Goal: Transaction & Acquisition: Purchase product/service

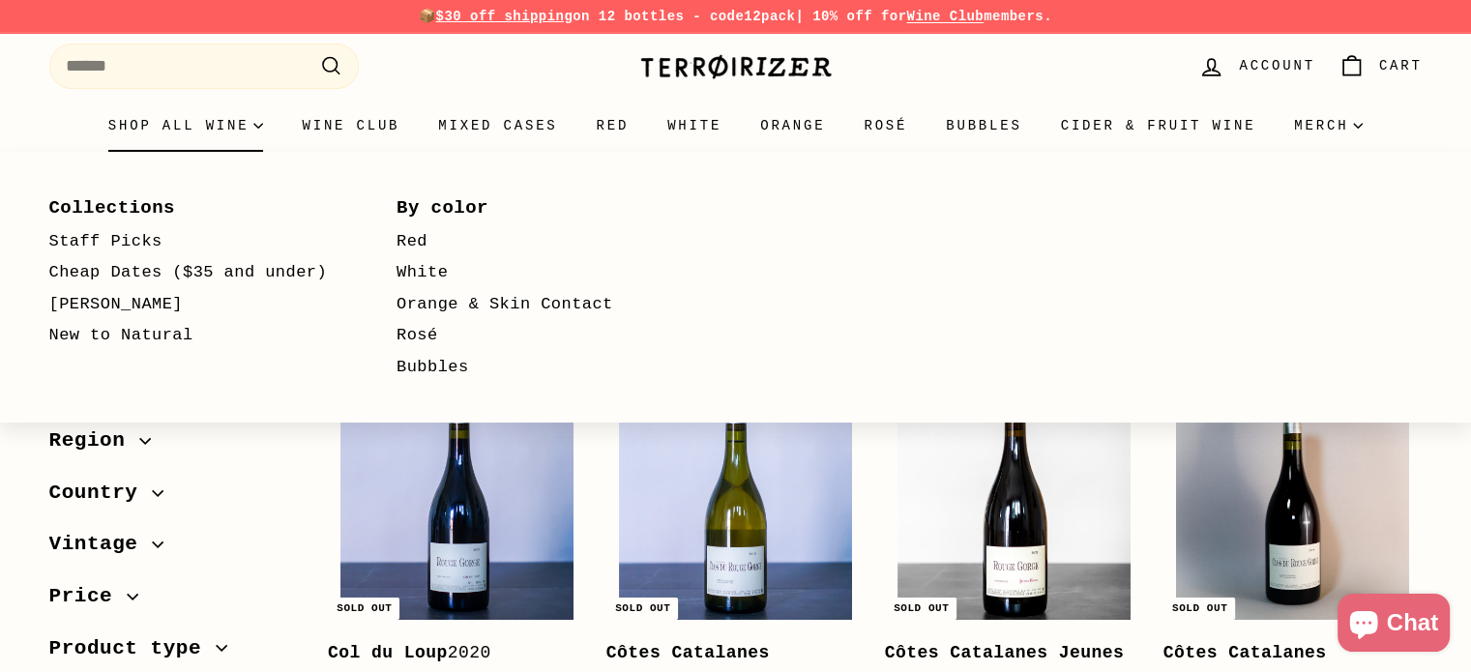
click at [253, 131] on summary "Shop all wine" at bounding box center [186, 126] width 194 height 52
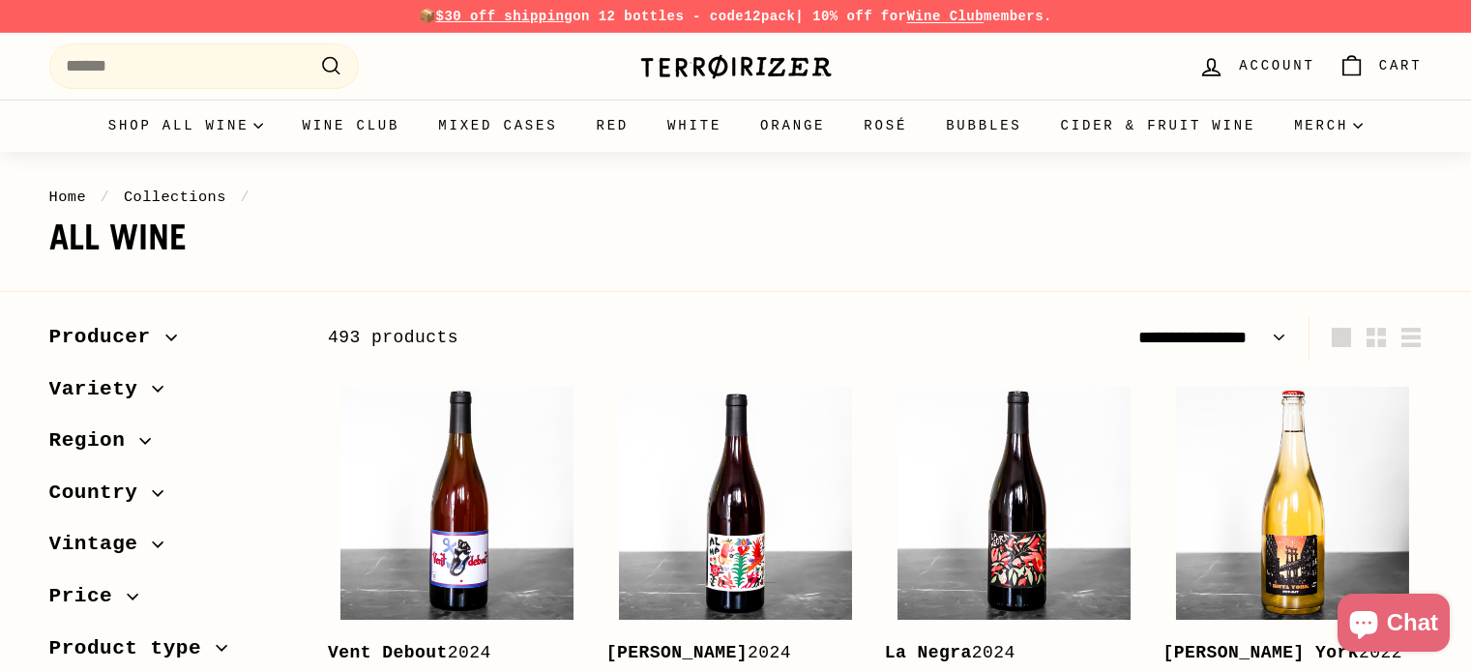
select select "**********"
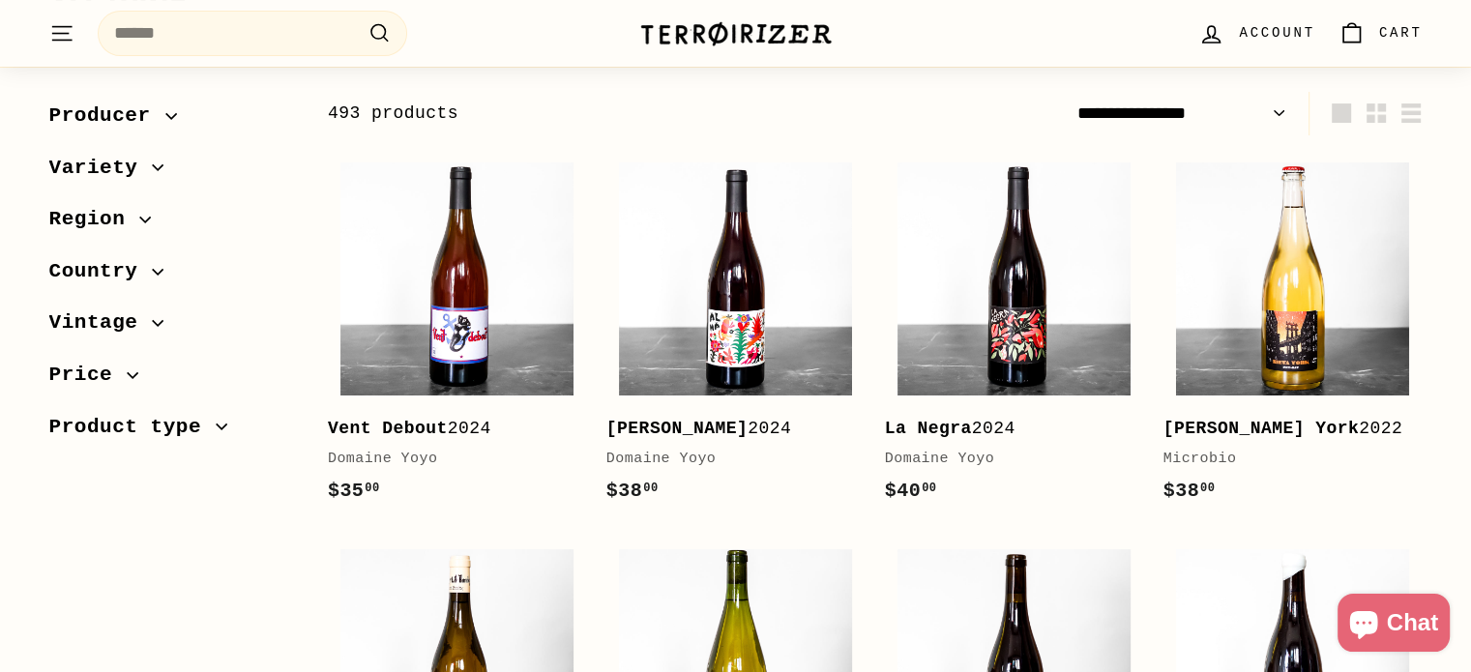
scroll to position [267, 0]
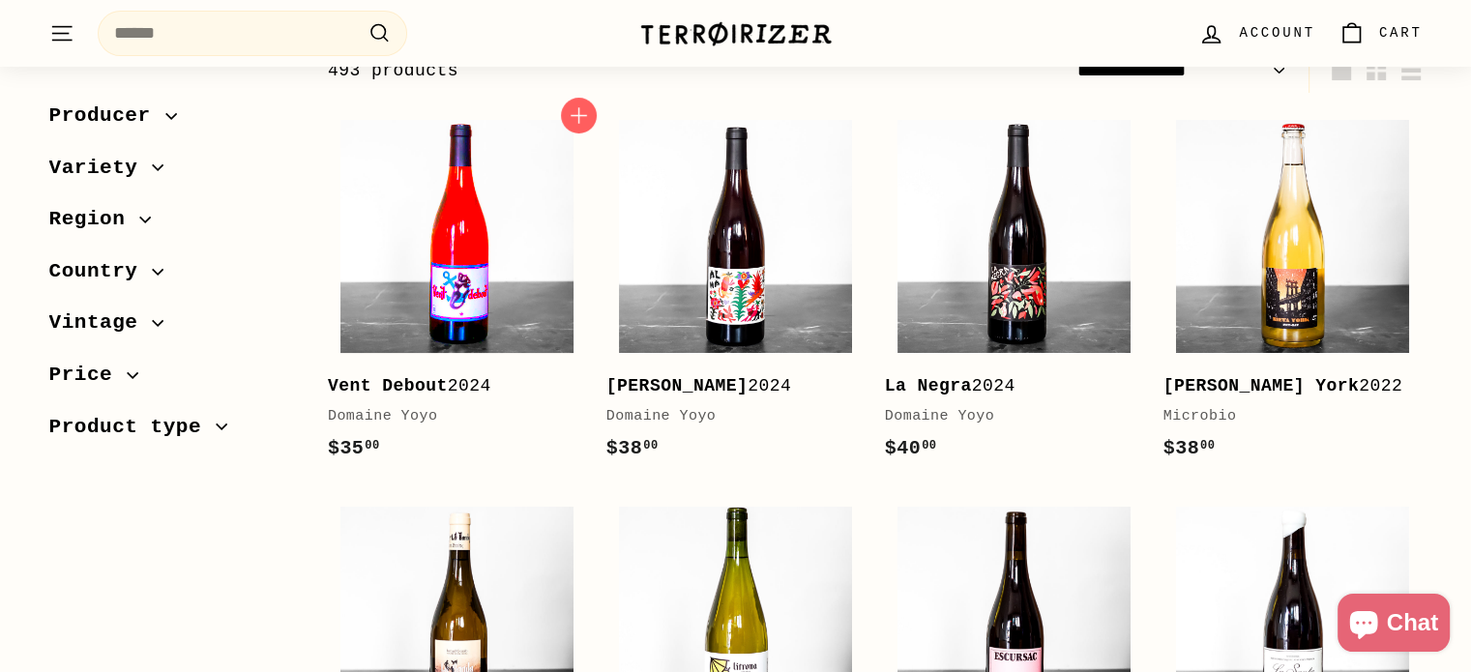
click at [457, 243] on img at bounding box center [456, 236] width 233 height 233
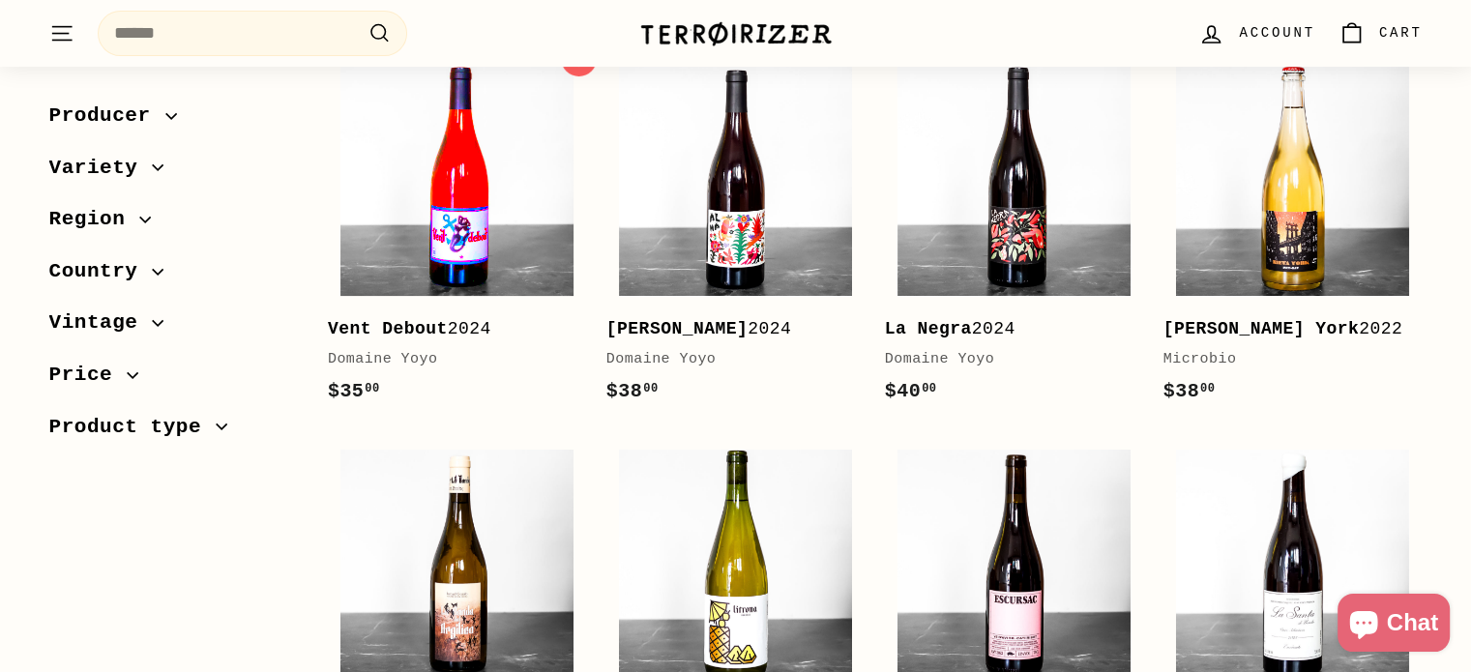
scroll to position [468, 0]
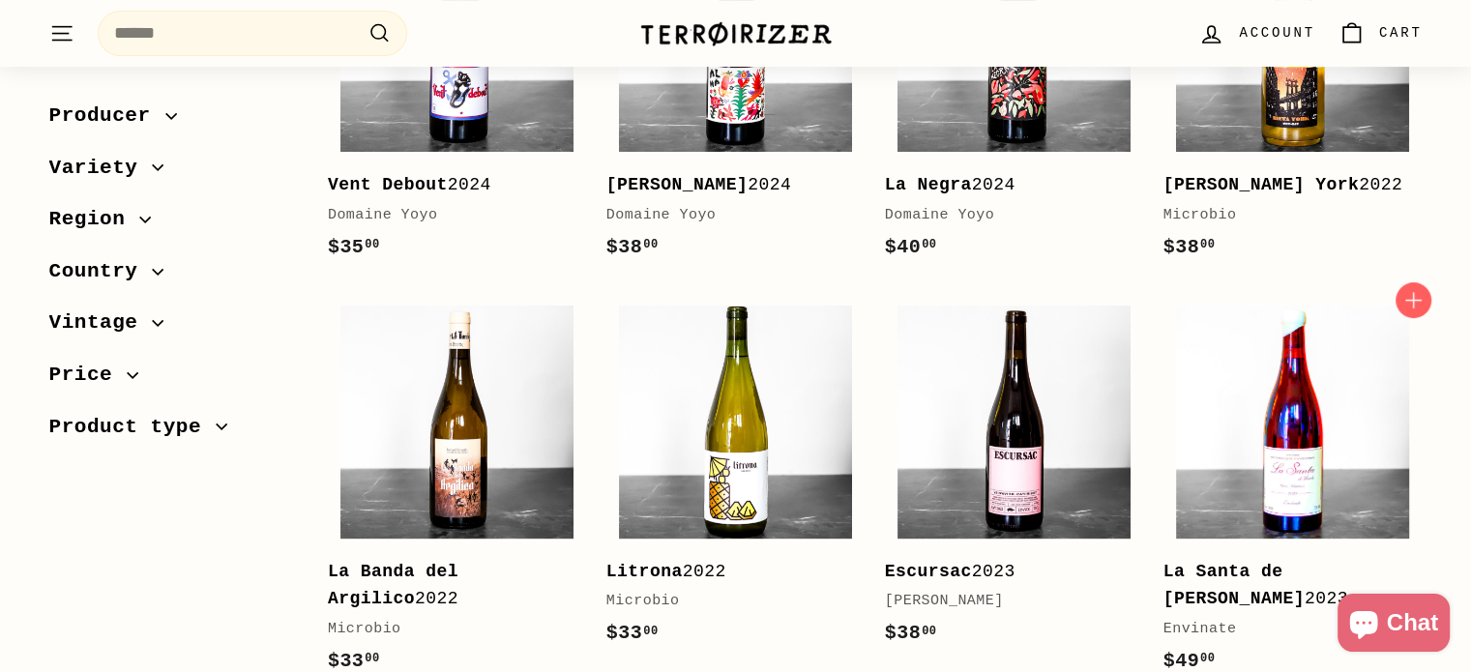
click at [1347, 382] on img at bounding box center [1292, 422] width 233 height 233
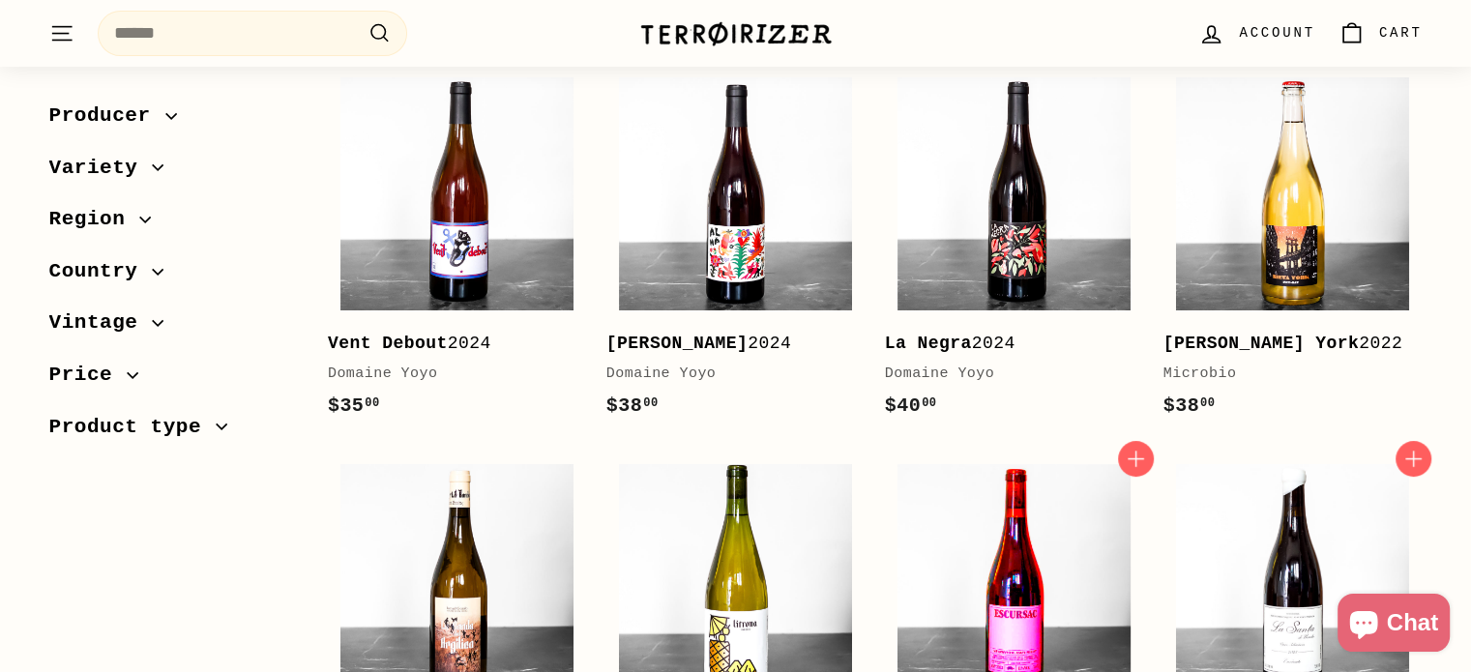
scroll to position [310, 0]
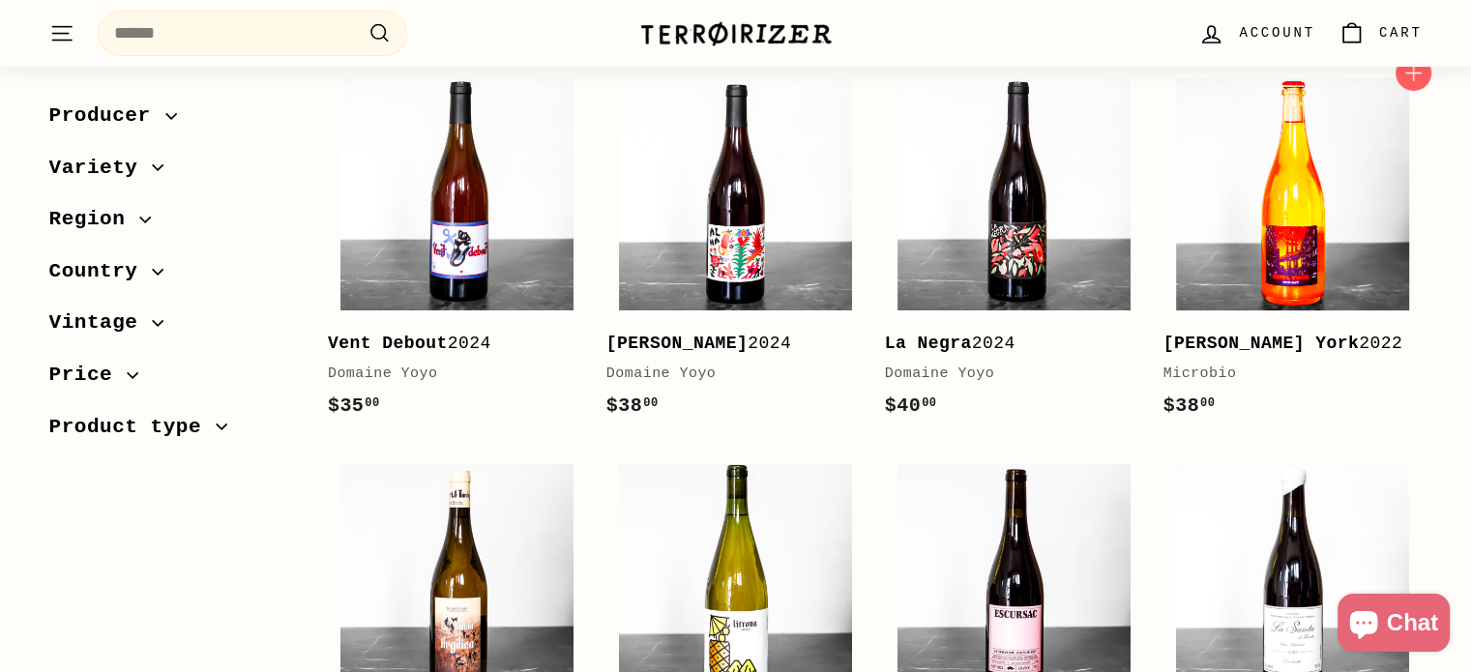
click at [1292, 176] on img at bounding box center [1292, 193] width 233 height 233
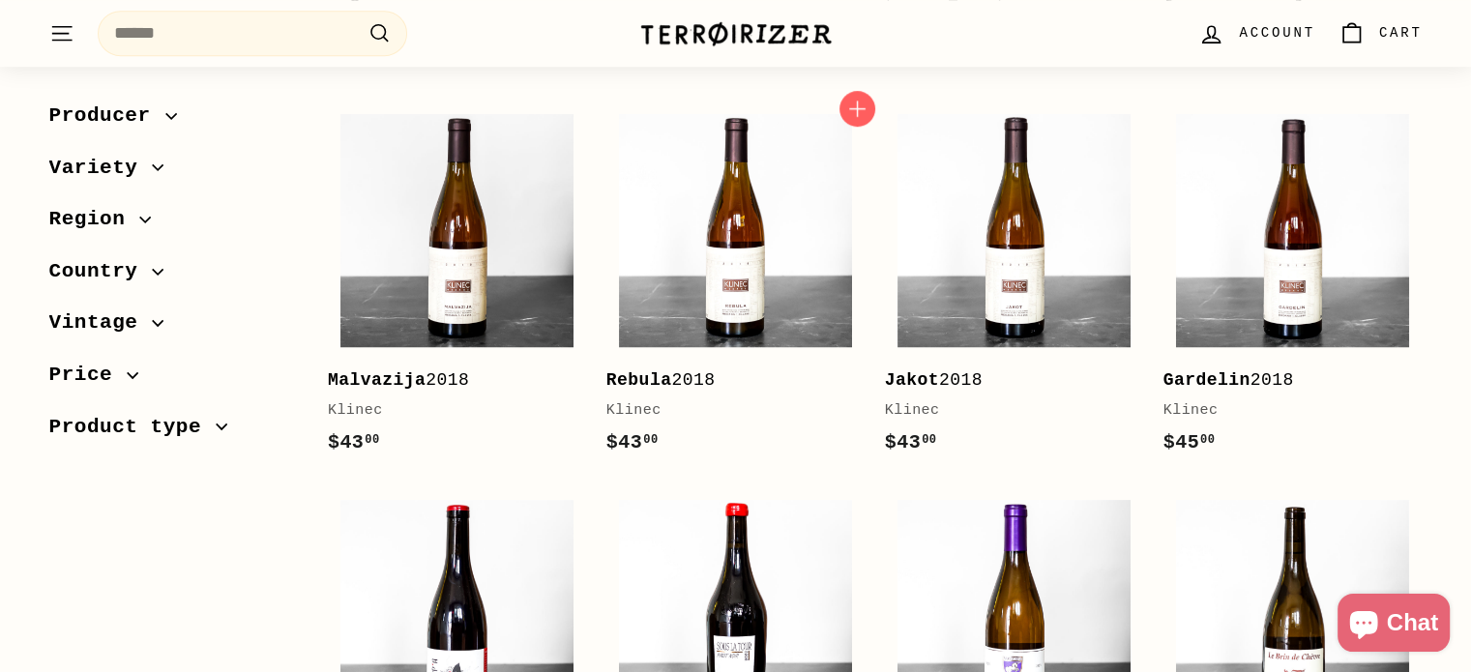
scroll to position [1078, 0]
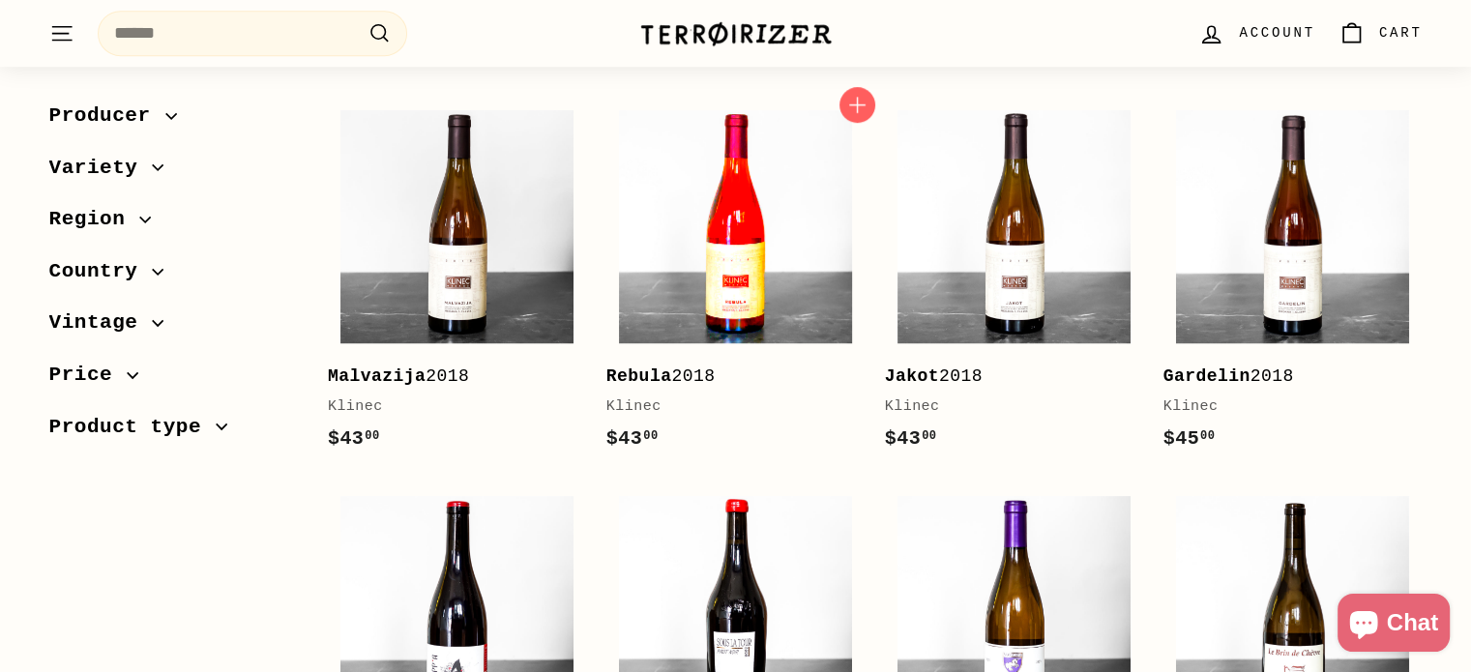
click at [755, 267] on img at bounding box center [735, 226] width 233 height 233
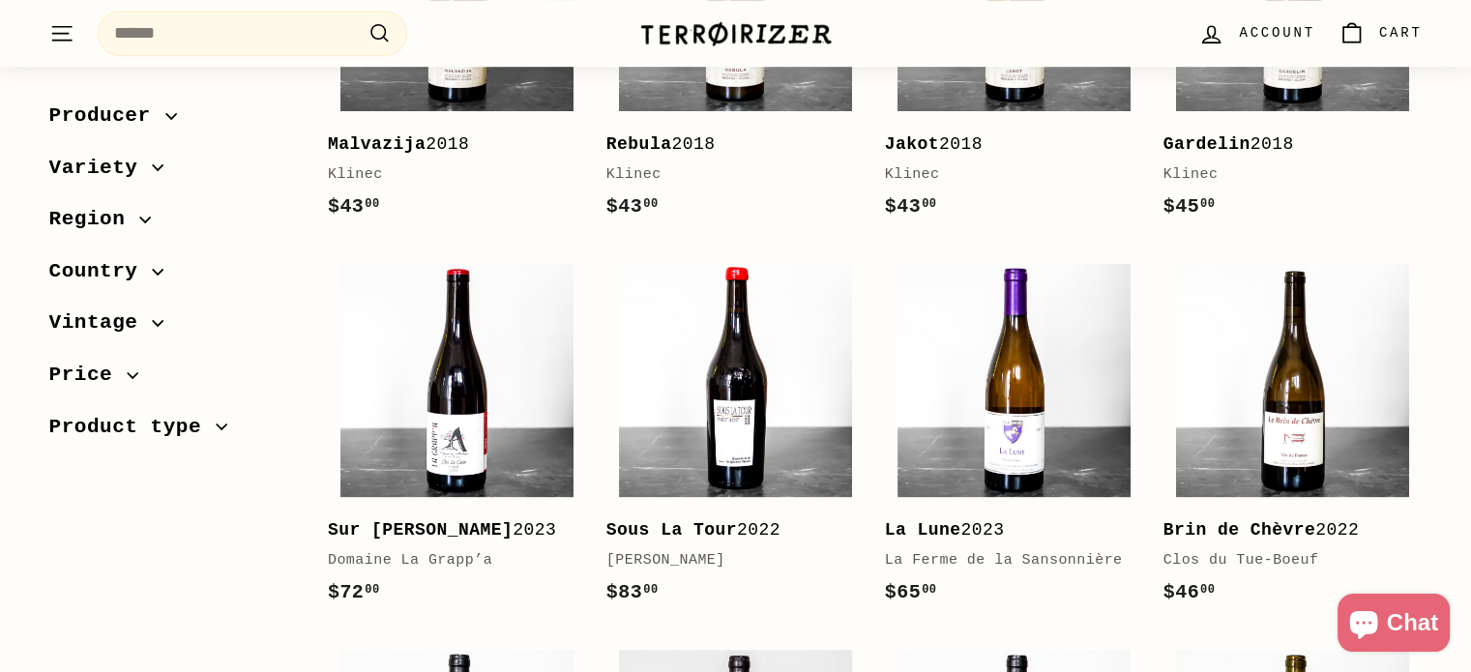
scroll to position [1334, 0]
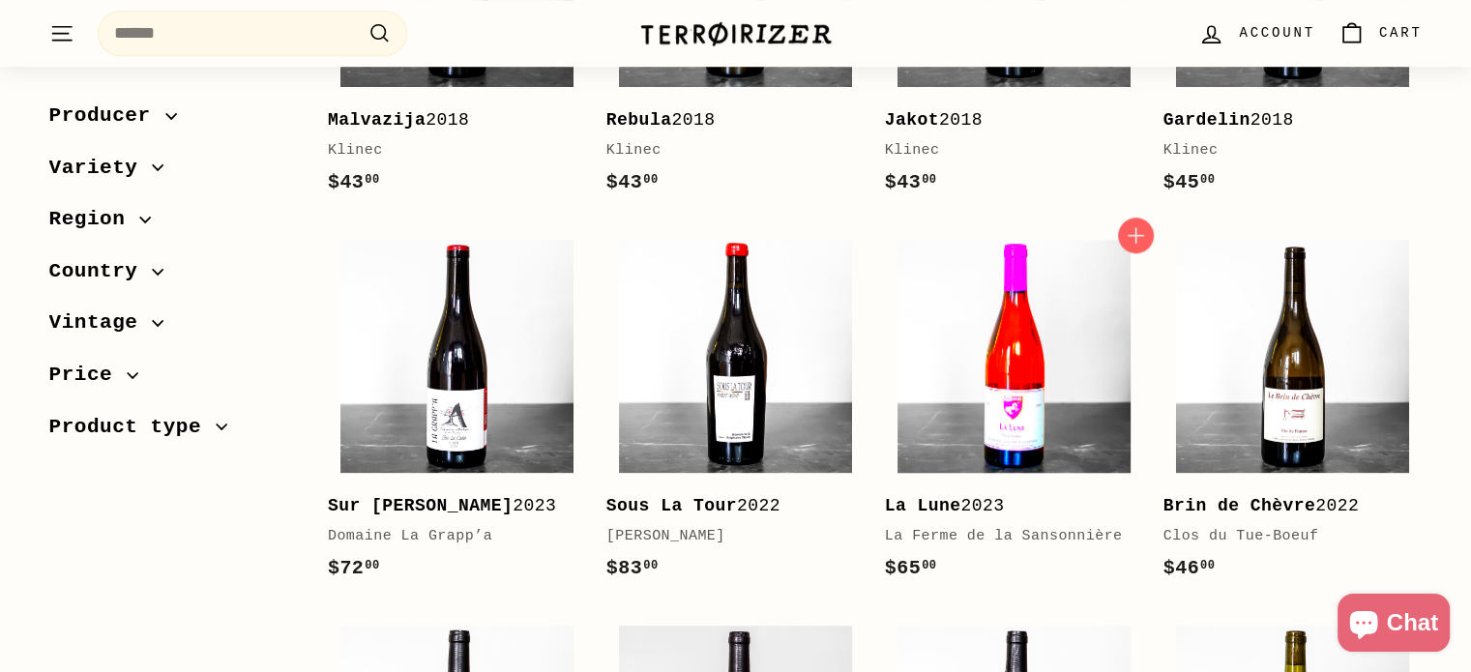
click at [1021, 324] on img at bounding box center [1014, 356] width 233 height 233
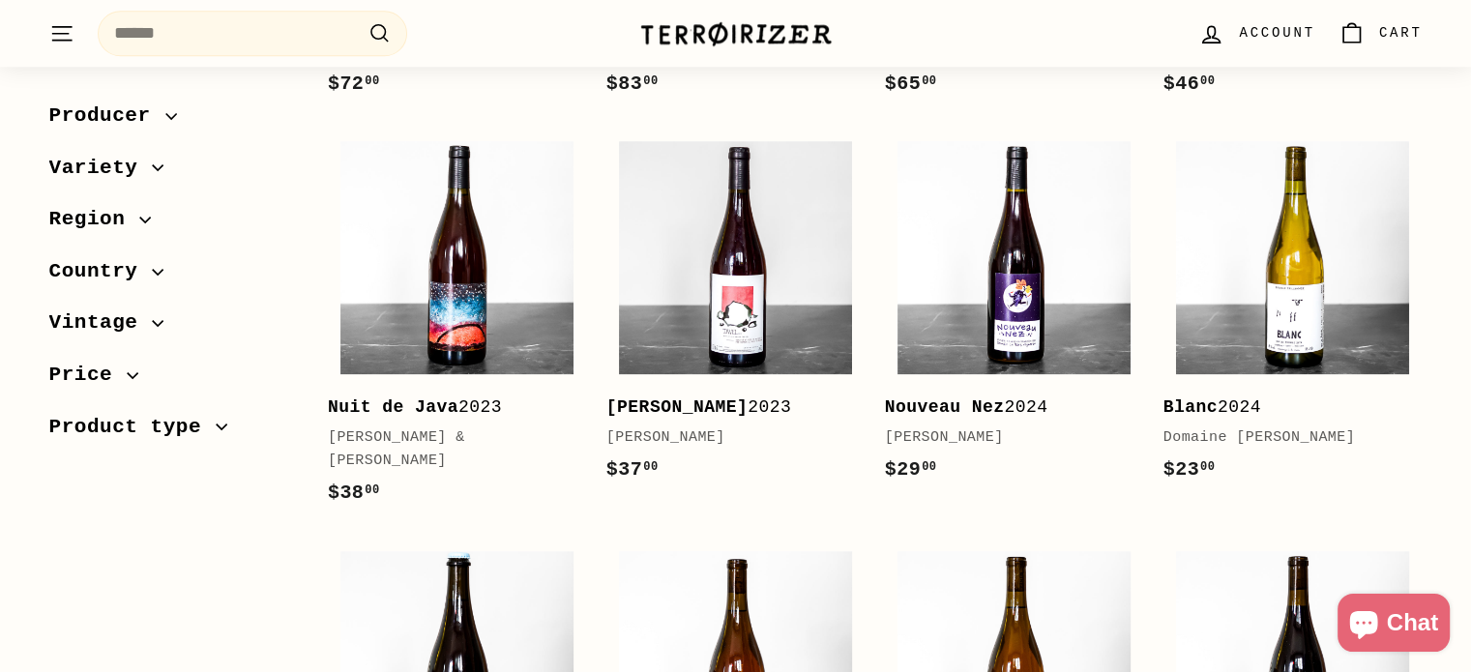
scroll to position [1954, 0]
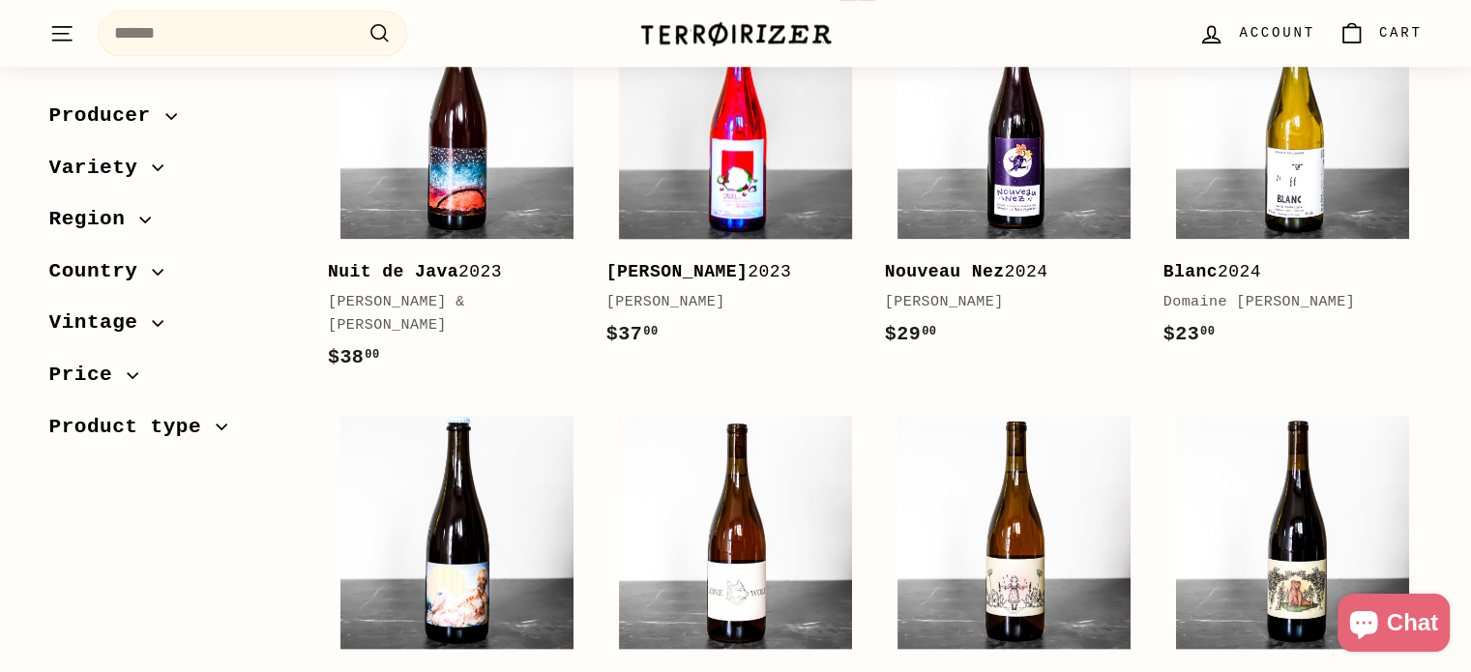
click at [712, 158] on img at bounding box center [735, 122] width 233 height 233
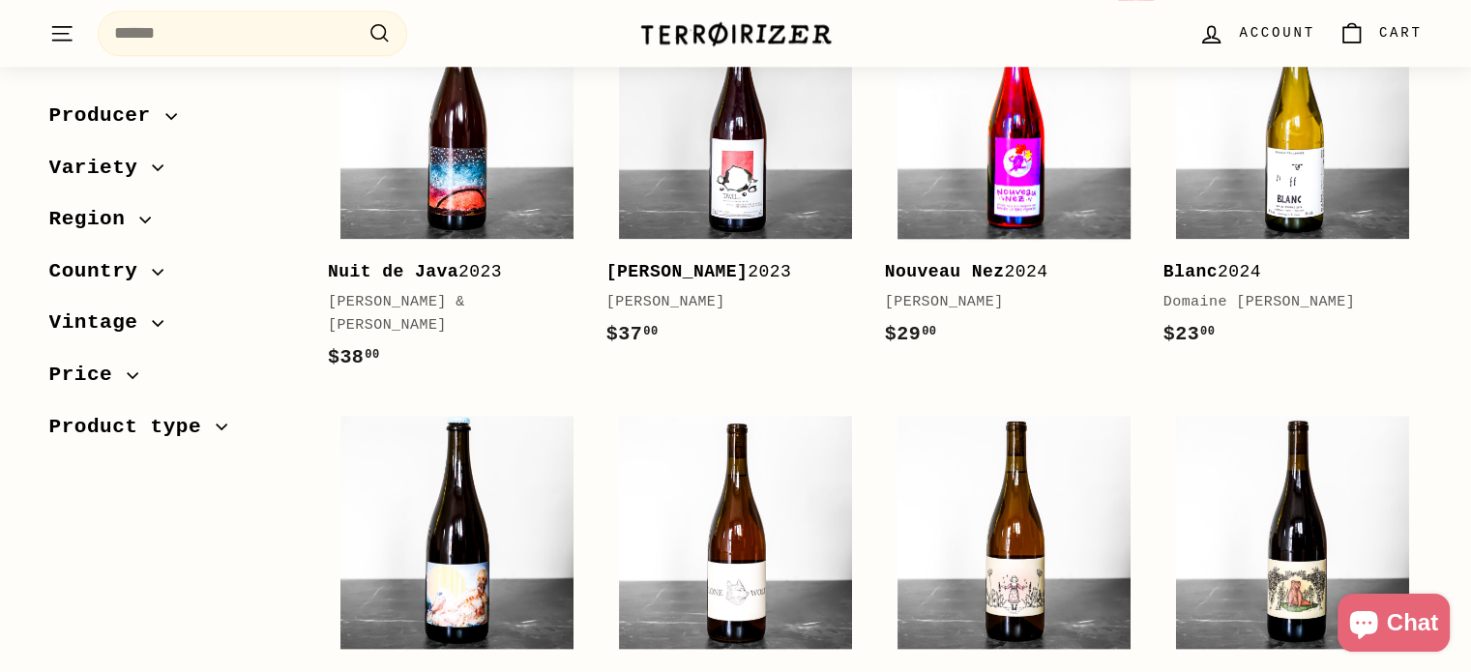
click at [932, 170] on img at bounding box center [1014, 122] width 233 height 233
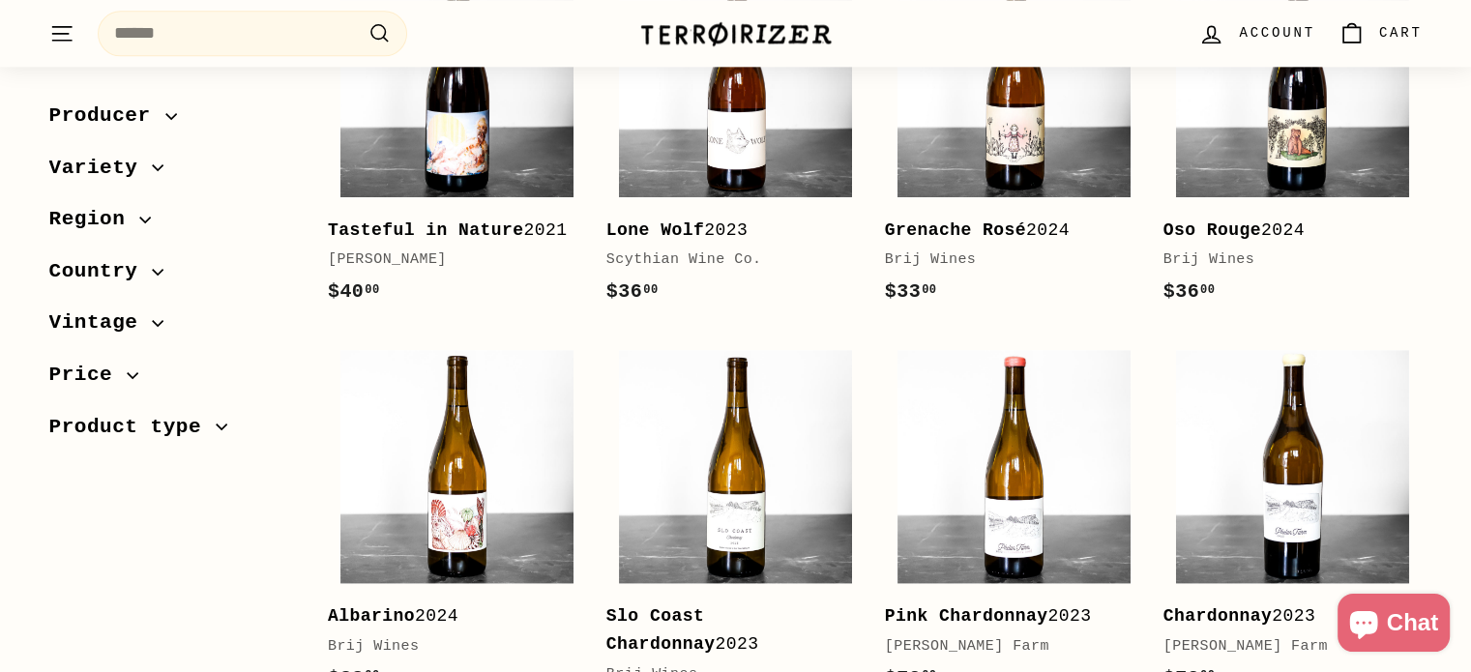
scroll to position [2410, 0]
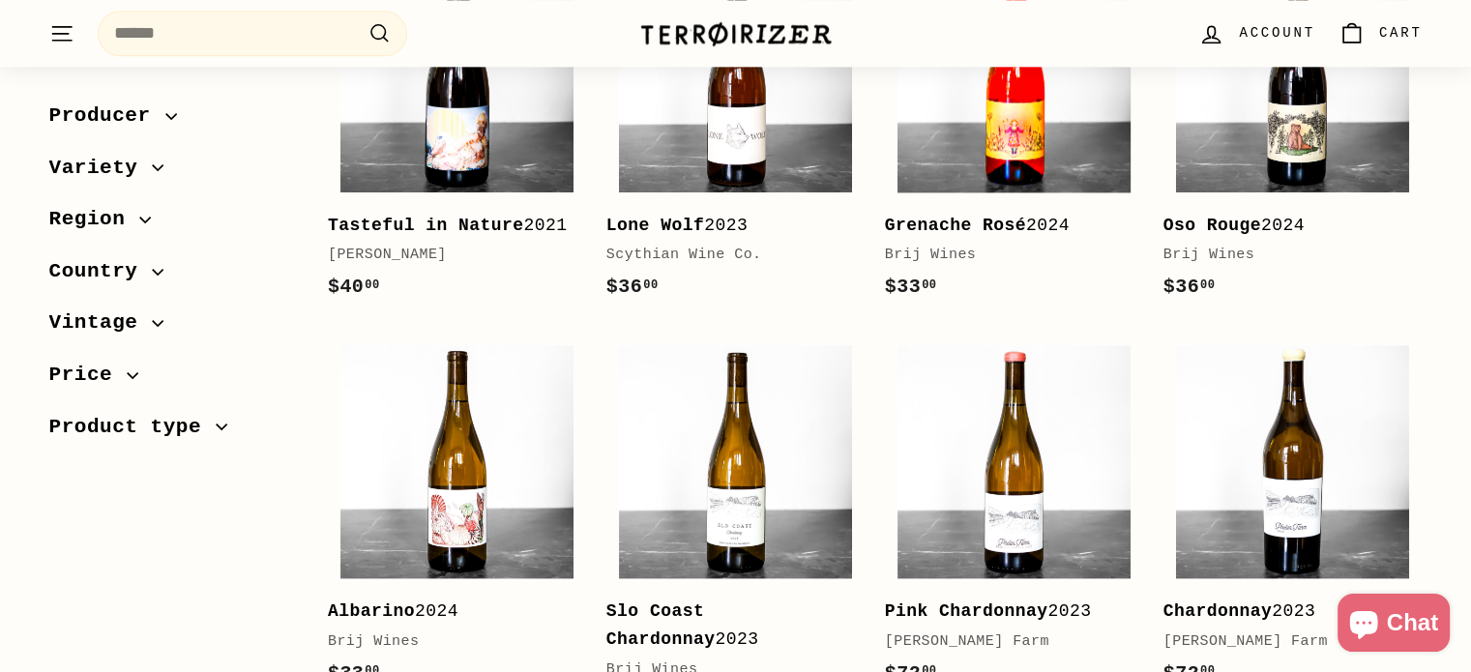
click at [991, 127] on img at bounding box center [1014, 75] width 233 height 233
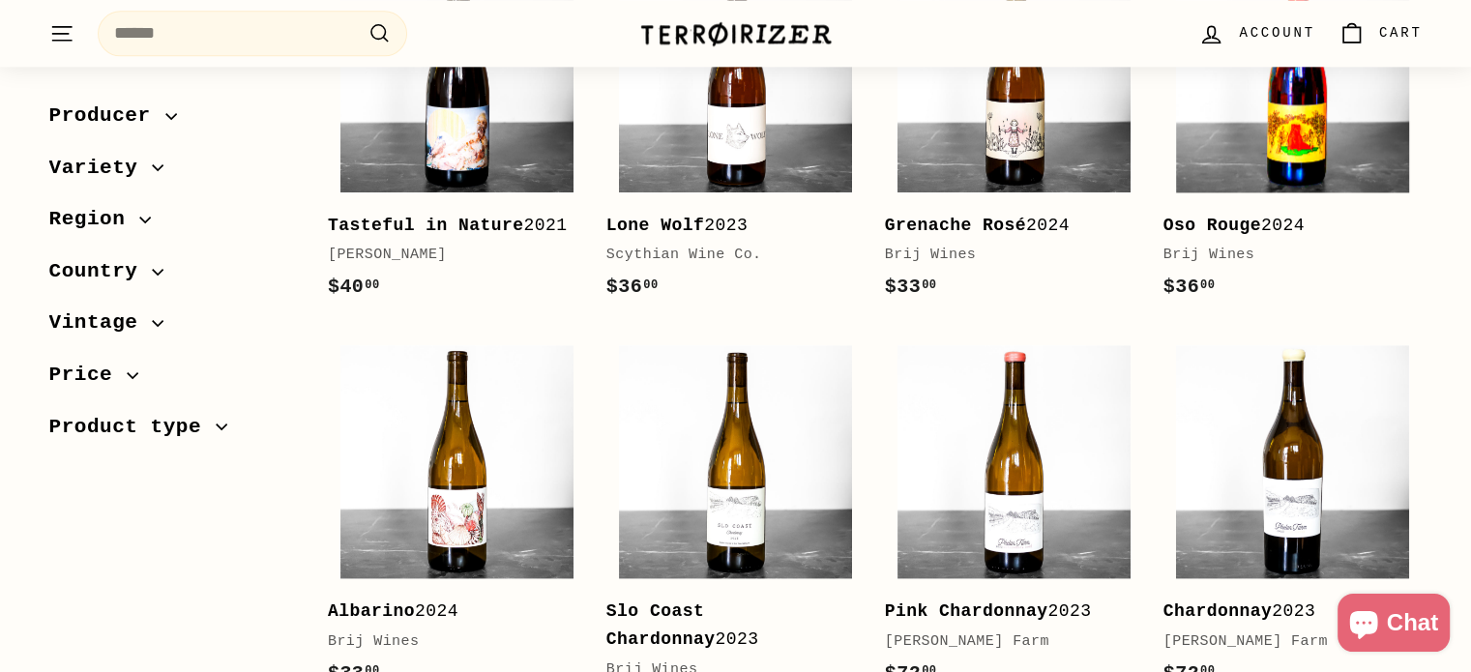
click at [1288, 111] on img at bounding box center [1292, 75] width 233 height 233
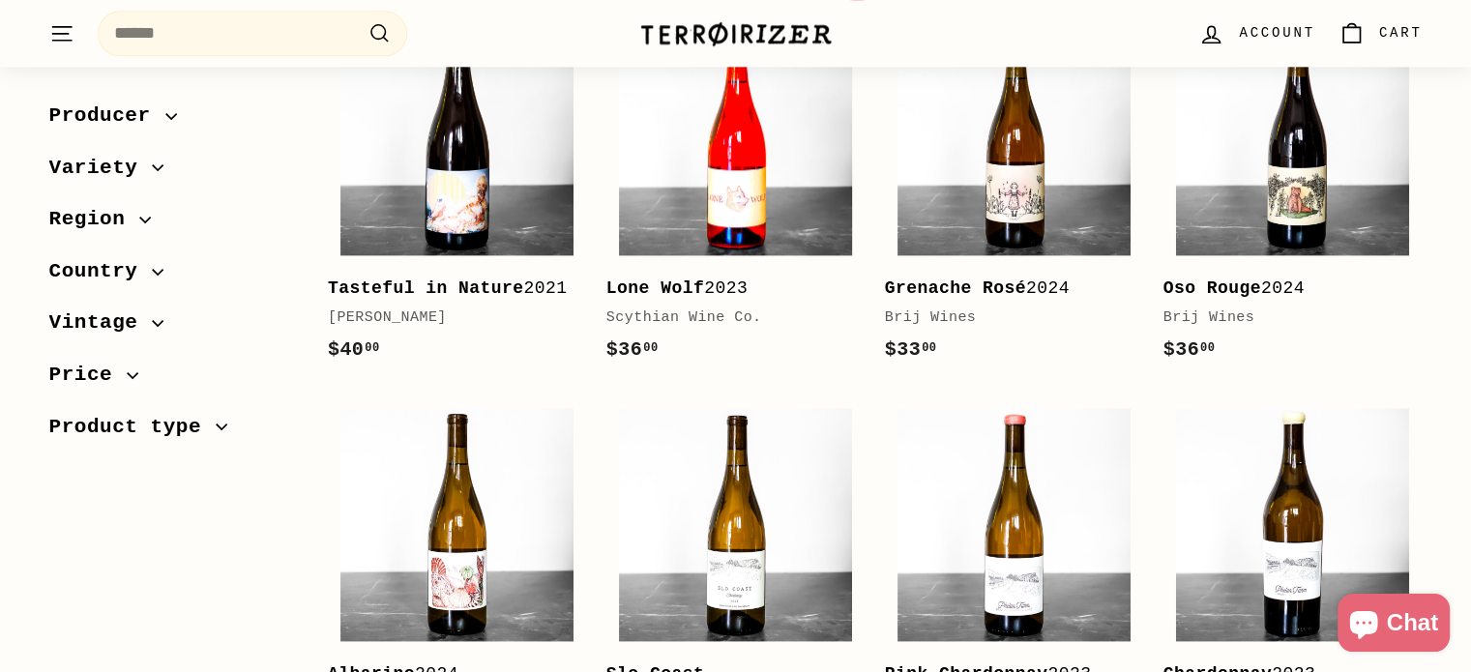
click at [716, 192] on img at bounding box center [735, 138] width 233 height 233
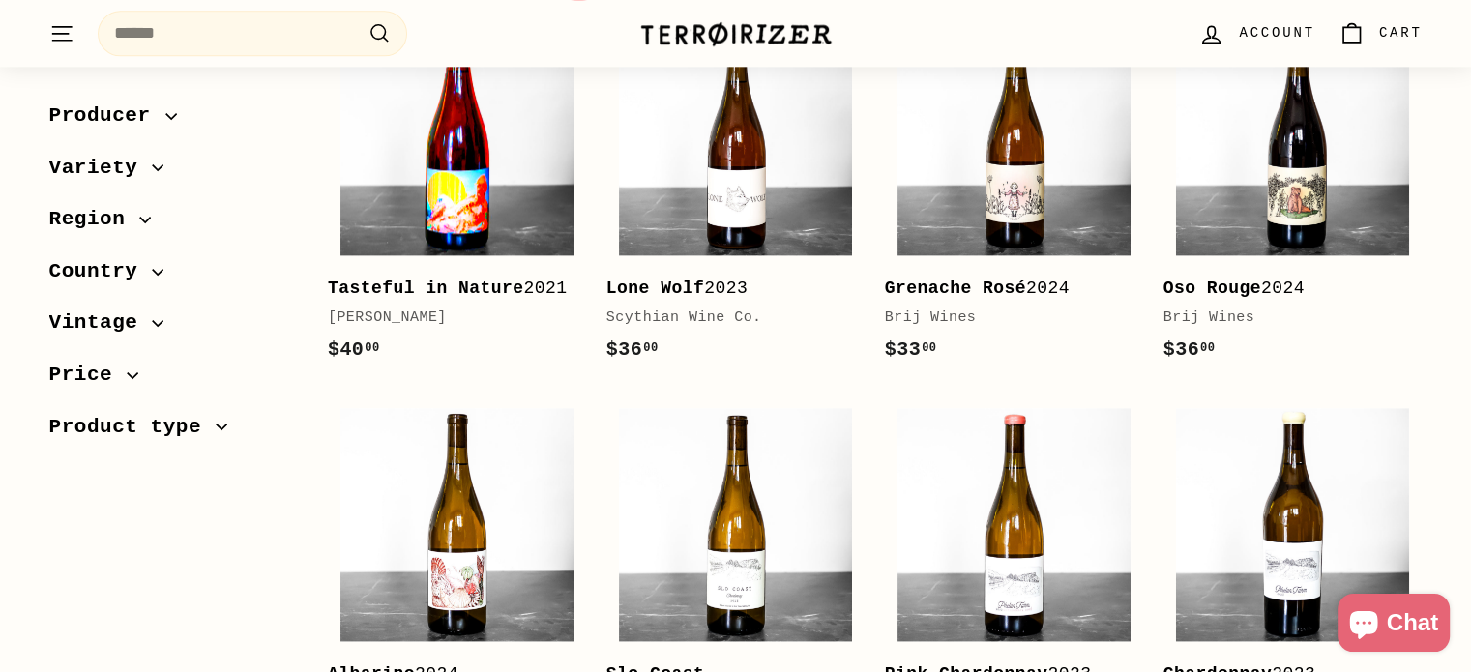
click at [498, 192] on img at bounding box center [456, 138] width 233 height 233
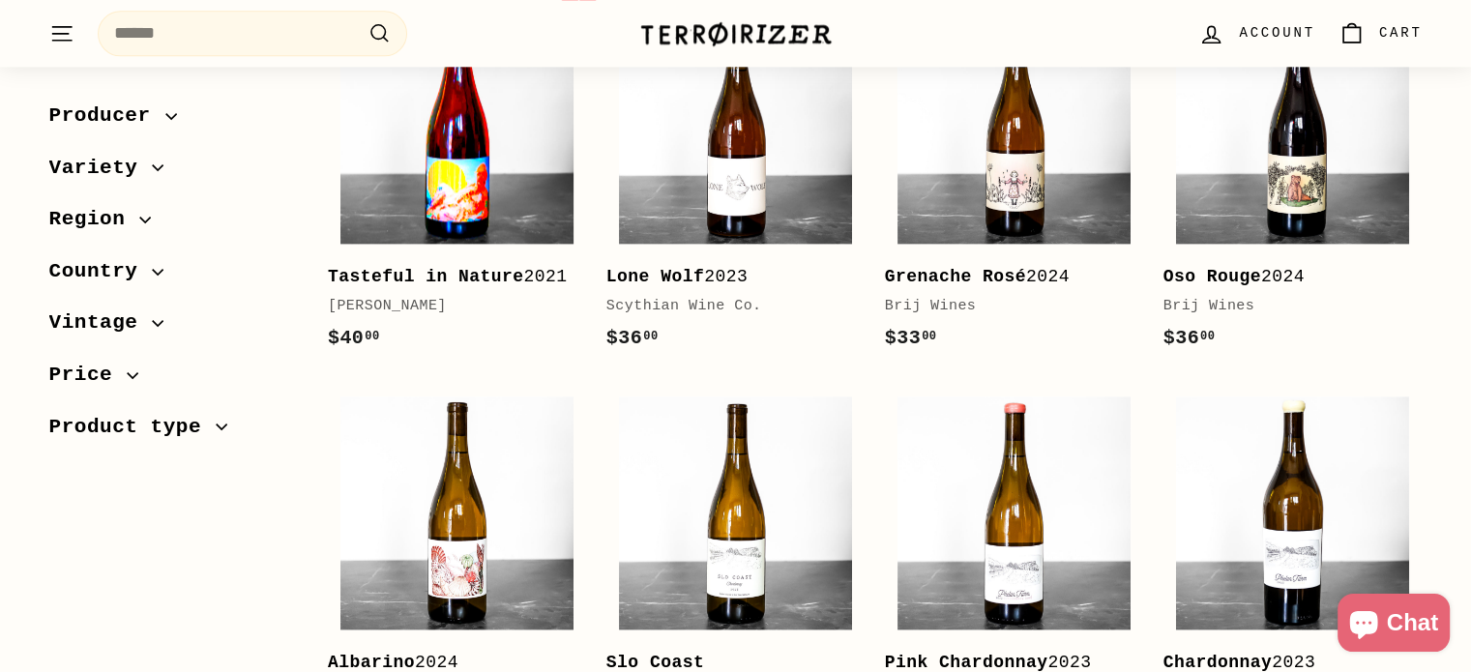
scroll to position [2700, 0]
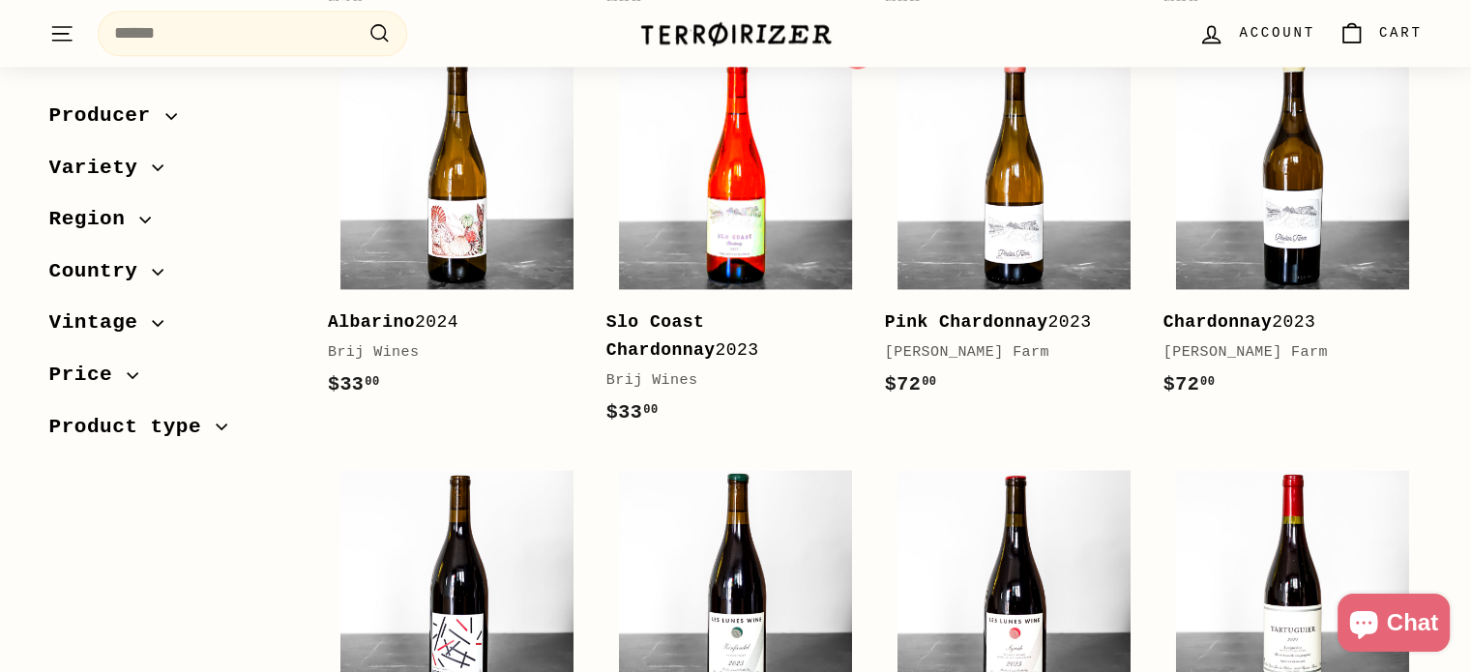
click at [763, 155] on img at bounding box center [735, 172] width 233 height 233
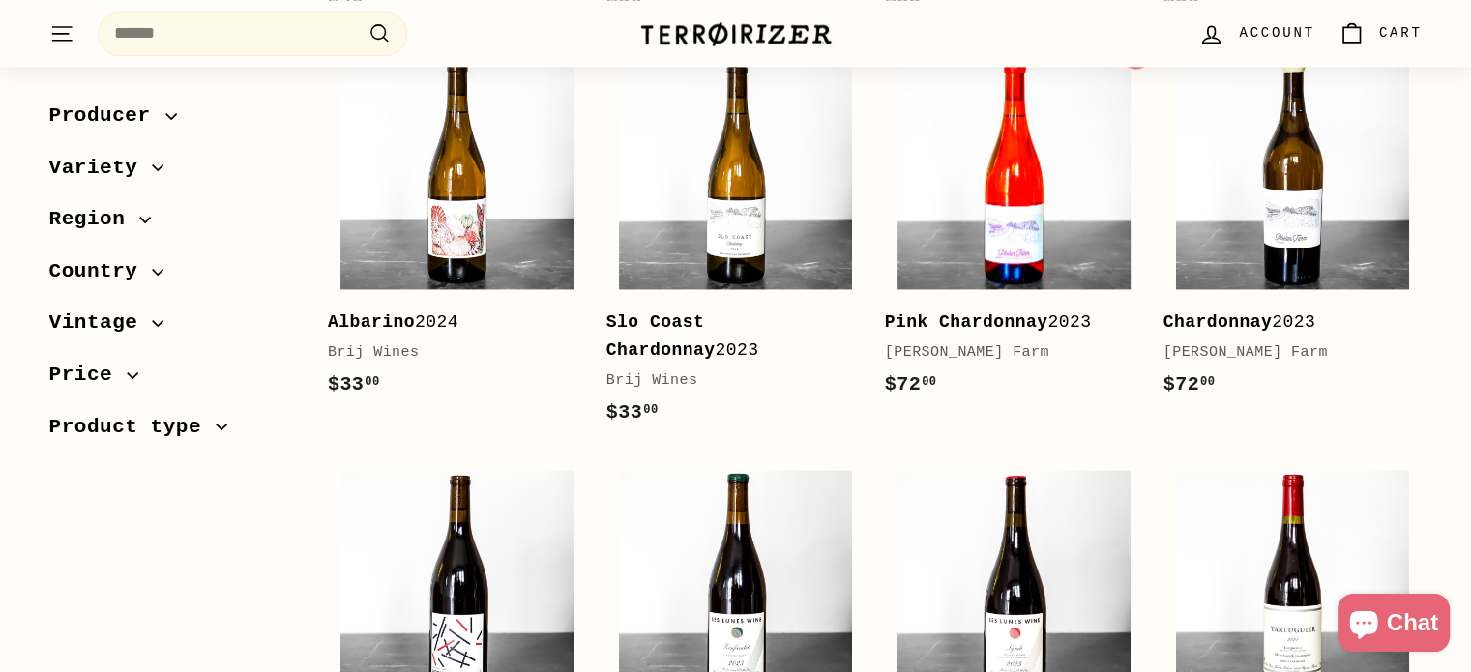
click at [969, 178] on img at bounding box center [1014, 172] width 233 height 233
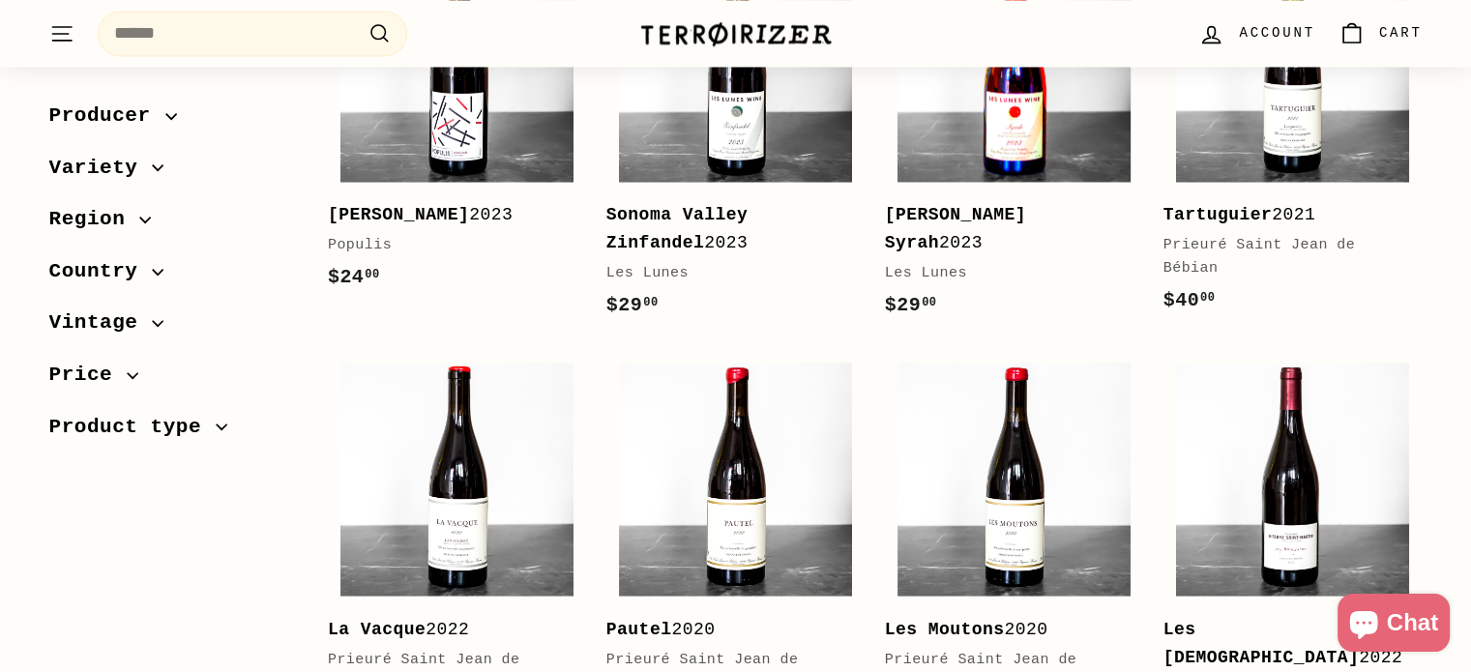
scroll to position [3231, 0]
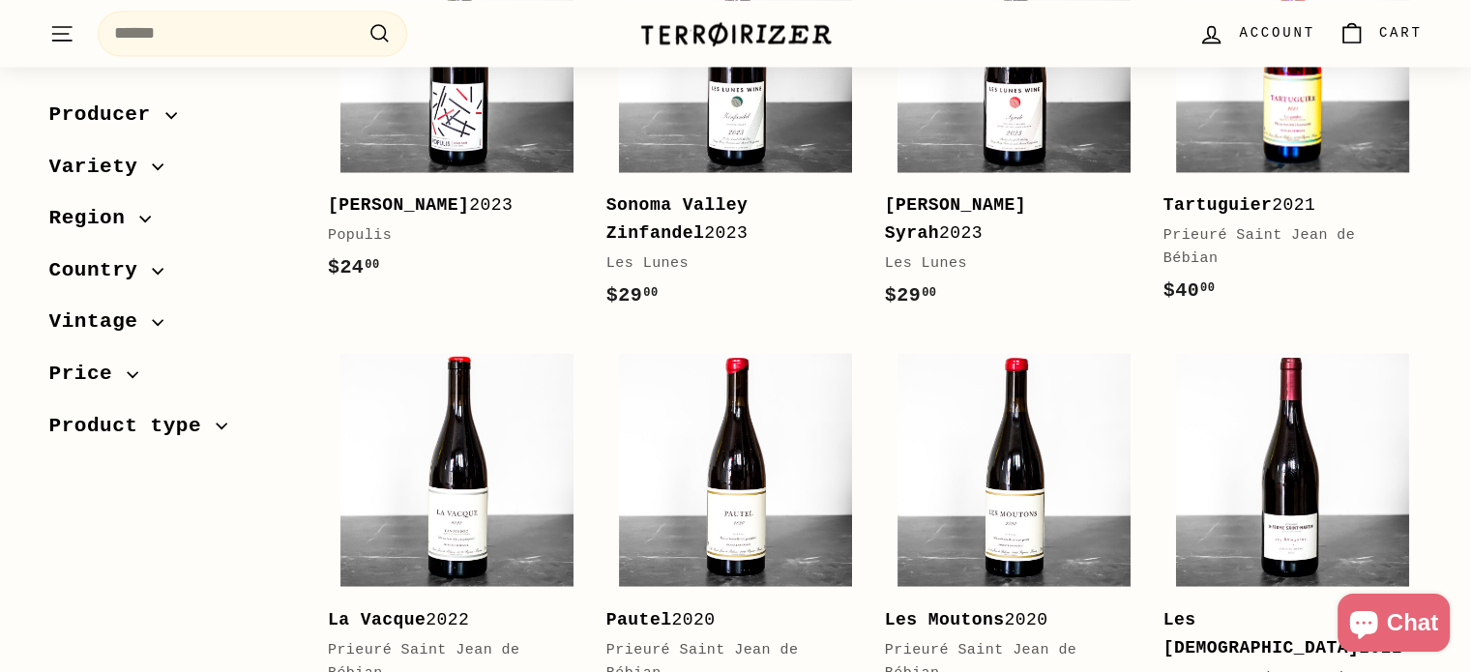
click at [1292, 130] on img at bounding box center [1292, 55] width 233 height 233
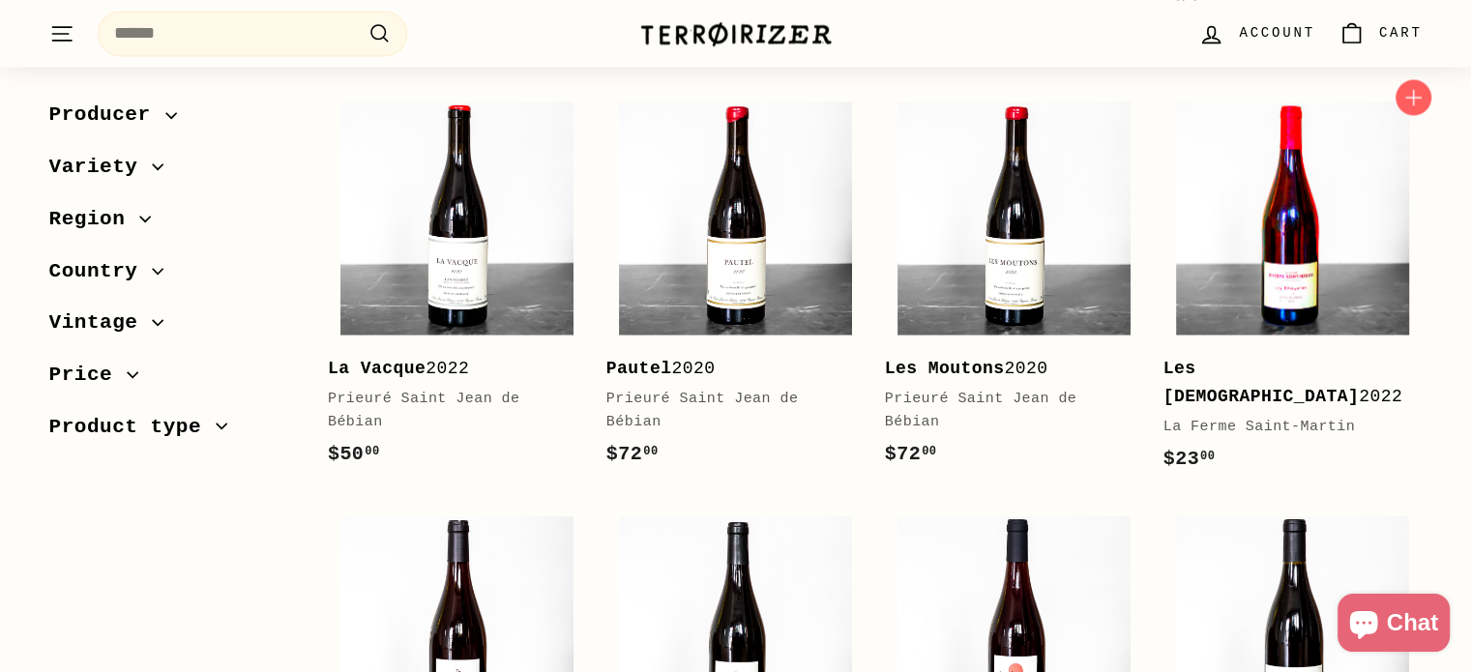
click at [1297, 229] on img at bounding box center [1292, 218] width 233 height 233
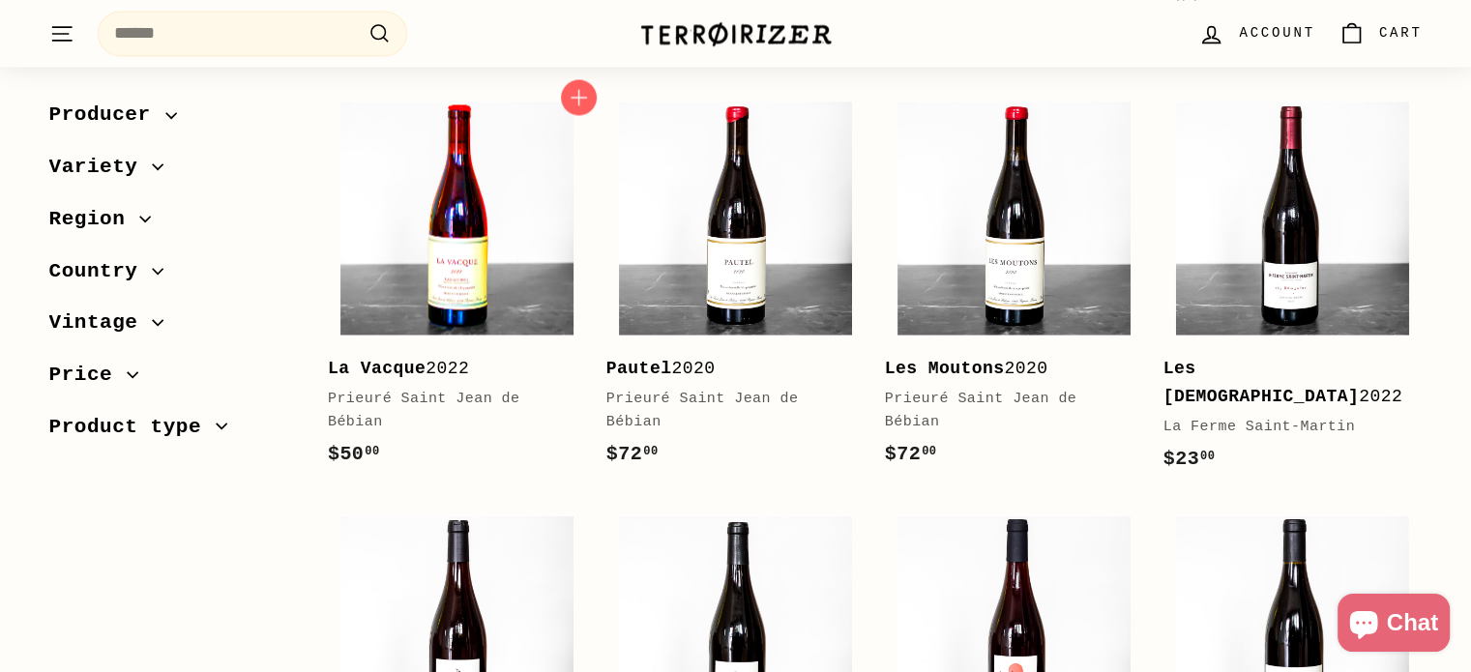
click at [527, 253] on img at bounding box center [456, 218] width 233 height 233
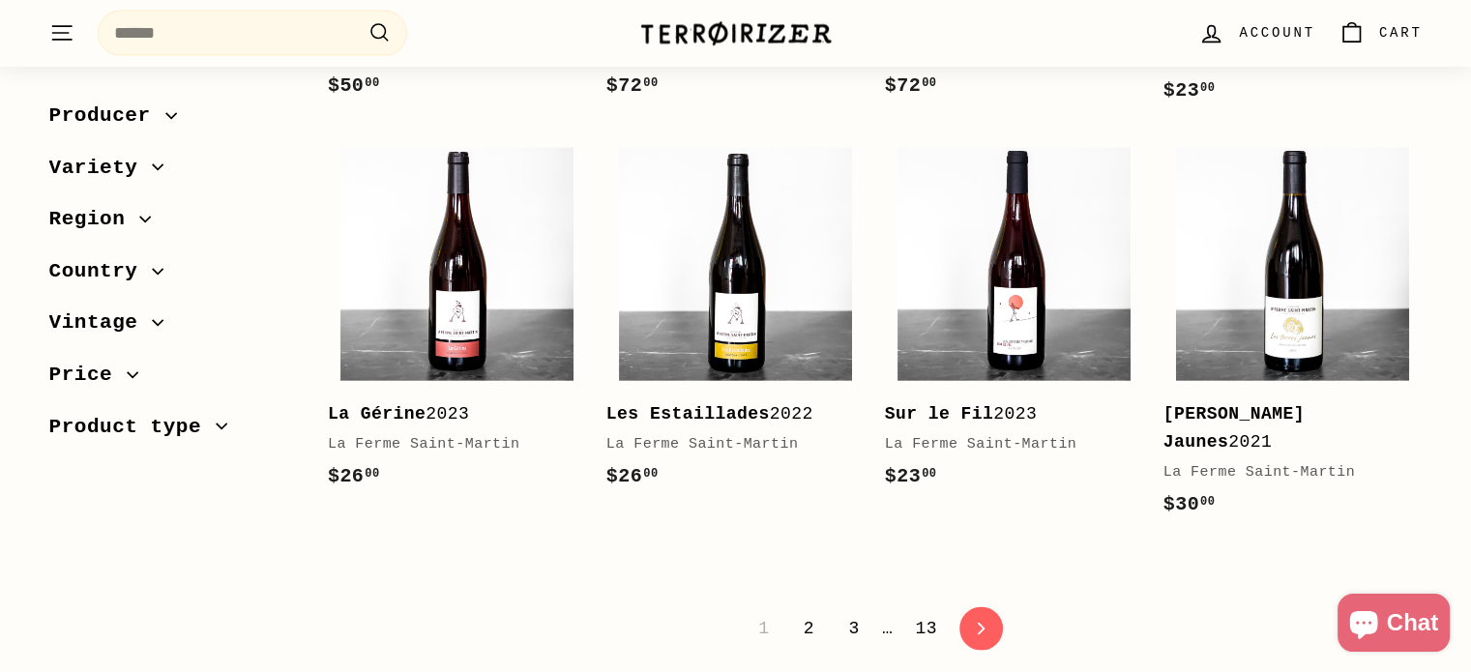
scroll to position [3850, 0]
click at [729, 262] on img at bounding box center [735, 264] width 233 height 233
click at [805, 612] on link "2" at bounding box center [809, 628] width 34 height 33
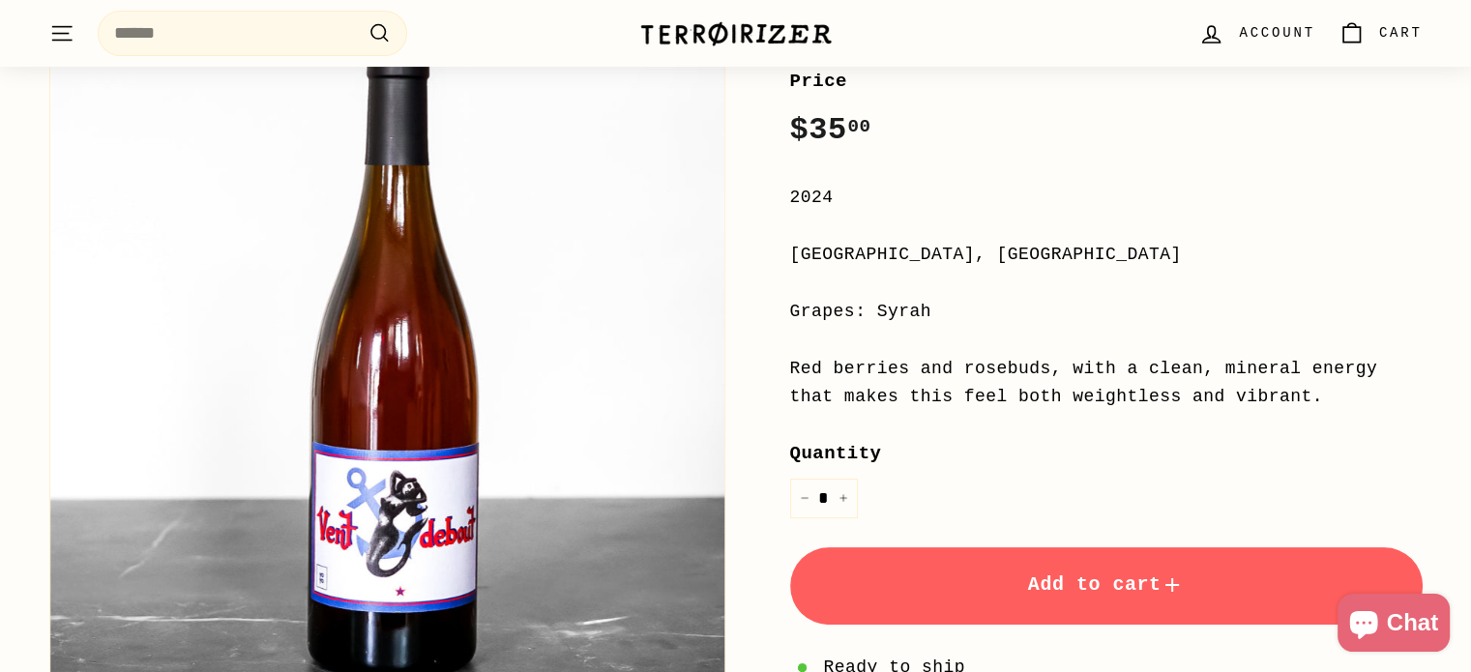
scroll to position [731, 0]
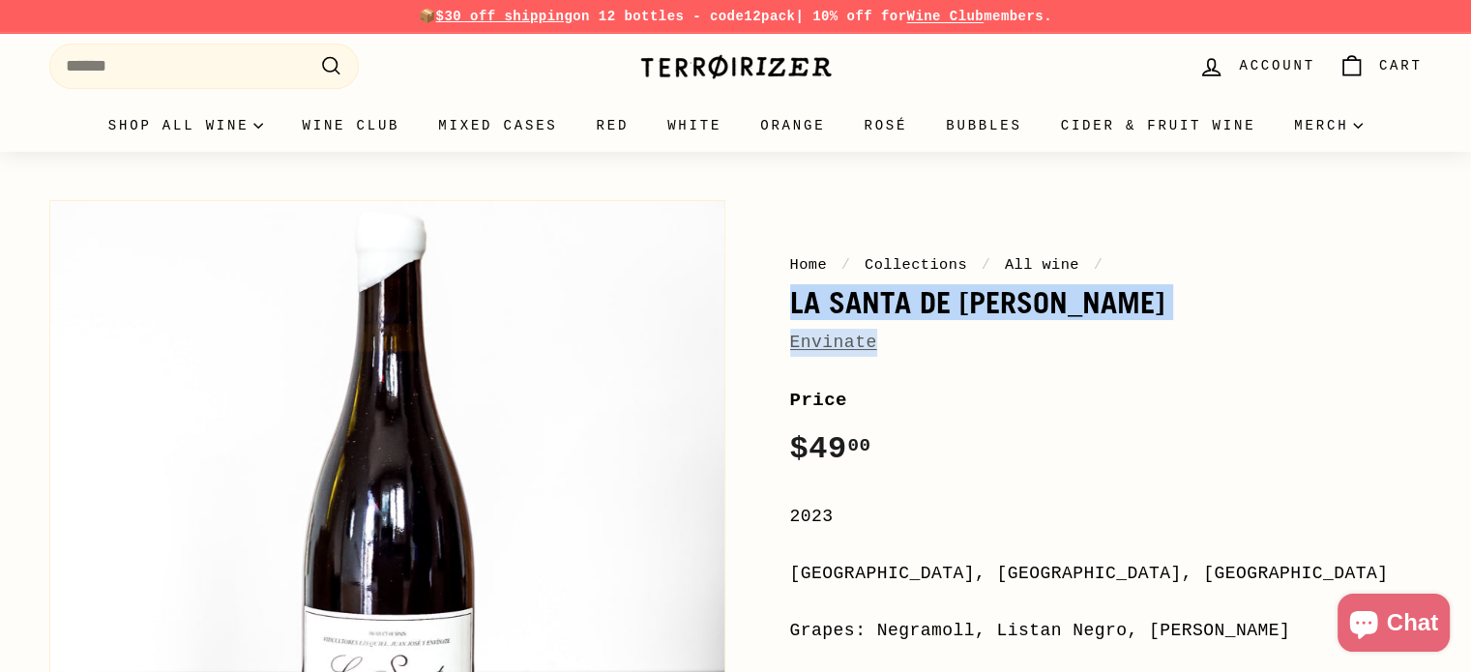
drag, startPoint x: 902, startPoint y: 343, endPoint x: 781, endPoint y: 311, distance: 126.0
click at [781, 311] on div "Home / Collections / All wine / La Santa de Ursula Envinate Price Regular price…" at bounding box center [1085, 643] width 676 height 905
click at [843, 344] on link "Envinate" at bounding box center [833, 342] width 87 height 19
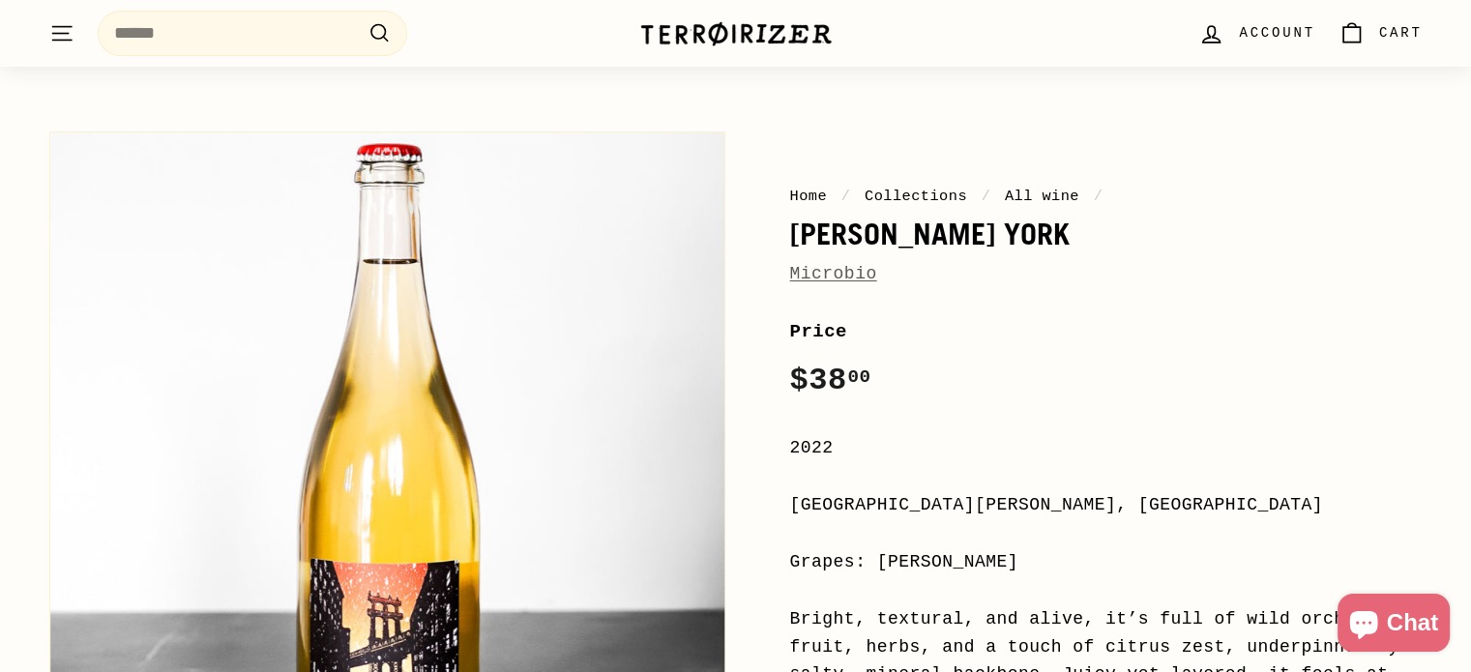
scroll to position [65, 0]
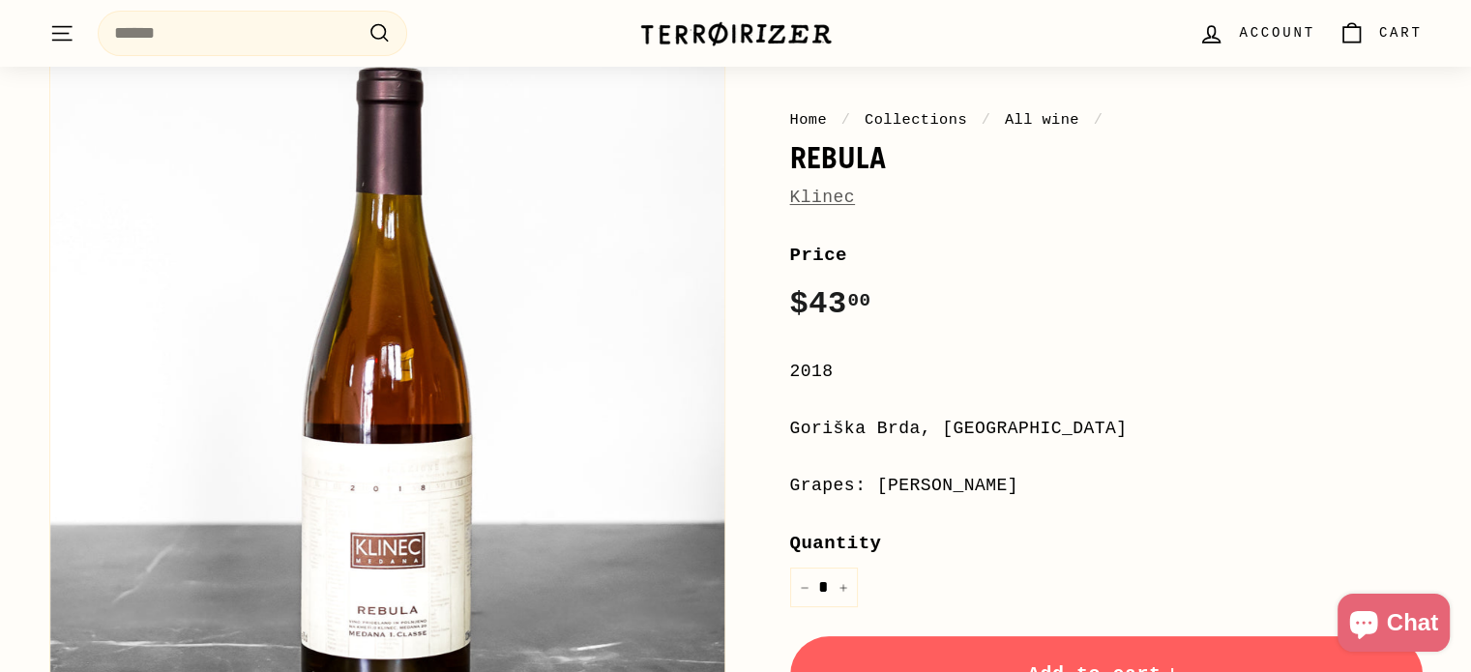
scroll to position [141, 0]
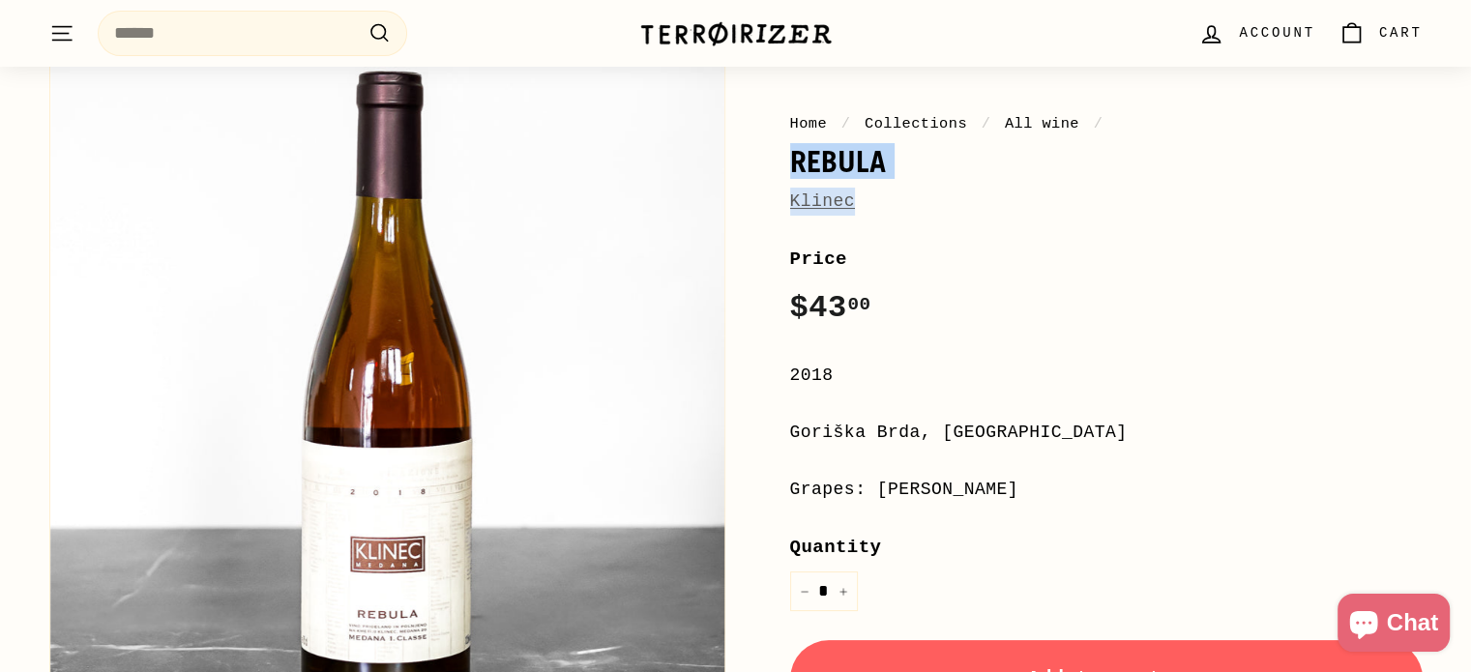
drag, startPoint x: 865, startPoint y: 204, endPoint x: 779, endPoint y: 164, distance: 94.8
click at [779, 164] on div "Home / Collections / All wine / Rebula Klinec Price Regular price $43 00 $43.00…" at bounding box center [1085, 501] width 676 height 905
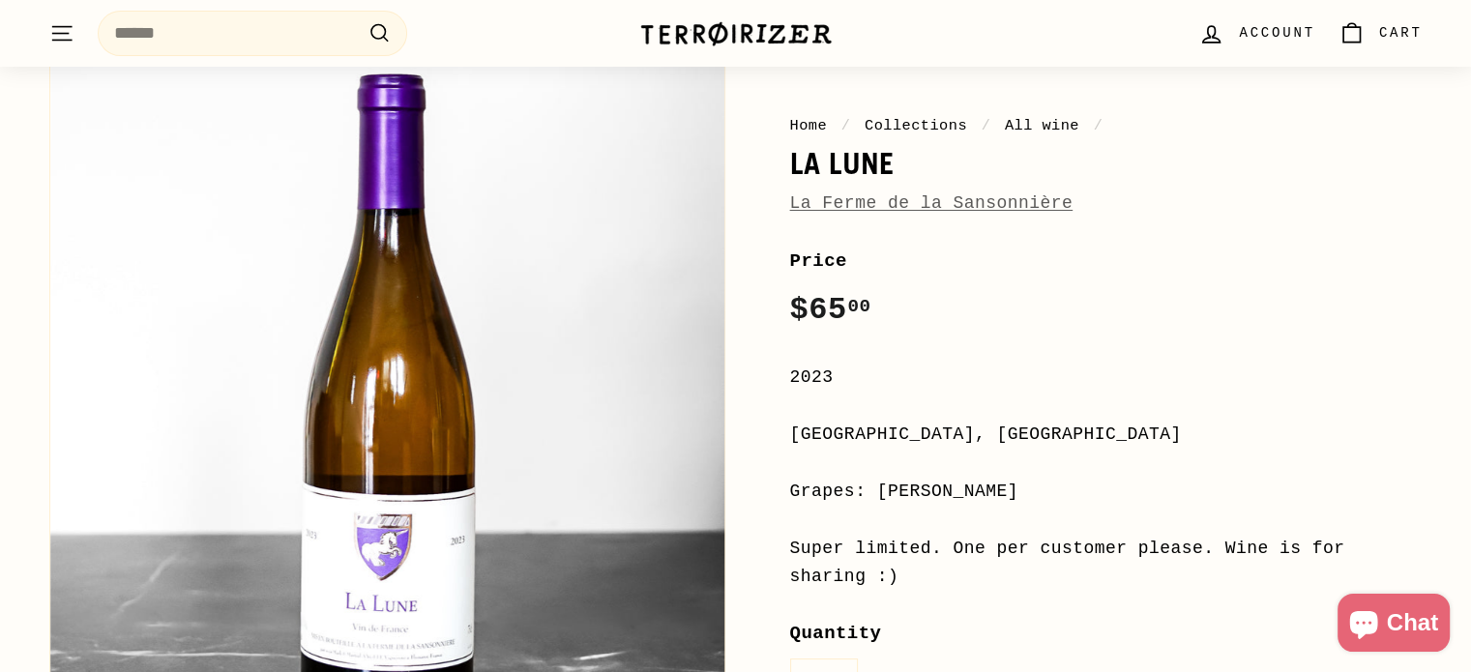
scroll to position [135, 0]
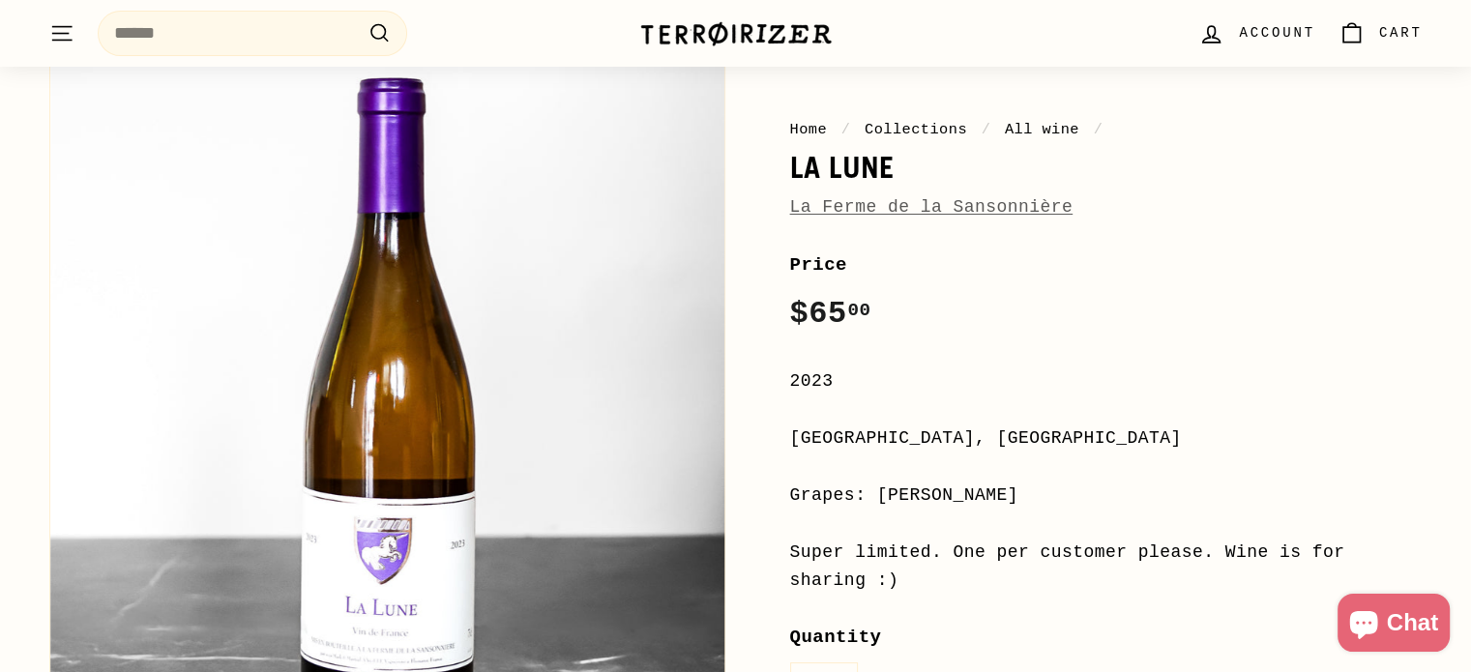
click at [875, 202] on link "La Ferme de la Sansonnière" at bounding box center [931, 206] width 283 height 19
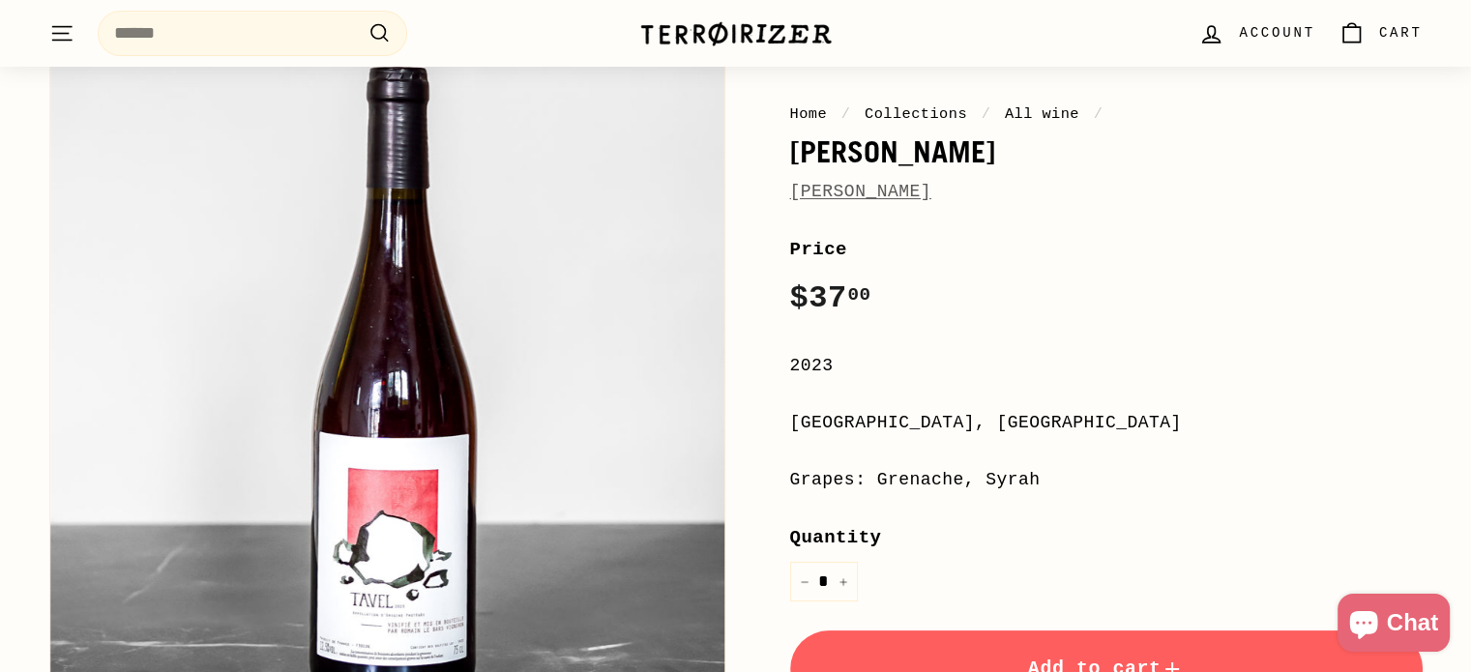
scroll to position [147, 0]
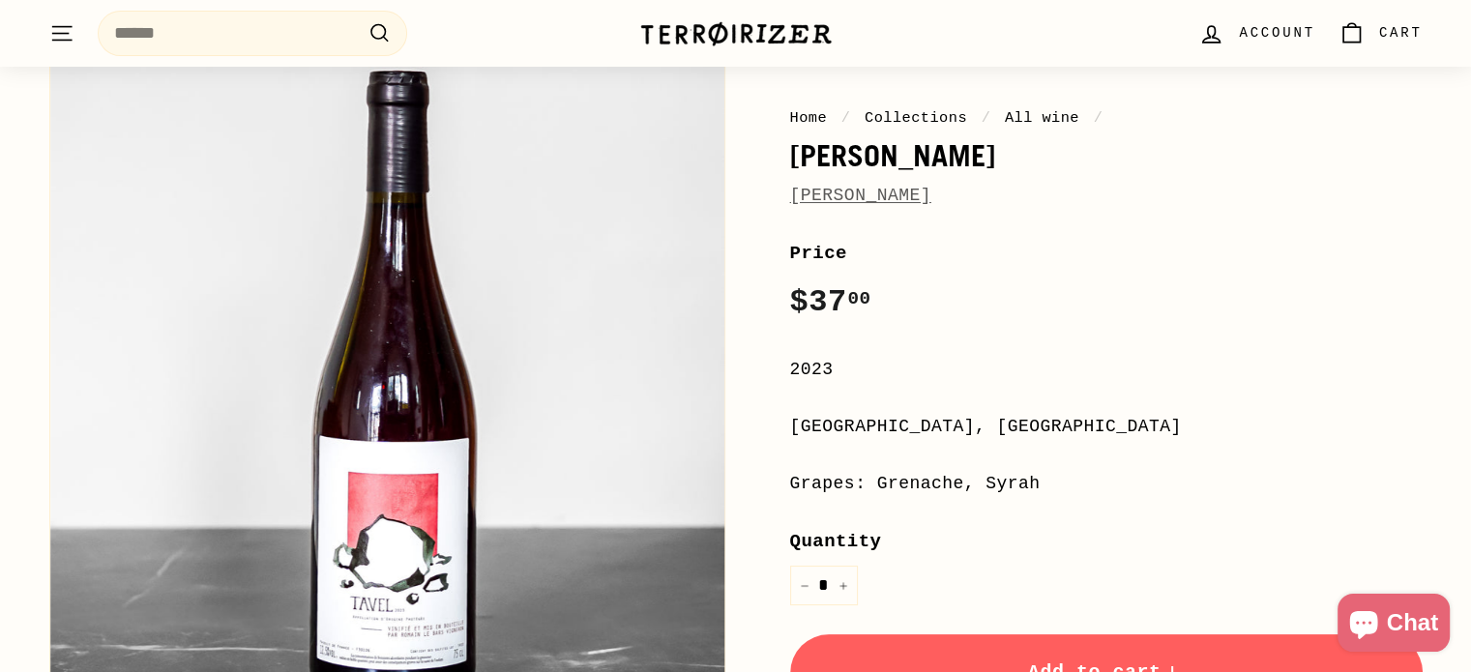
drag, startPoint x: 933, startPoint y: 199, endPoint x: 791, endPoint y: 164, distance: 146.4
click at [791, 164] on div "Home / Collections / All wine / Tavel Rosé Romain Le Bars" at bounding box center [1106, 157] width 633 height 103
click at [832, 196] on link "Romain Le Bars" at bounding box center [860, 195] width 141 height 19
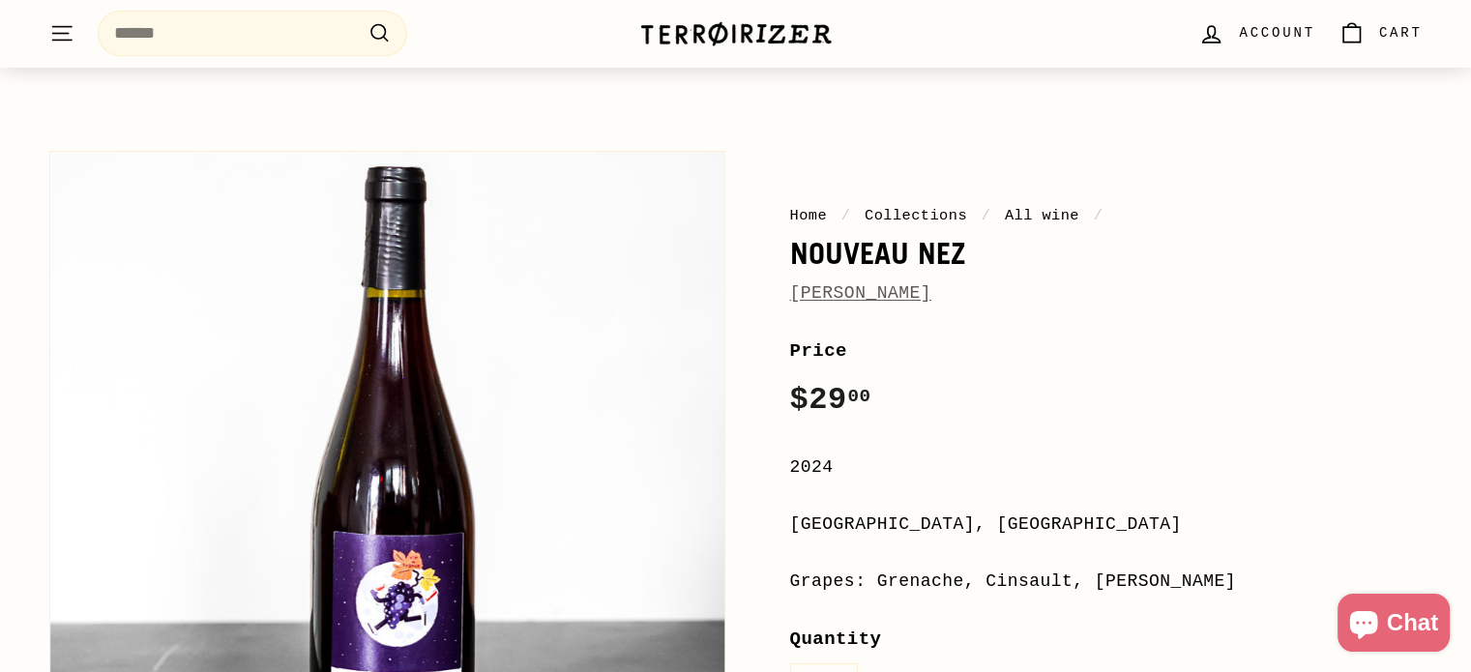
scroll to position [50, 0]
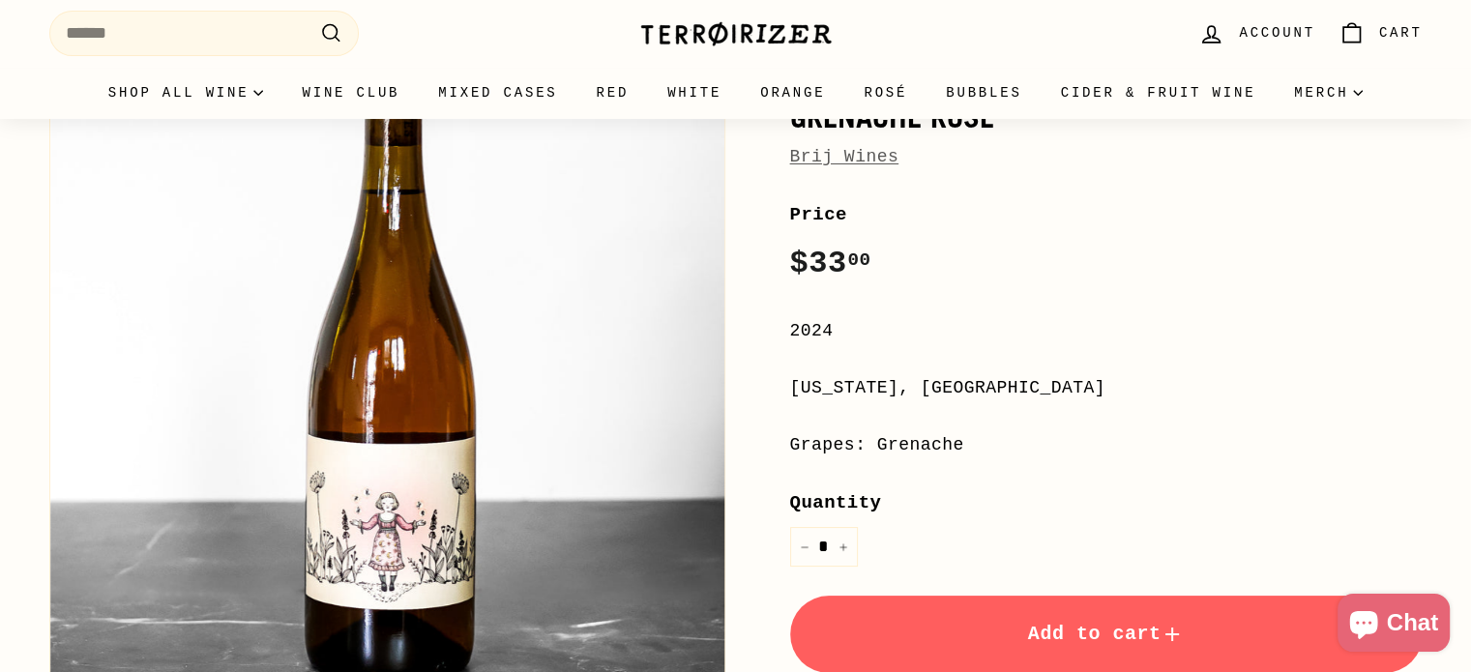
scroll to position [188, 0]
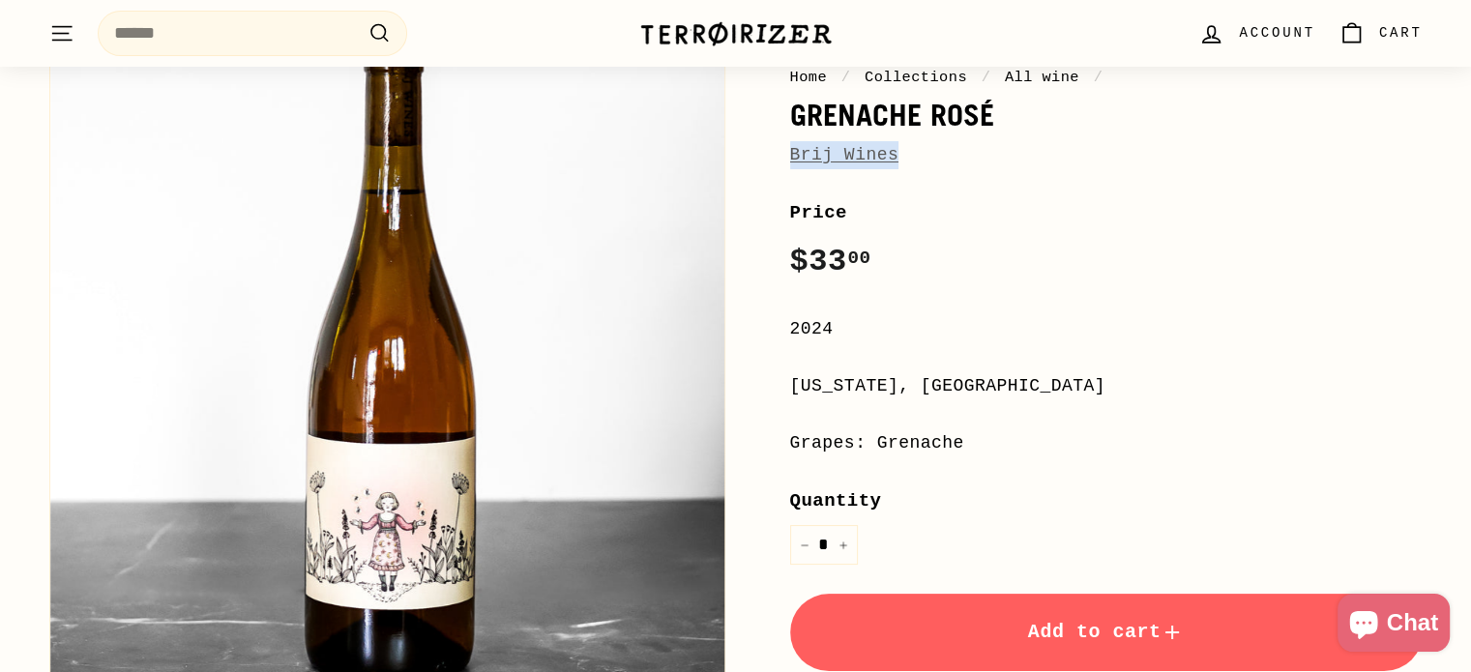
drag, startPoint x: 898, startPoint y: 151, endPoint x: 783, endPoint y: 155, distance: 115.2
click at [783, 155] on div "Home / Collections / All wine / Grenache Rosé Brij Wines Price Regular price $3…" at bounding box center [1085, 455] width 676 height 905
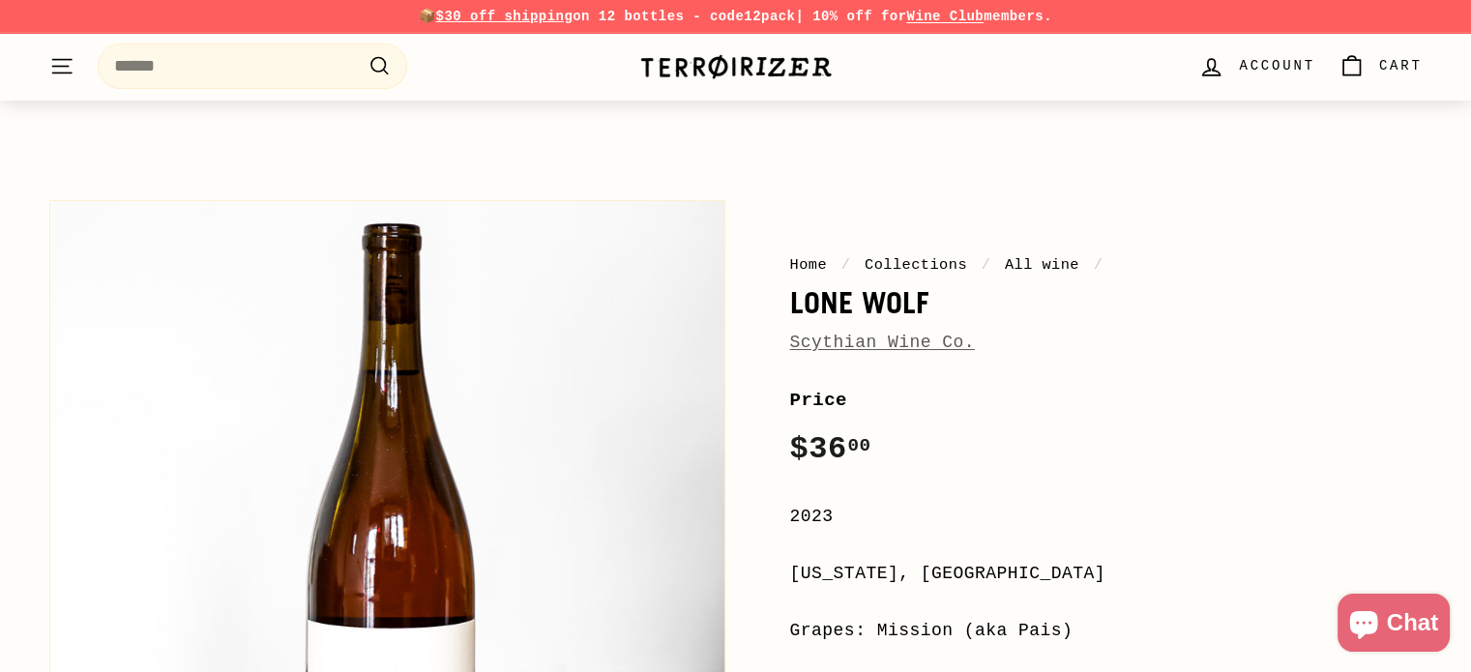
scroll to position [161, 0]
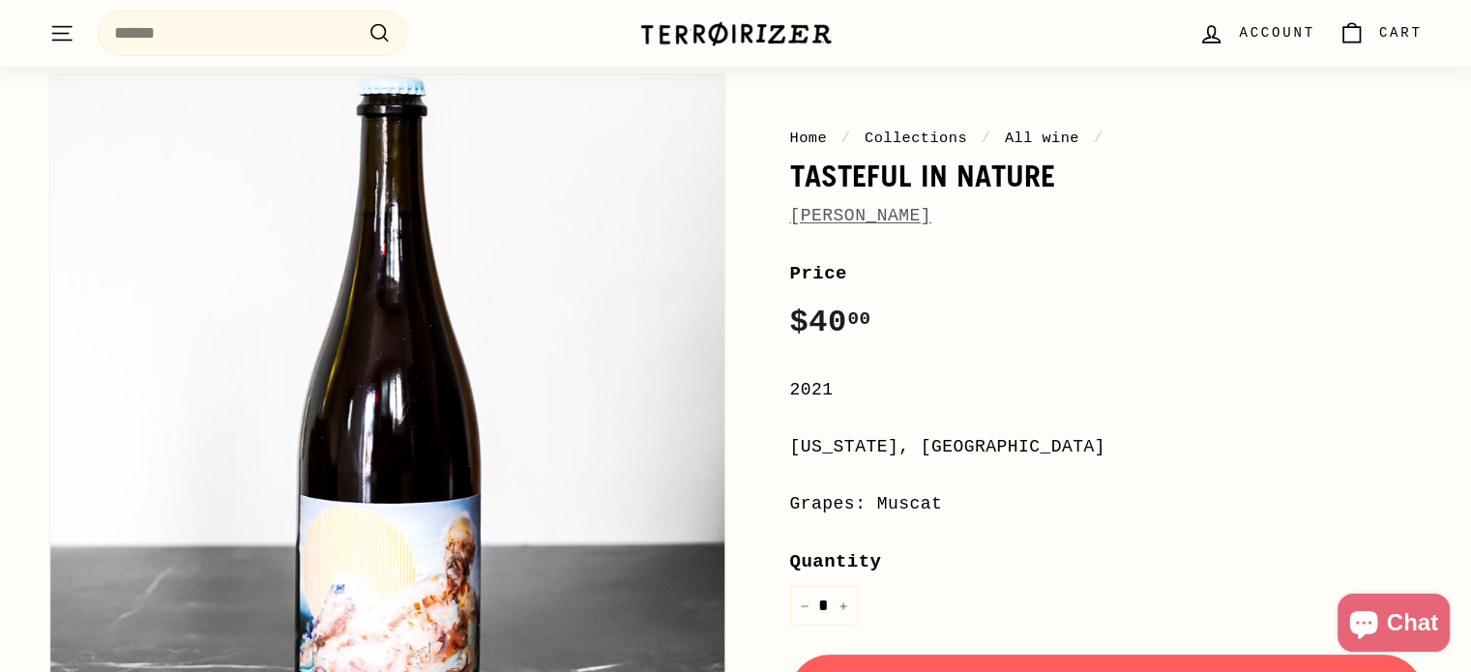
scroll to position [216, 0]
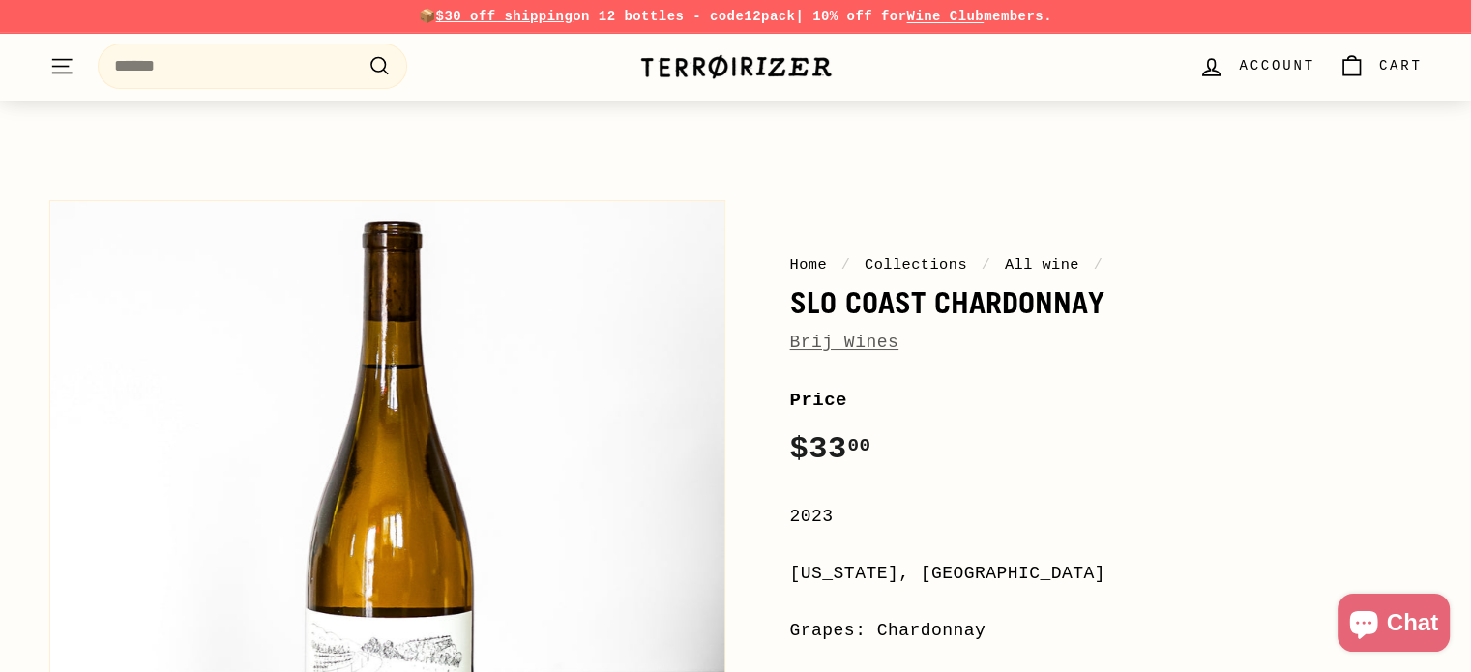
scroll to position [165, 0]
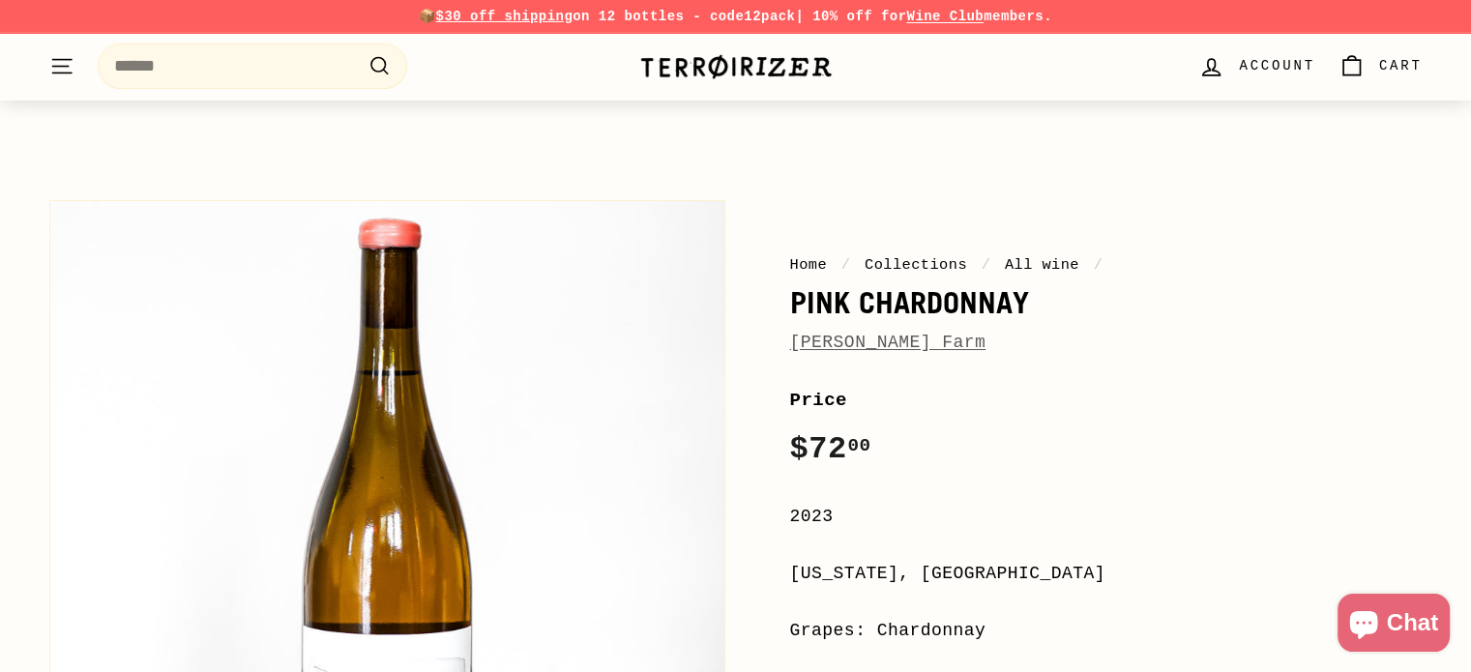
scroll to position [154, 0]
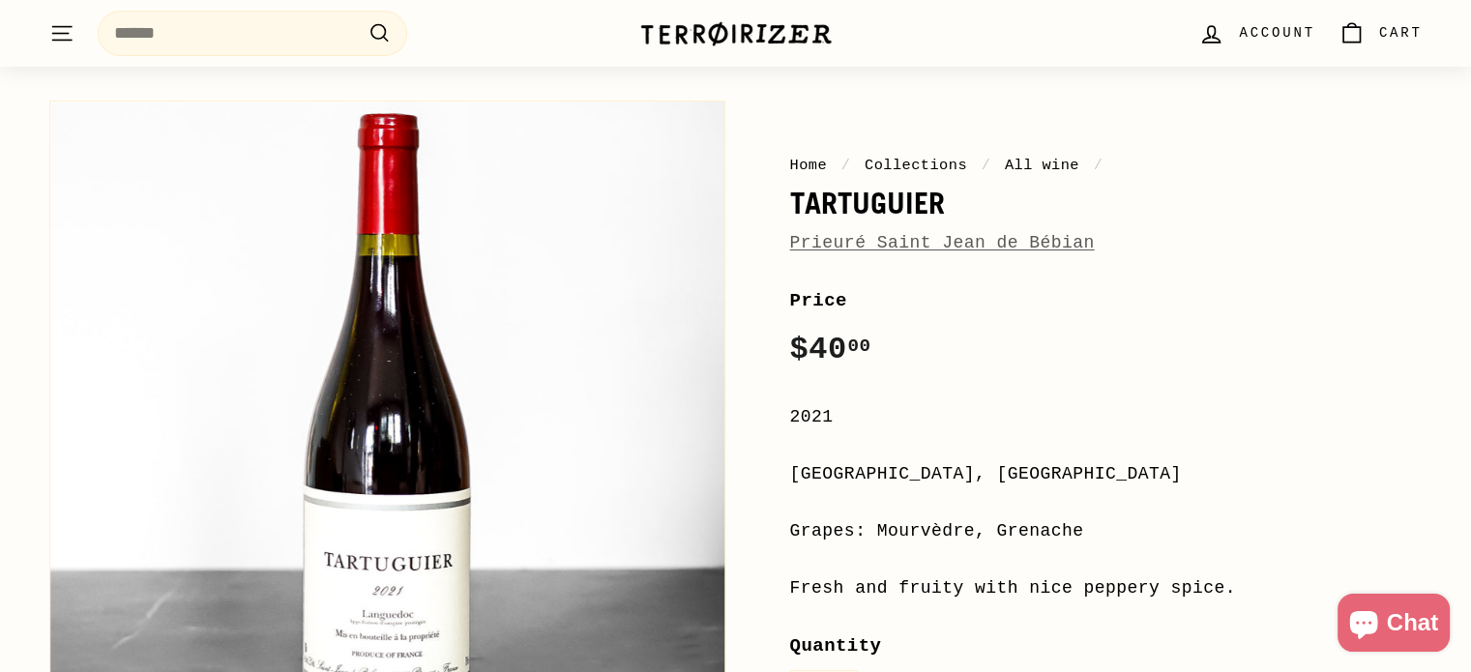
scroll to position [95, 0]
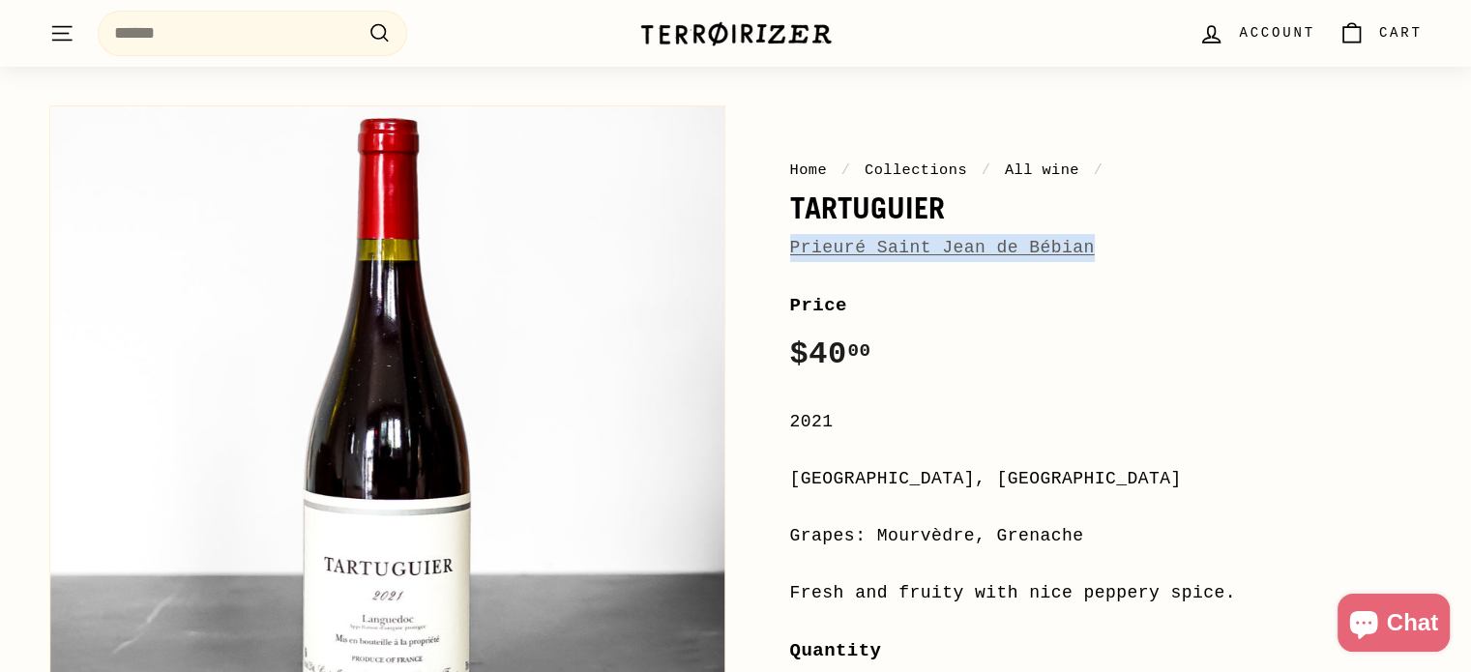
drag, startPoint x: 1097, startPoint y: 245, endPoint x: 787, endPoint y: 251, distance: 309.6
click at [787, 251] on div "Home / Collections / All wine / Tartuguier Prieuré Saint Jean de Bébian Price R…" at bounding box center [1085, 577] width 676 height 962
drag, startPoint x: 787, startPoint y: 251, endPoint x: 769, endPoint y: 292, distance: 45.5
click at [769, 292] on div "Home / Collections / All wine / Tartuguier Prieuré Saint Jean de Bébian Price R…" at bounding box center [1085, 577] width 676 height 962
drag, startPoint x: 1095, startPoint y: 251, endPoint x: 789, endPoint y: 247, distance: 305.7
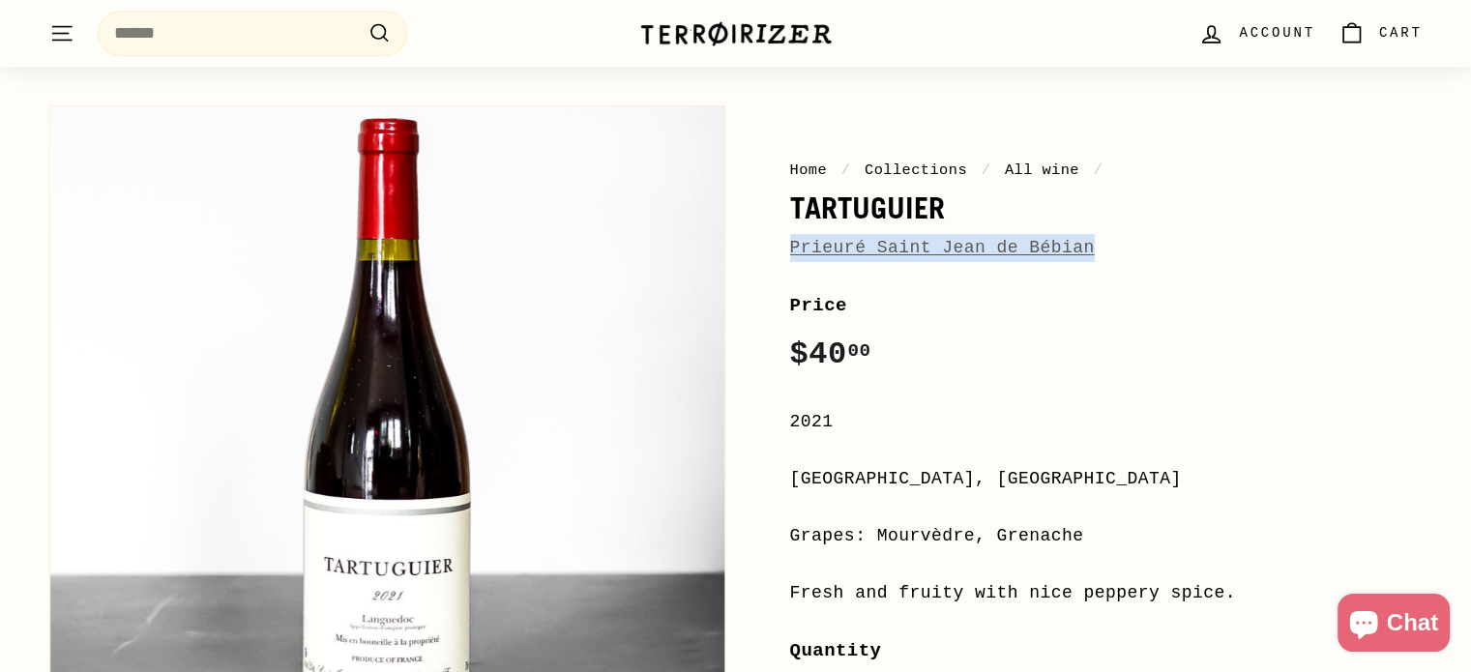
click at [790, 247] on div "Prieuré Saint Jean de Bébian" at bounding box center [1106, 248] width 633 height 28
drag, startPoint x: 789, startPoint y: 247, endPoint x: 1174, endPoint y: 243, distance: 385.0
click at [1174, 243] on div "Prieuré Saint Jean de Bébian" at bounding box center [1106, 248] width 633 height 28
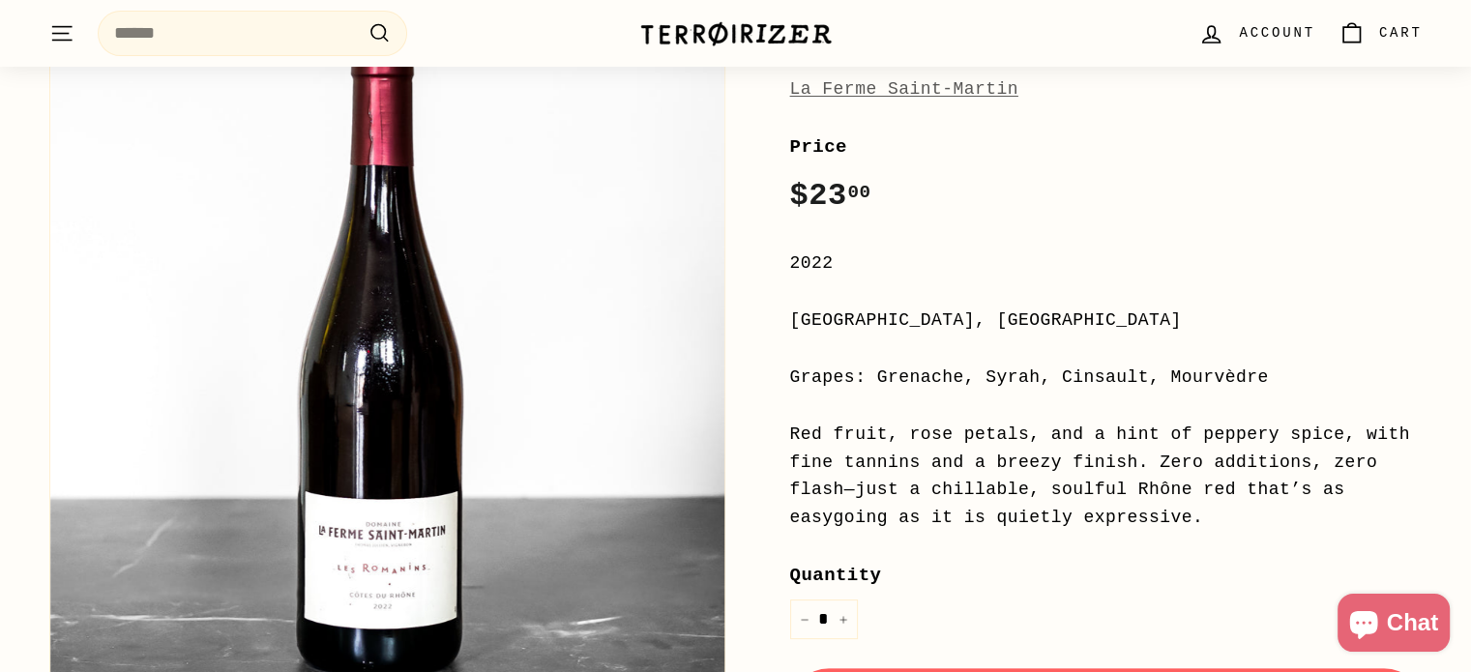
scroll to position [141, 0]
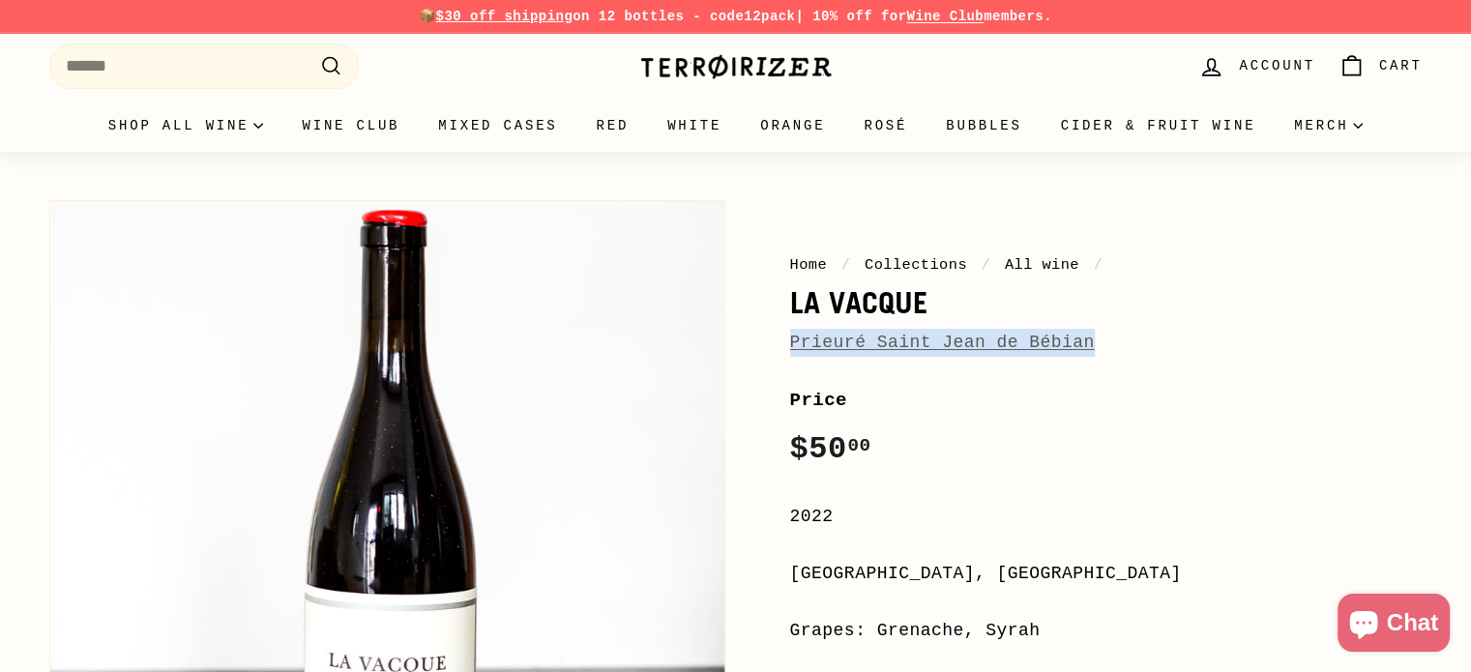
drag, startPoint x: 1109, startPoint y: 347, endPoint x: 783, endPoint y: 342, distance: 326.0
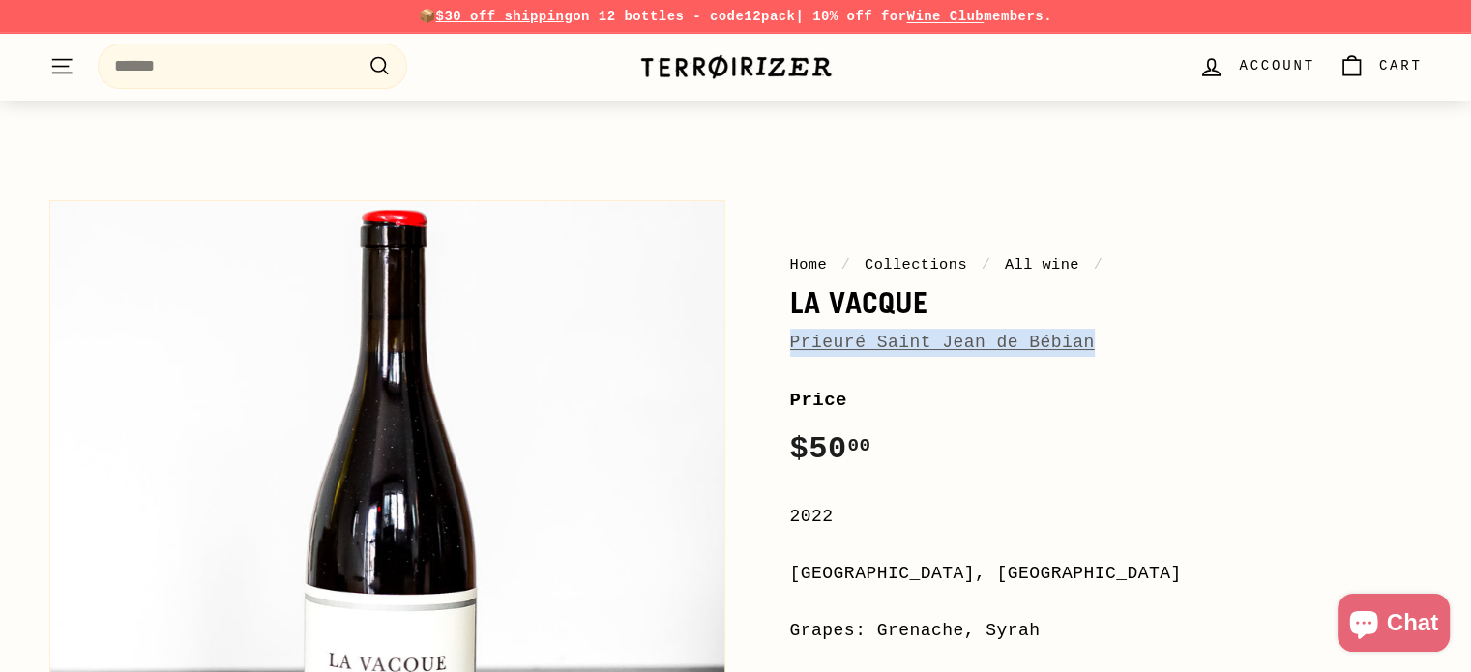
scroll to position [248, 0]
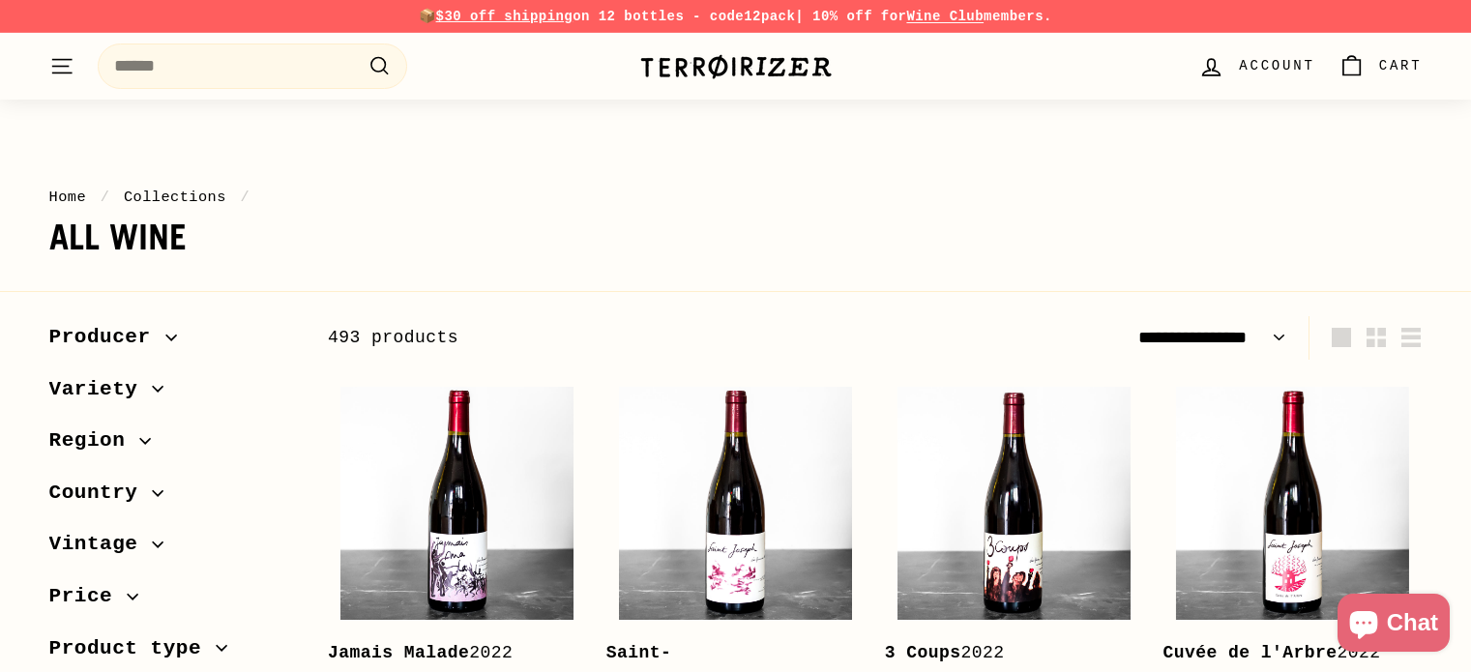
select select "**********"
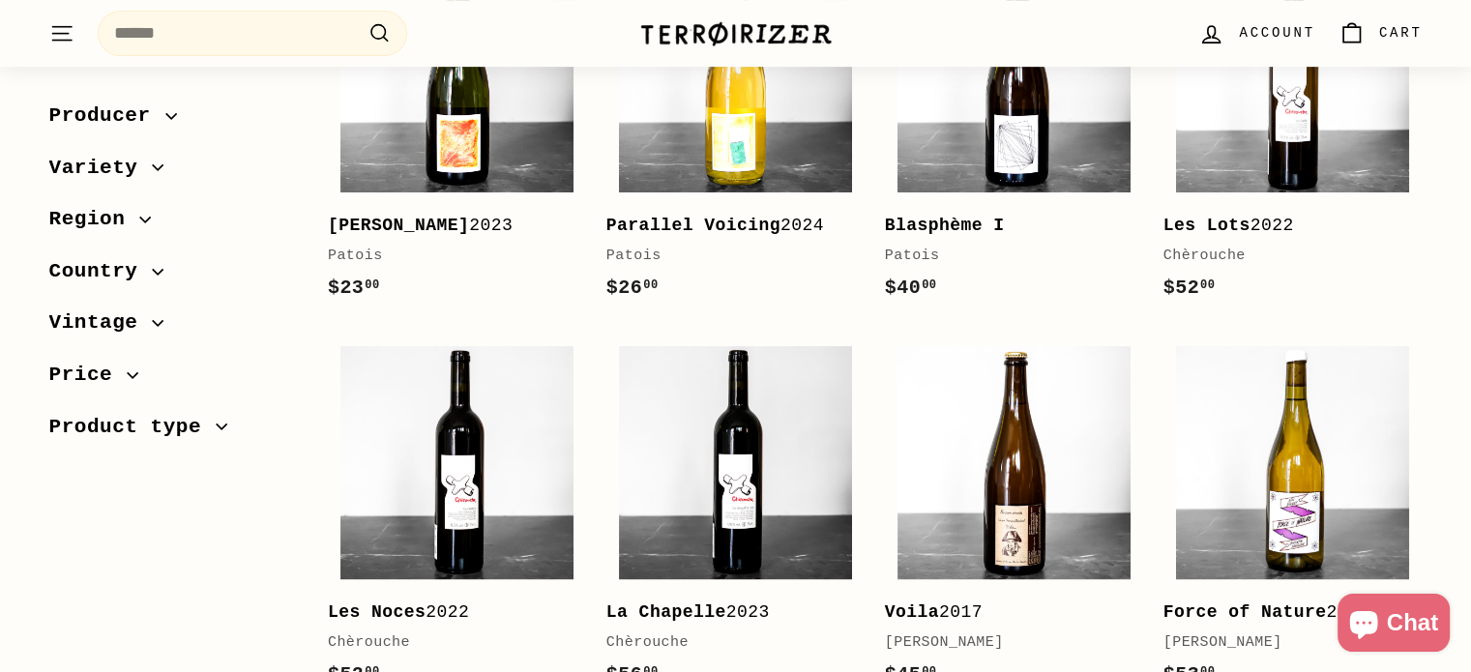
scroll to position [911, 0]
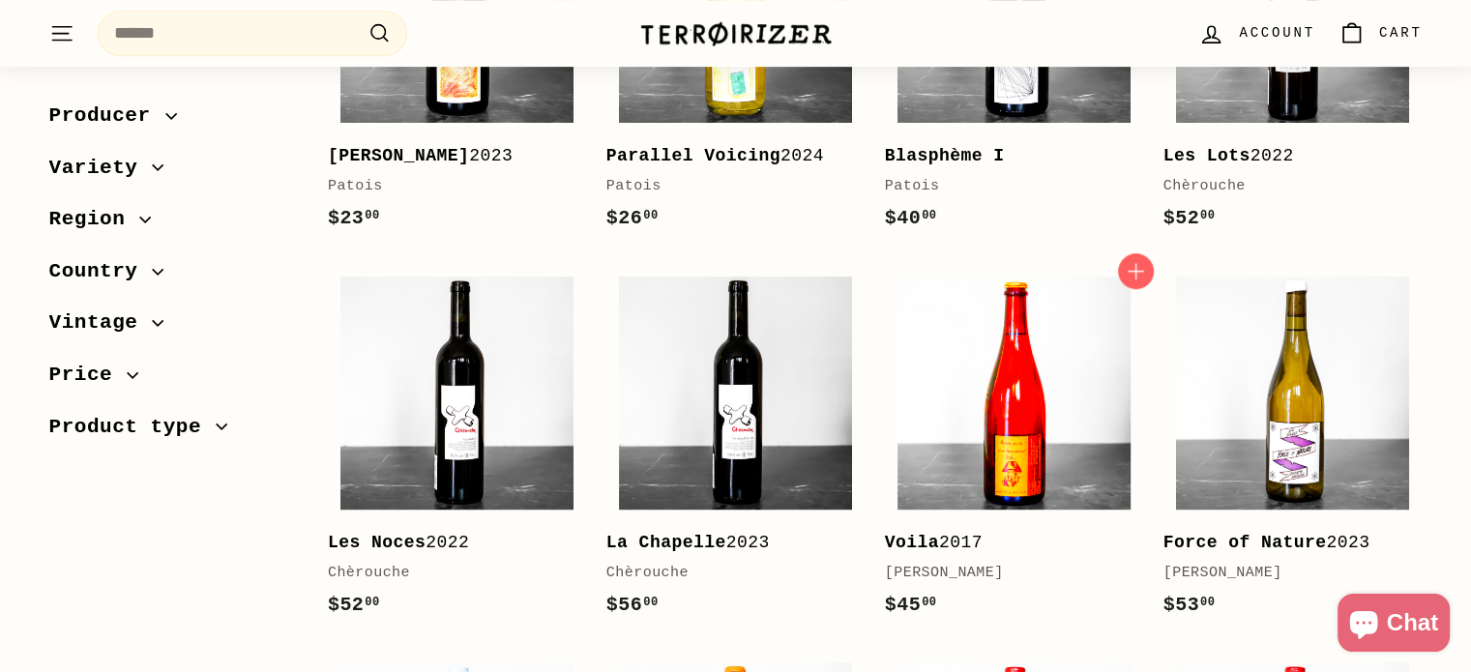
click at [1018, 340] on img at bounding box center [1014, 393] width 233 height 233
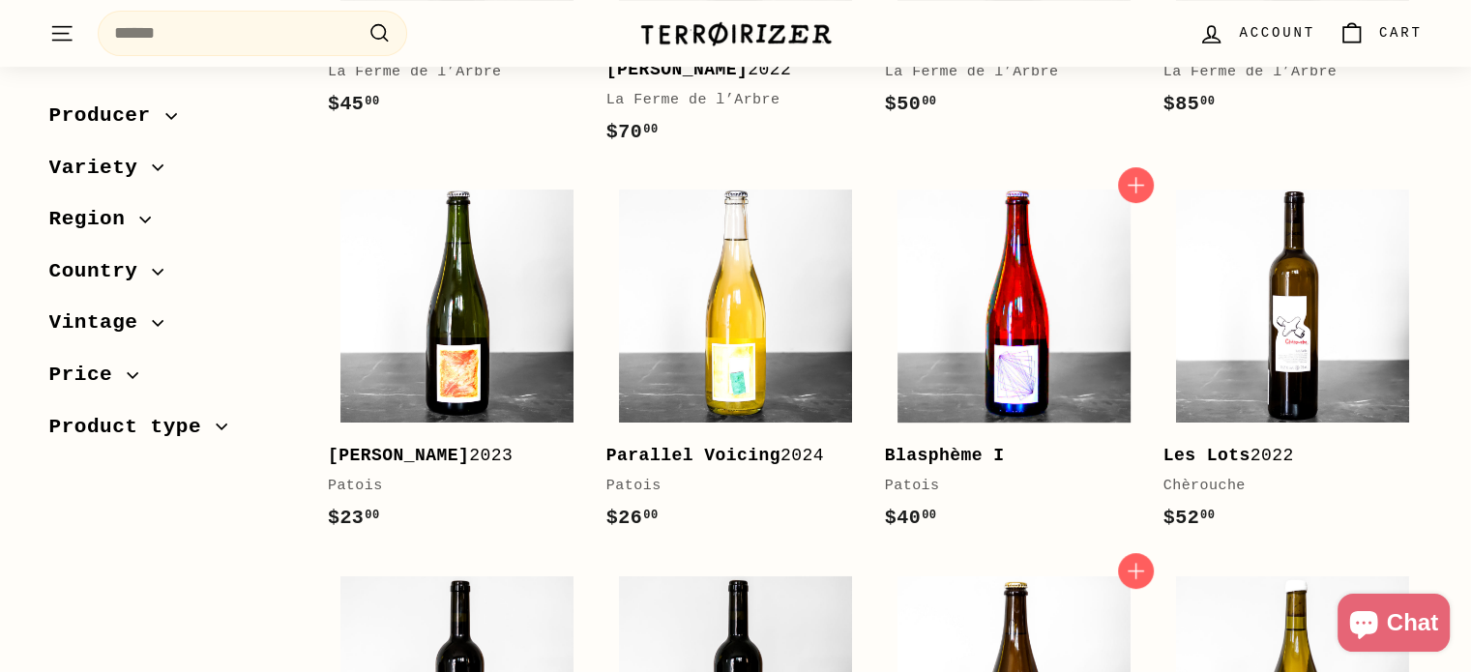
scroll to position [898, 0]
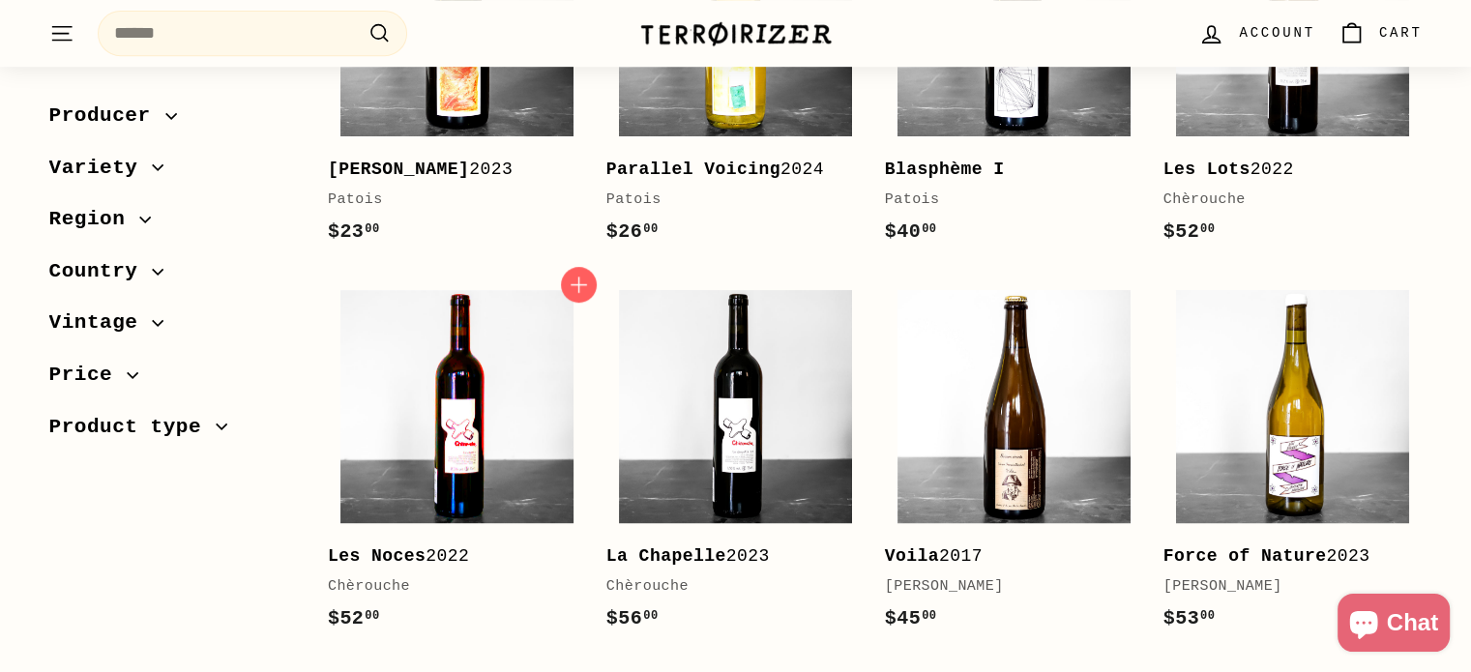
click at [493, 383] on img at bounding box center [456, 406] width 233 height 233
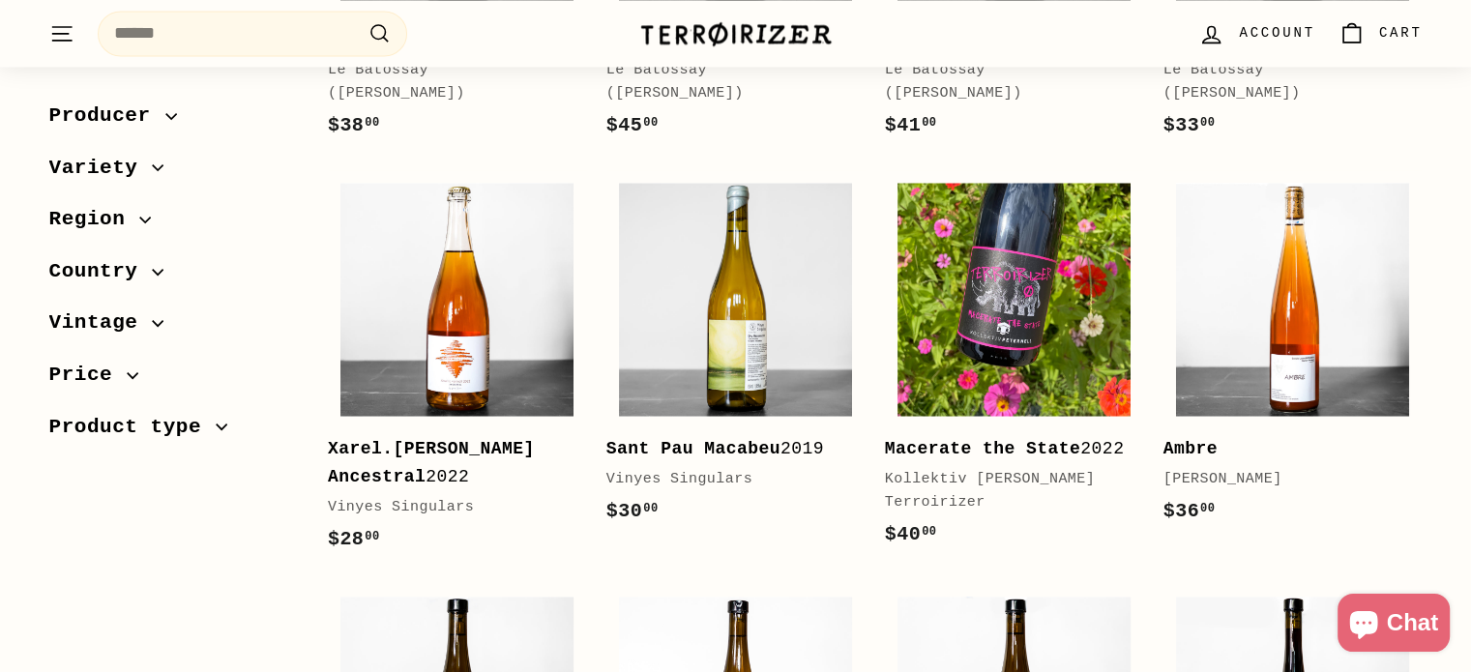
scroll to position [2989, 0]
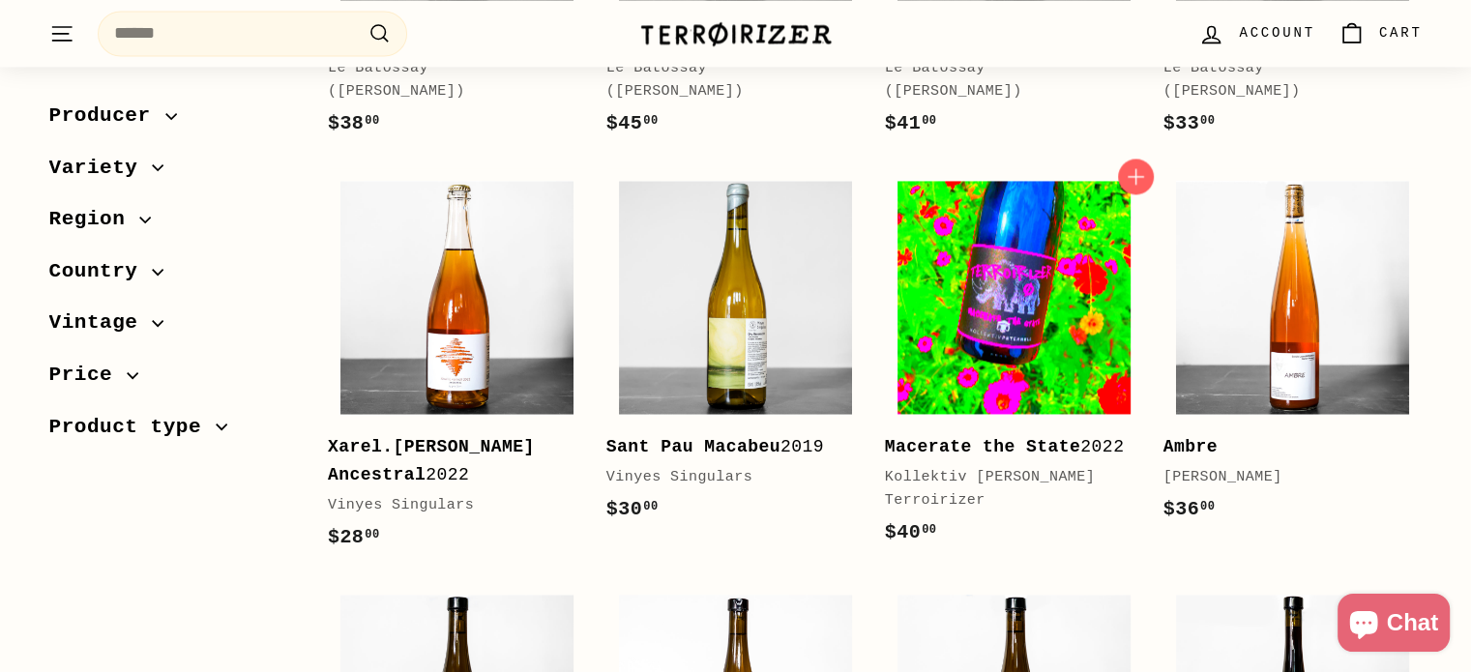
click at [998, 273] on img at bounding box center [1014, 297] width 233 height 233
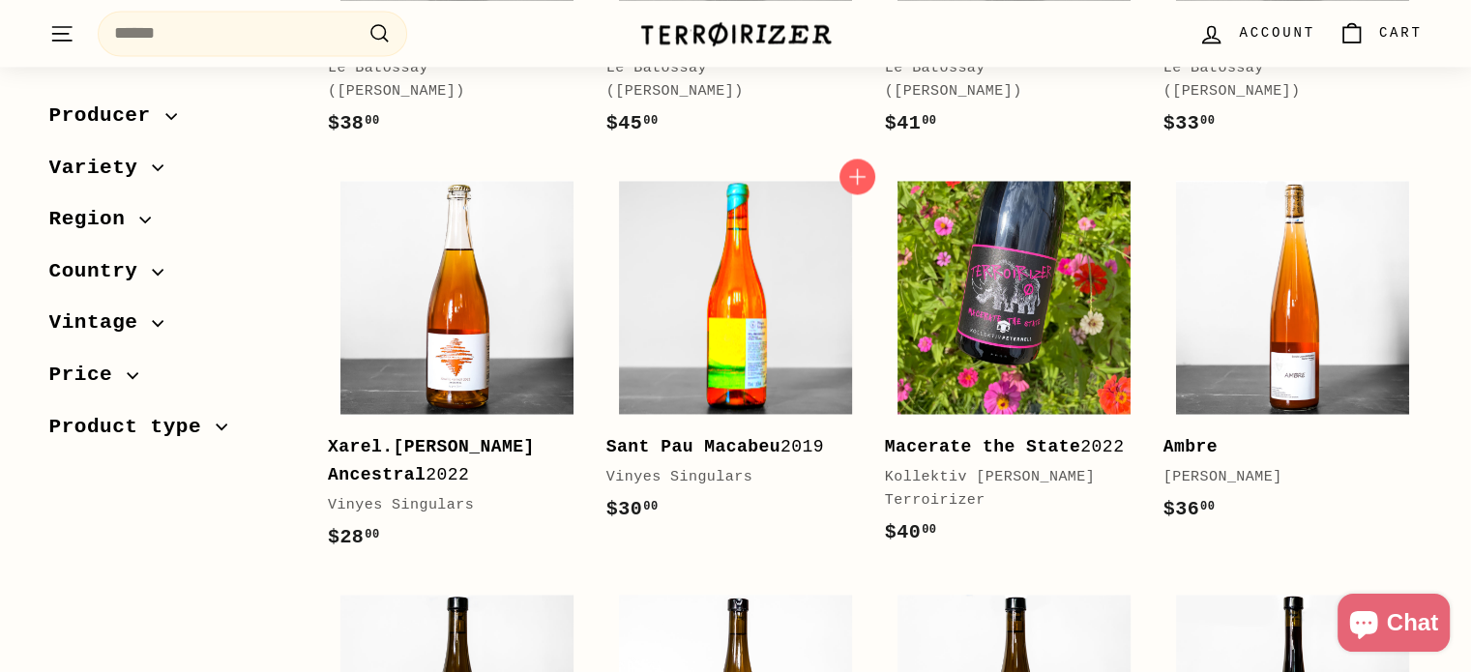
click at [751, 289] on img at bounding box center [735, 297] width 233 height 233
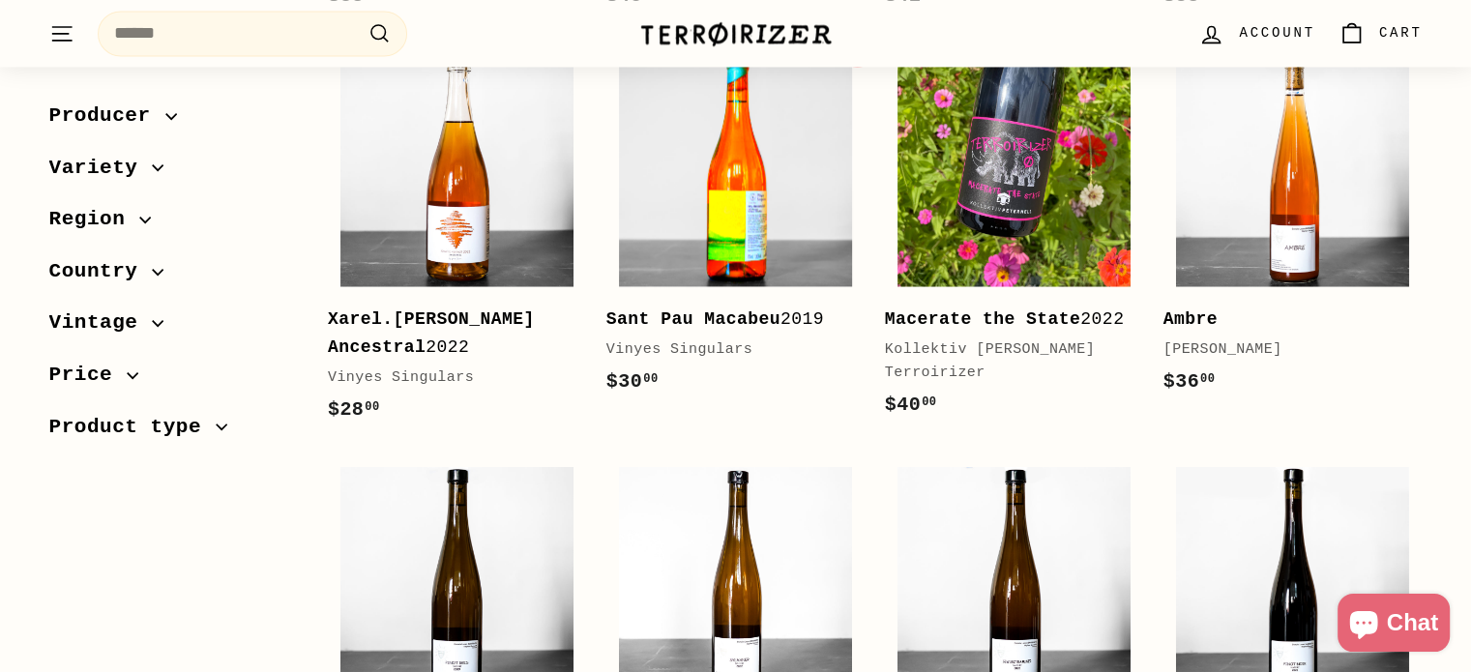
scroll to position [3105, 0]
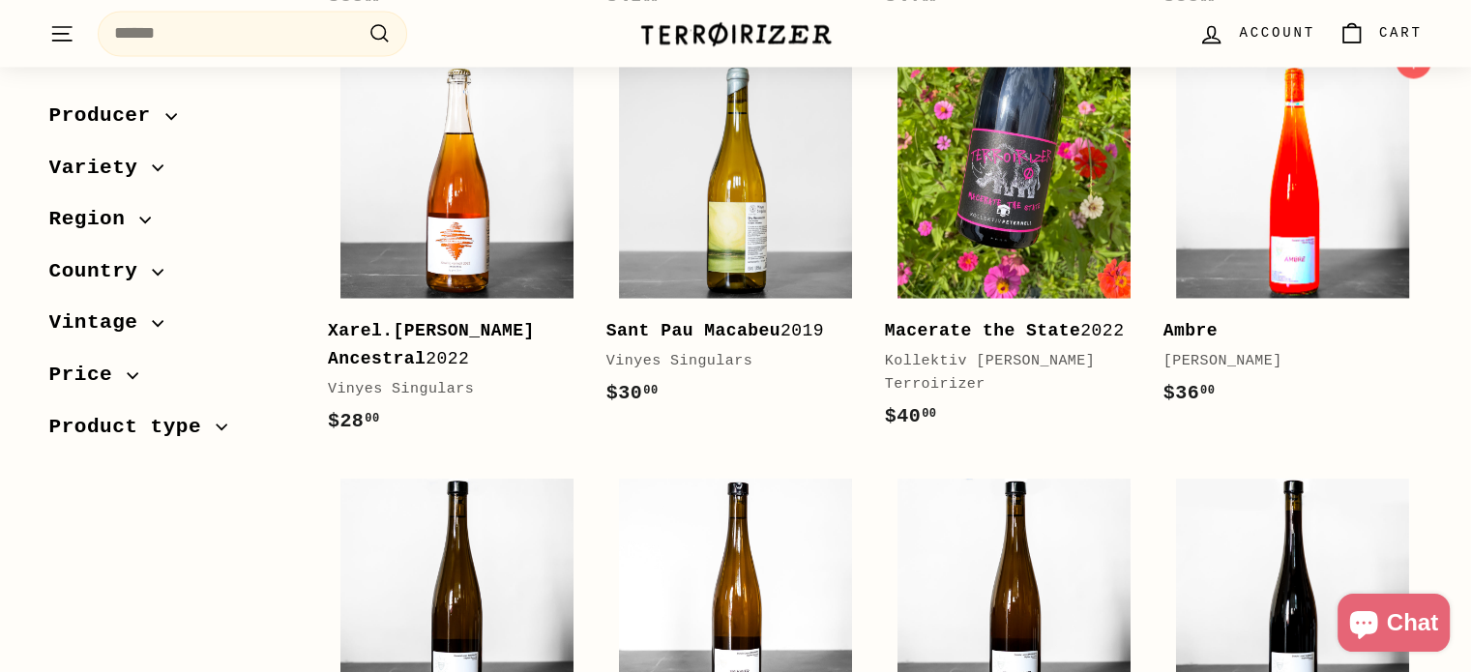
click at [1262, 181] on img at bounding box center [1292, 181] width 233 height 233
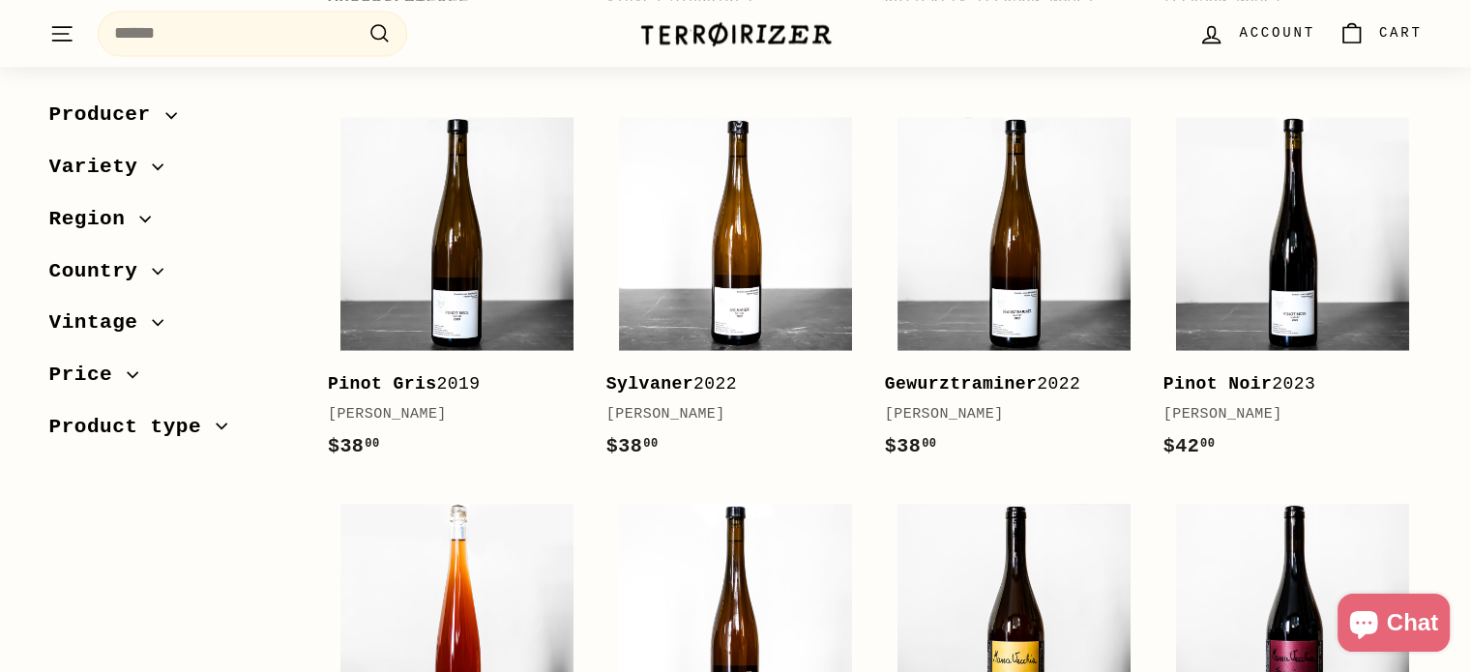
scroll to position [3469, 0]
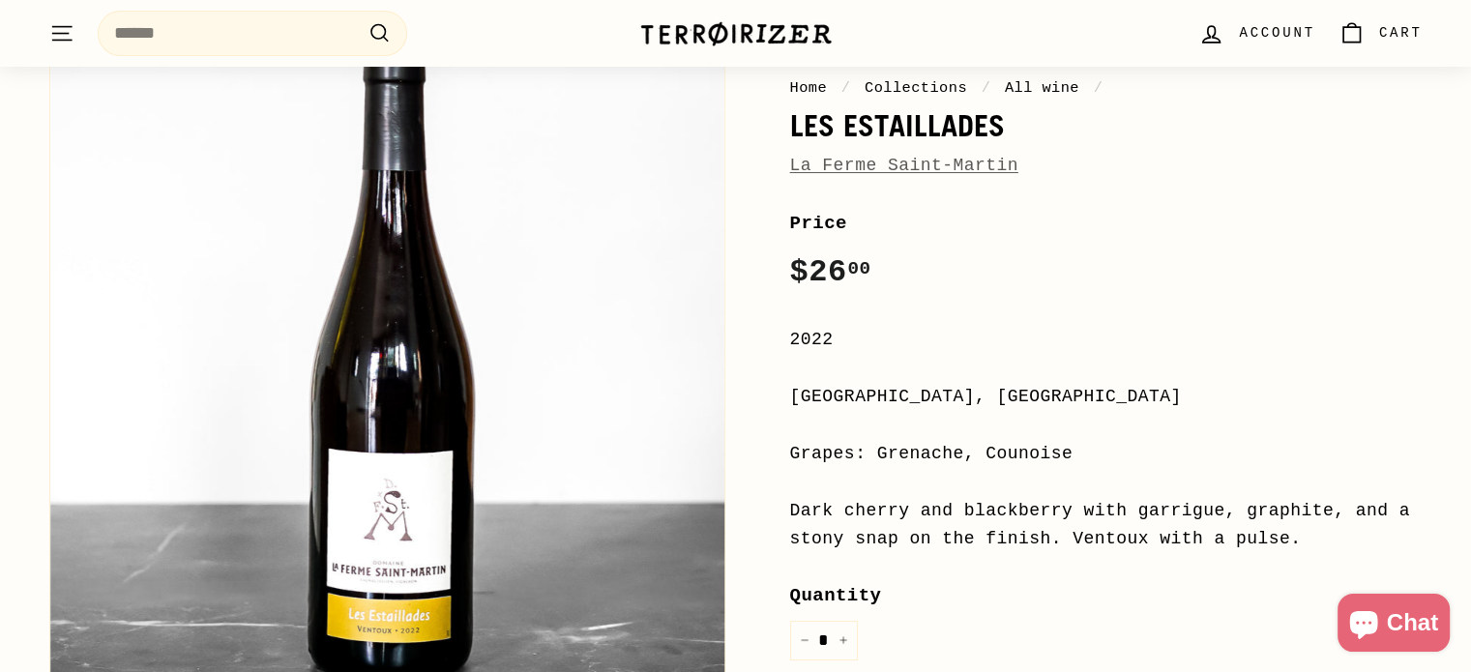
scroll to position [138, 0]
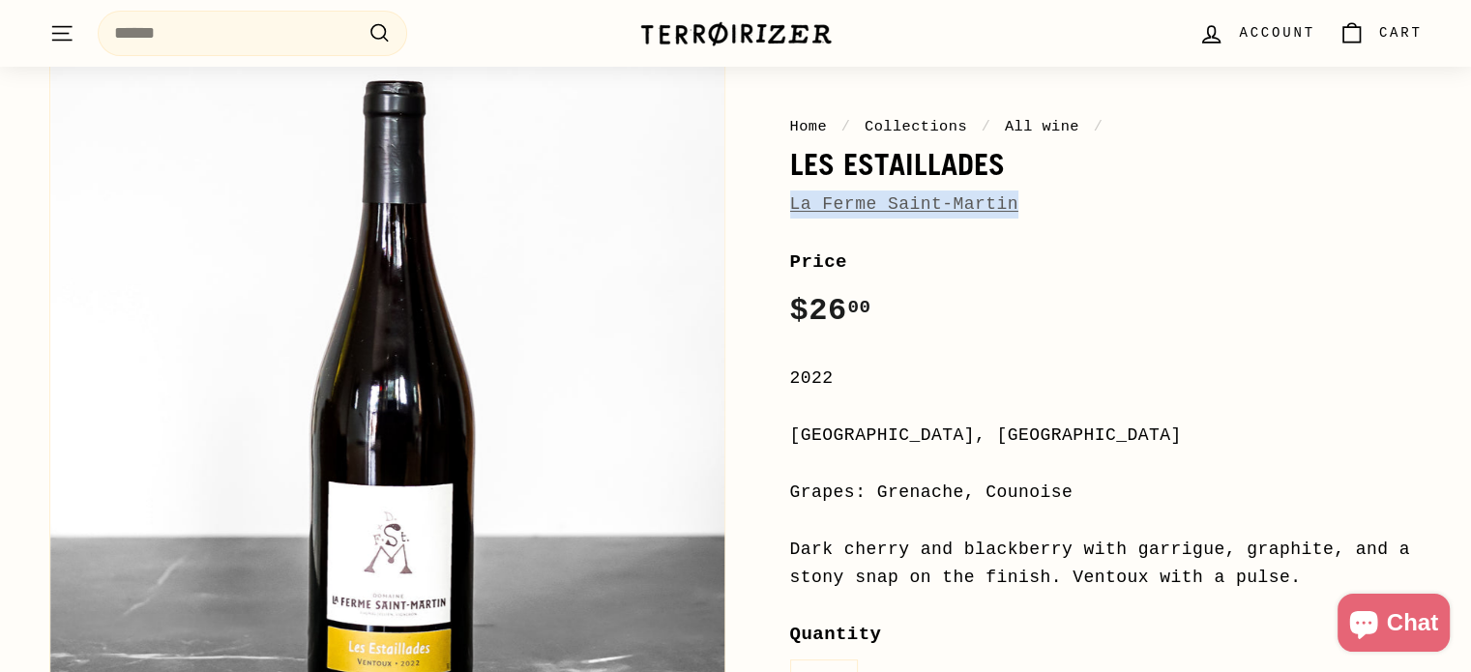
drag, startPoint x: 1021, startPoint y: 204, endPoint x: 783, endPoint y: 203, distance: 238.9
click at [783, 203] on div "Home / Collections / All wine / Les Estaillades [GEOGRAPHIC_DATA][PERSON_NAME] …" at bounding box center [1085, 547] width 676 height 990
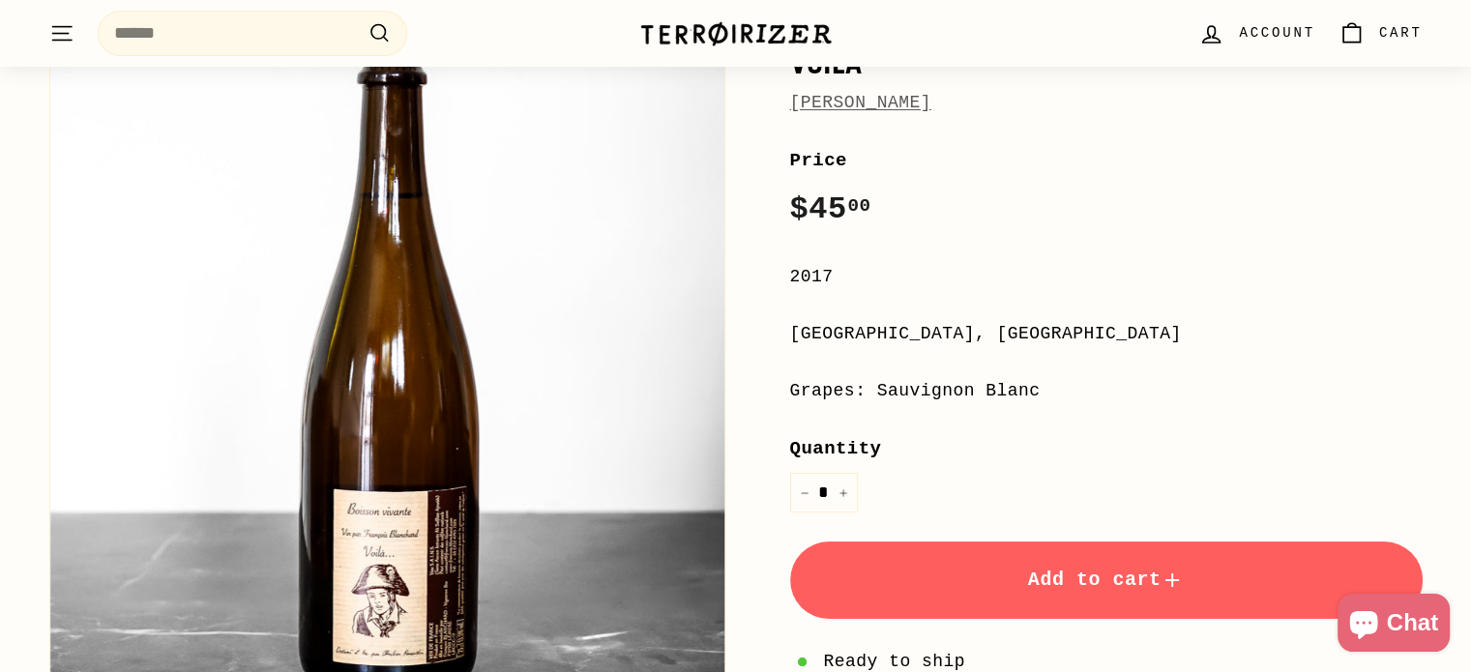
scroll to position [236, 0]
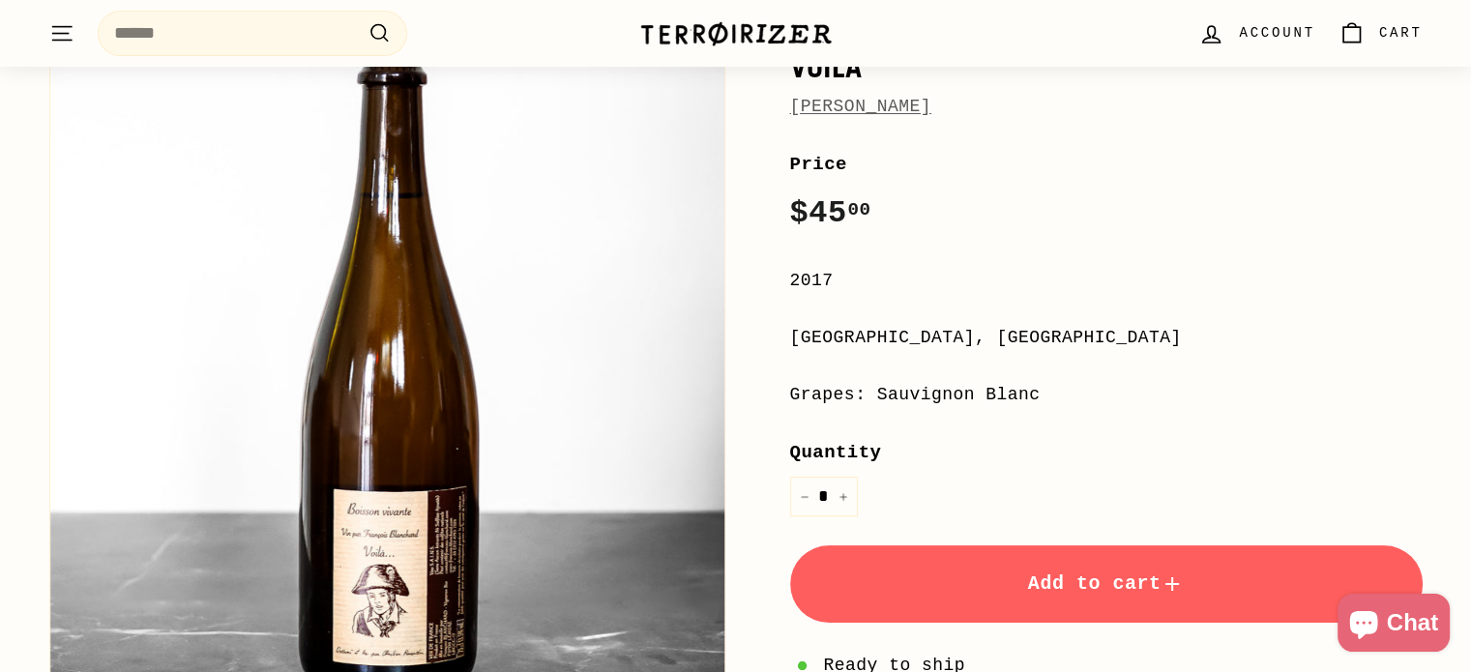
drag, startPoint x: 1001, startPoint y: 119, endPoint x: 786, endPoint y: 100, distance: 215.6
click at [786, 100] on div "Home / Collections / All wine / Voila François Blanchard Price Regular price $4…" at bounding box center [1085, 407] width 676 height 905
click at [882, 112] on link "François Blanchard" at bounding box center [860, 106] width 141 height 19
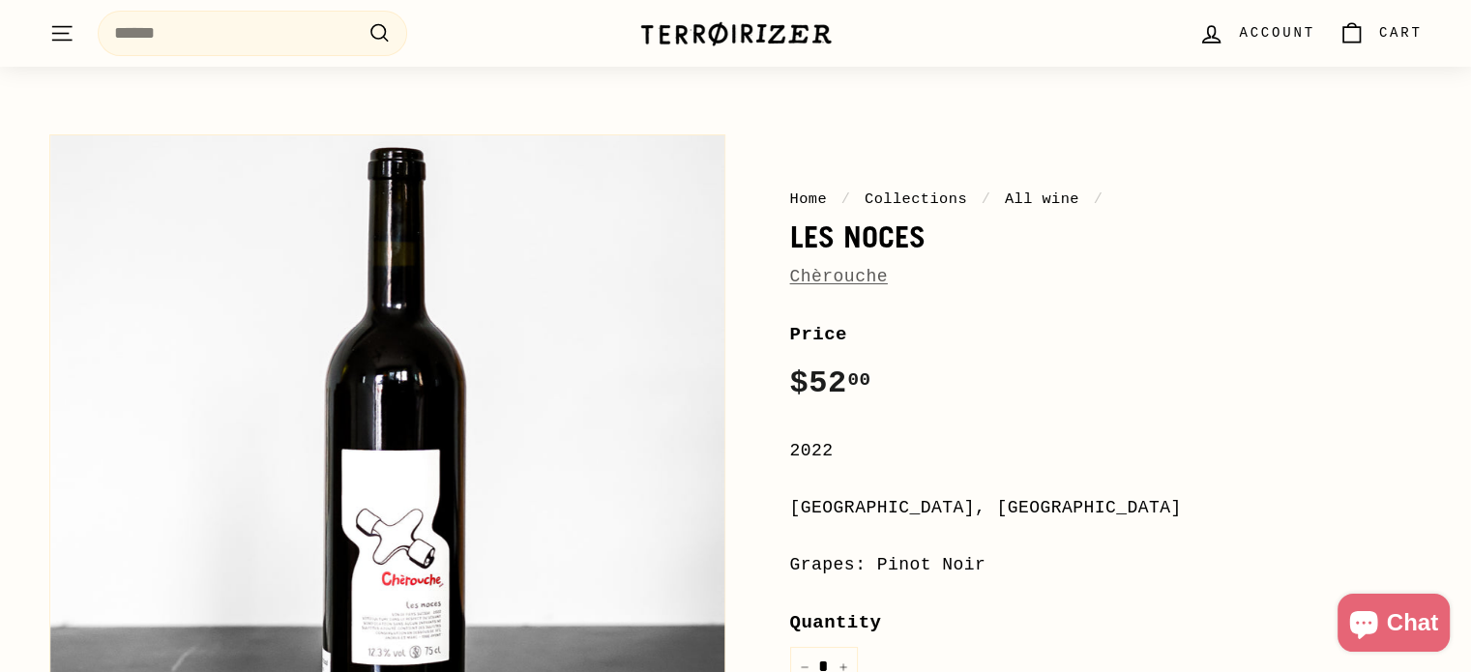
scroll to position [56, 0]
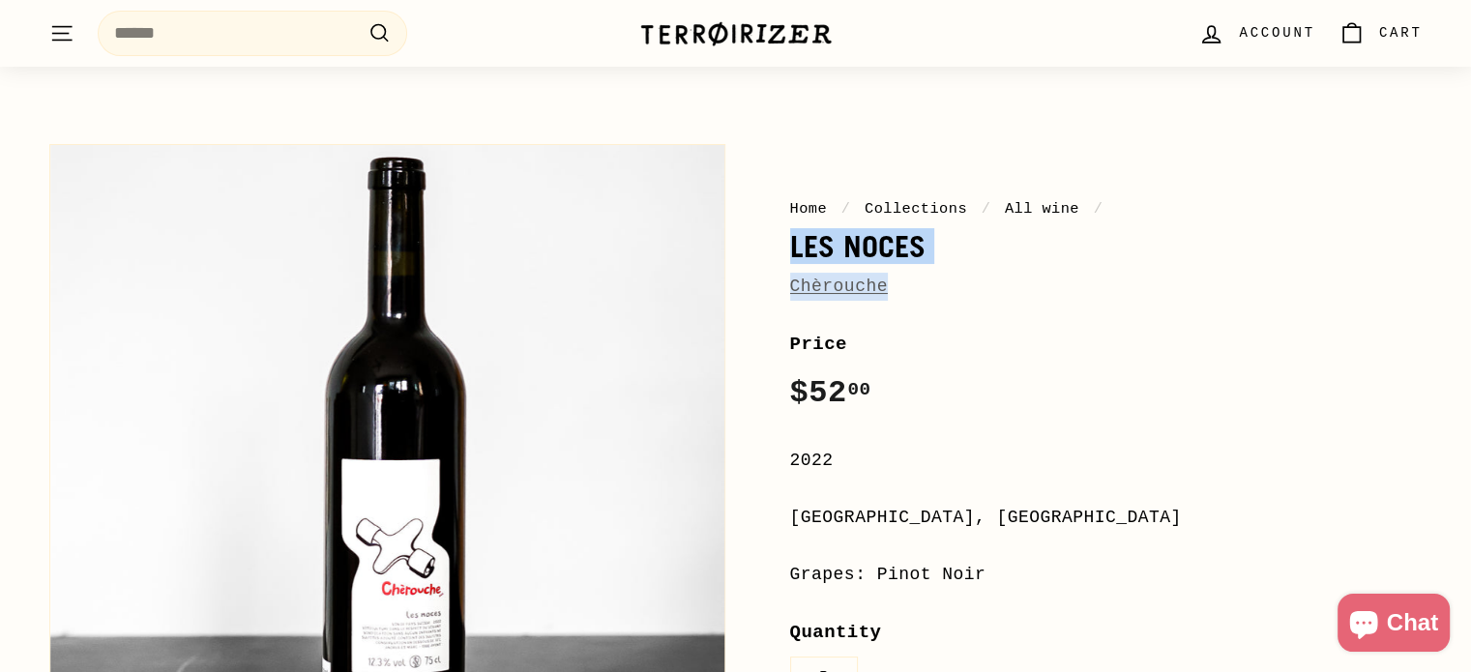
drag, startPoint x: 921, startPoint y: 288, endPoint x: 785, endPoint y: 251, distance: 140.6
click at [785, 251] on div "Home / Collections / All wine / Les Noces Chèrouche Price Regular price $52 00 …" at bounding box center [1085, 586] width 676 height 905
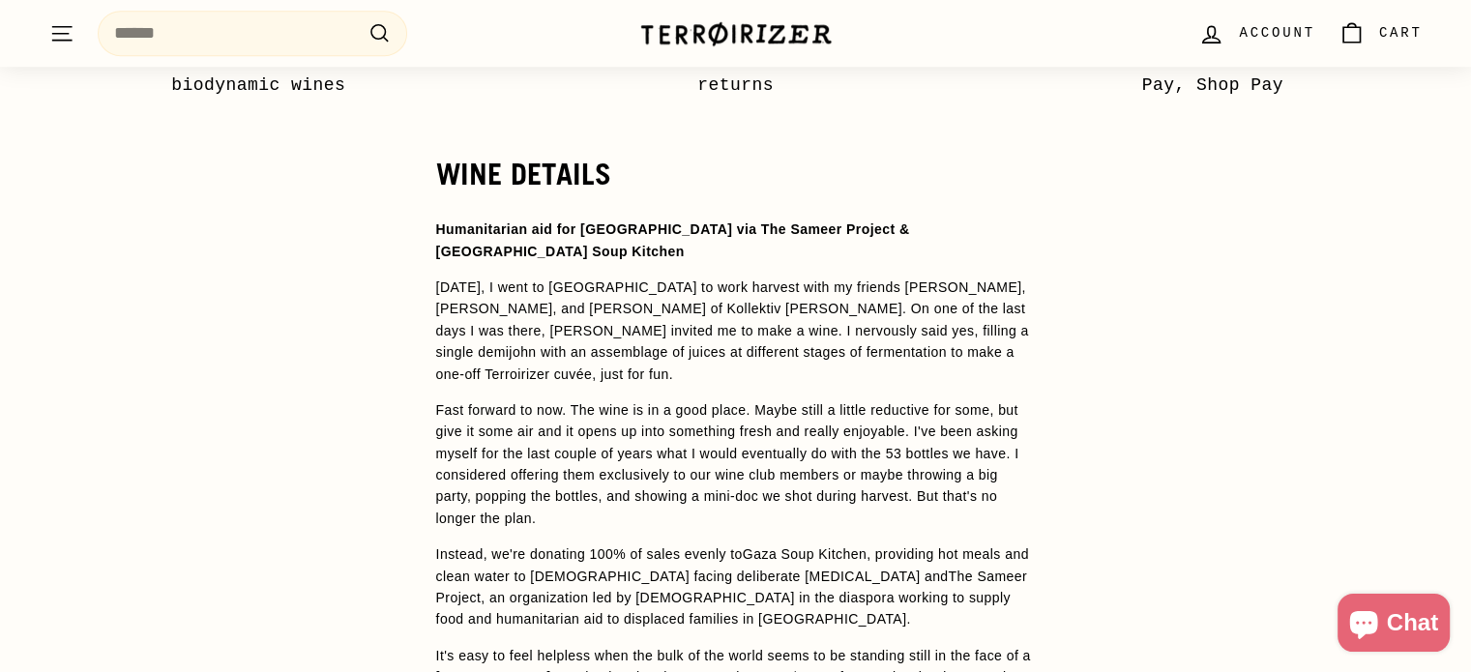
scroll to position [1462, 0]
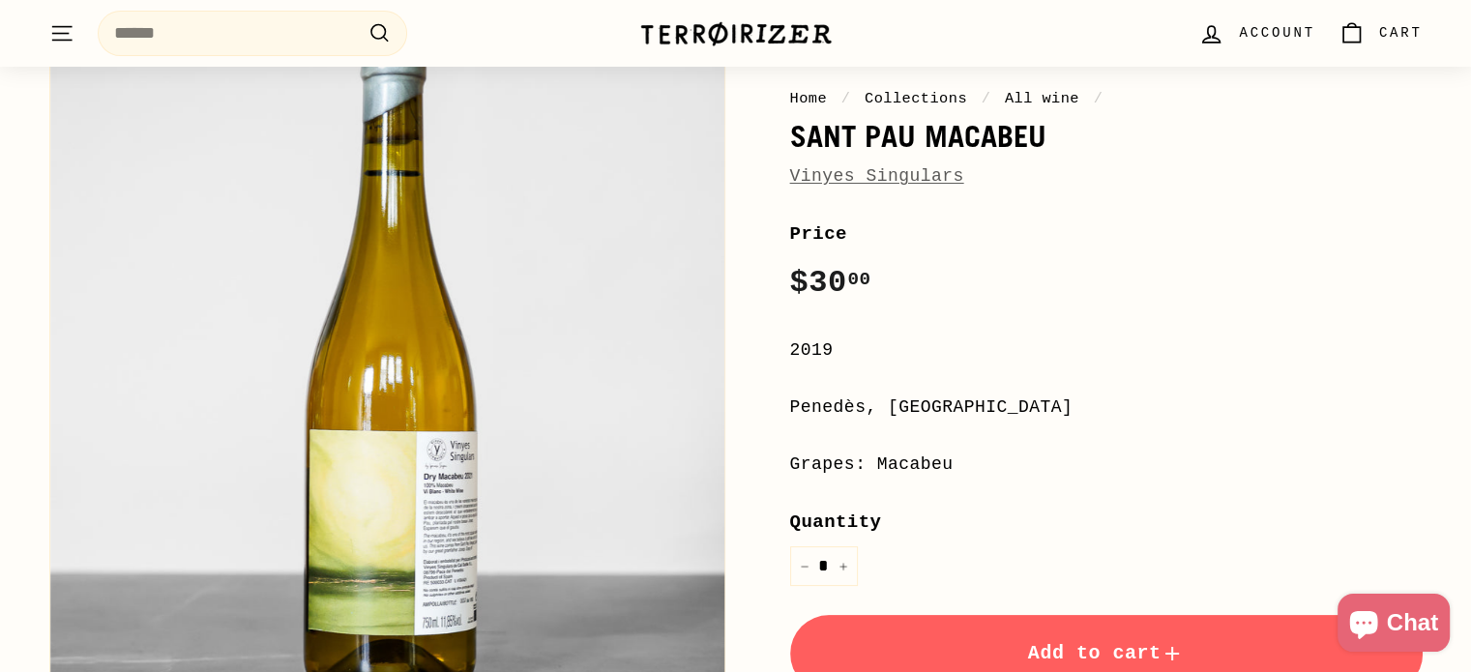
scroll to position [165, 0]
drag, startPoint x: 987, startPoint y: 198, endPoint x: 762, endPoint y: 150, distance: 229.6
click at [762, 150] on div "Home / Collections / All wine / Sant Pau Macabeu Vinyes Singulars Price Regular…" at bounding box center [1085, 477] width 676 height 905
click at [1004, 251] on div "Price Regular price $30 00 $30.00 /" at bounding box center [1106, 265] width 633 height 89
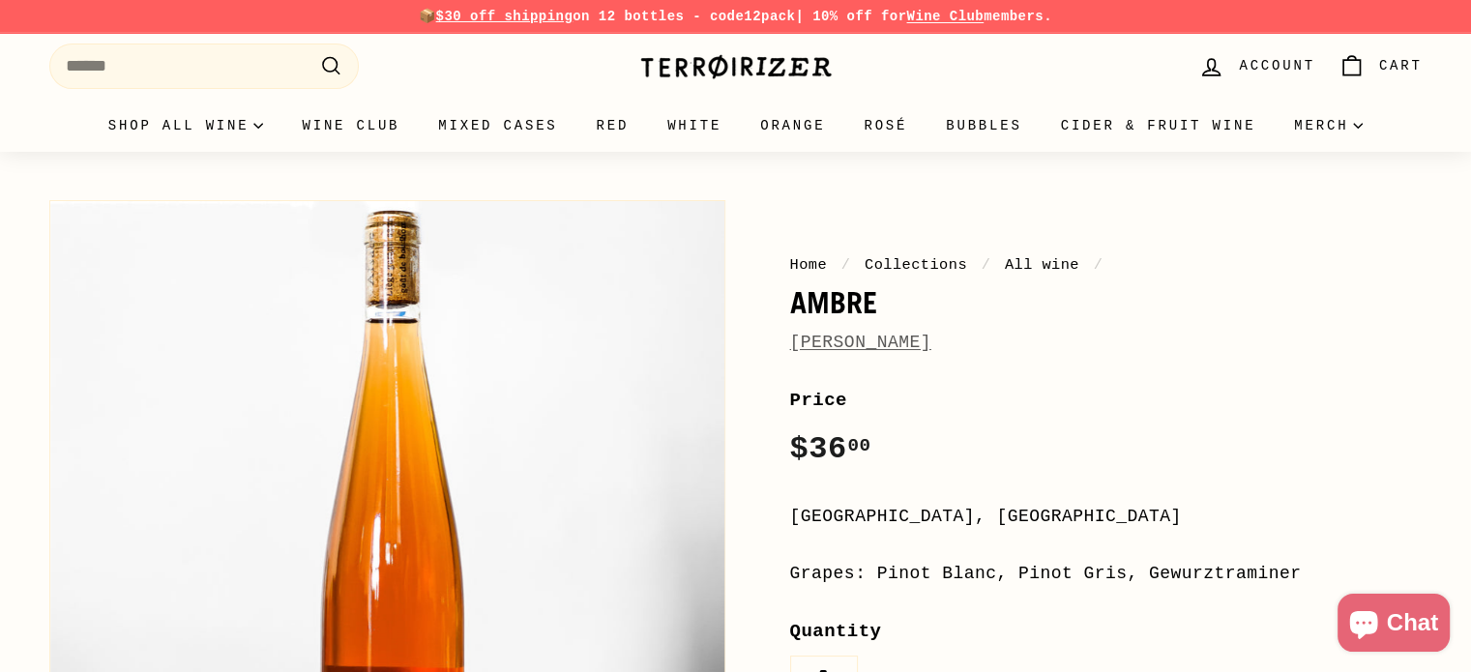
scroll to position [190, 0]
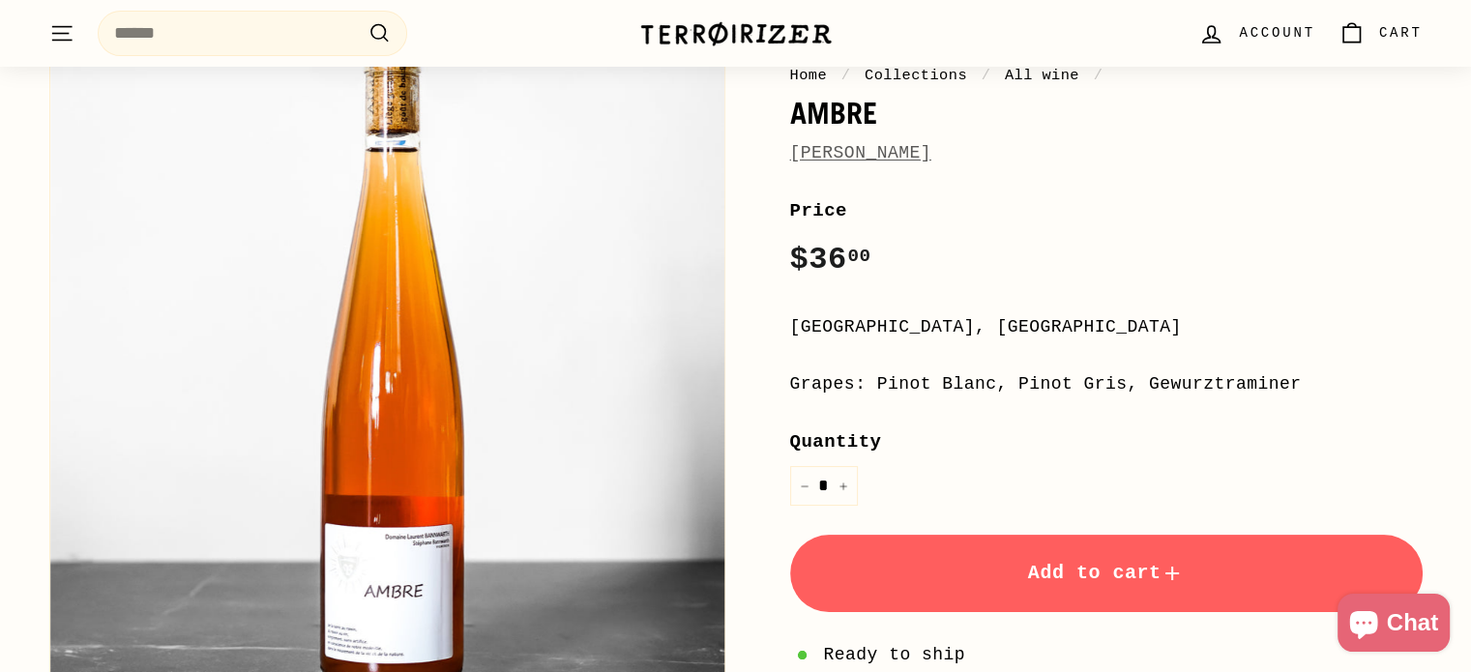
drag, startPoint x: 932, startPoint y: 145, endPoint x: 767, endPoint y: 151, distance: 165.5
click at [767, 151] on div "Home / Collections / All wine / Ambre [PERSON_NAME] Price Regular price $36 00 …" at bounding box center [1085, 425] width 676 height 848
click at [843, 158] on link "[PERSON_NAME]" at bounding box center [860, 152] width 141 height 19
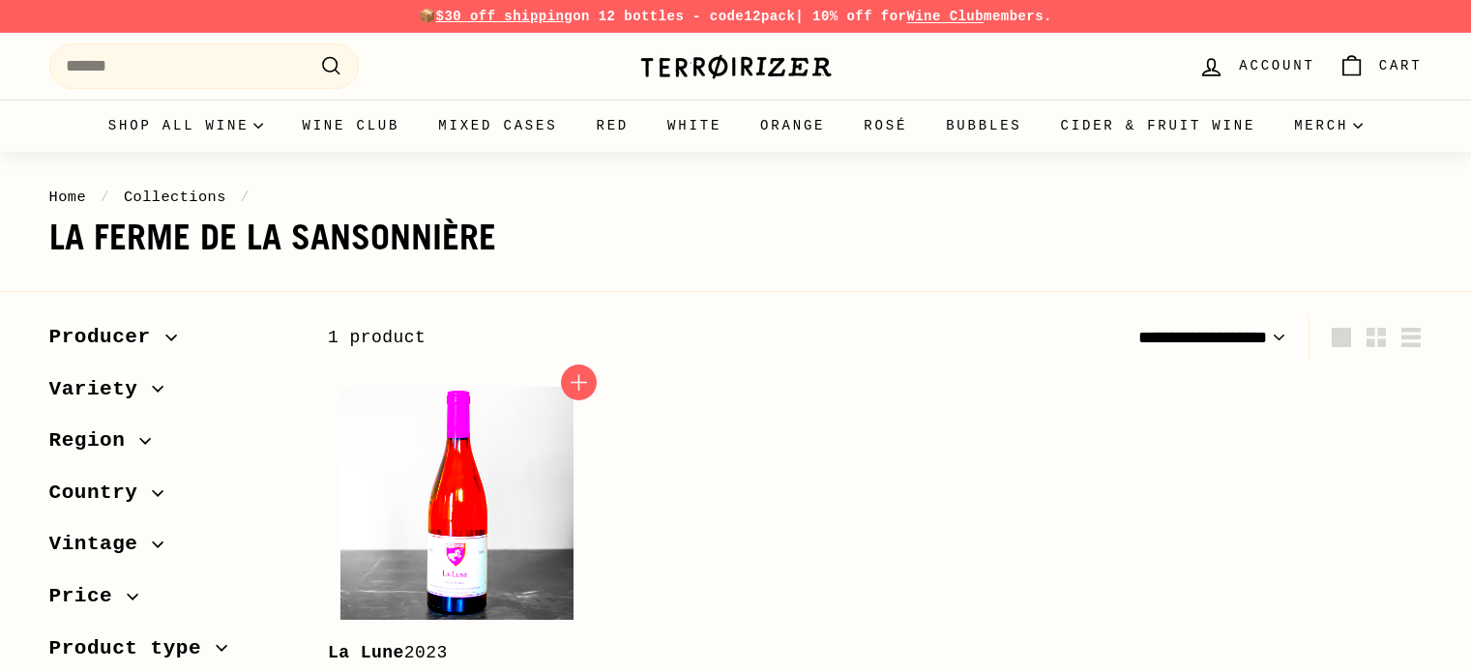
click at [452, 461] on img at bounding box center [456, 503] width 233 height 233
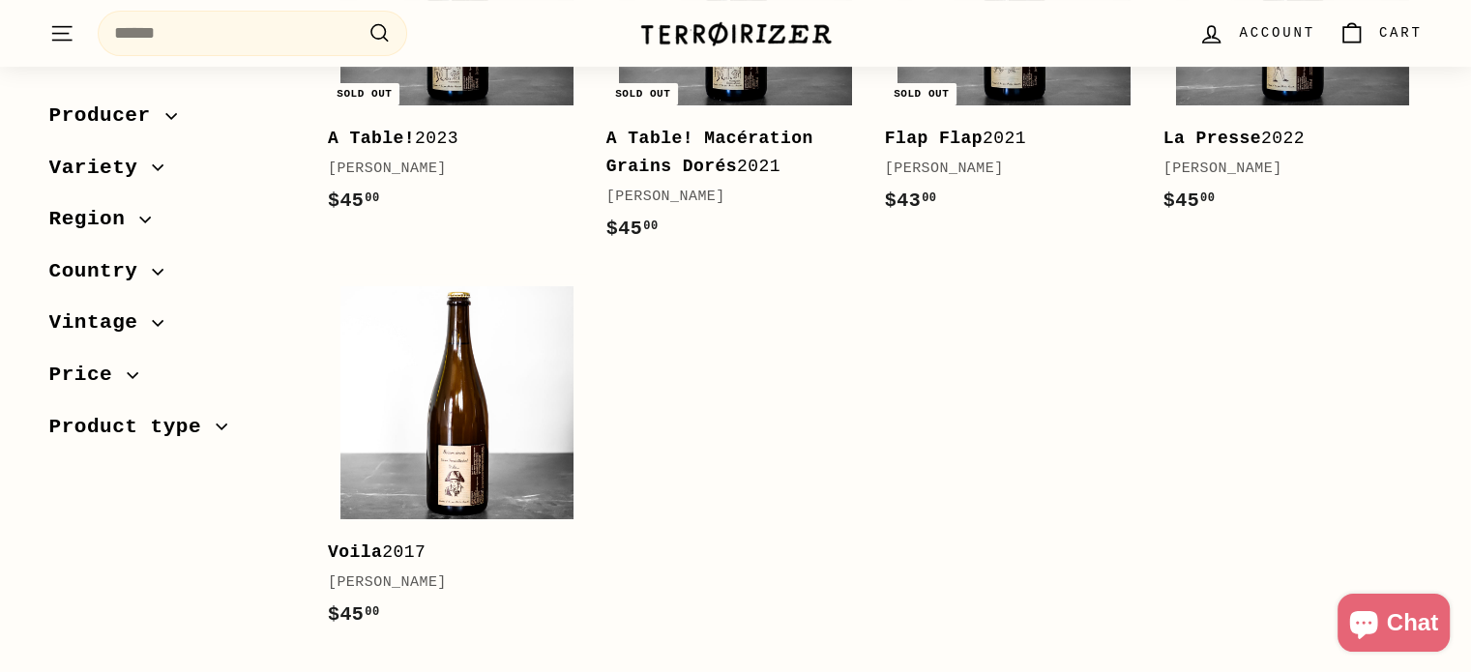
scroll to position [524, 0]
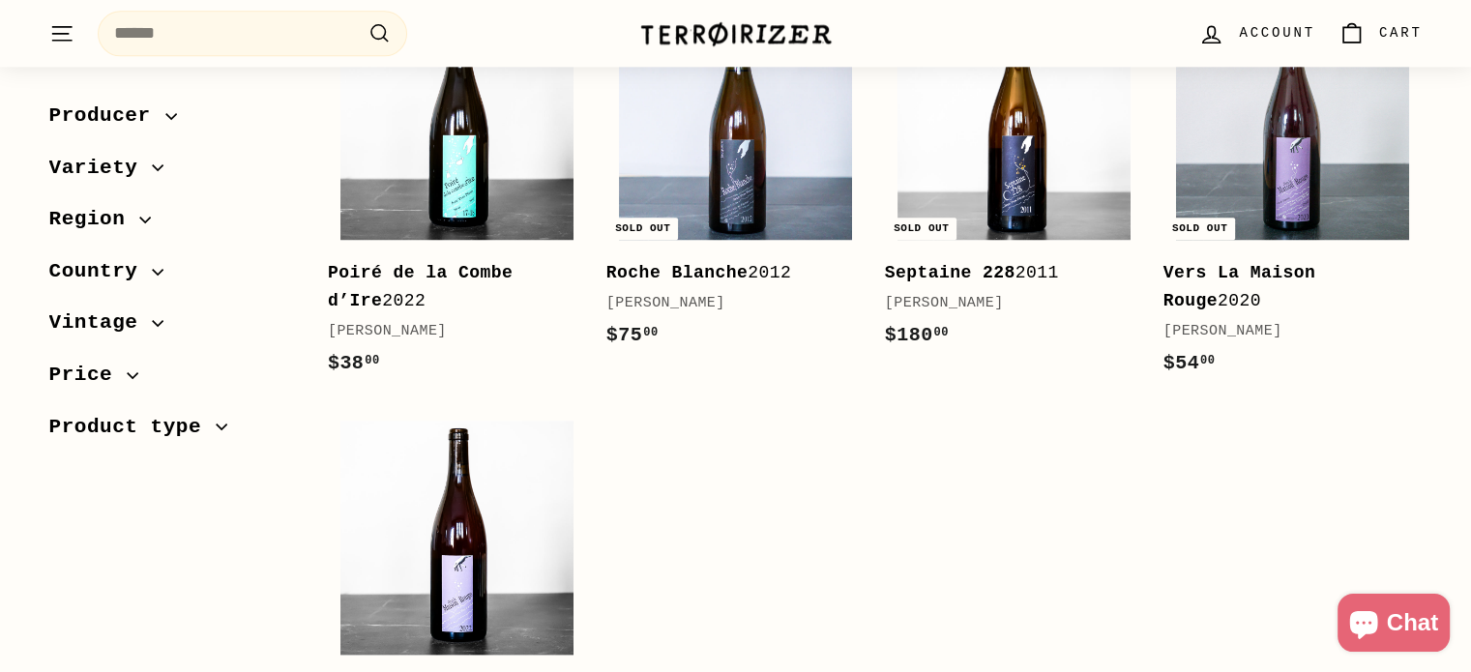
scroll to position [2204, 0]
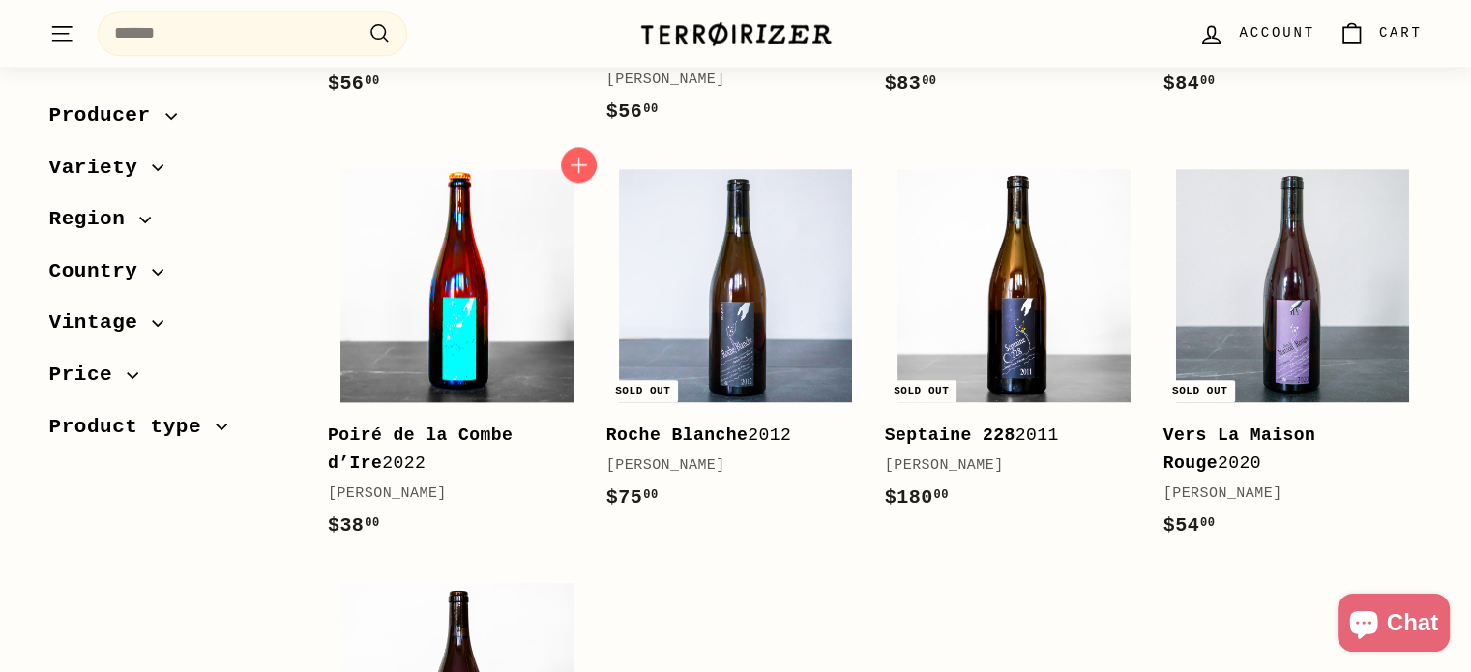
click at [491, 275] on img at bounding box center [456, 285] width 233 height 233
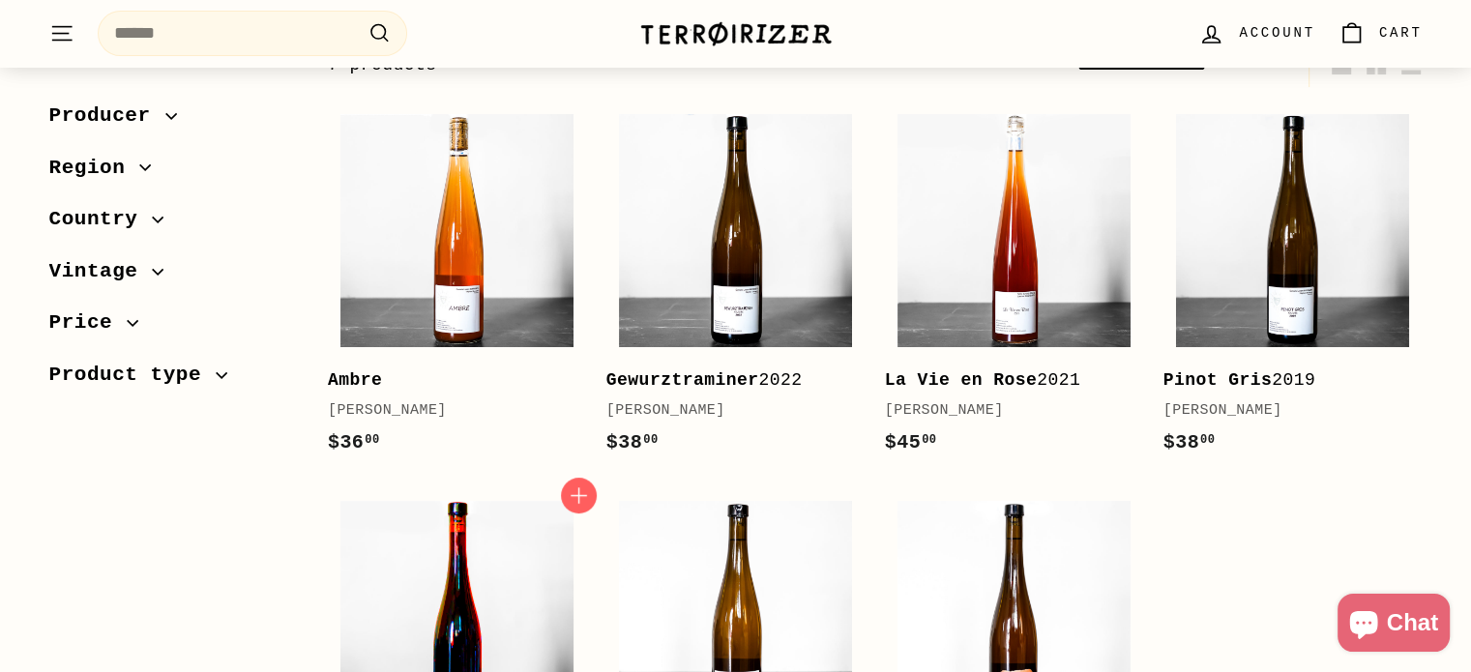
scroll to position [305, 0]
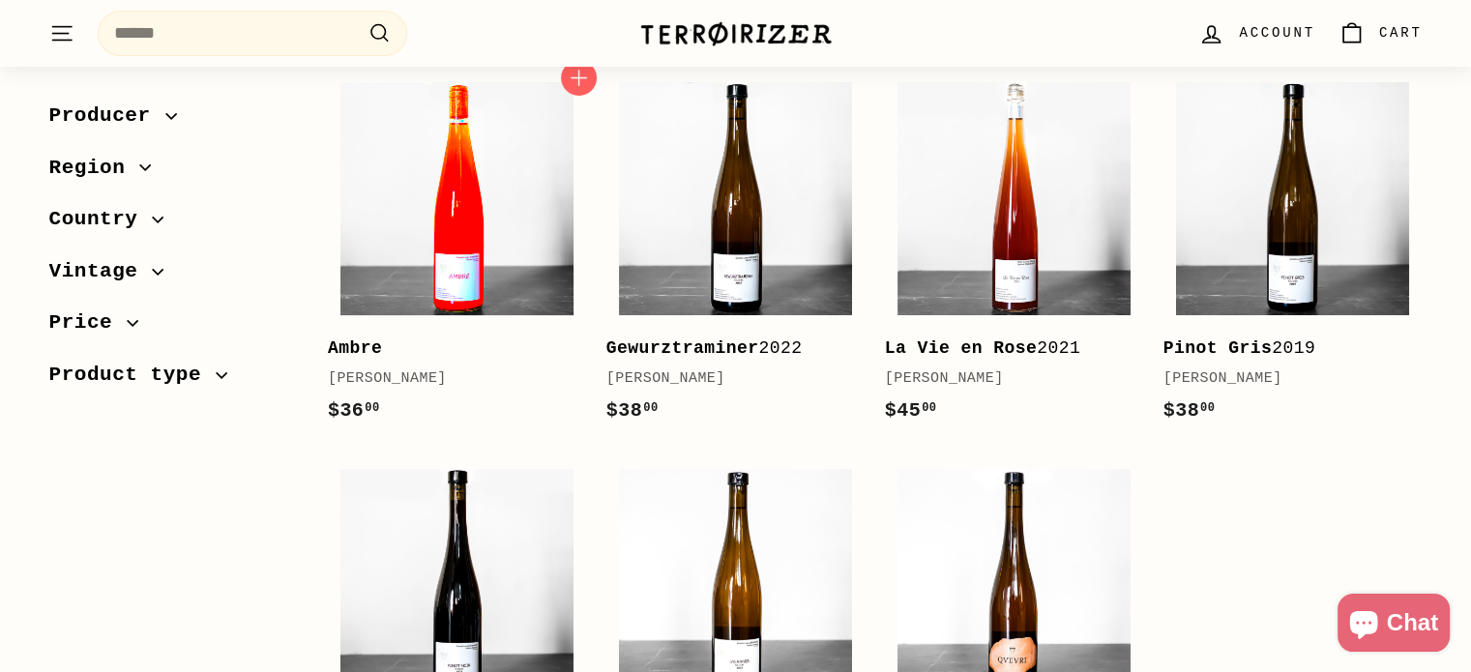
click at [436, 226] on img at bounding box center [456, 198] width 233 height 233
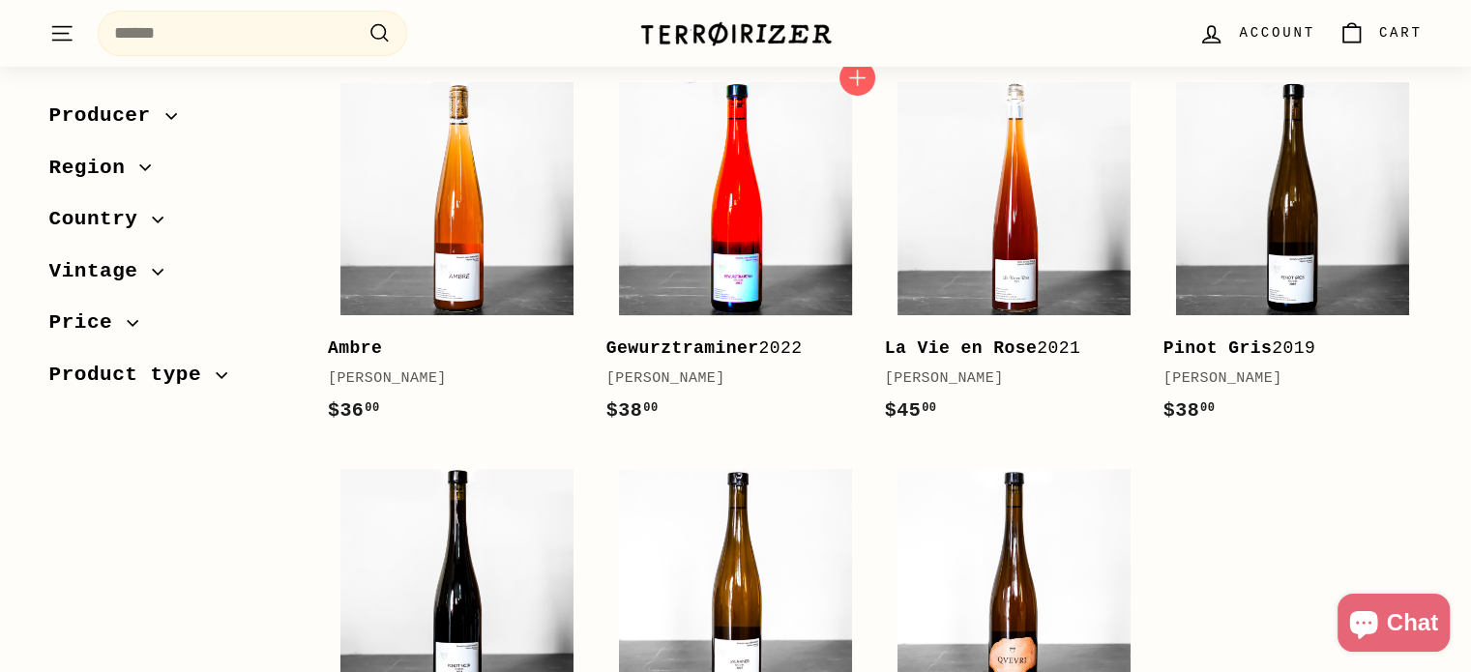
click at [637, 203] on img at bounding box center [735, 198] width 233 height 233
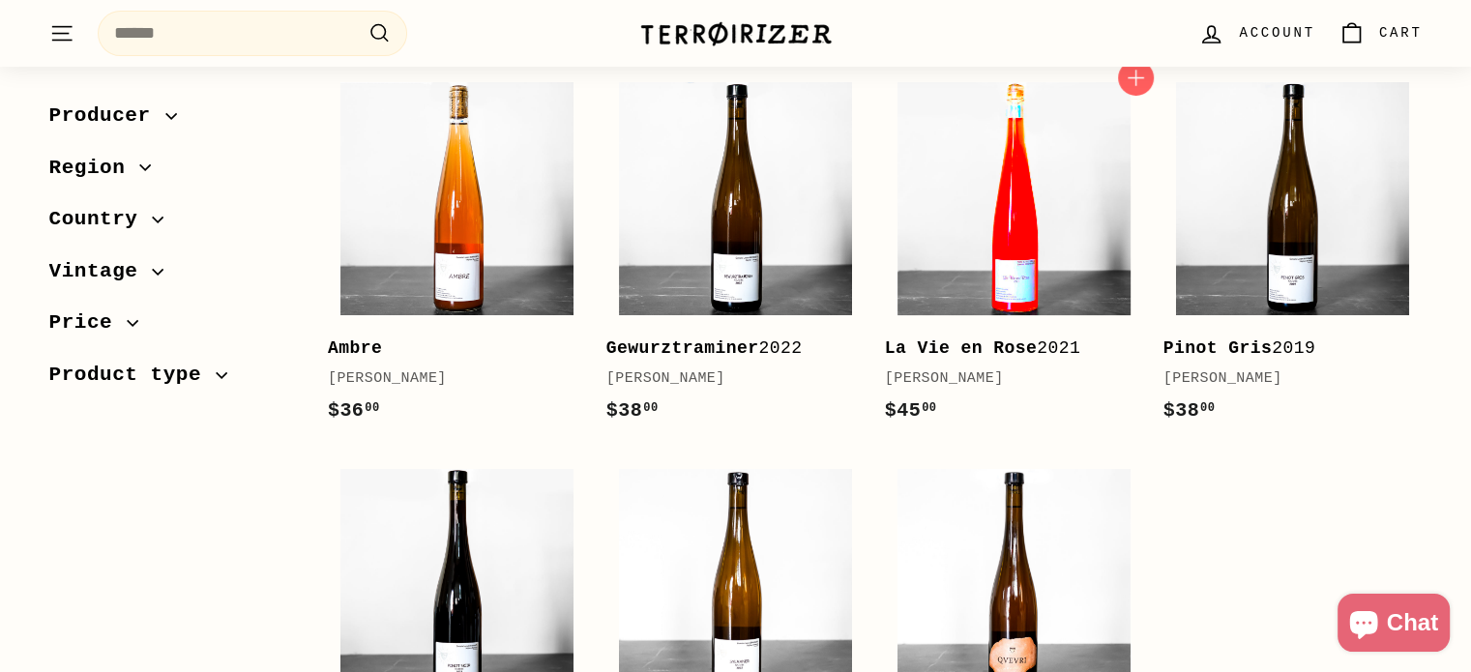
click at [926, 193] on img at bounding box center [1014, 198] width 233 height 233
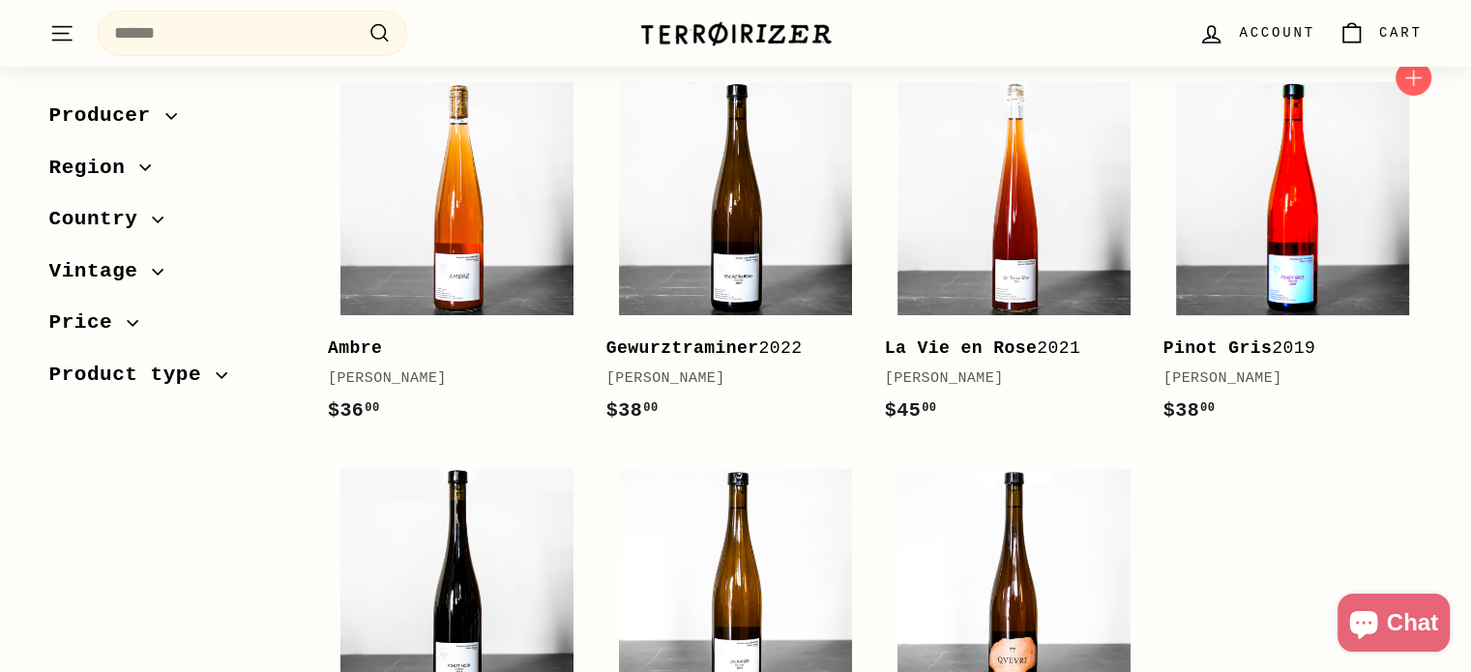
click at [1219, 177] on img at bounding box center [1292, 198] width 233 height 233
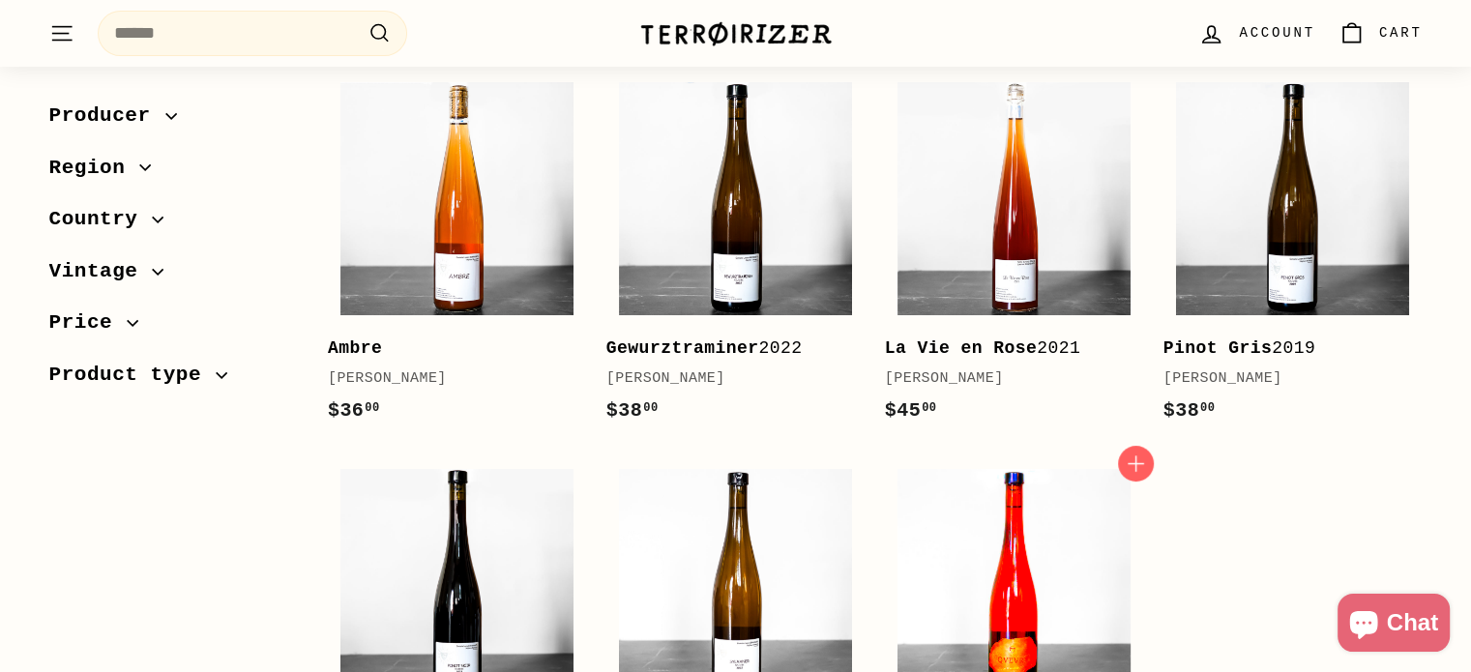
click at [932, 644] on img at bounding box center [1014, 585] width 233 height 233
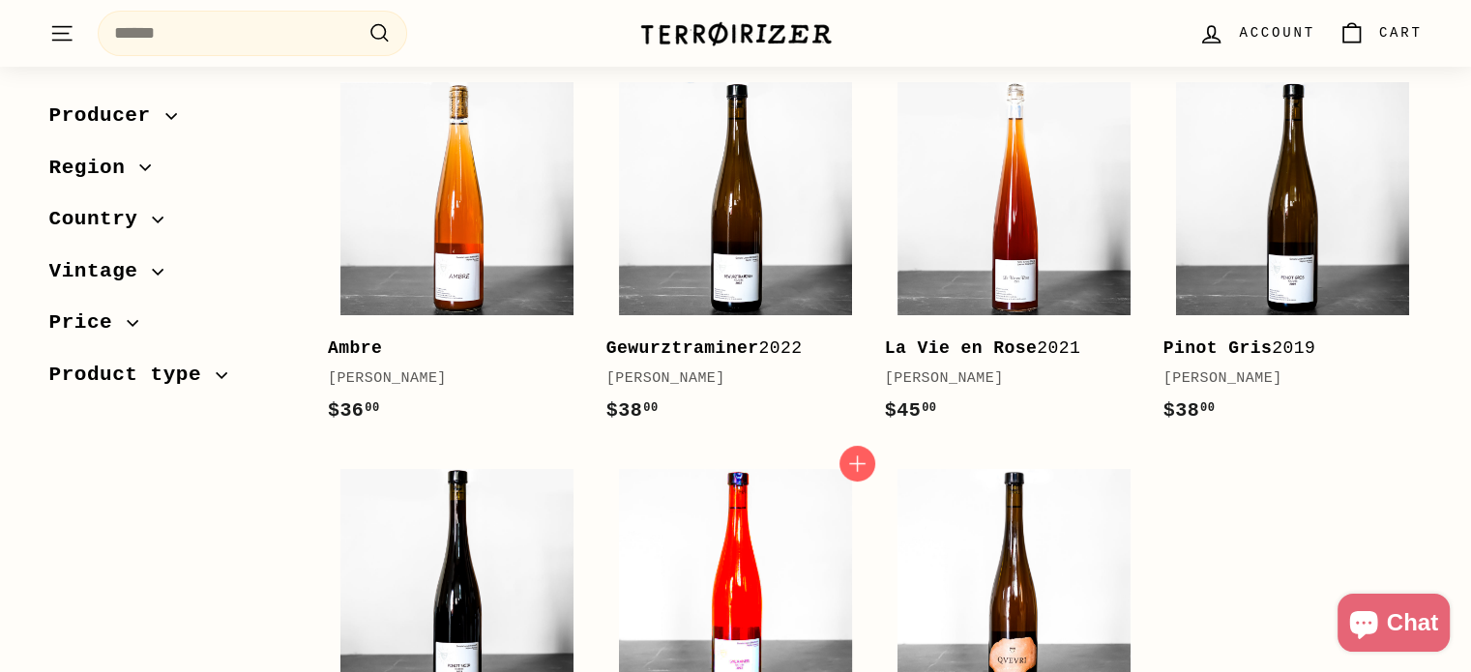
click at [758, 580] on img at bounding box center [735, 585] width 233 height 233
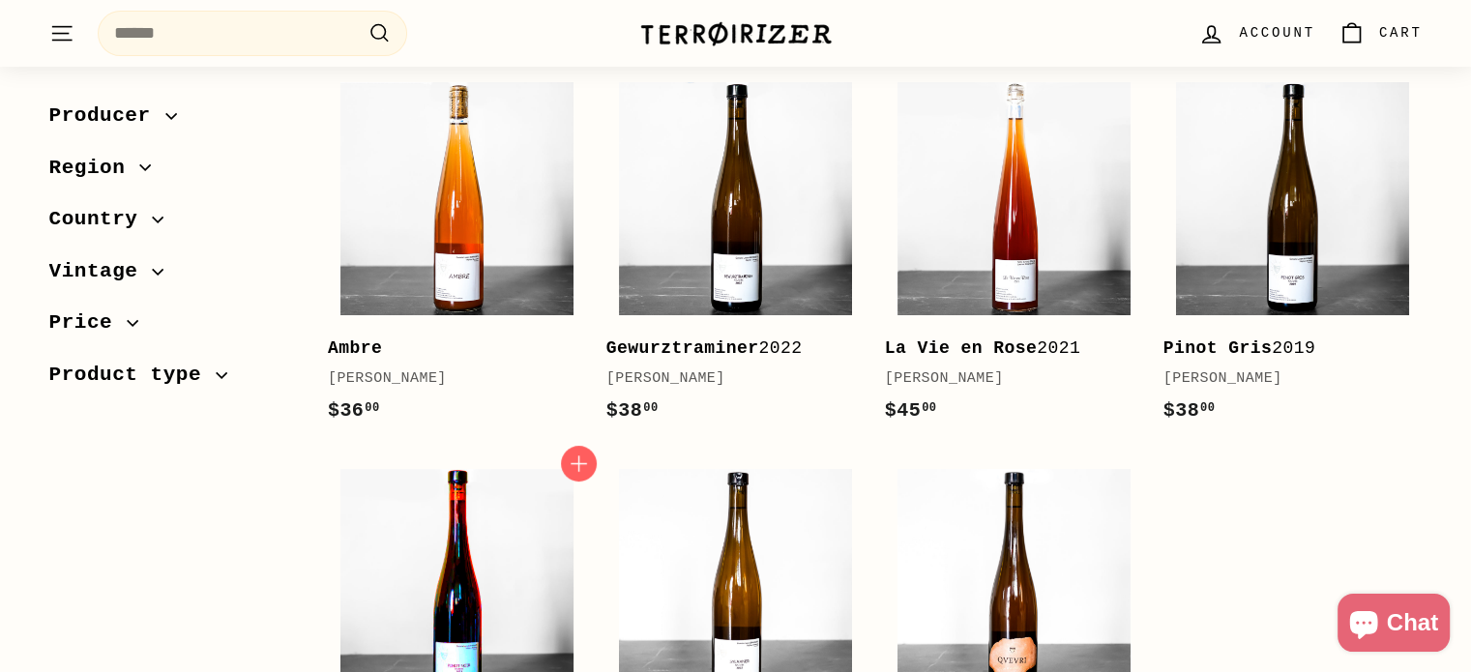
click at [474, 558] on img at bounding box center [456, 585] width 233 height 233
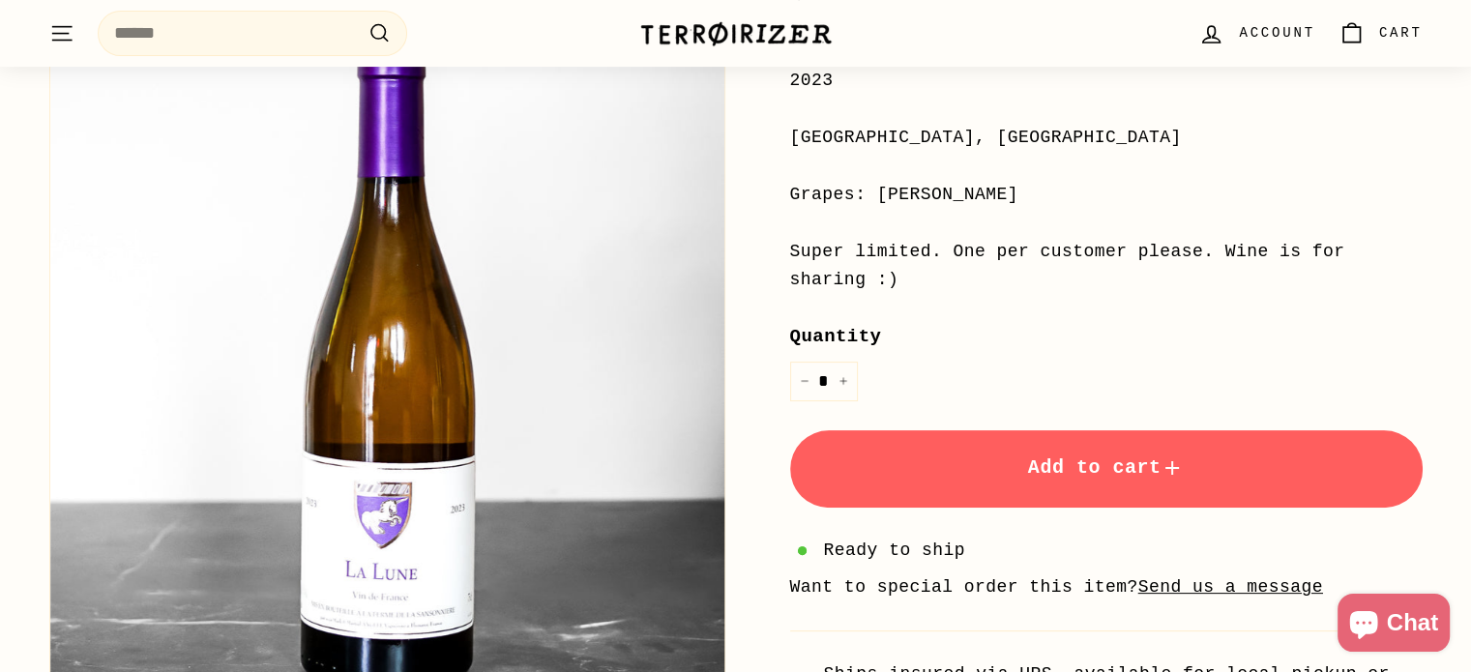
scroll to position [437, 0]
click at [1029, 429] on button "Add to cart" at bounding box center [1106, 467] width 633 height 77
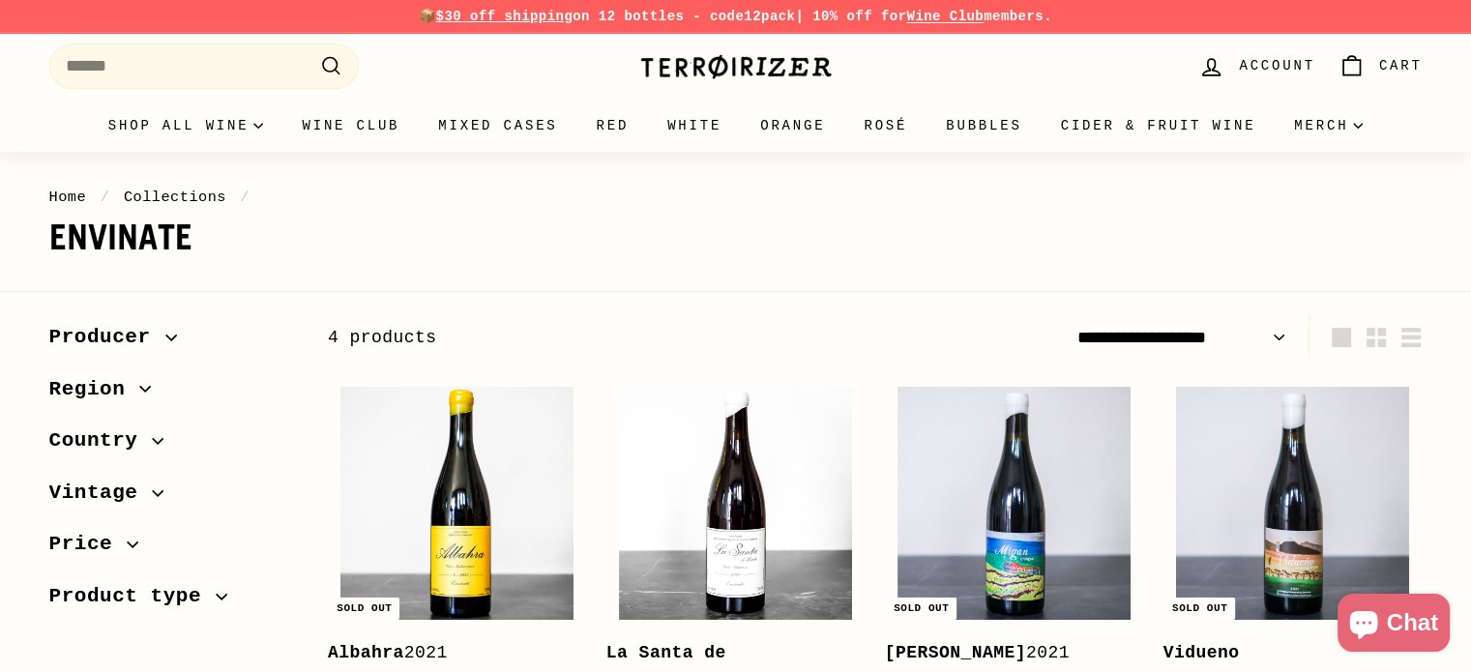
scroll to position [248, 0]
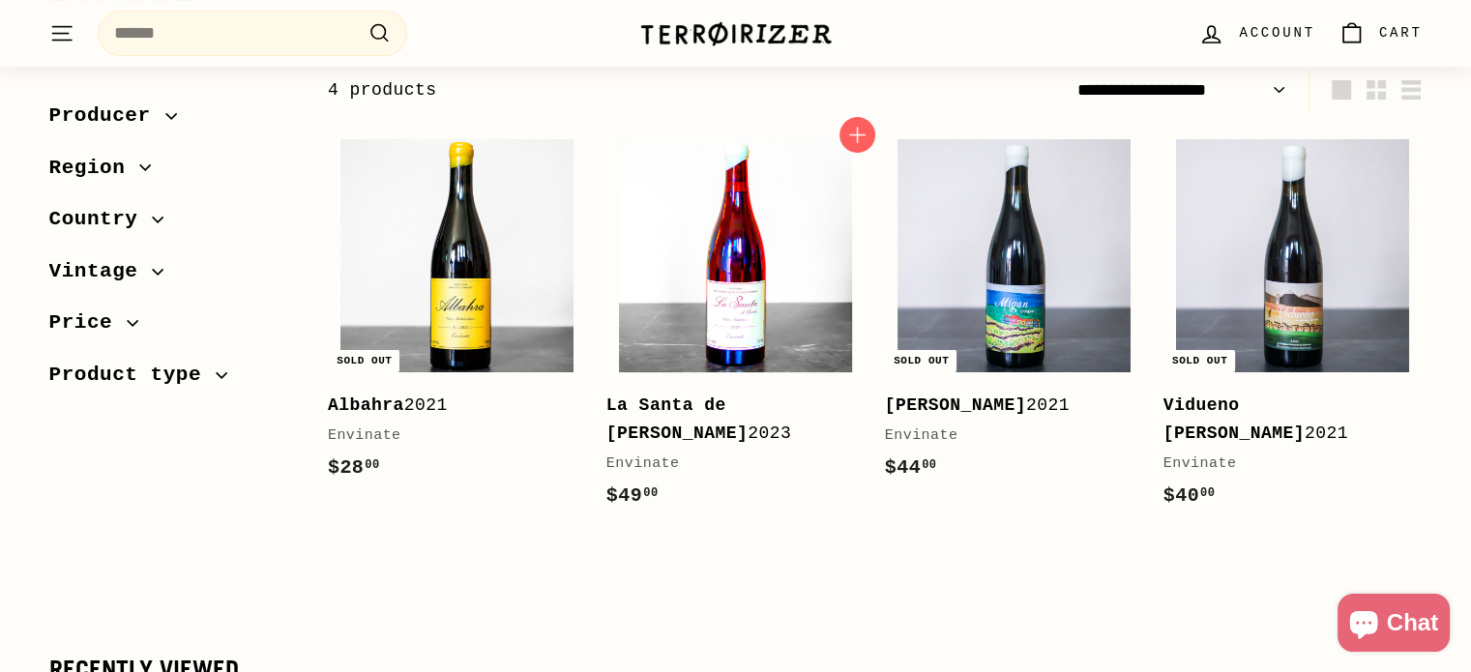
click at [763, 297] on img at bounding box center [735, 255] width 233 height 233
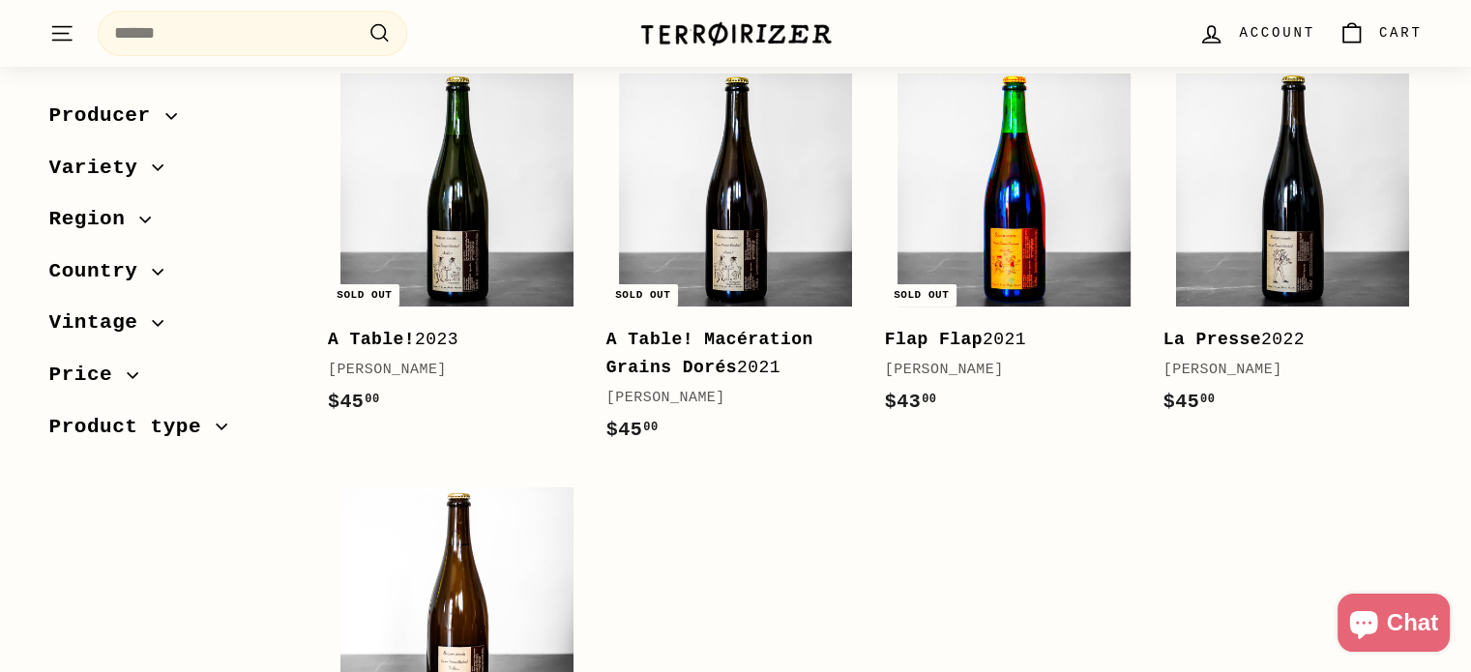
scroll to position [429, 0]
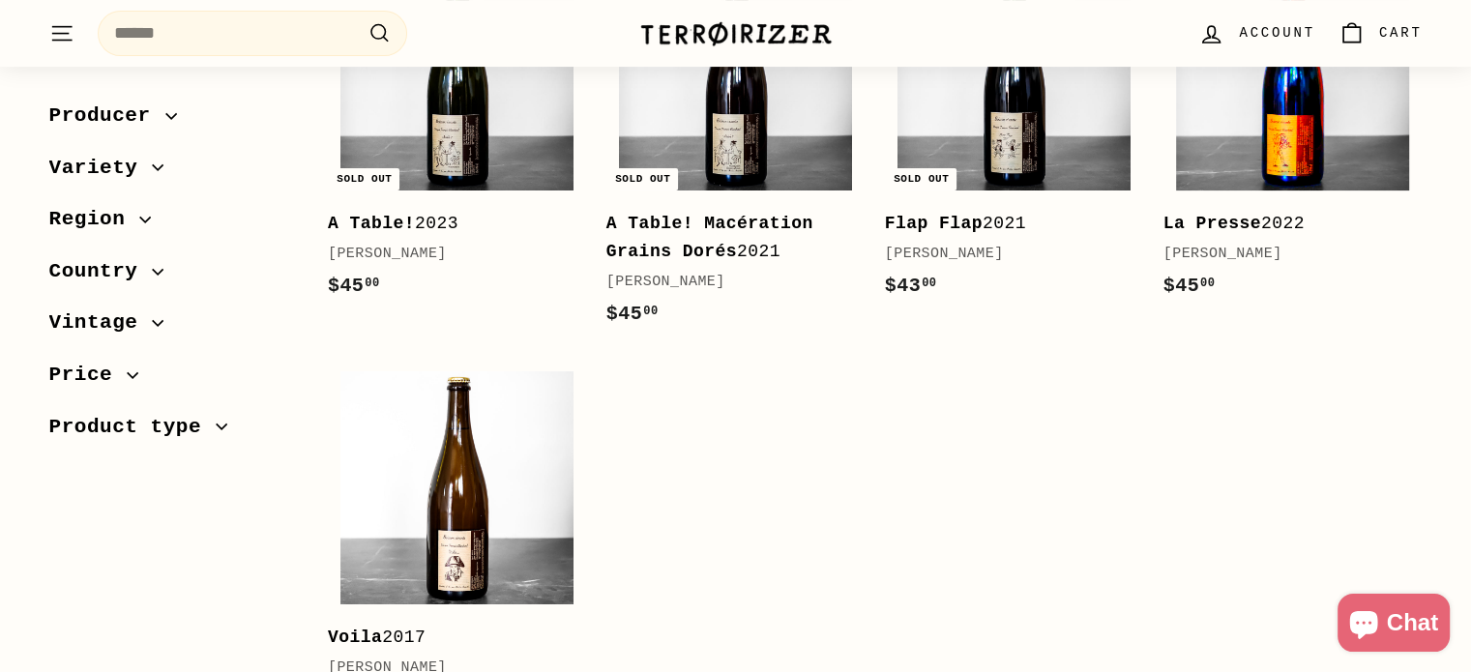
click at [1272, 150] on img at bounding box center [1292, 73] width 233 height 233
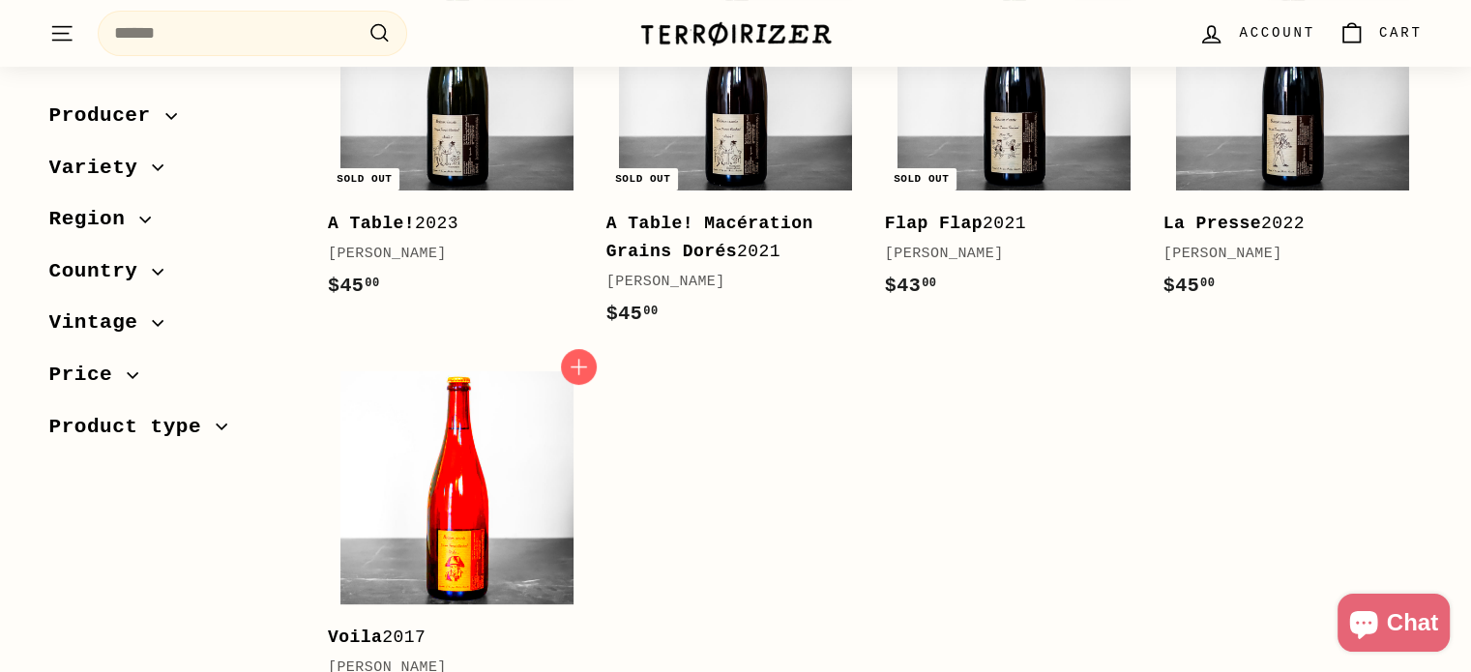
click at [471, 498] on img at bounding box center [456, 487] width 233 height 233
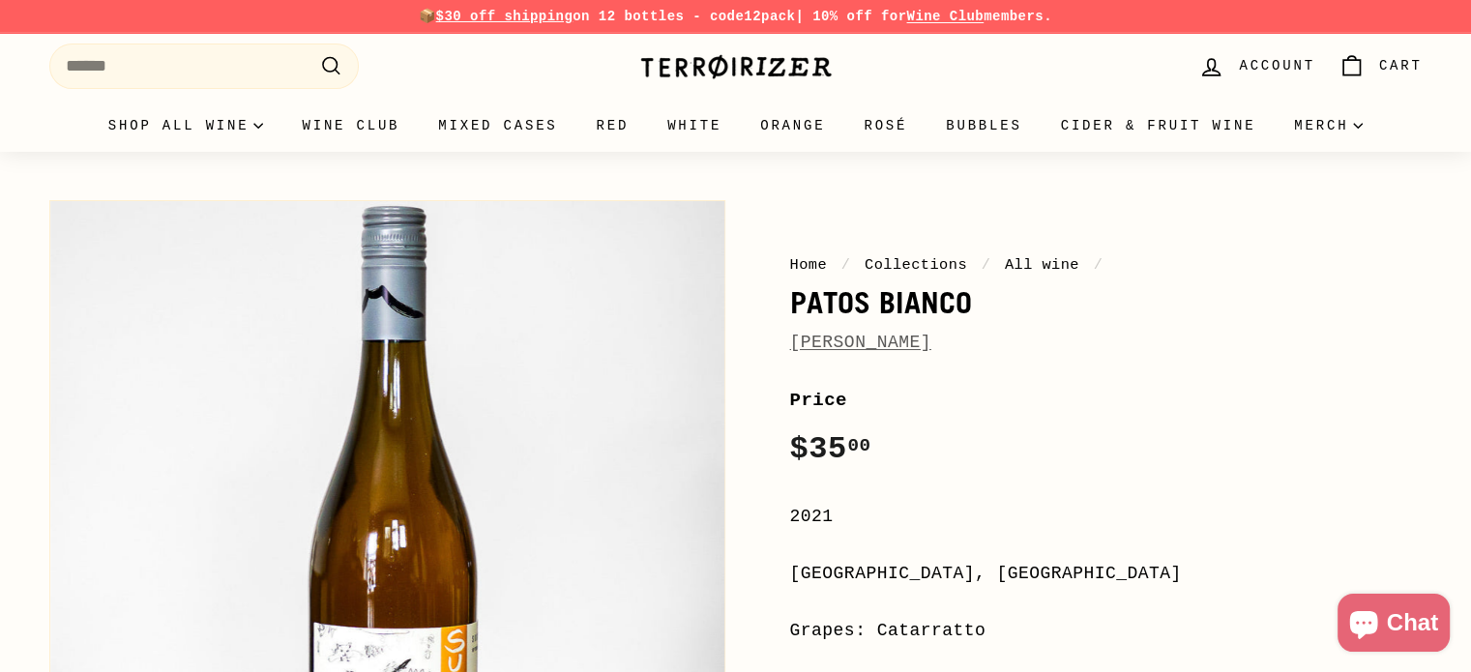
drag, startPoint x: 985, startPoint y: 347, endPoint x: 793, endPoint y: 306, distance: 196.0
click at [793, 306] on div "Home / Collections / All wine / Patos Bianco Frank Cornelissen" at bounding box center [1106, 304] width 633 height 103
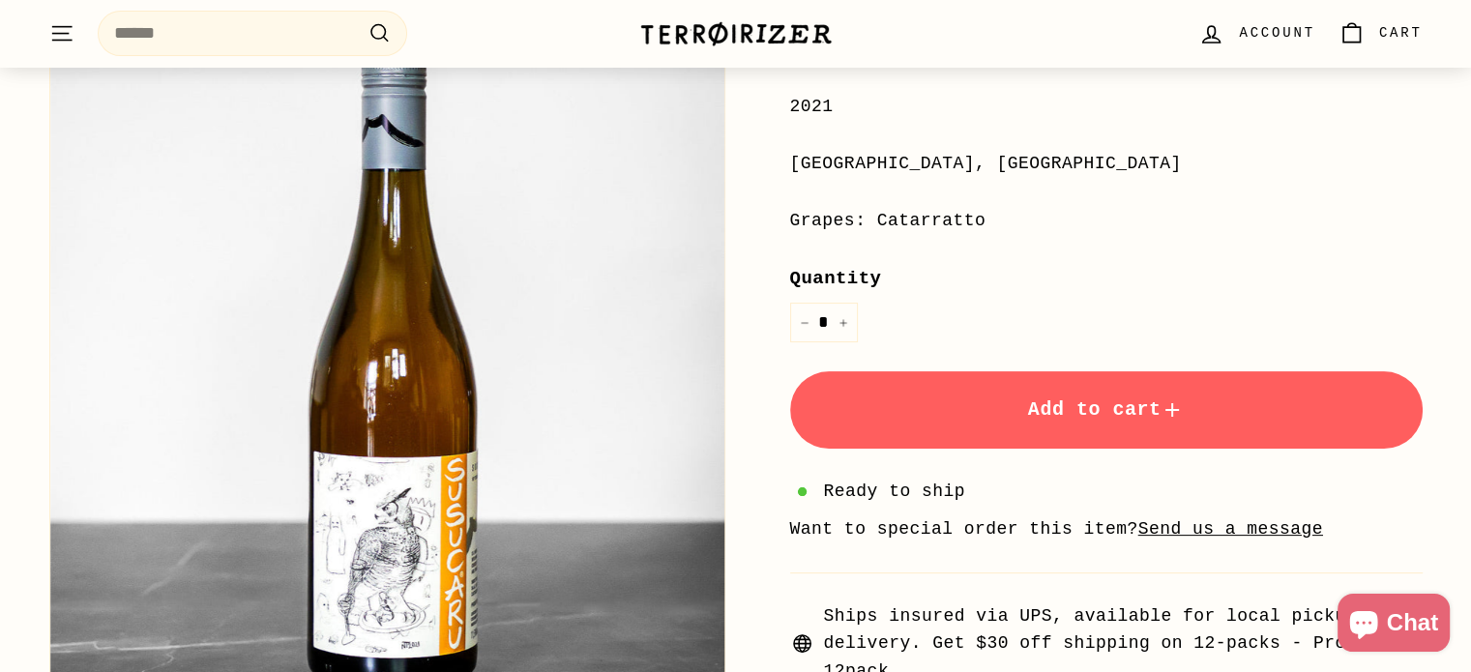
scroll to position [414, 0]
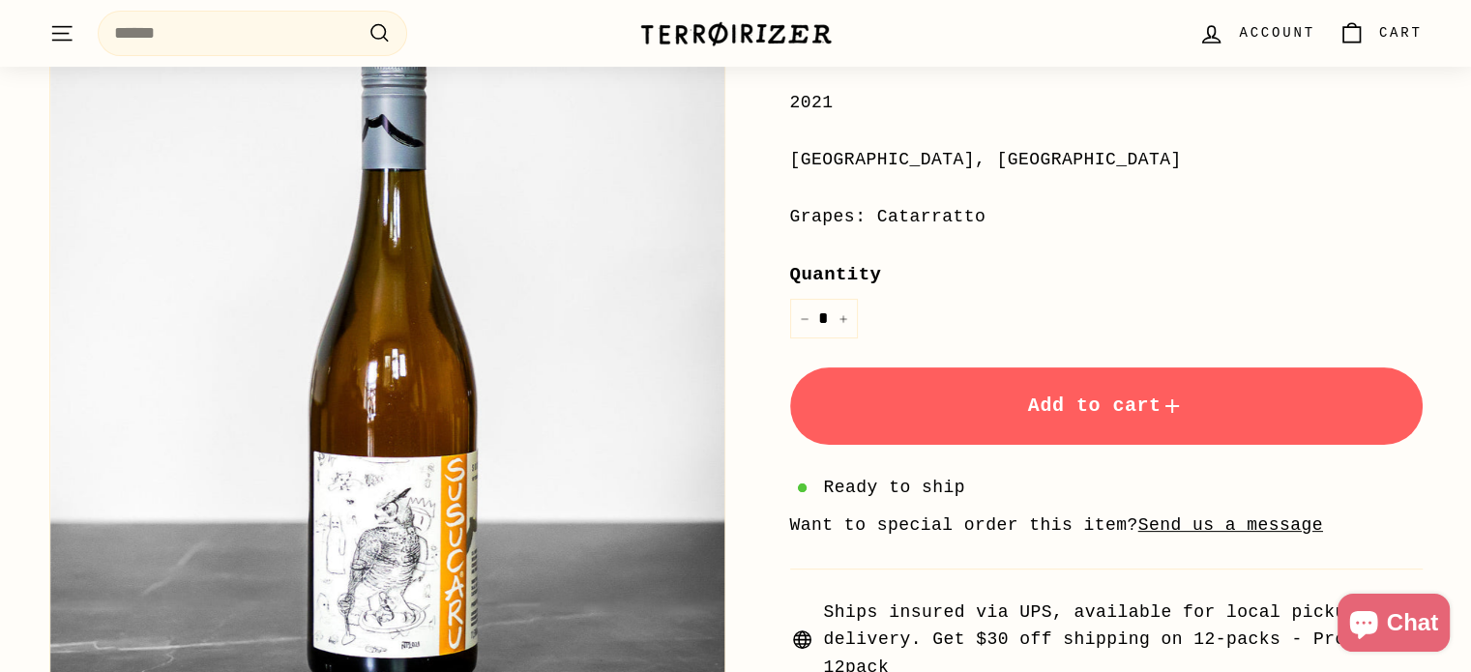
click at [1047, 409] on span "Add to cart" at bounding box center [1106, 406] width 157 height 22
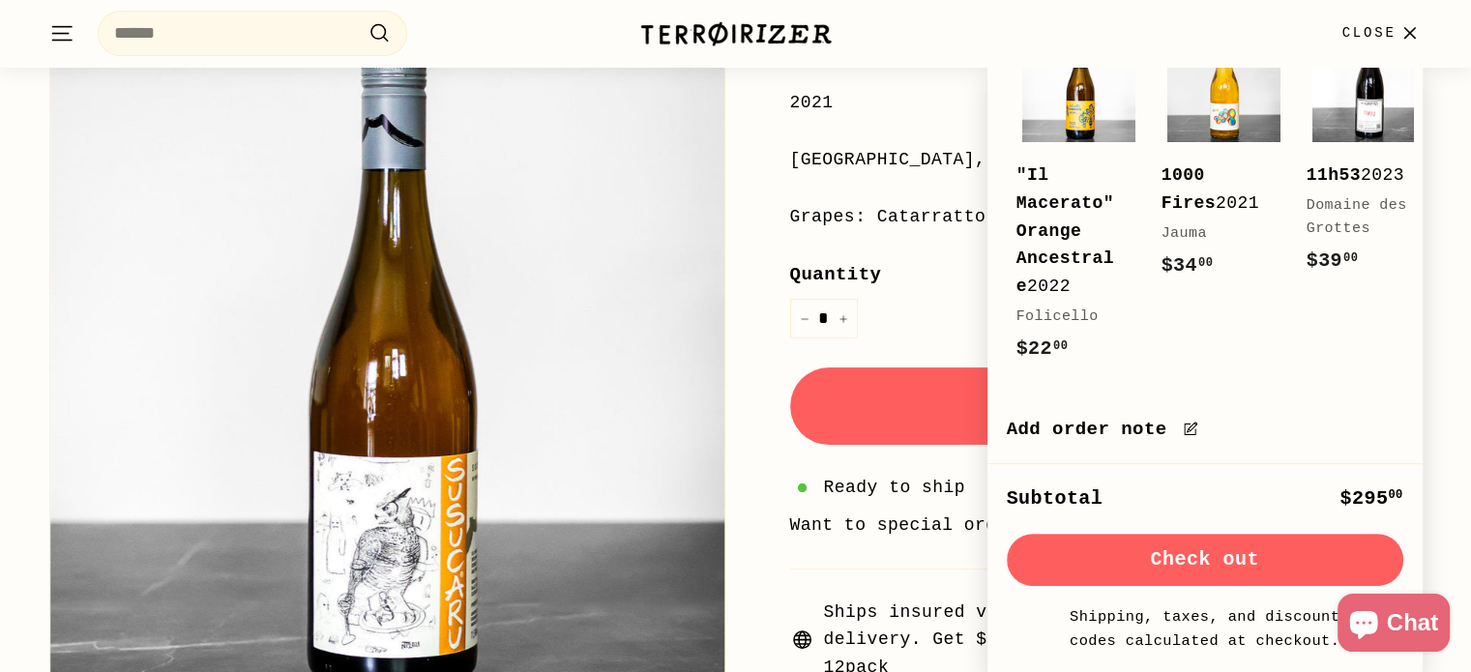
scroll to position [712, 0]
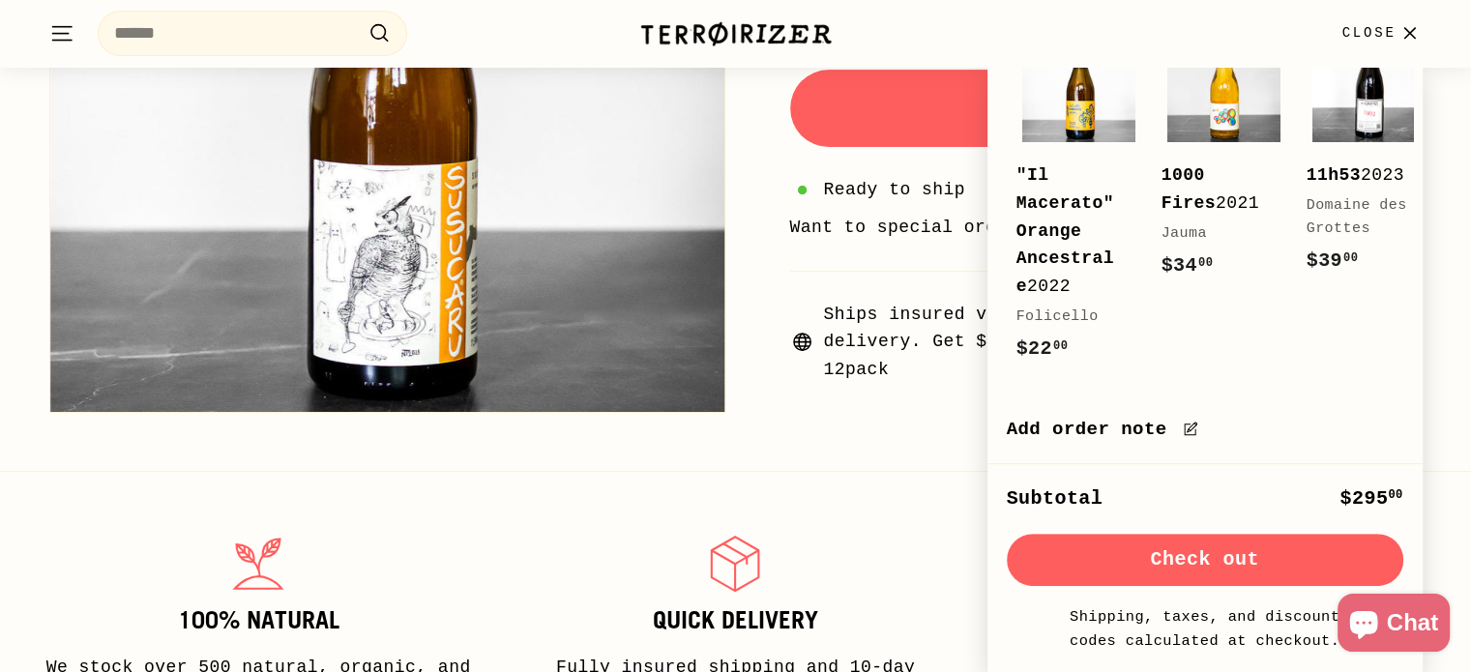
click at [1236, 556] on button "Check out" at bounding box center [1205, 560] width 397 height 52
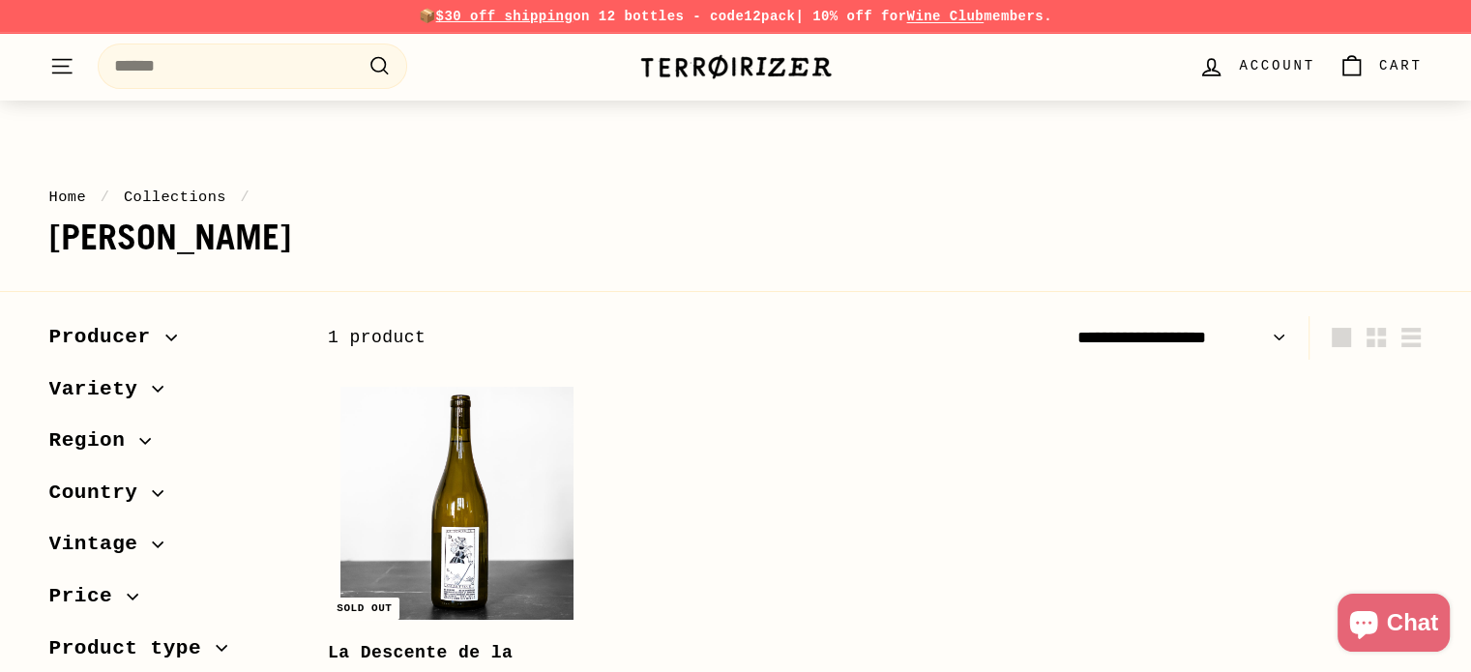
scroll to position [336, 0]
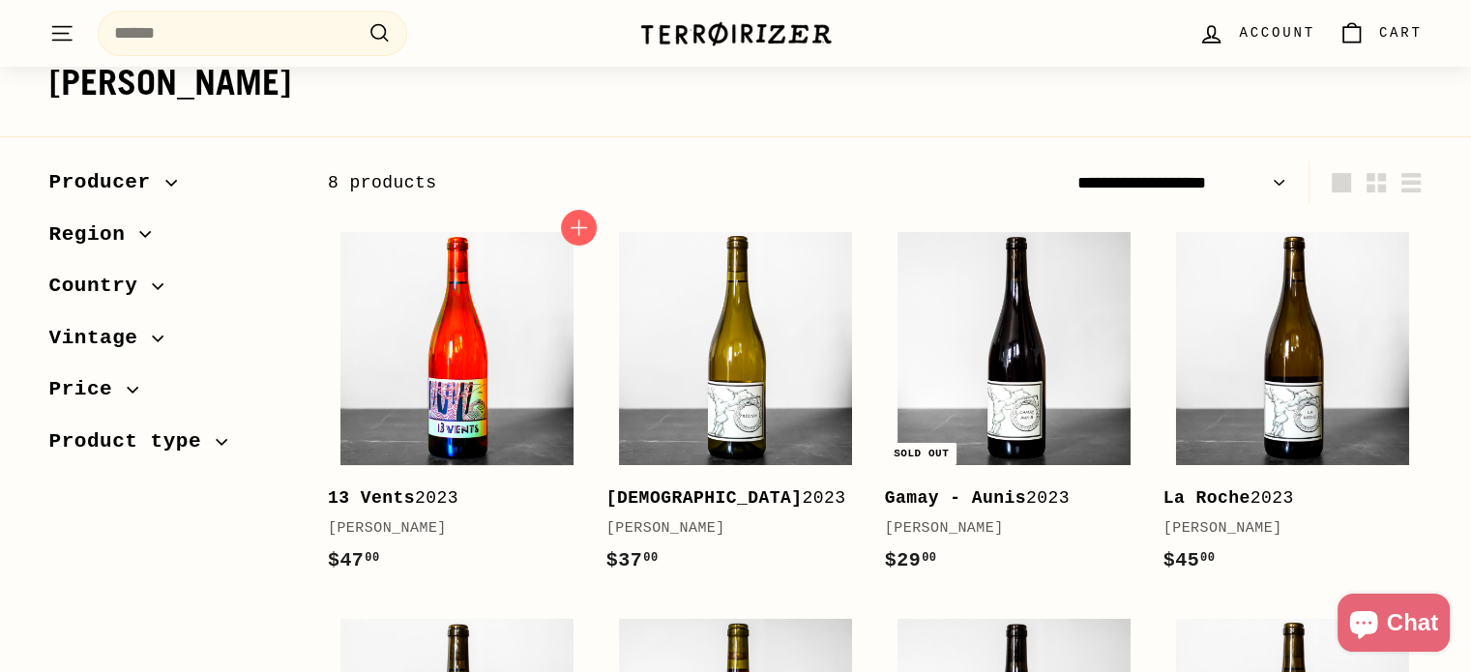
scroll to position [321, 0]
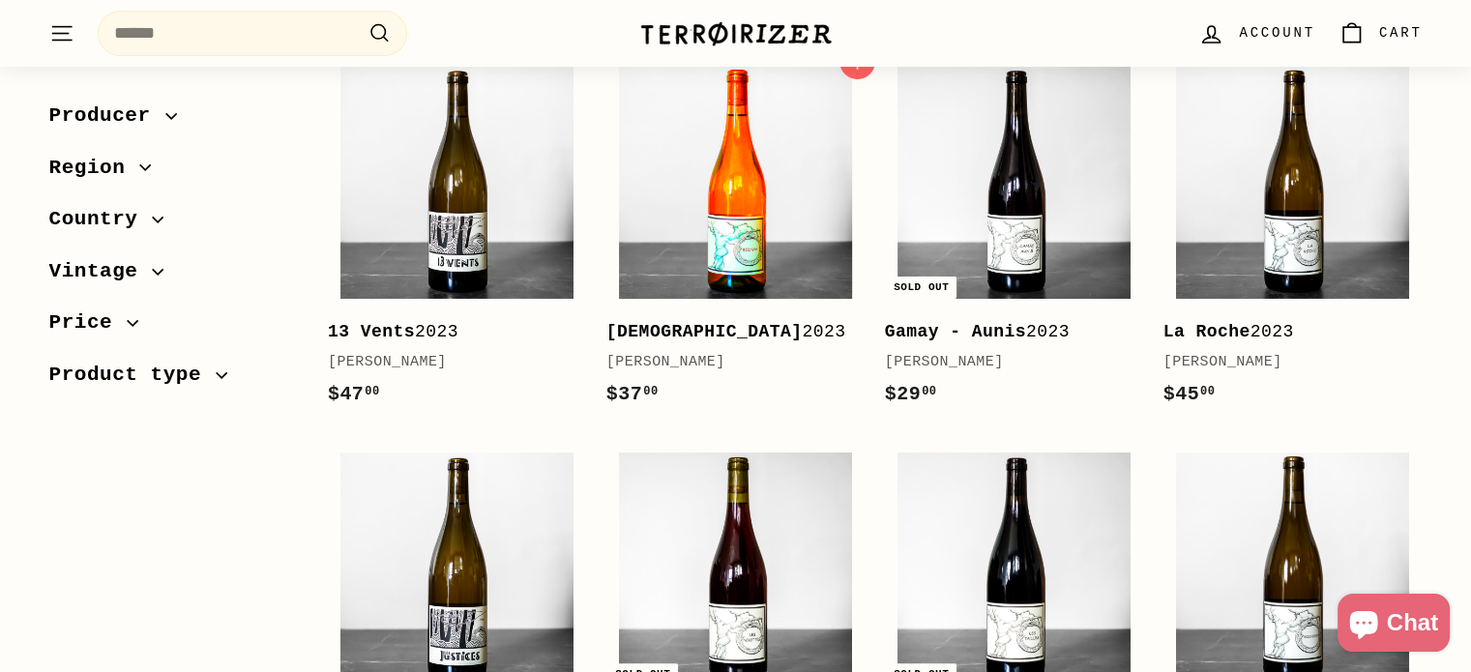
click at [731, 239] on img at bounding box center [735, 182] width 233 height 233
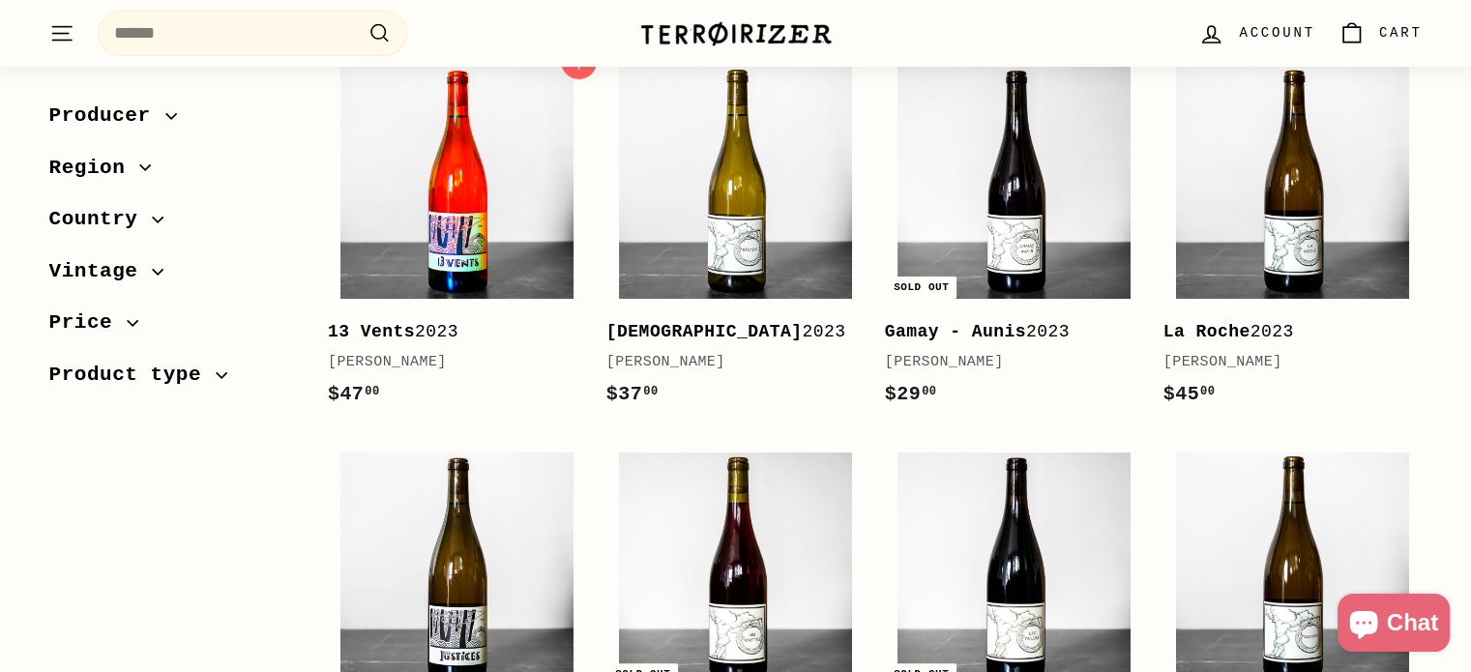
click at [472, 210] on img at bounding box center [456, 182] width 233 height 233
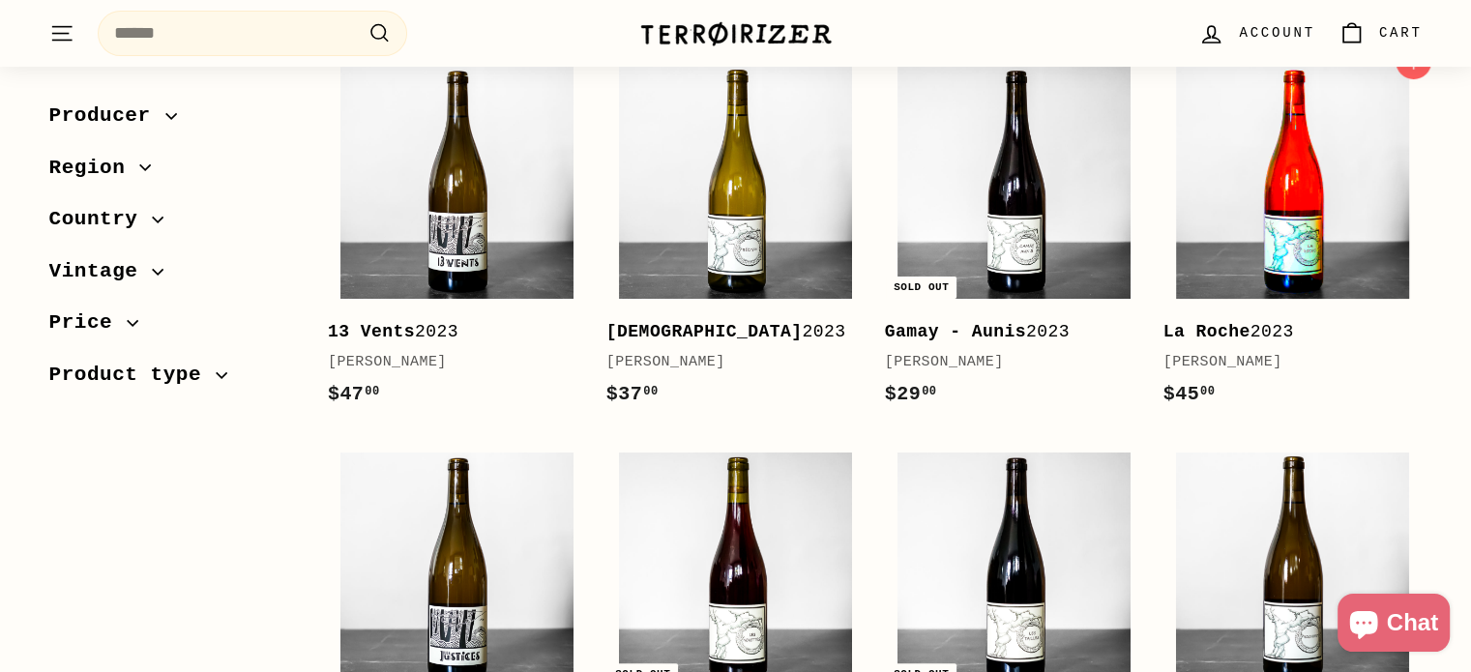
click at [1273, 158] on img at bounding box center [1292, 182] width 233 height 233
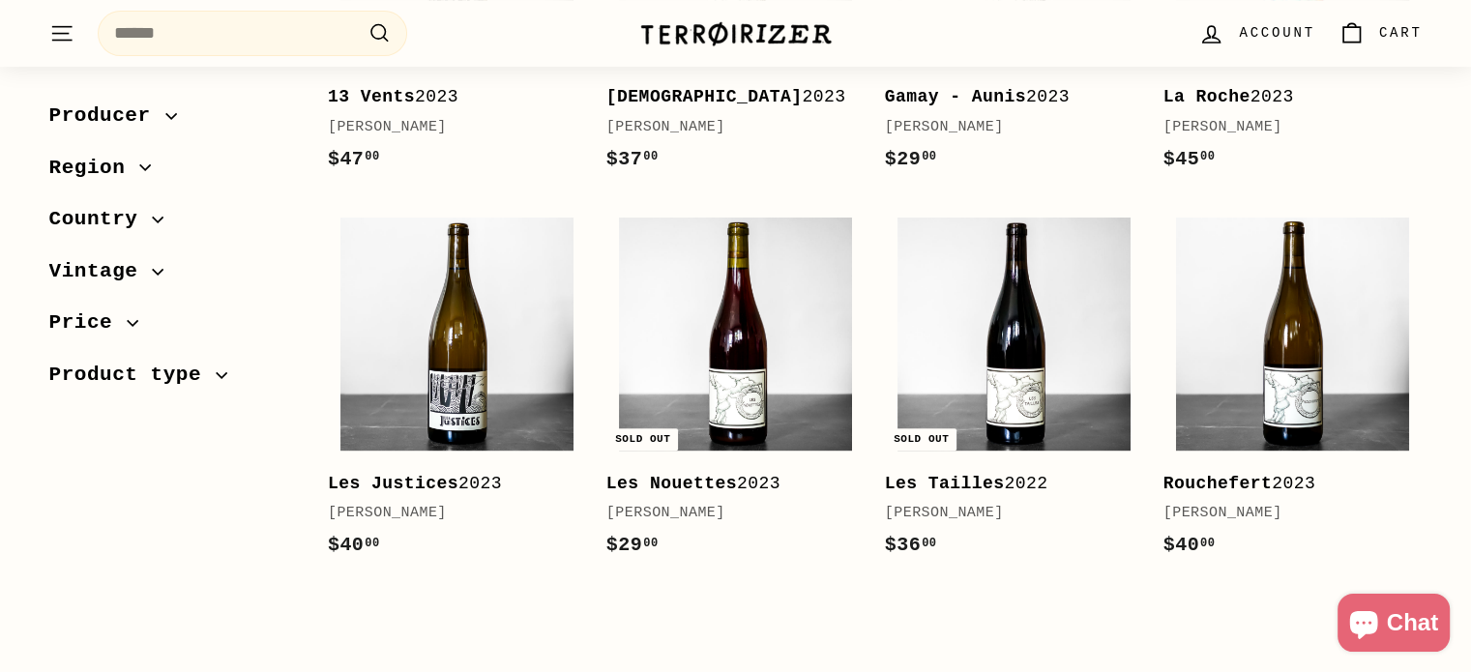
scroll to position [557, 0]
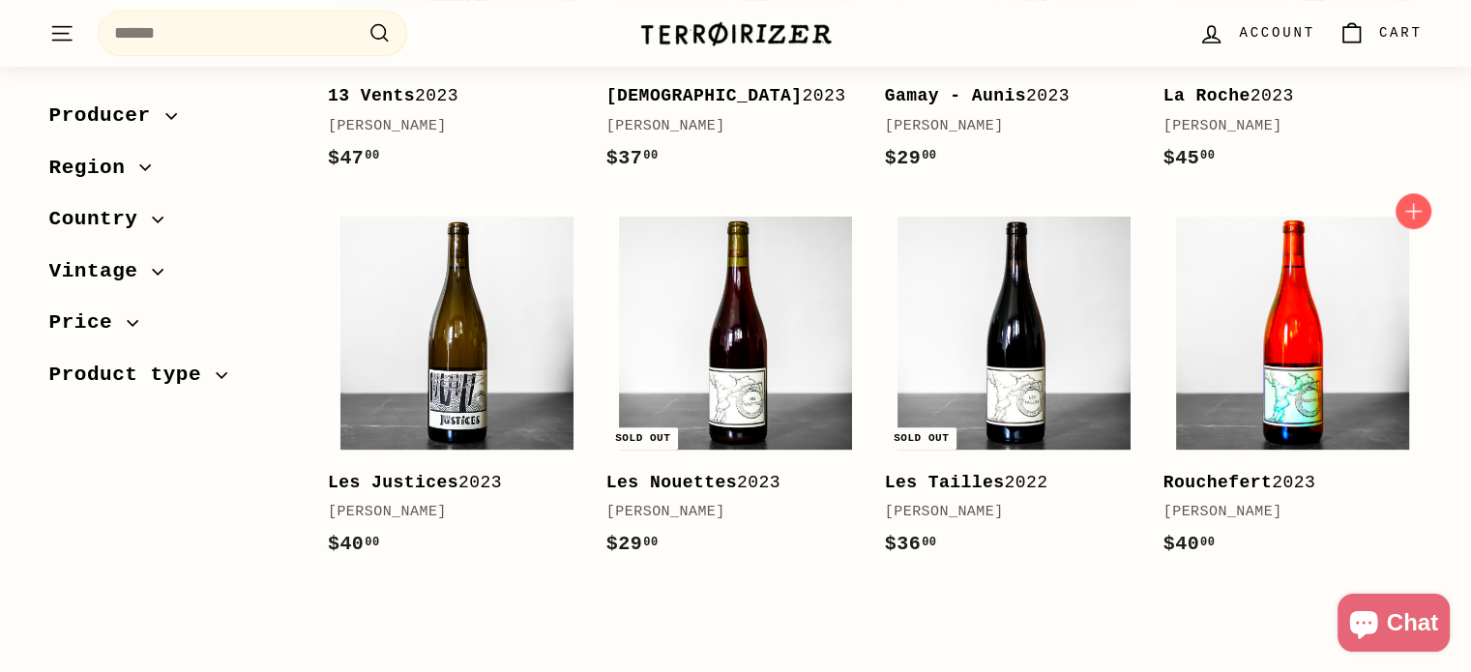
click at [1259, 329] on img at bounding box center [1292, 333] width 233 height 233
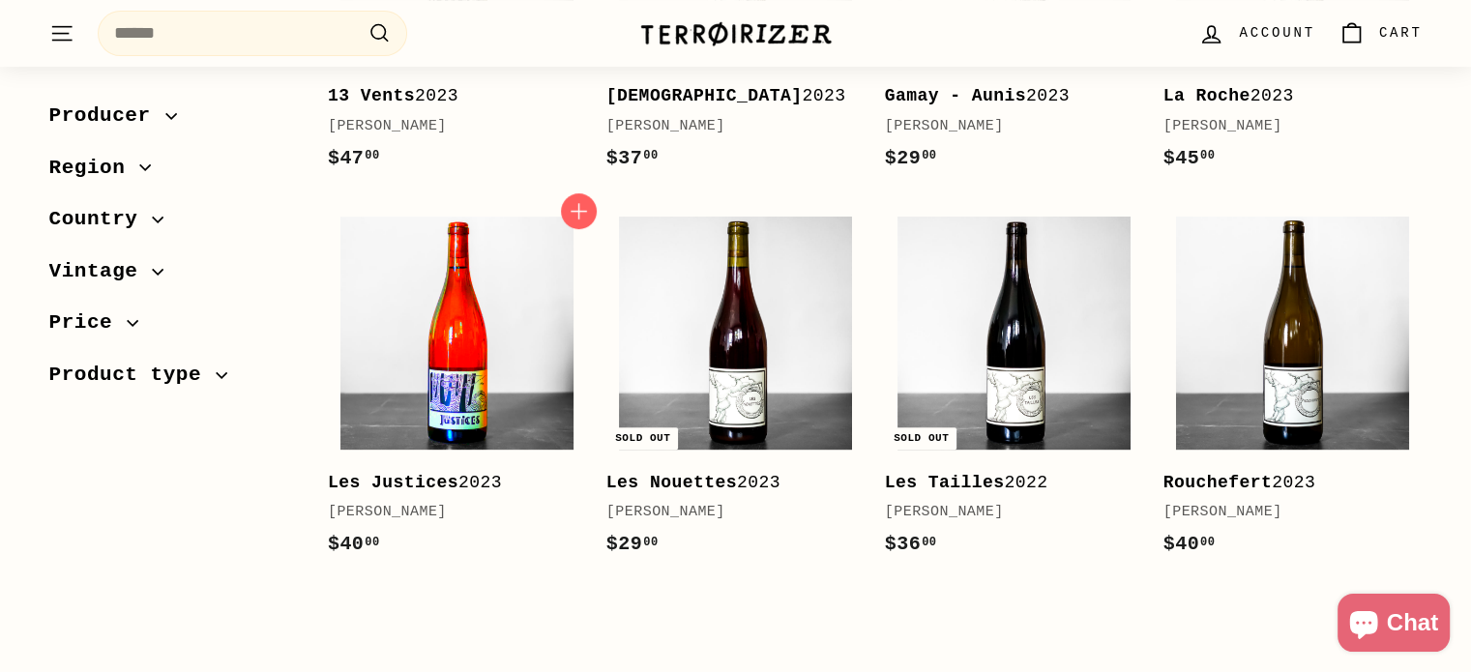
click at [368, 323] on img at bounding box center [456, 333] width 233 height 233
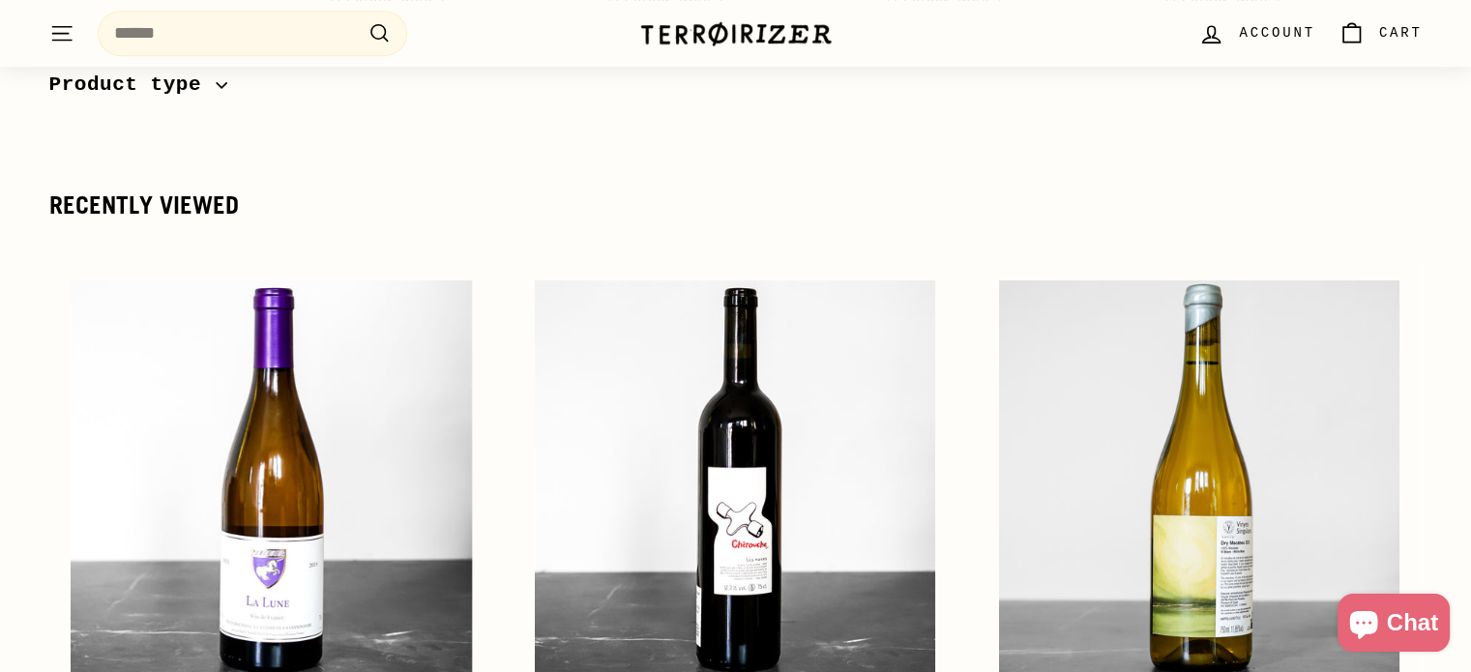
scroll to position [1072, 0]
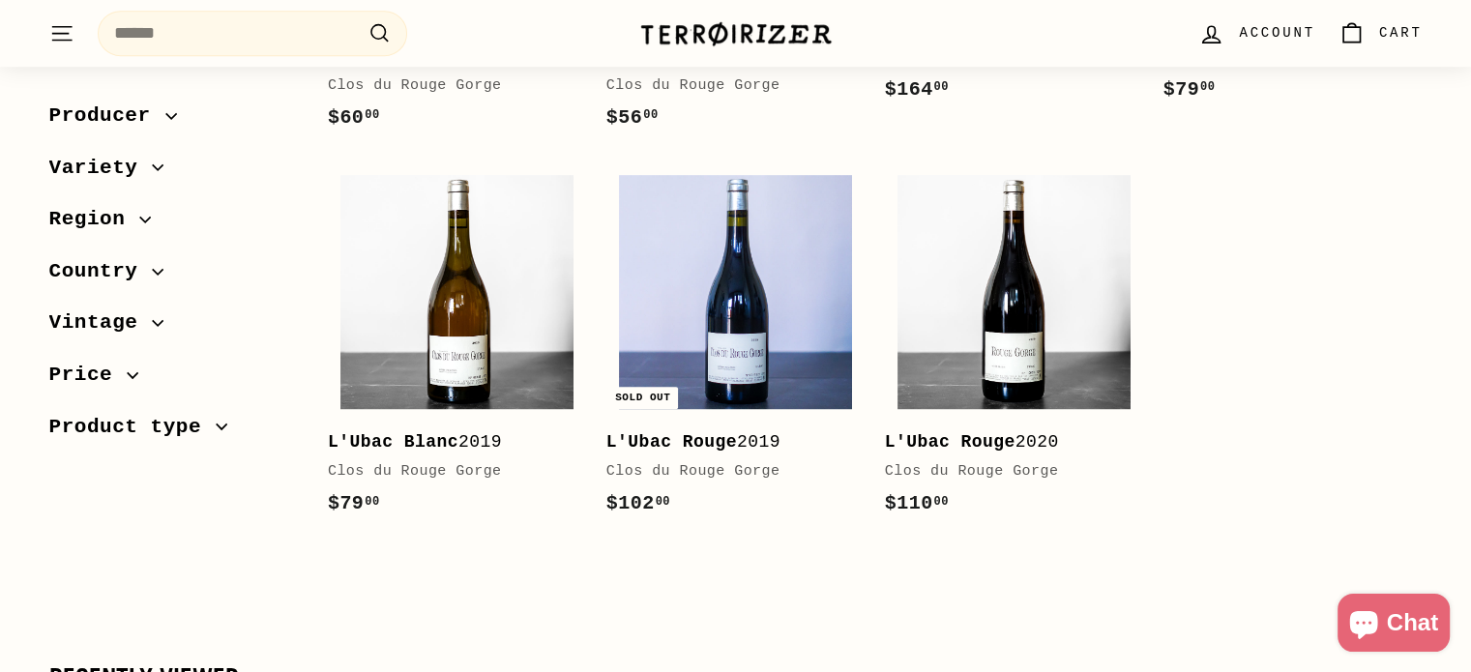
scroll to position [1041, 0]
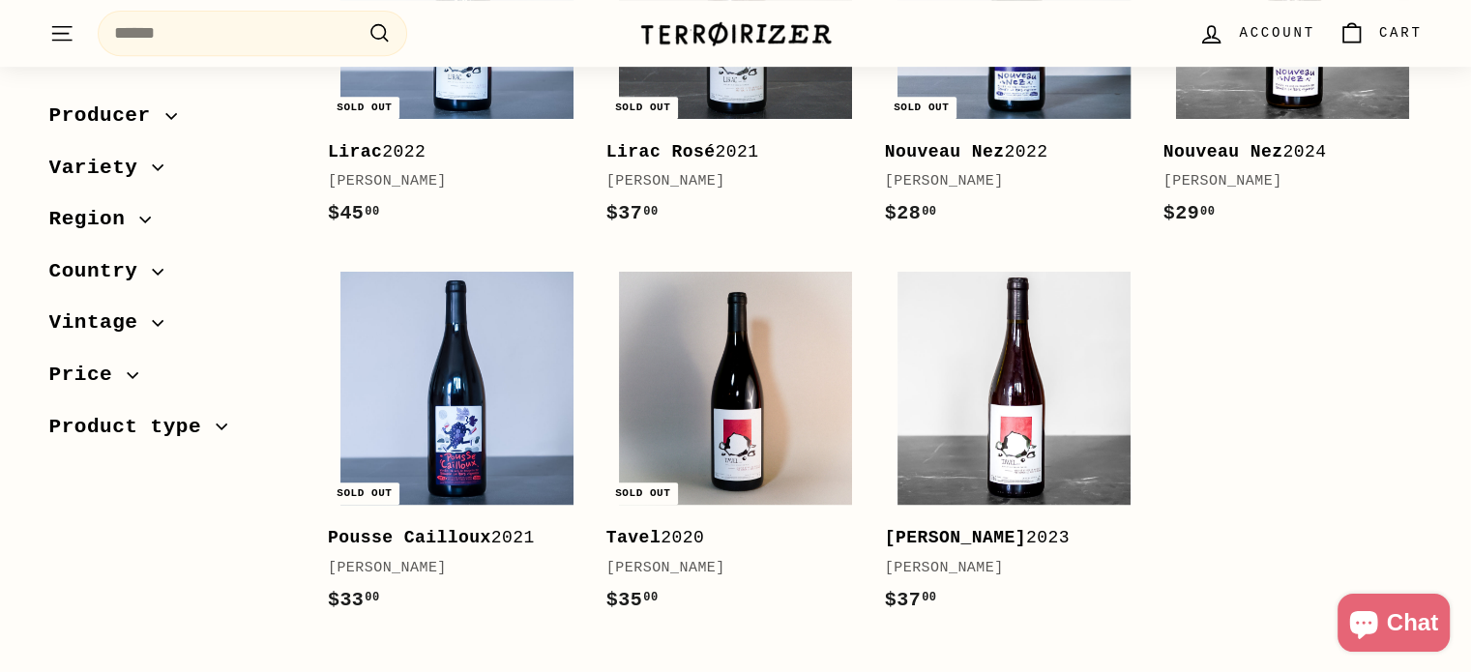
scroll to position [889, 0]
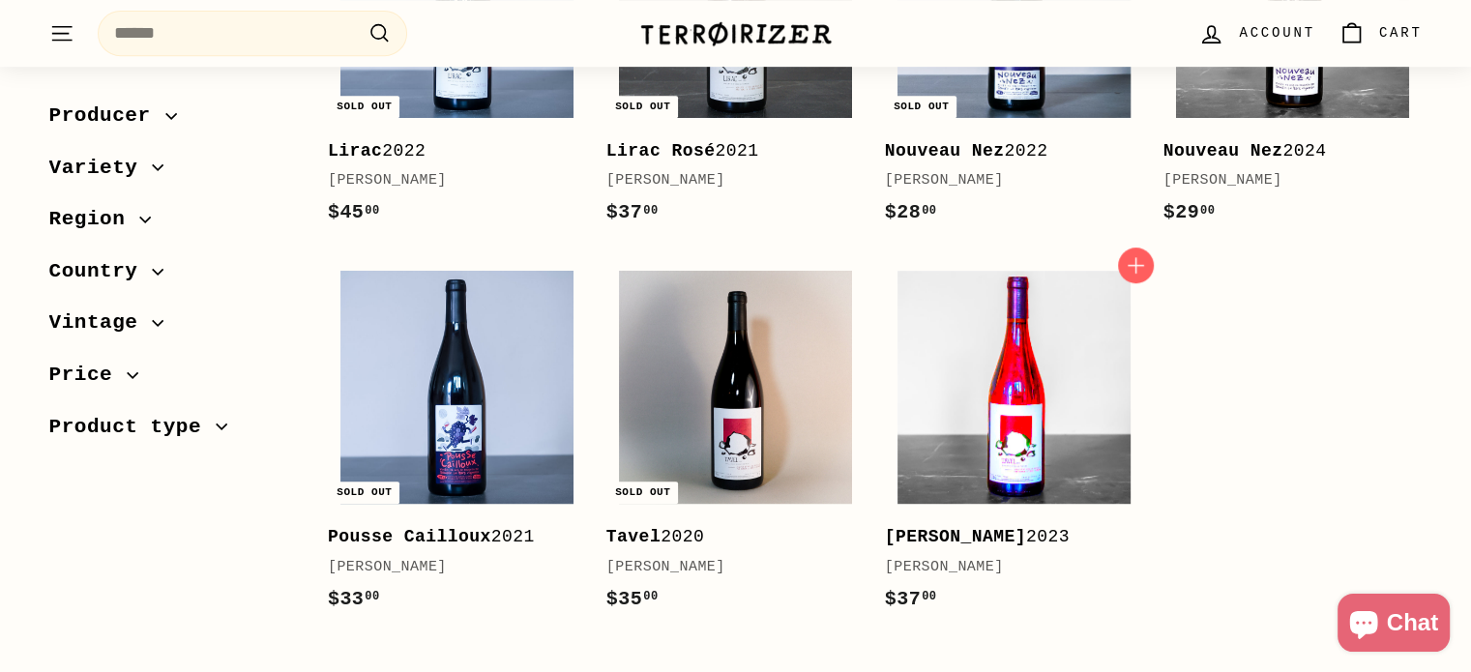
click at [965, 349] on img at bounding box center [1014, 387] width 233 height 233
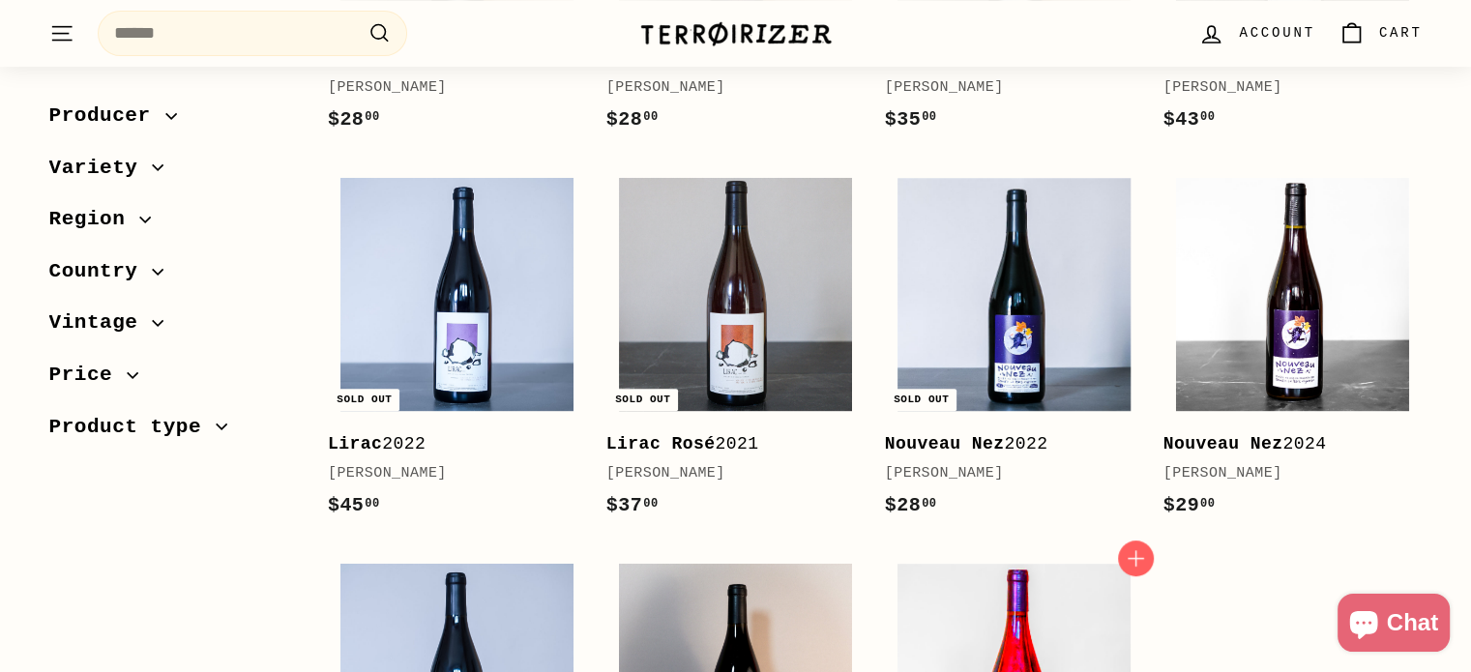
scroll to position [596, 0]
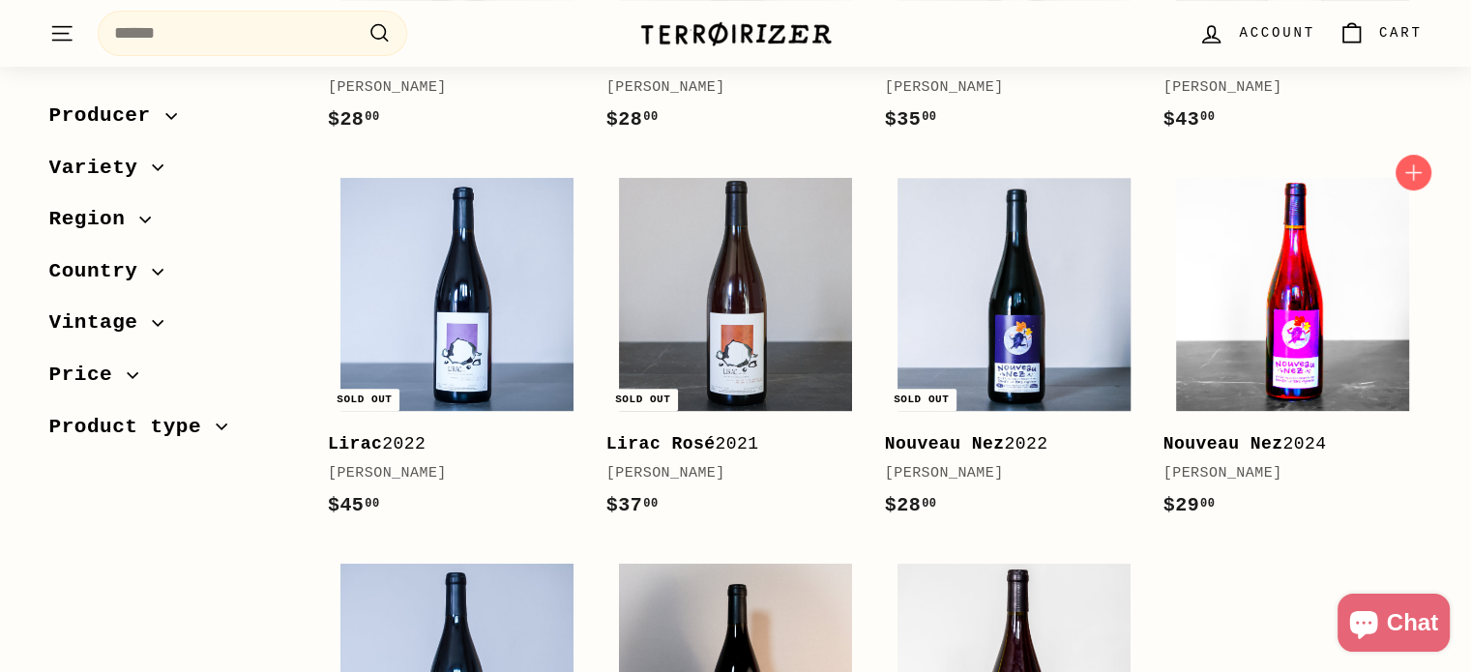
click at [1218, 254] on img at bounding box center [1292, 294] width 233 height 233
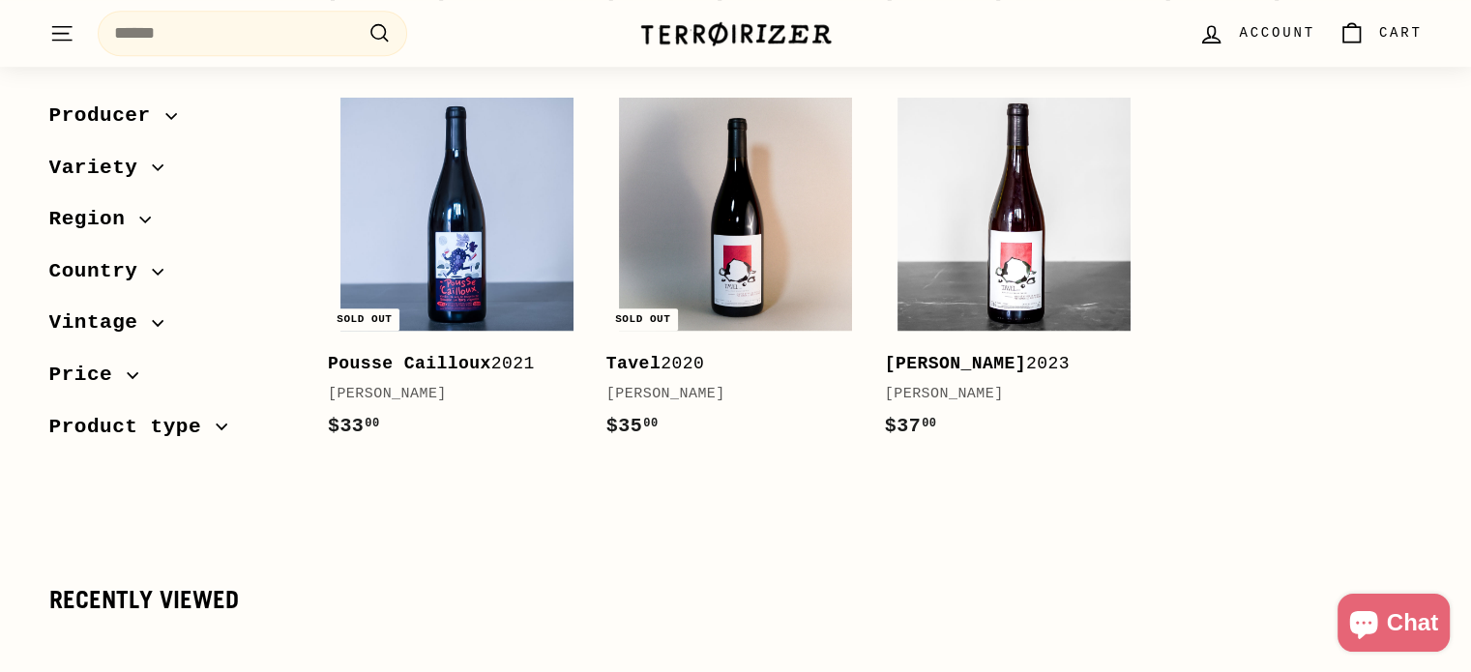
scroll to position [1064, 0]
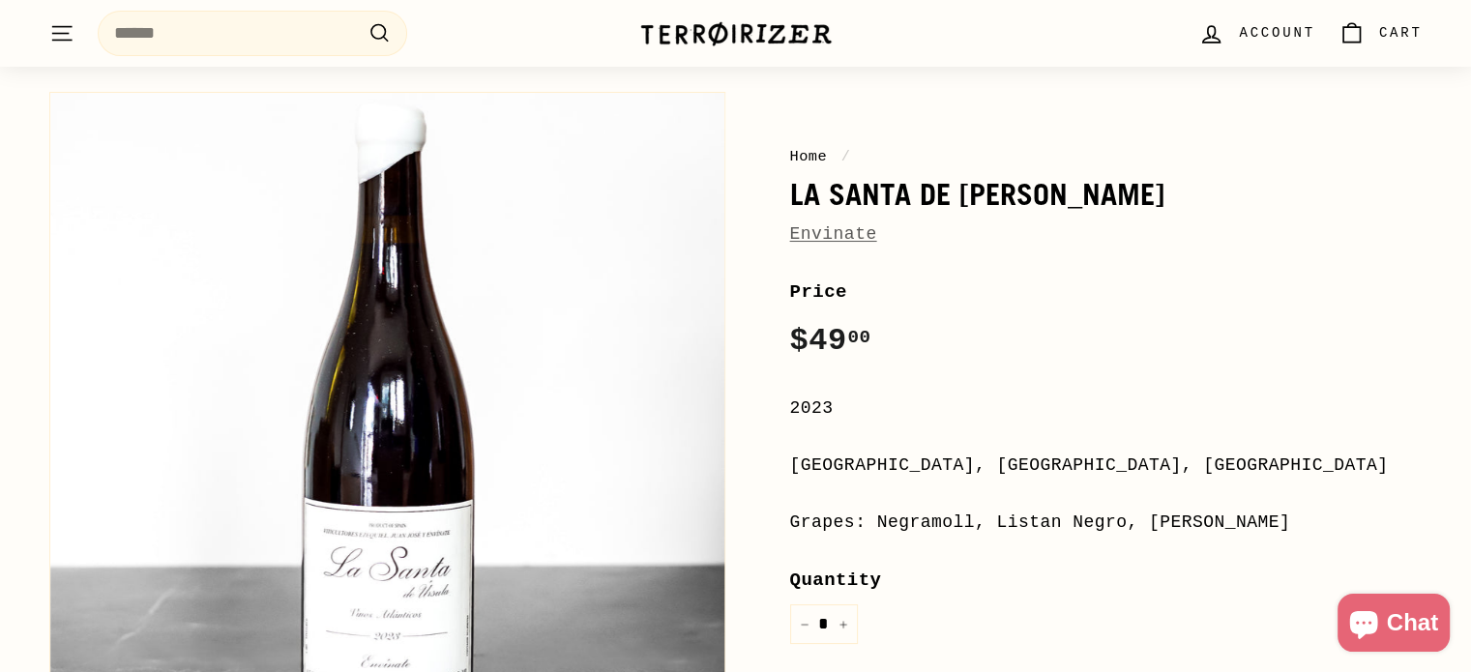
scroll to position [108, 0]
click at [824, 235] on link "Envinate" at bounding box center [833, 233] width 87 height 19
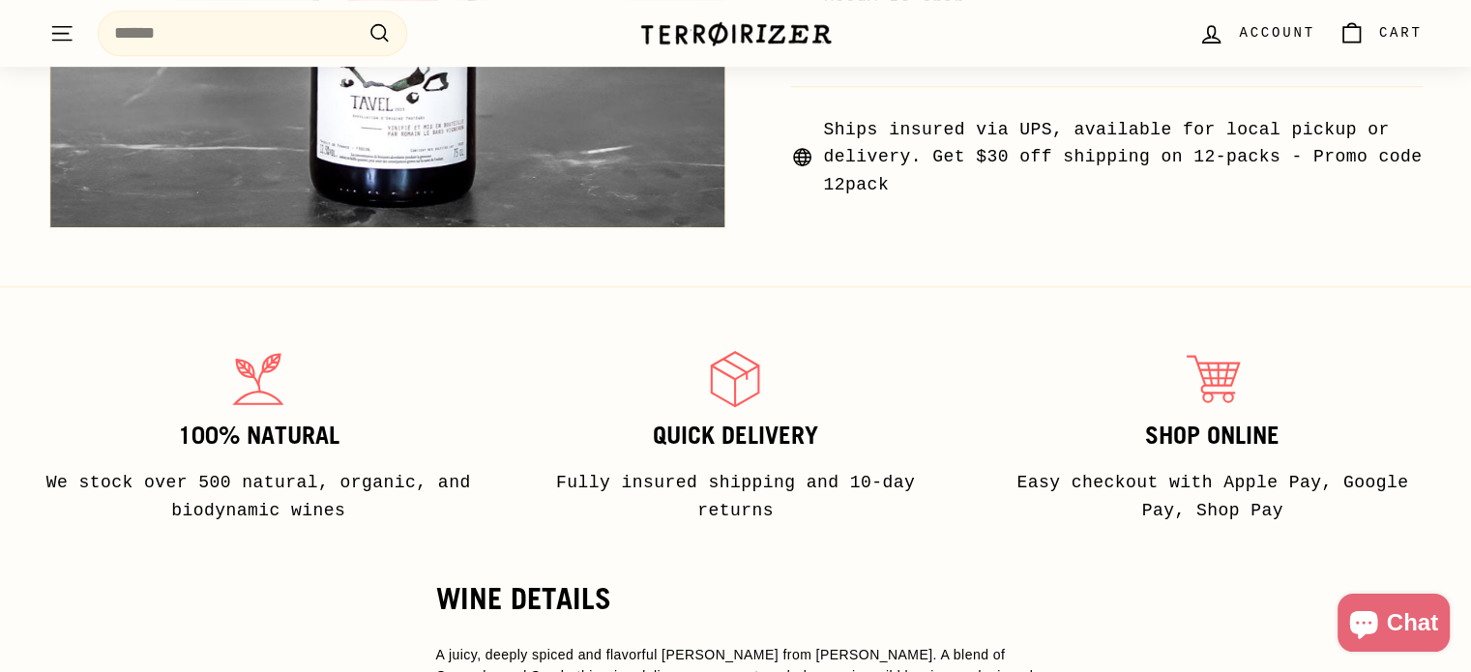
scroll to position [939, 0]
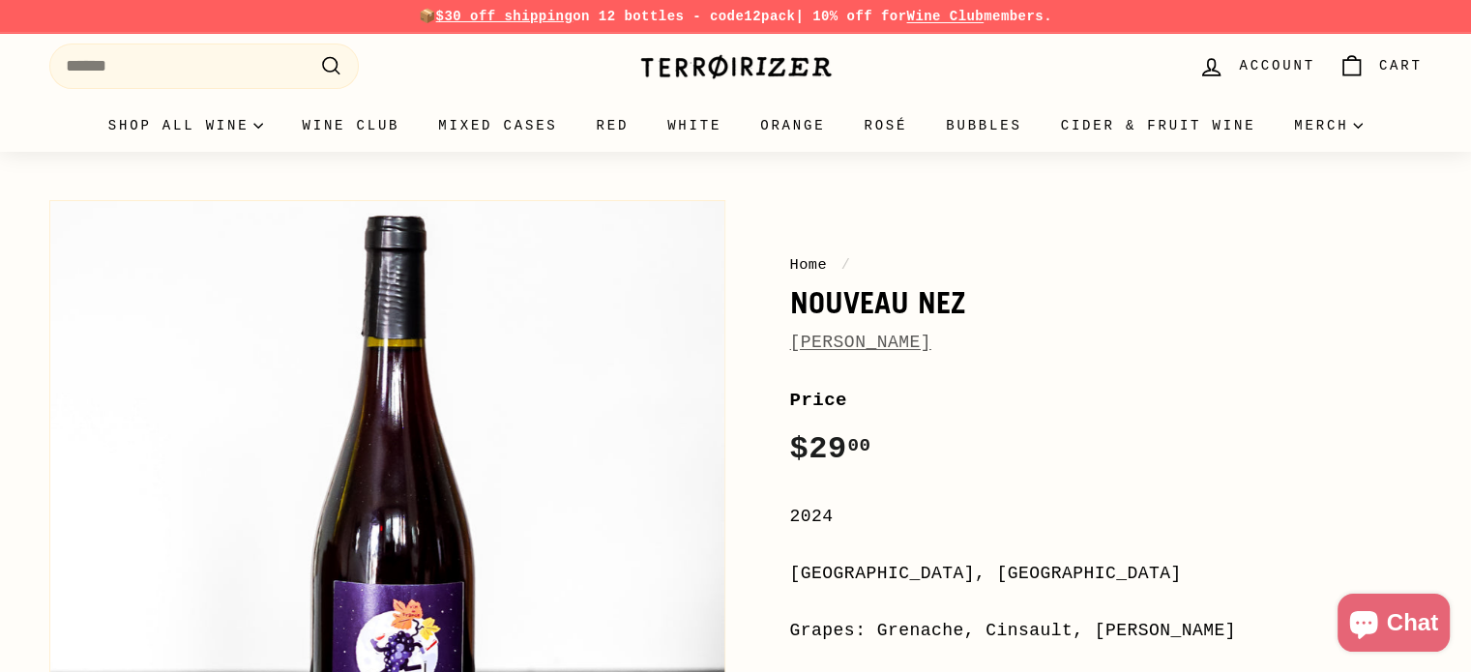
drag, startPoint x: 944, startPoint y: 355, endPoint x: 758, endPoint y: 300, distance: 193.7
click at [758, 300] on div "Home / Nouveau Nez Romain Le Bars Price Regular price $29 00 $29.00 / 2024 Rhôn…" at bounding box center [1085, 643] width 676 height 905
click at [836, 340] on link "Romain Le Bars" at bounding box center [860, 342] width 141 height 19
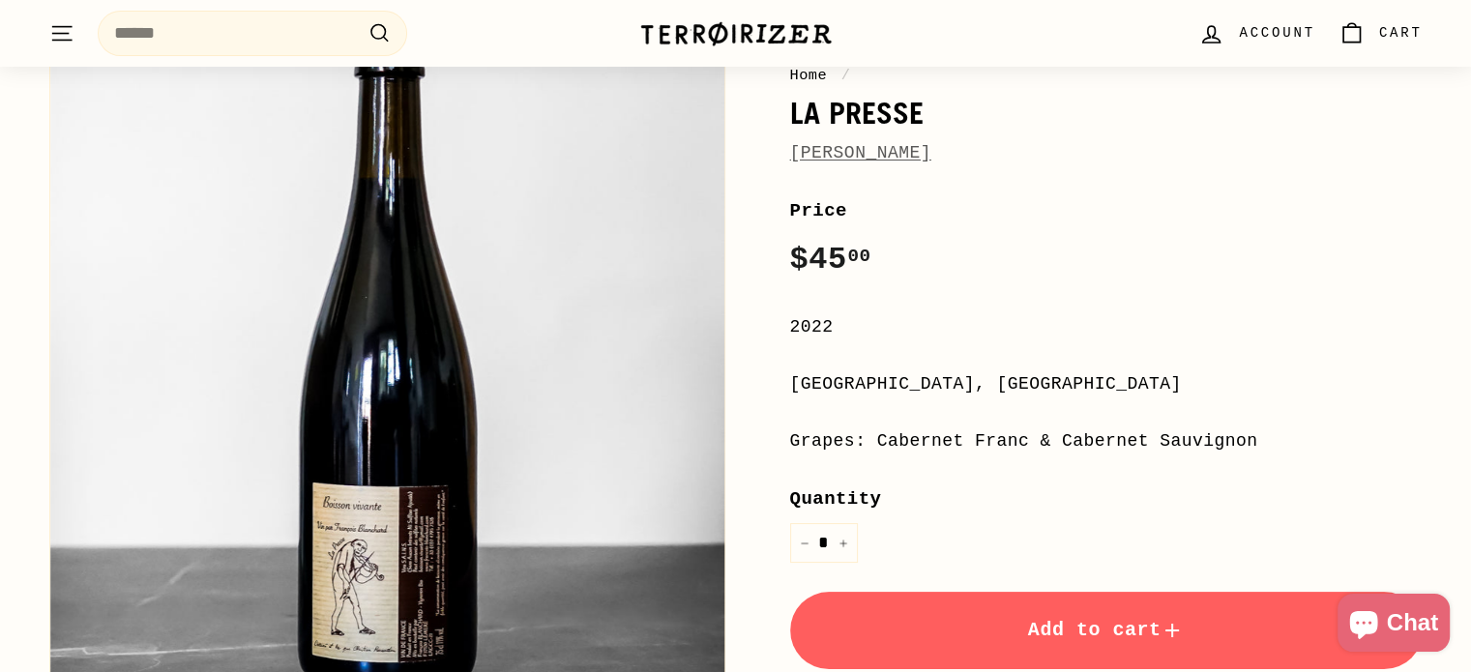
scroll to position [87, 0]
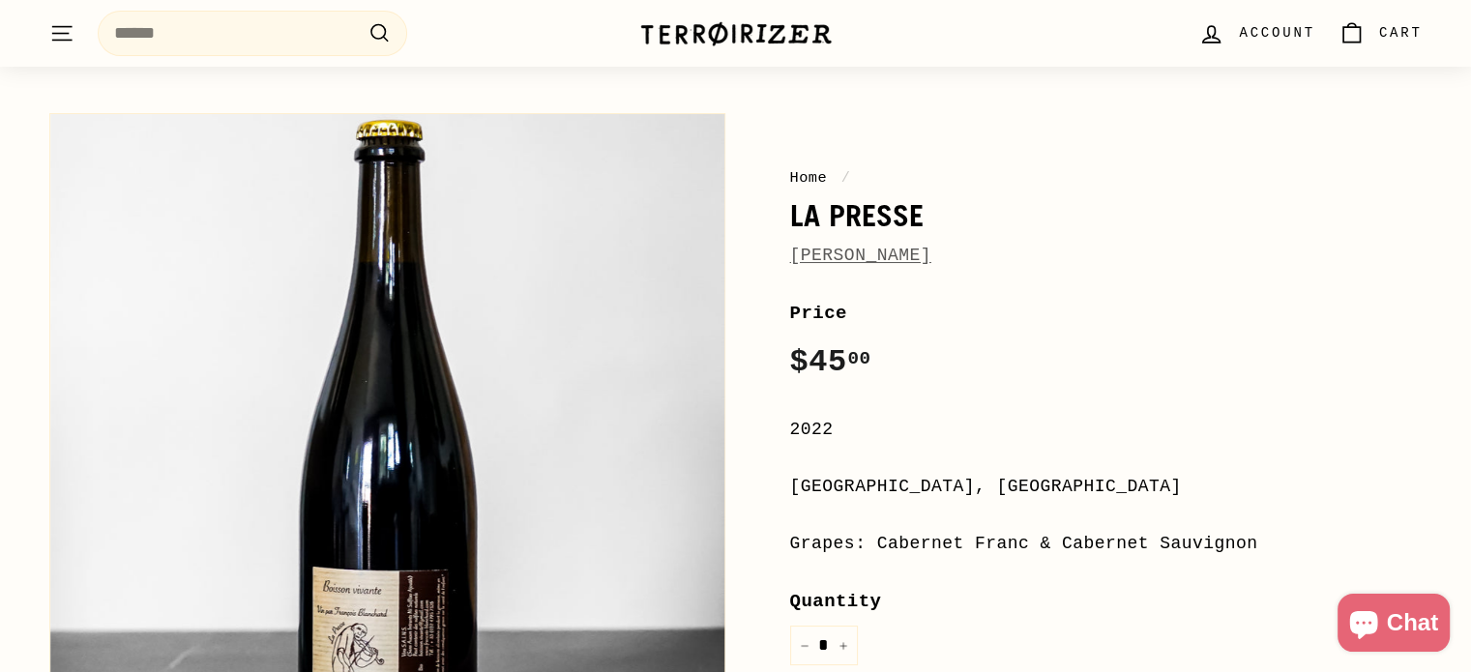
drag, startPoint x: 1000, startPoint y: 259, endPoint x: 786, endPoint y: 216, distance: 218.1
click at [786, 216] on div "Home / La Presse François Blanchard Price Regular price $45 00 $45.00 / 2022 Lo…" at bounding box center [1085, 555] width 676 height 905
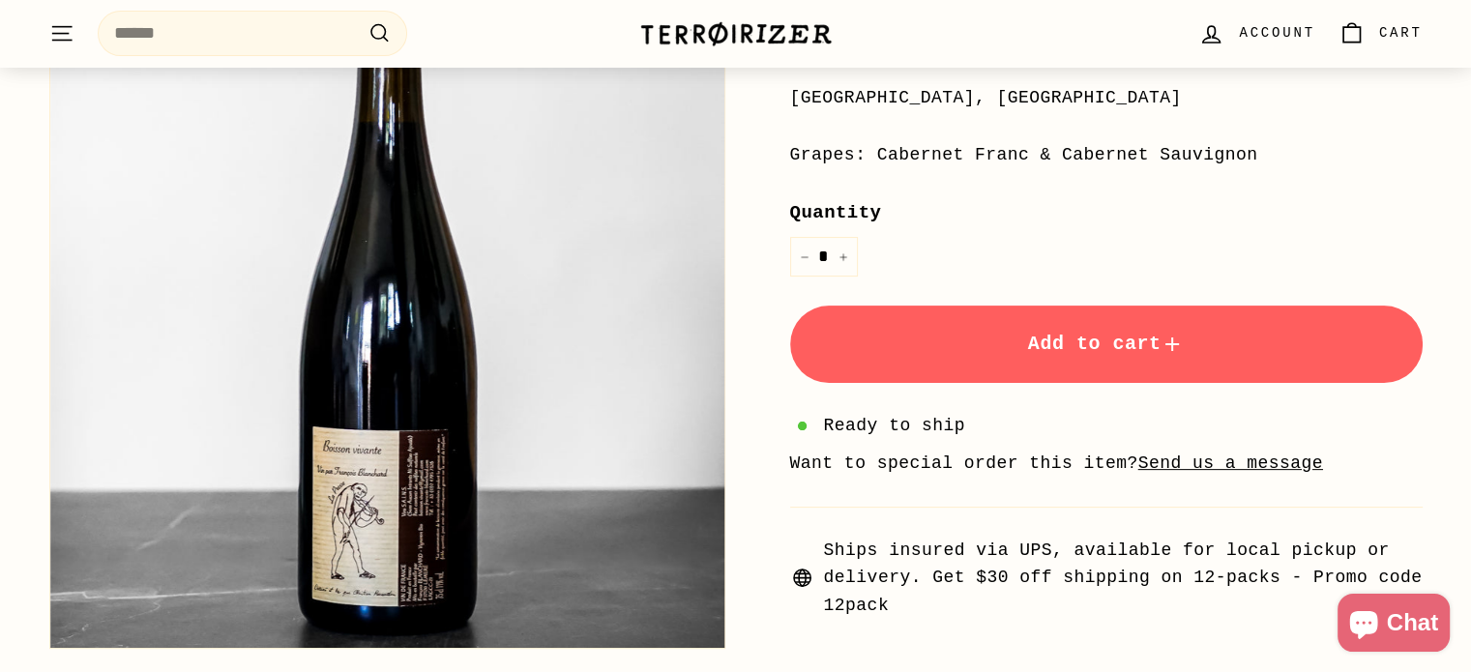
scroll to position [480, 0]
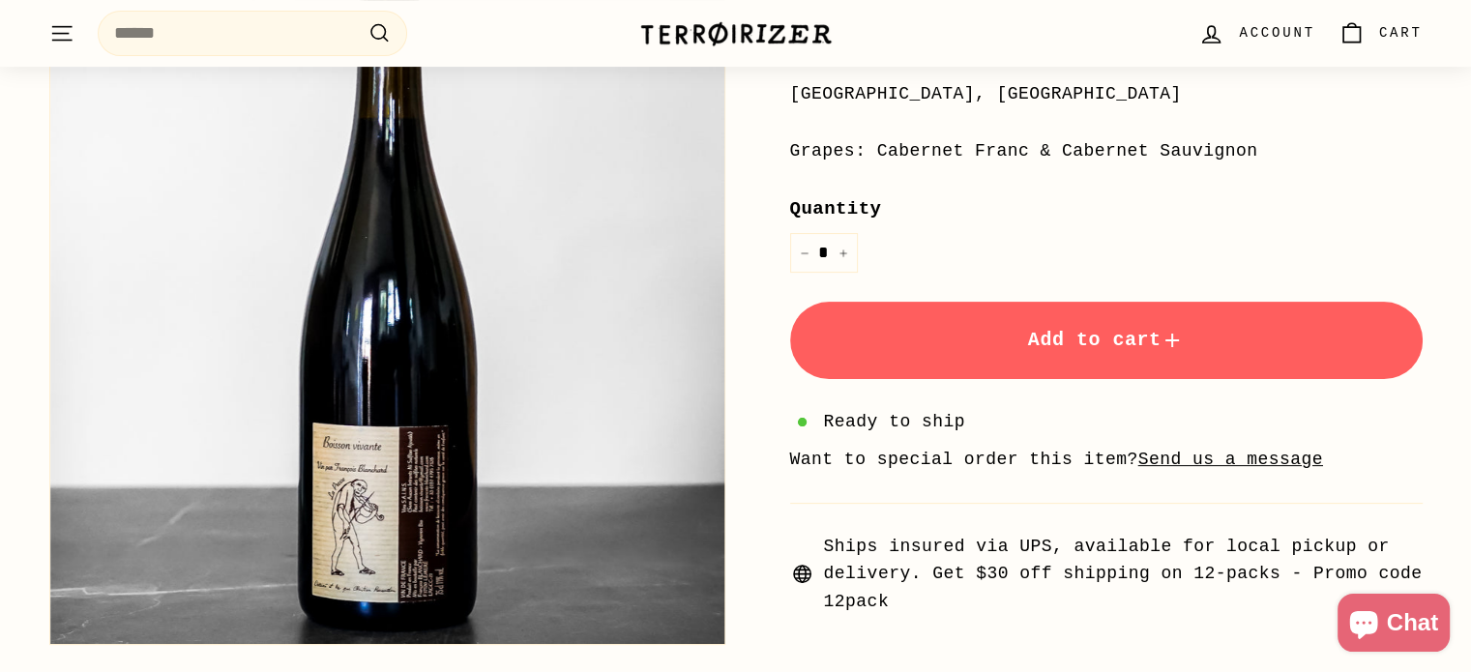
click at [1063, 347] on span "Add to cart" at bounding box center [1106, 340] width 157 height 22
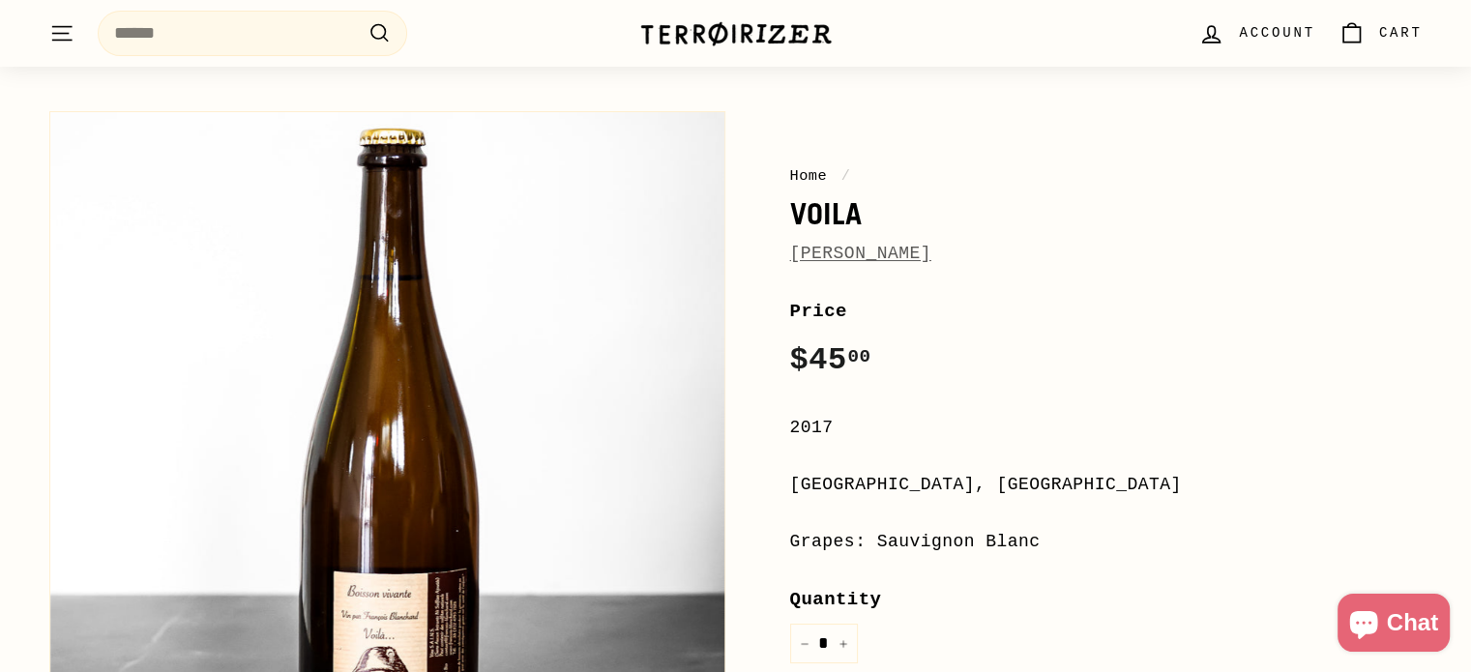
scroll to position [87, 0]
drag, startPoint x: 990, startPoint y: 262, endPoint x: 751, endPoint y: 215, distance: 244.5
click at [751, 215] on div "Home / Voila [PERSON_NAME] Price Regular price $45 00 $45.00 / 2017 [GEOGRAPHIC…" at bounding box center [1085, 555] width 676 height 905
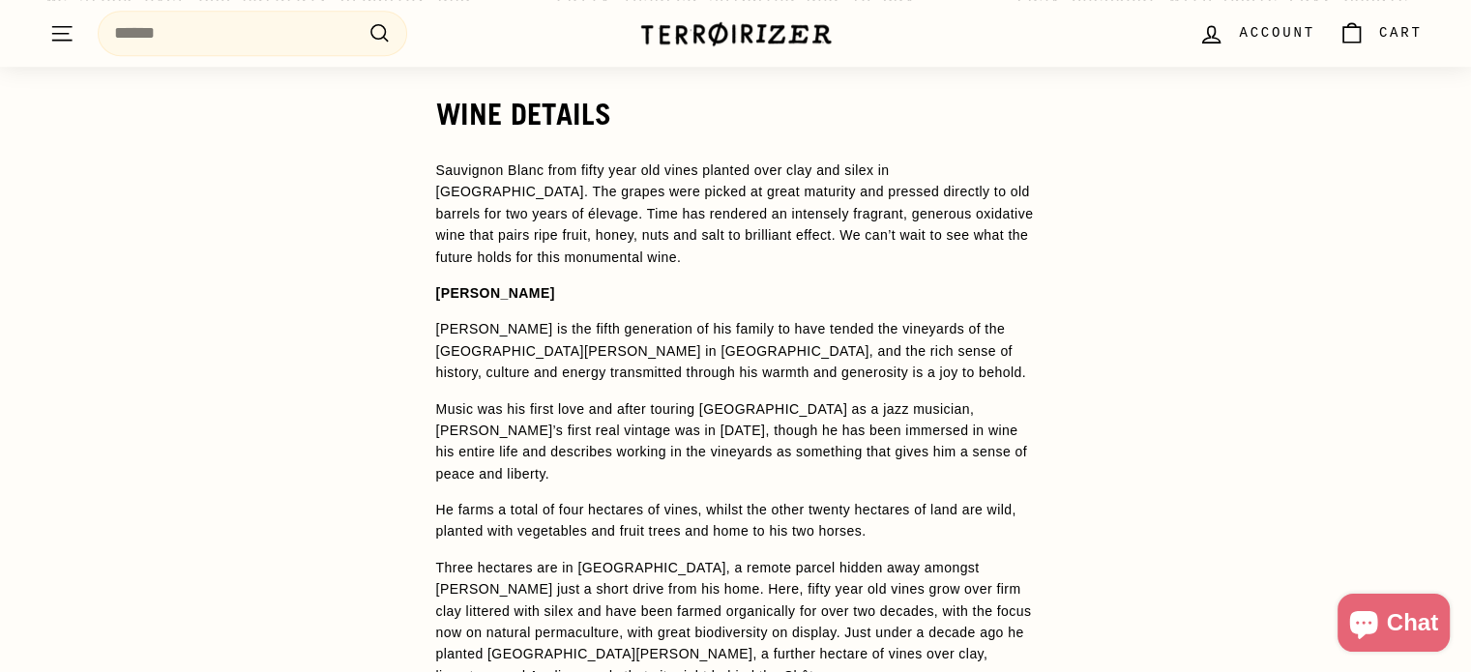
scroll to position [1337, 0]
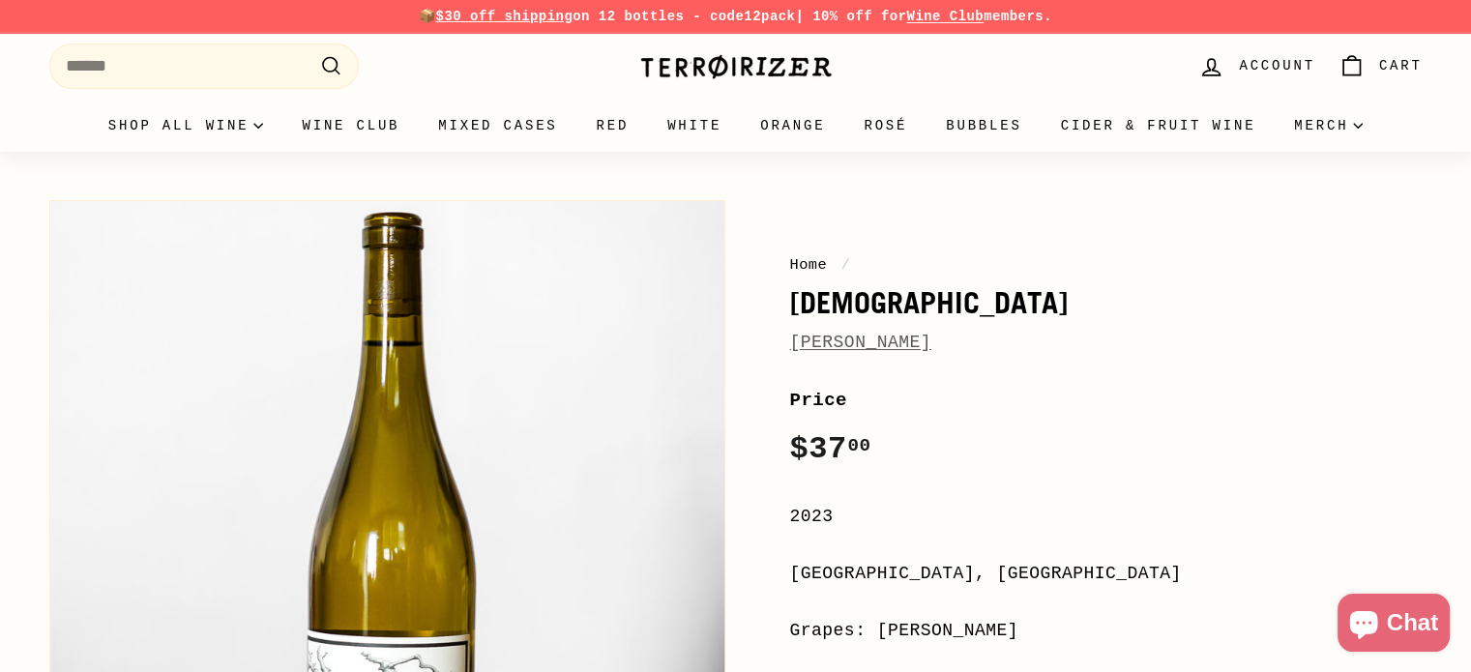
drag, startPoint x: 1040, startPoint y: 335, endPoint x: 776, endPoint y: 303, distance: 266.0
click at [776, 303] on div "Home / Bézigon Jean-Christophe Garnier Price Regular price $37 00 $37.00 / 2023…" at bounding box center [1085, 643] width 676 height 905
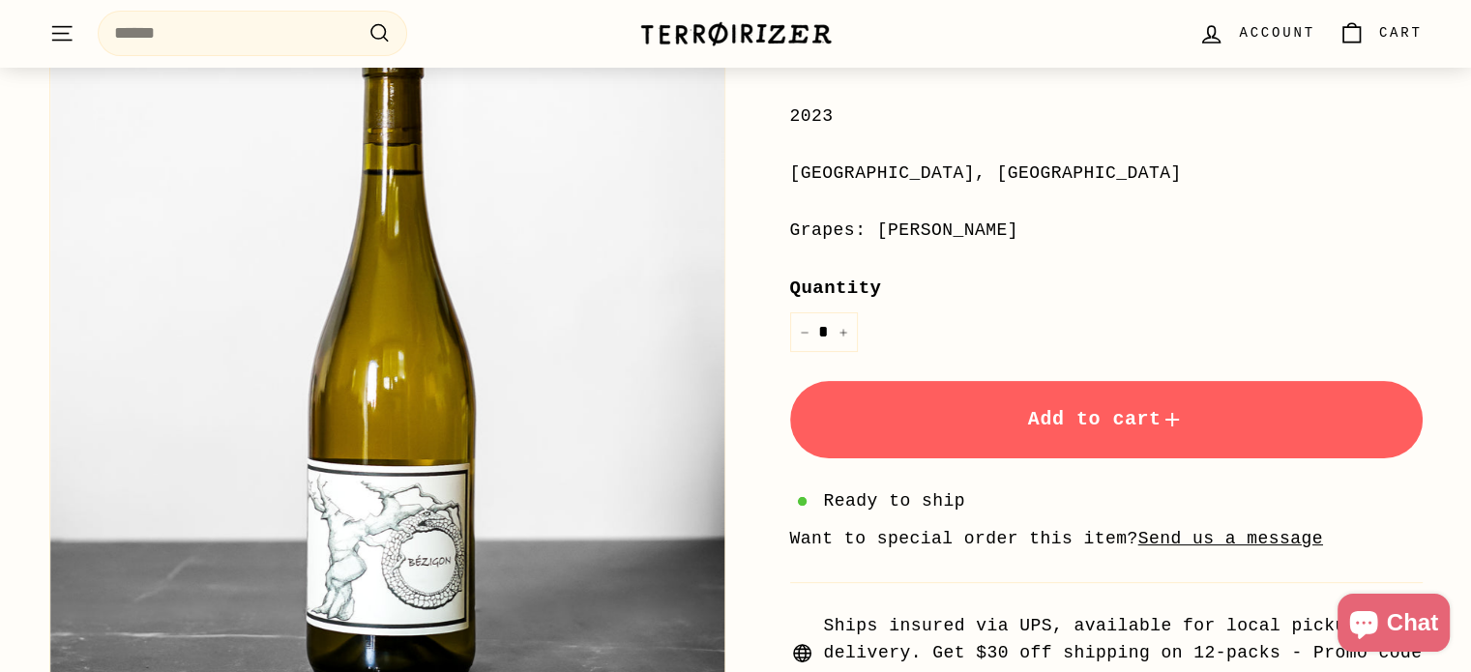
scroll to position [401, 0]
click at [1061, 398] on button "Add to cart" at bounding box center [1106, 418] width 633 height 77
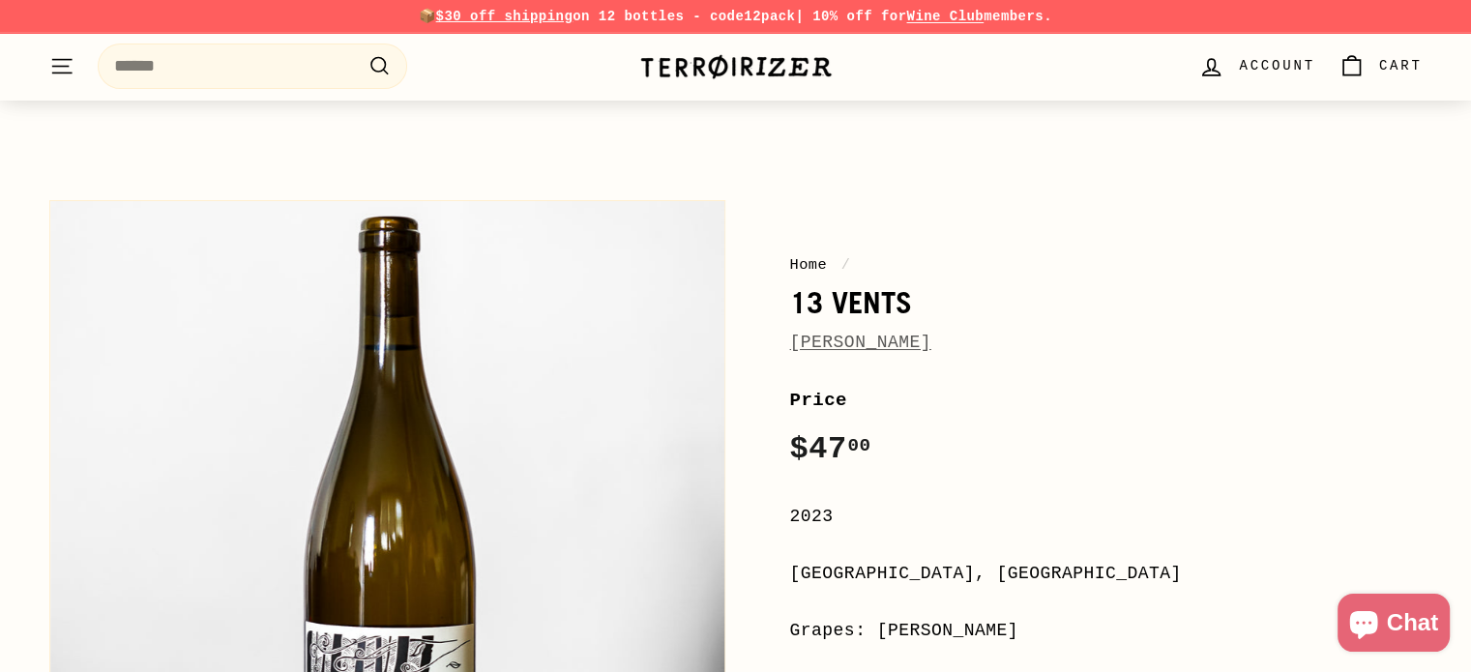
scroll to position [333, 0]
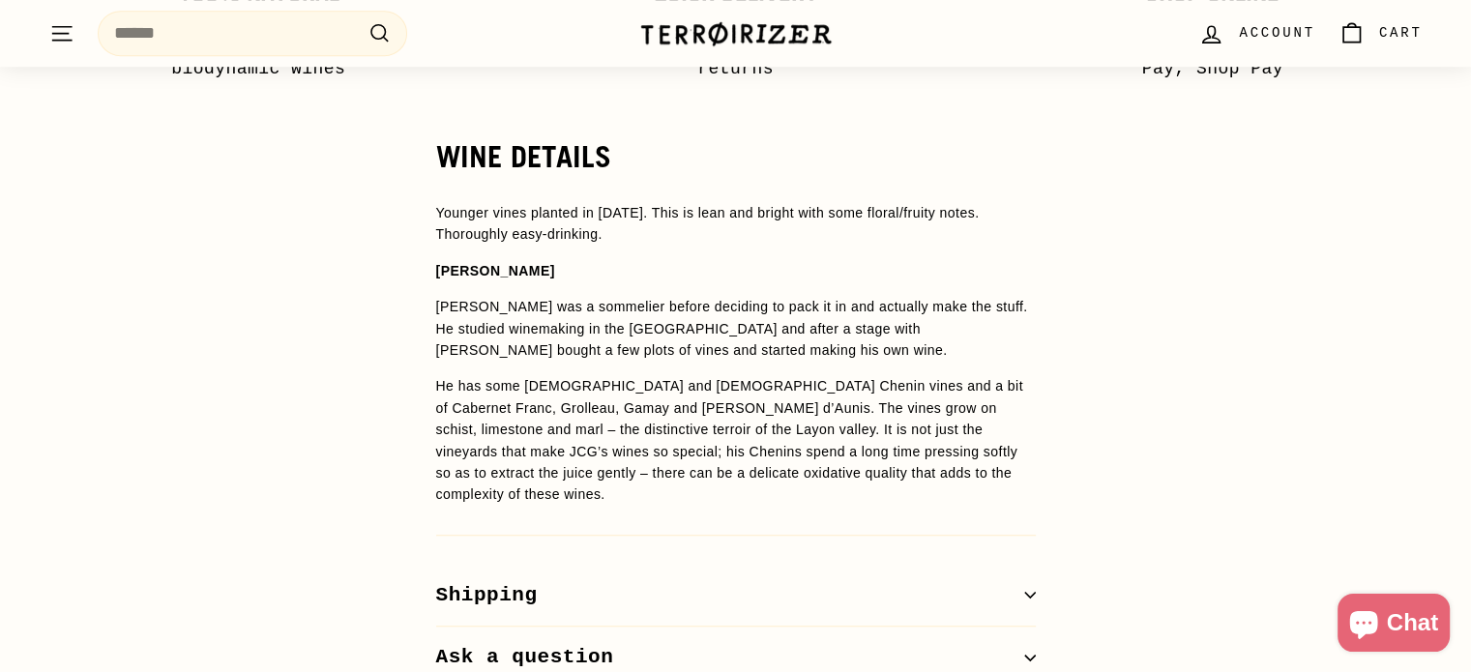
scroll to position [1345, 0]
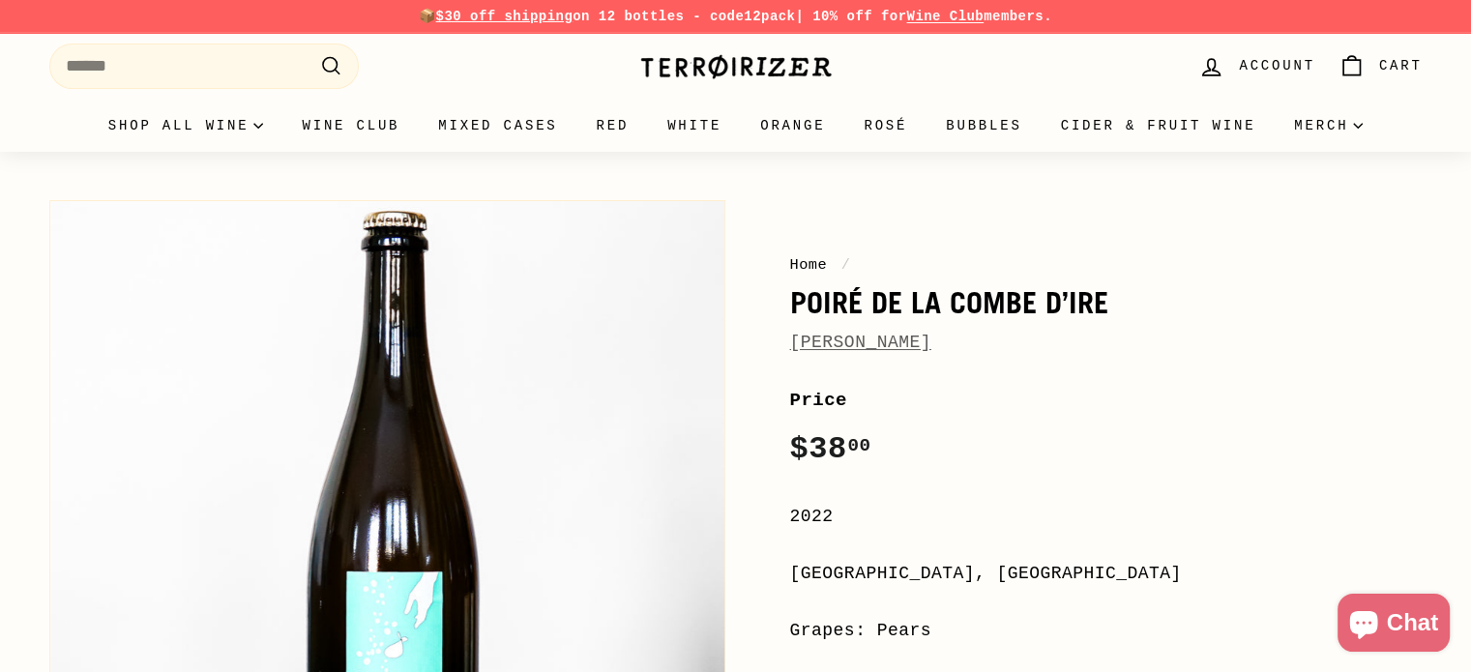
drag, startPoint x: 995, startPoint y: 343, endPoint x: 780, endPoint y: 296, distance: 220.8
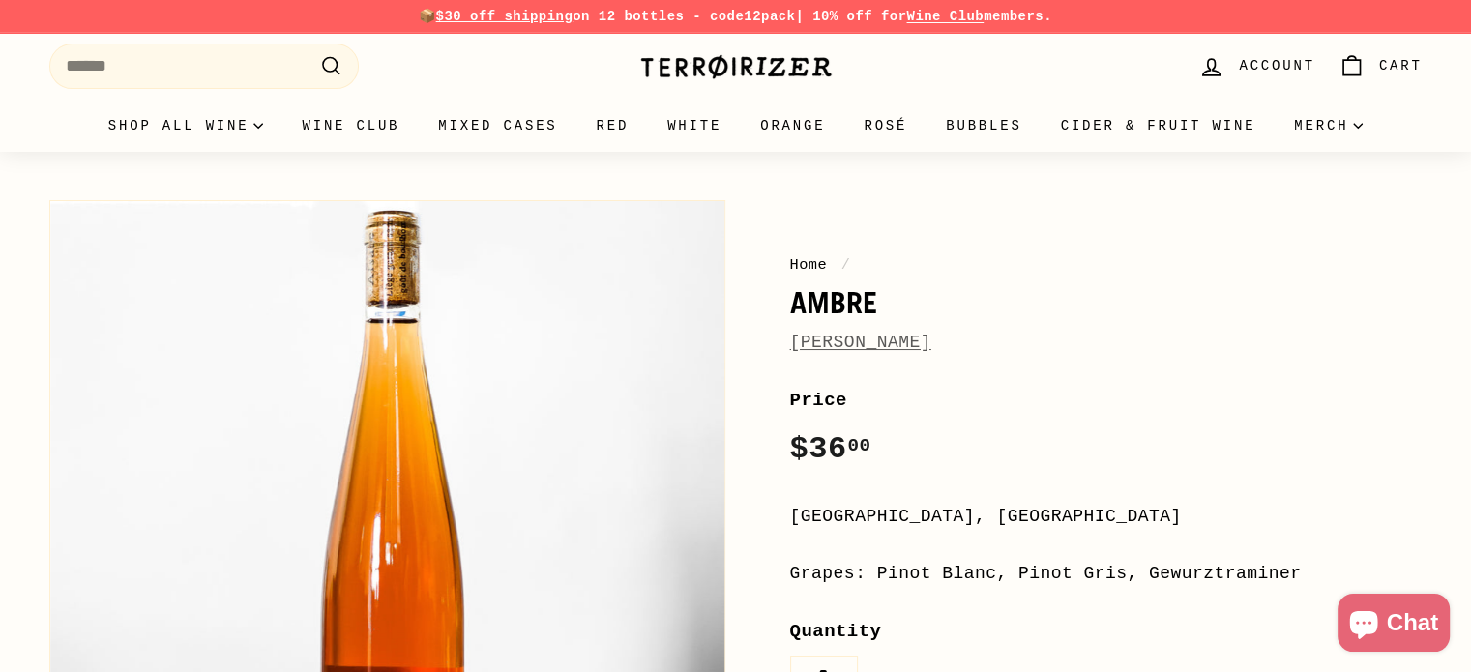
drag, startPoint x: 995, startPoint y: 343, endPoint x: 785, endPoint y: 309, distance: 212.8
click at [785, 309] on div "Home / Ambre Laurent Bannwarth Price Regular price $36 00 $36.00 / Alsace, Fran…" at bounding box center [1085, 615] width 676 height 848
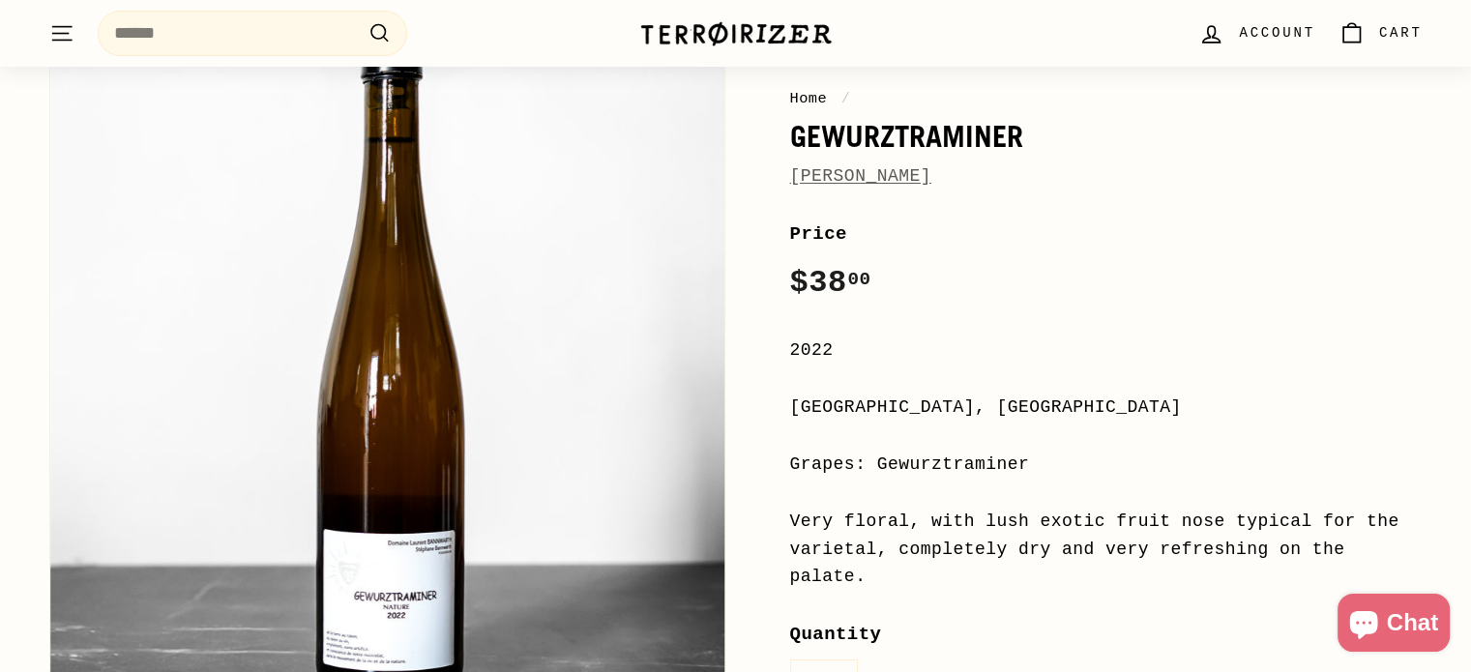
scroll to position [166, 0]
drag, startPoint x: 991, startPoint y: 186, endPoint x: 785, endPoint y: 139, distance: 211.2
click at [785, 139] on div "Home / Gewurztraminer Laurent Bannwarth Price Regular price $38 00 $38.00 / 202…" at bounding box center [1085, 533] width 676 height 1018
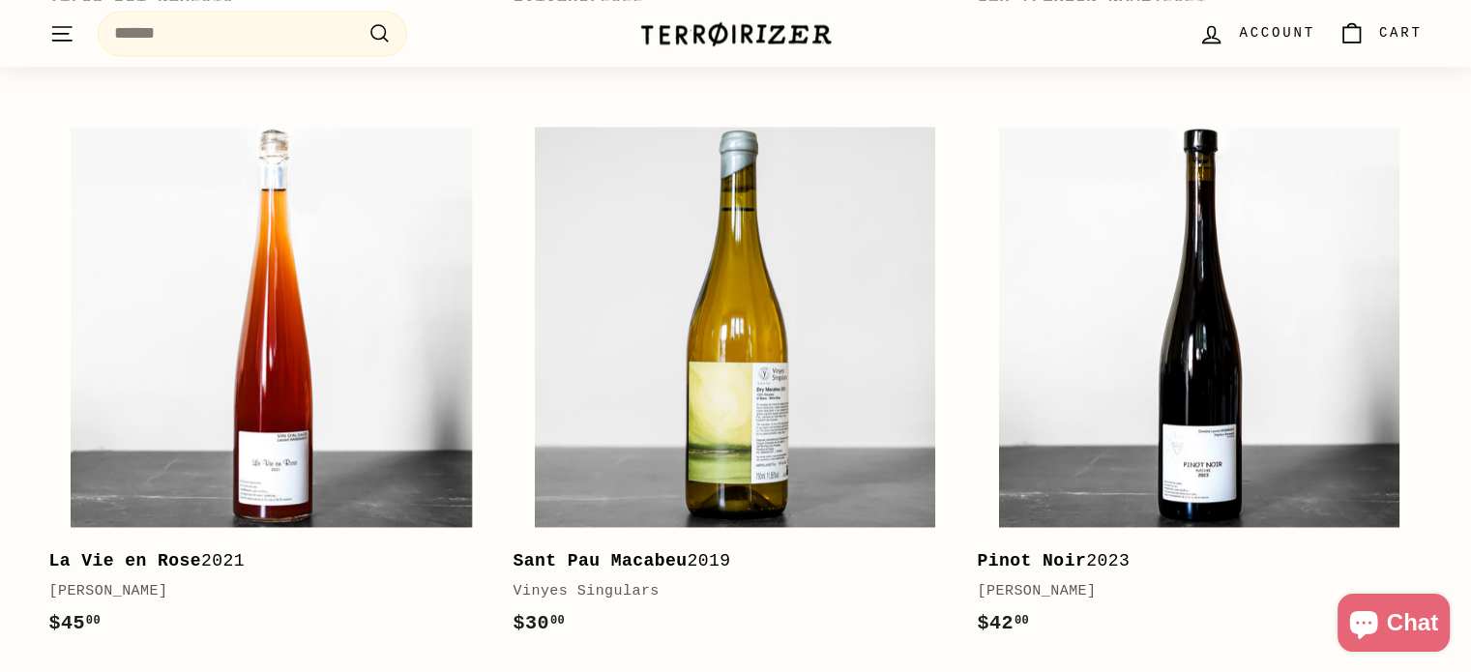
scroll to position [3149, 0]
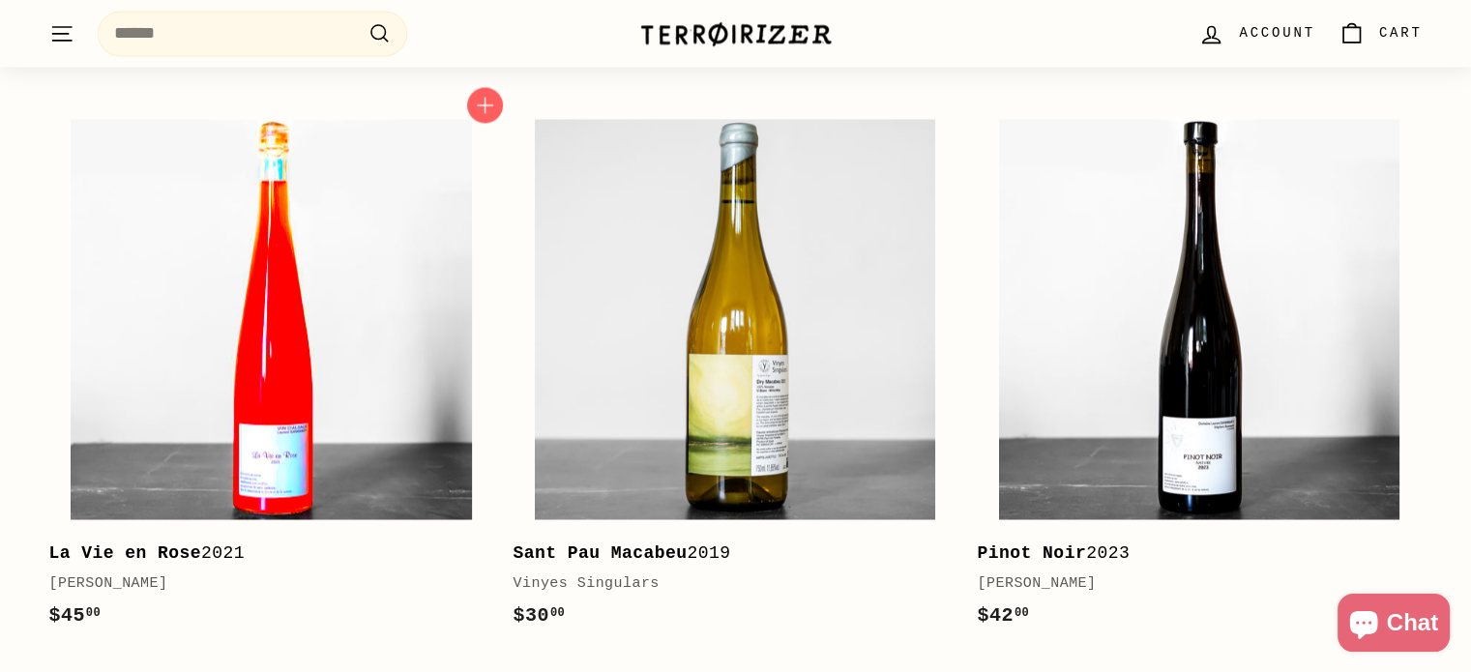
click at [329, 243] on img at bounding box center [271, 319] width 400 height 400
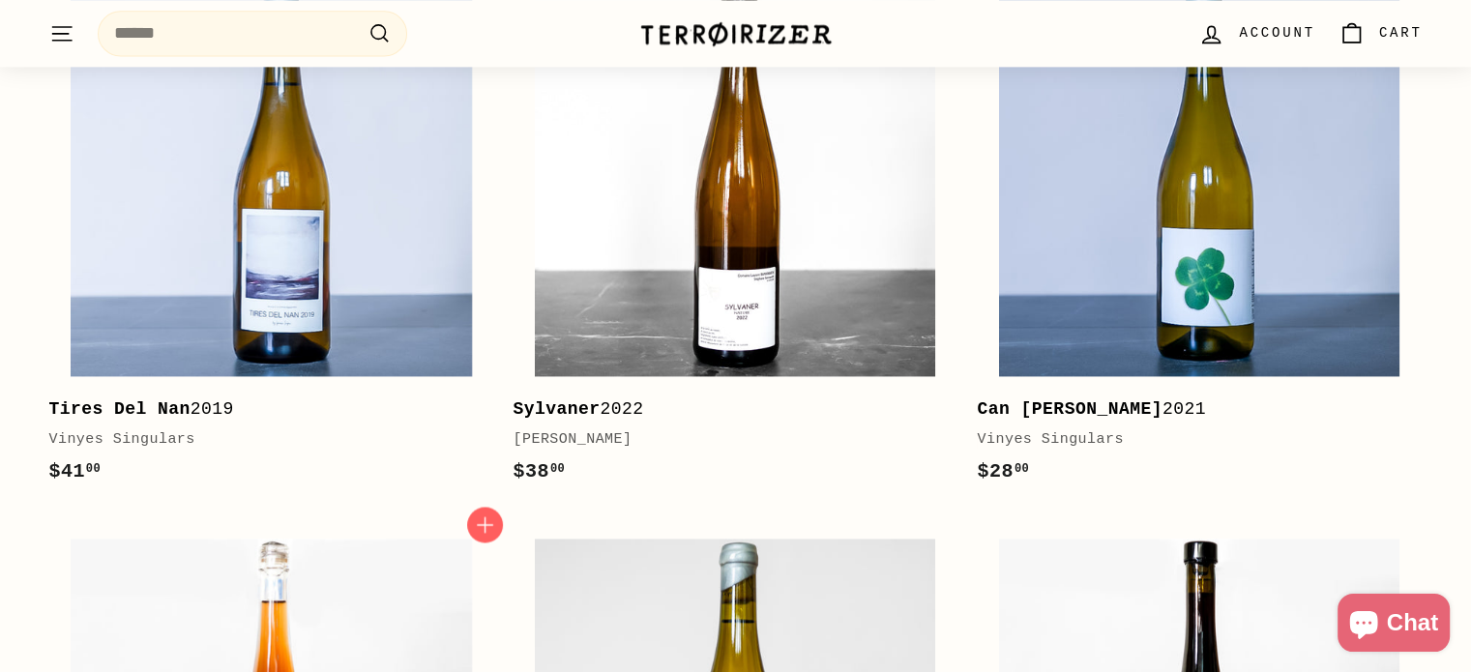
scroll to position [2844, 0]
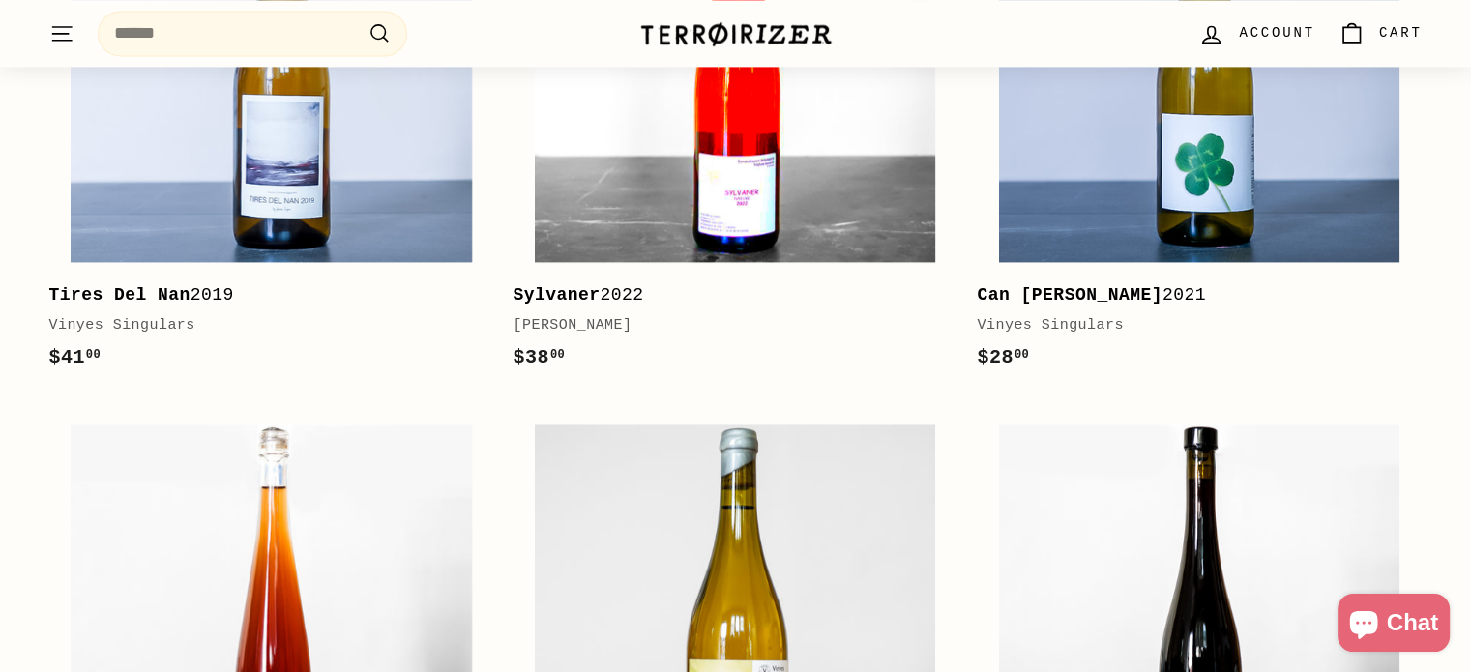
click at [717, 150] on img at bounding box center [735, 62] width 400 height 400
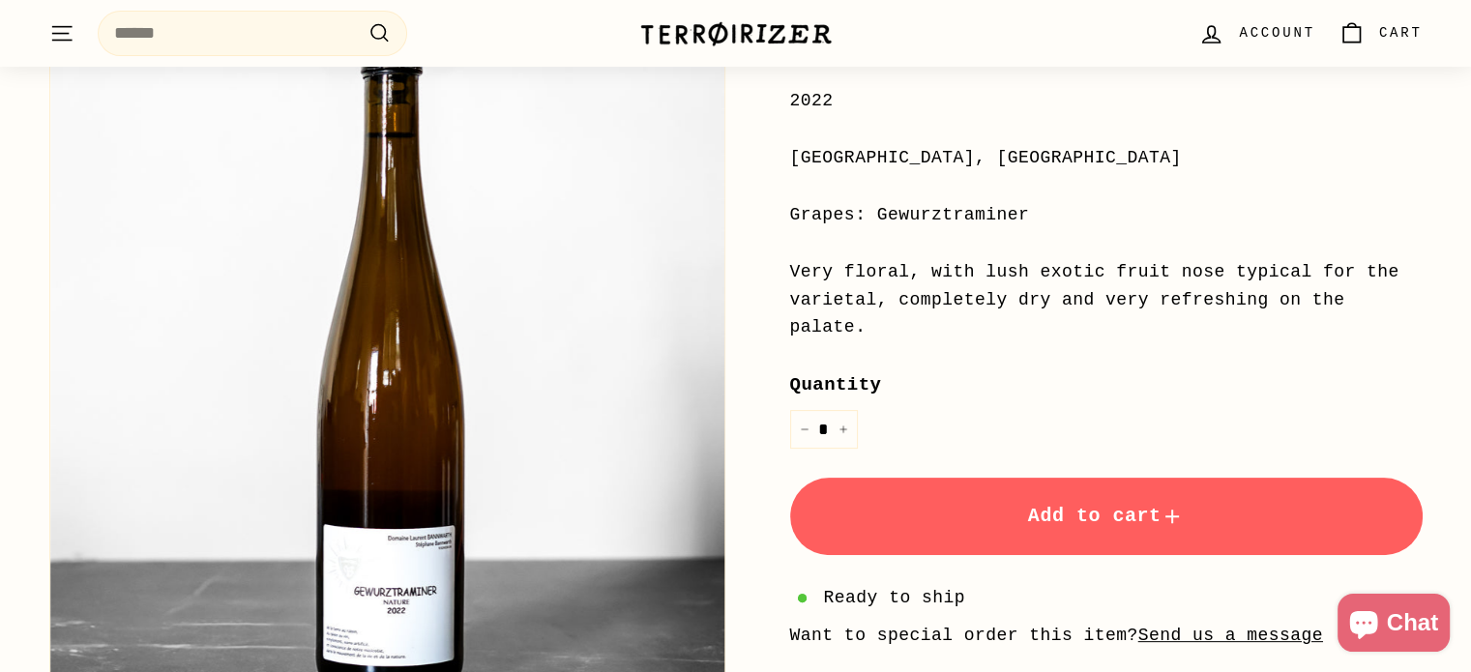
scroll to position [418, 0]
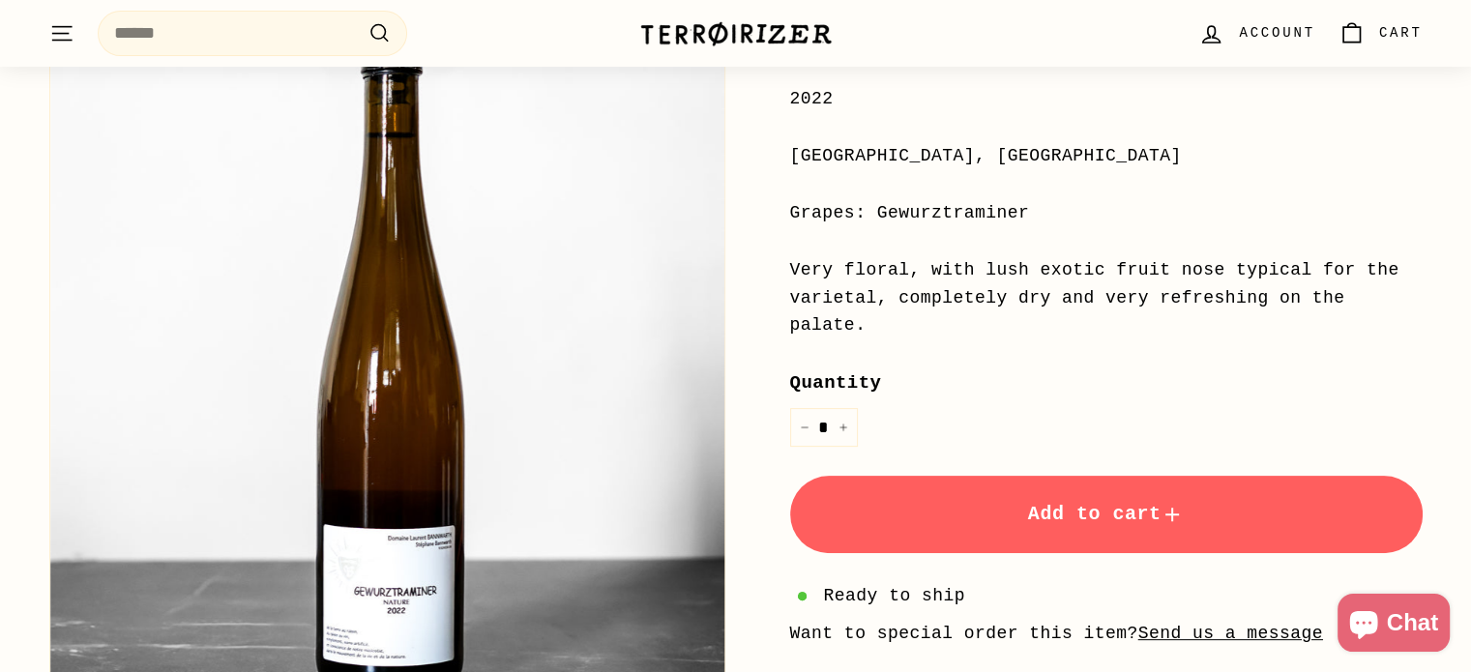
click at [1060, 503] on span "Add to cart" at bounding box center [1106, 514] width 157 height 22
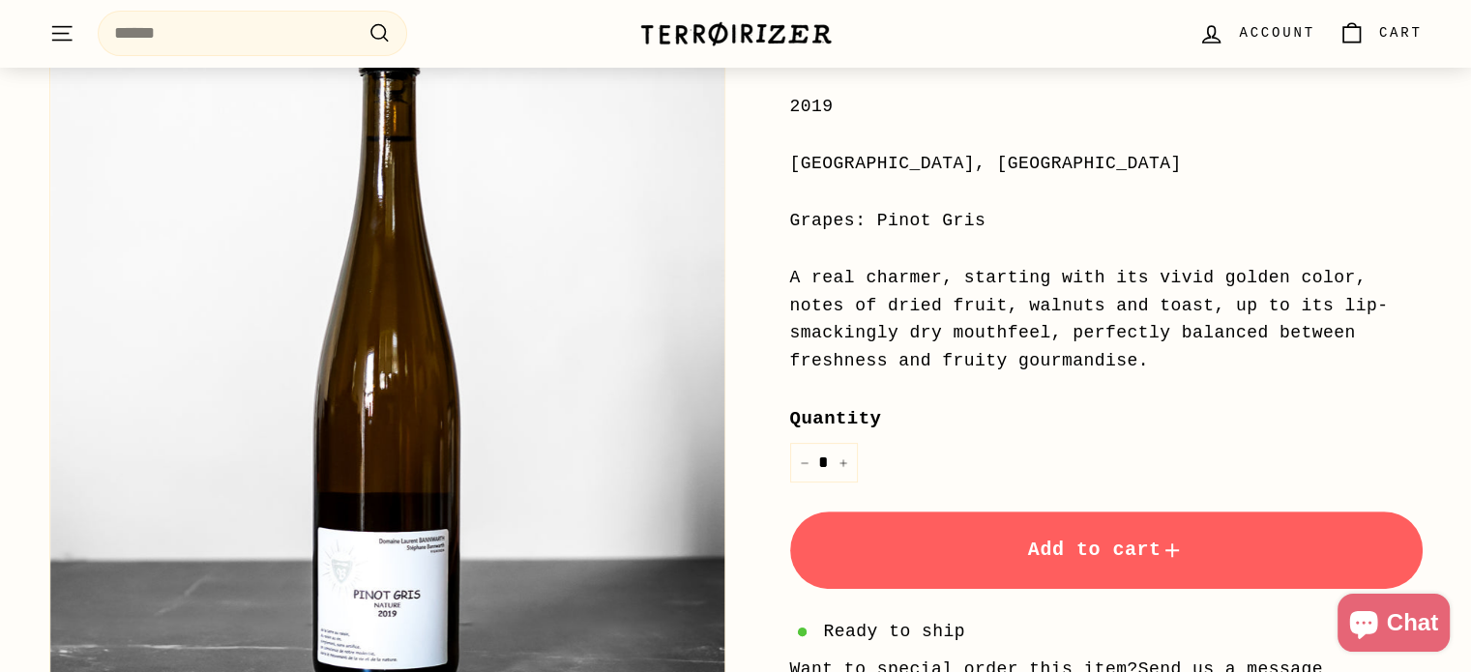
scroll to position [410, 0]
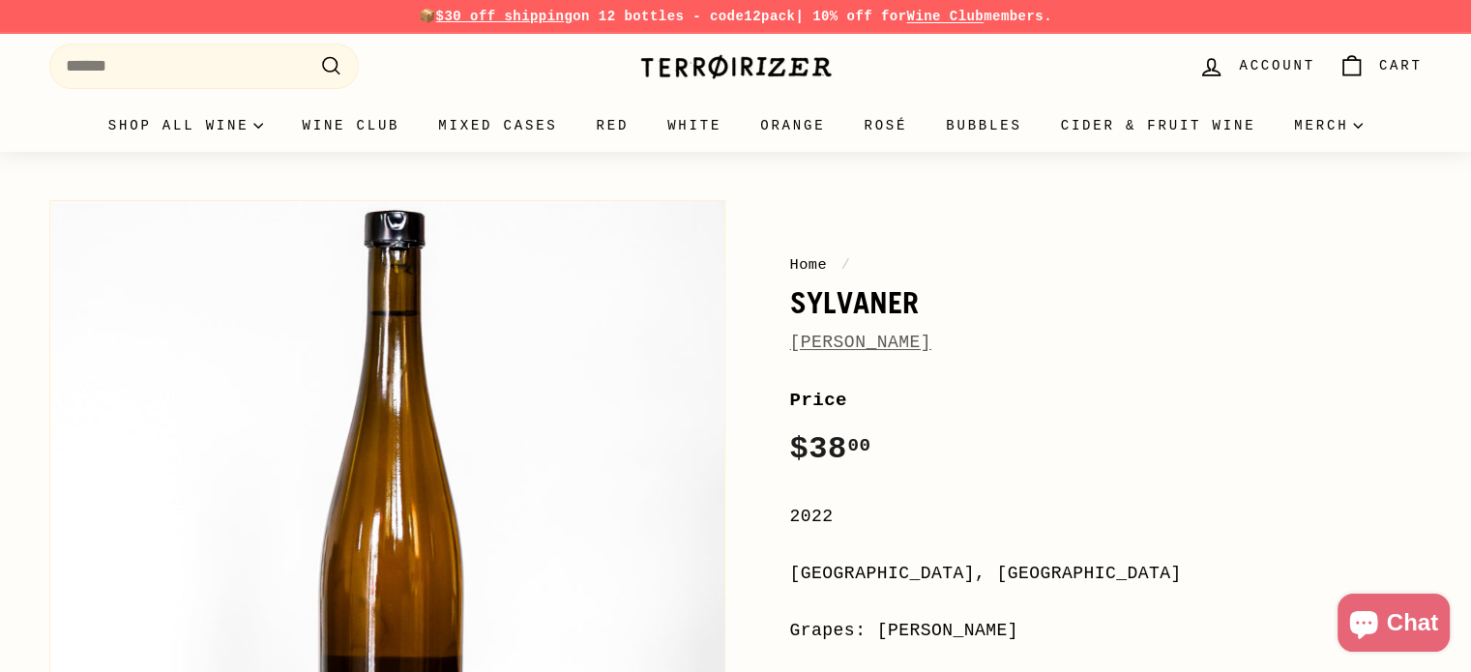
drag, startPoint x: 989, startPoint y: 333, endPoint x: 783, endPoint y: 295, distance: 209.4
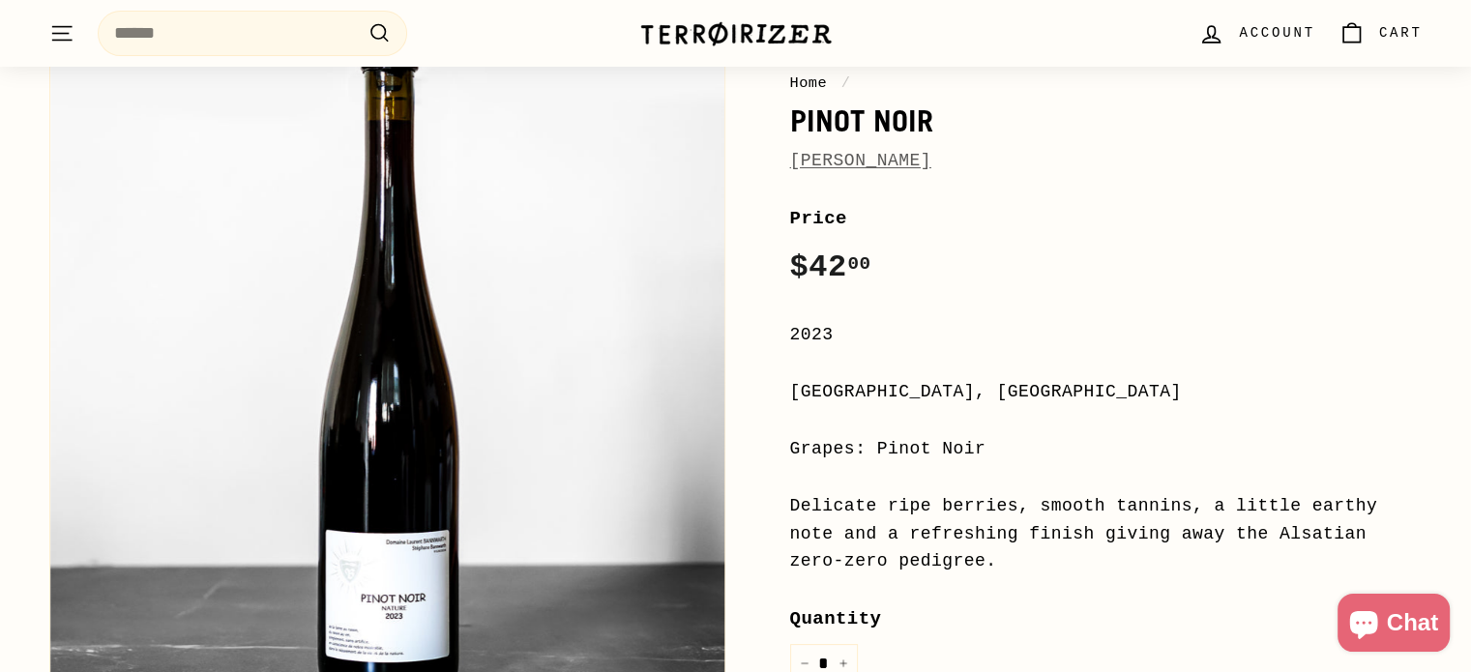
scroll to position [170, 0]
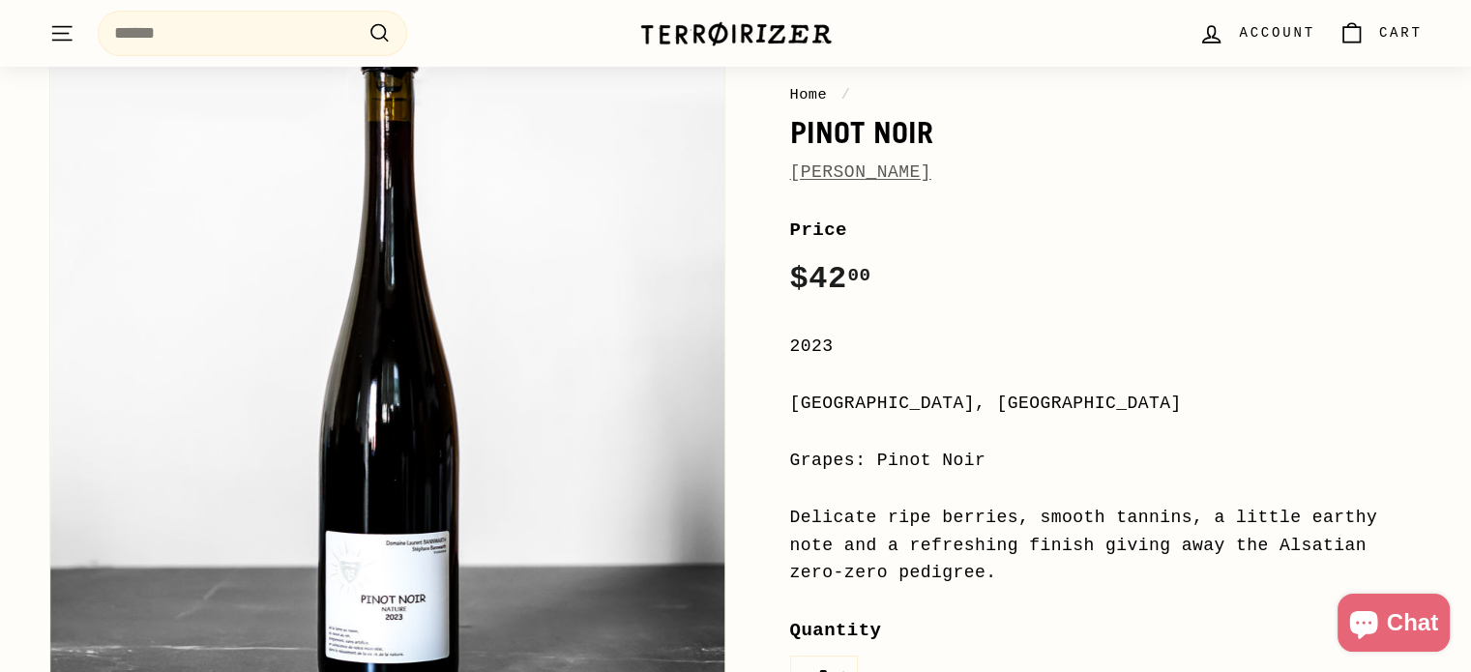
drag, startPoint x: 976, startPoint y: 171, endPoint x: 790, endPoint y: 146, distance: 187.4
click at [790, 146] on div "Home / Pinot Noir Laurent Bannwarth" at bounding box center [1106, 134] width 633 height 103
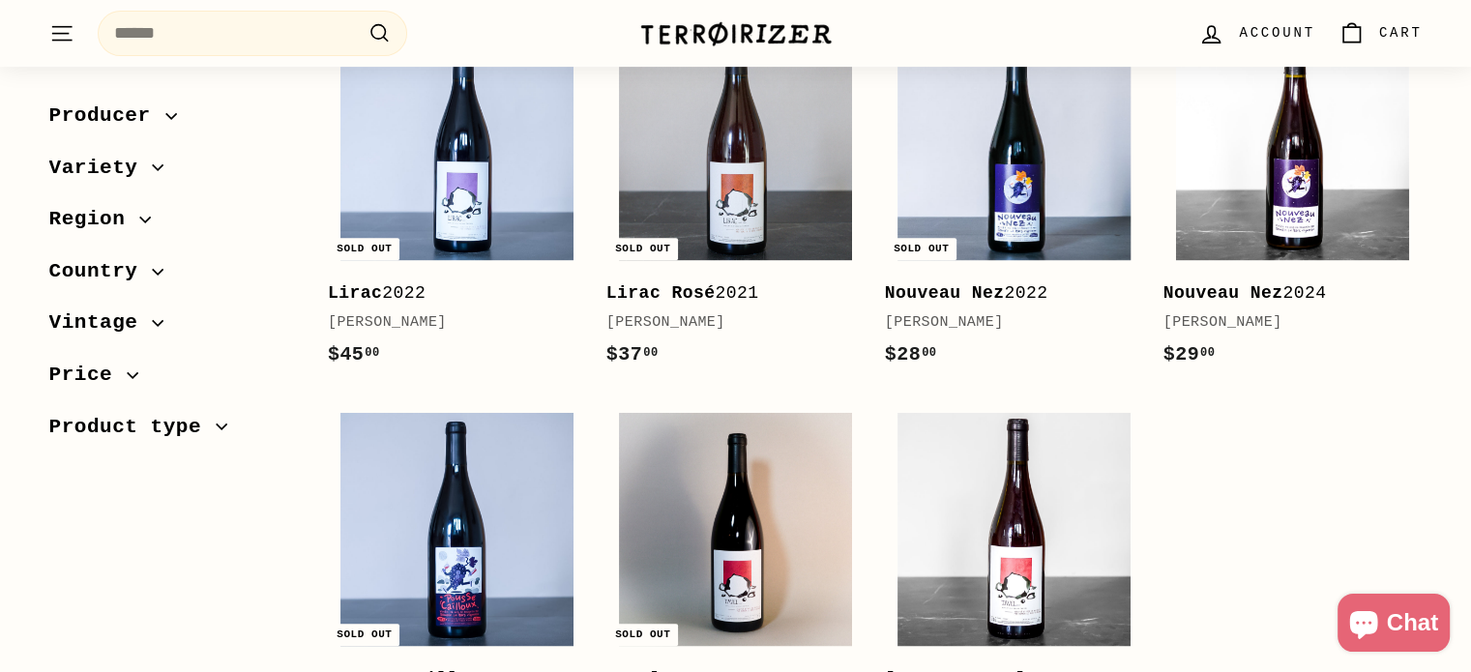
scroll to position [747, 0]
click at [1291, 138] on img at bounding box center [1292, 143] width 233 height 233
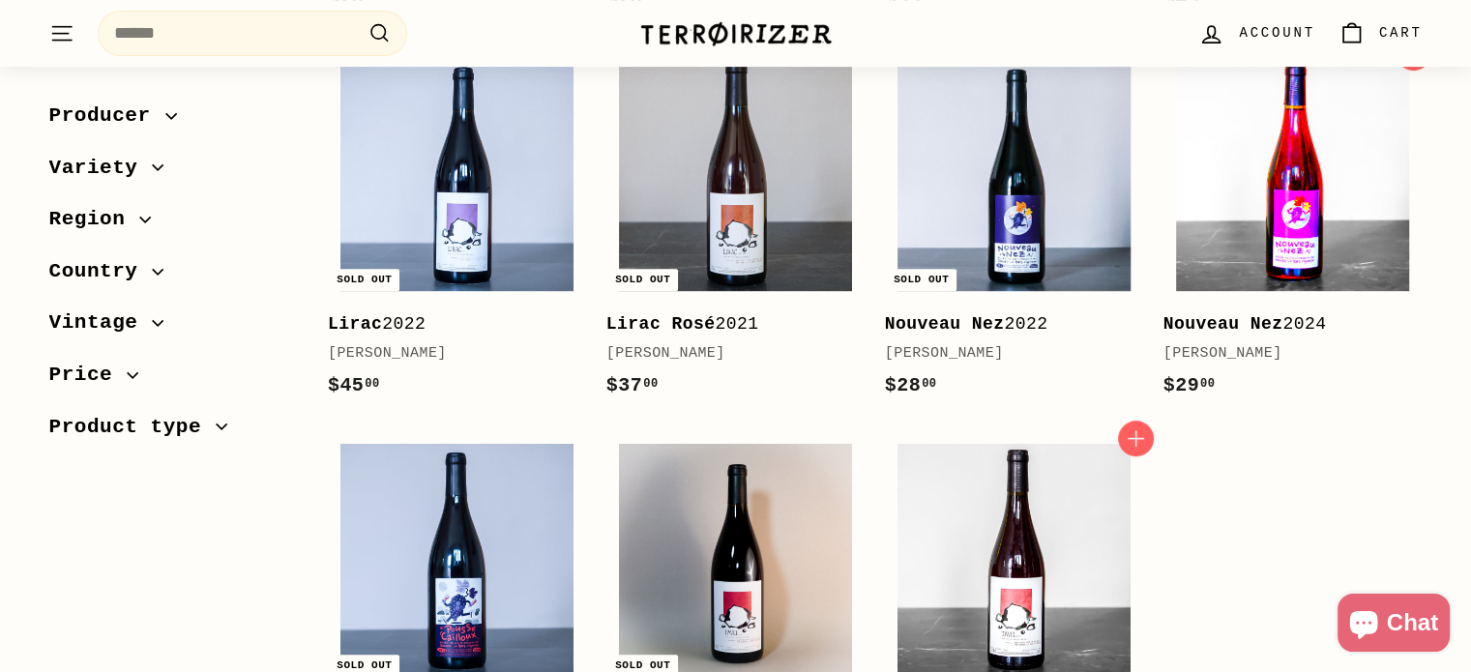
scroll to position [715, 0]
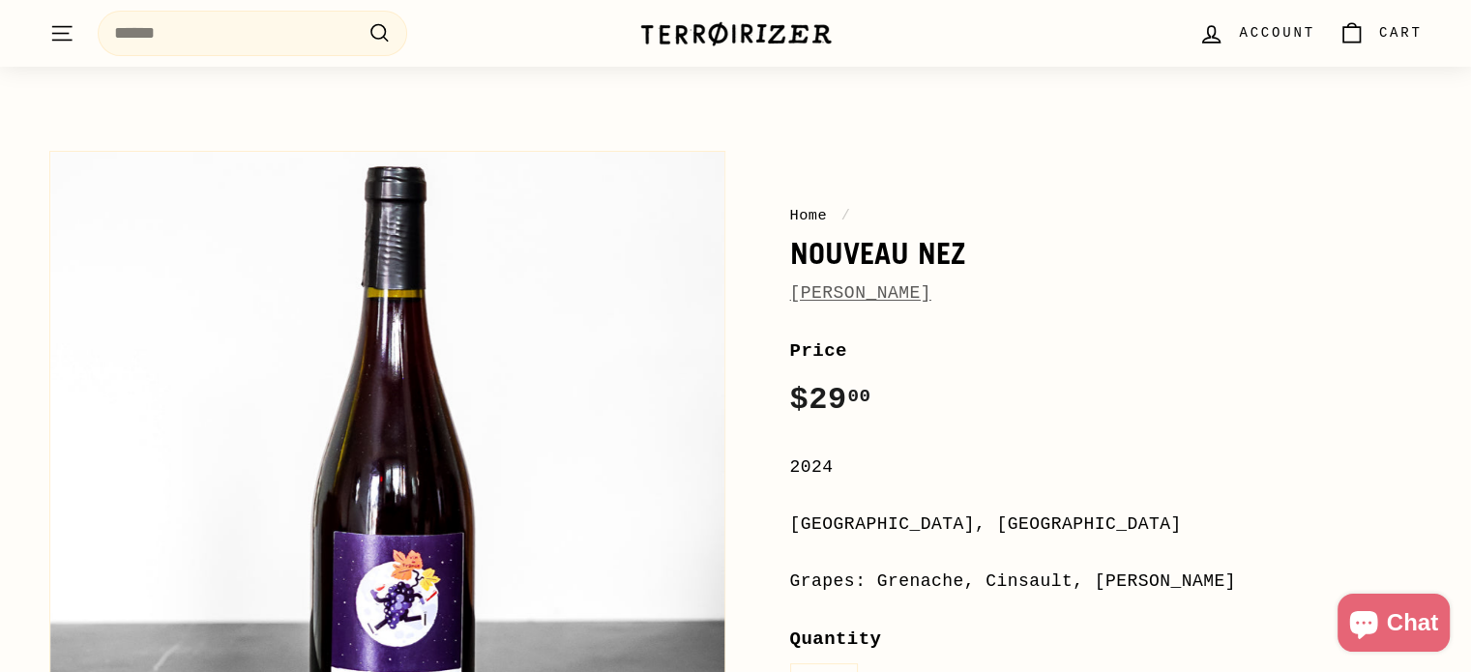
scroll to position [49, 0]
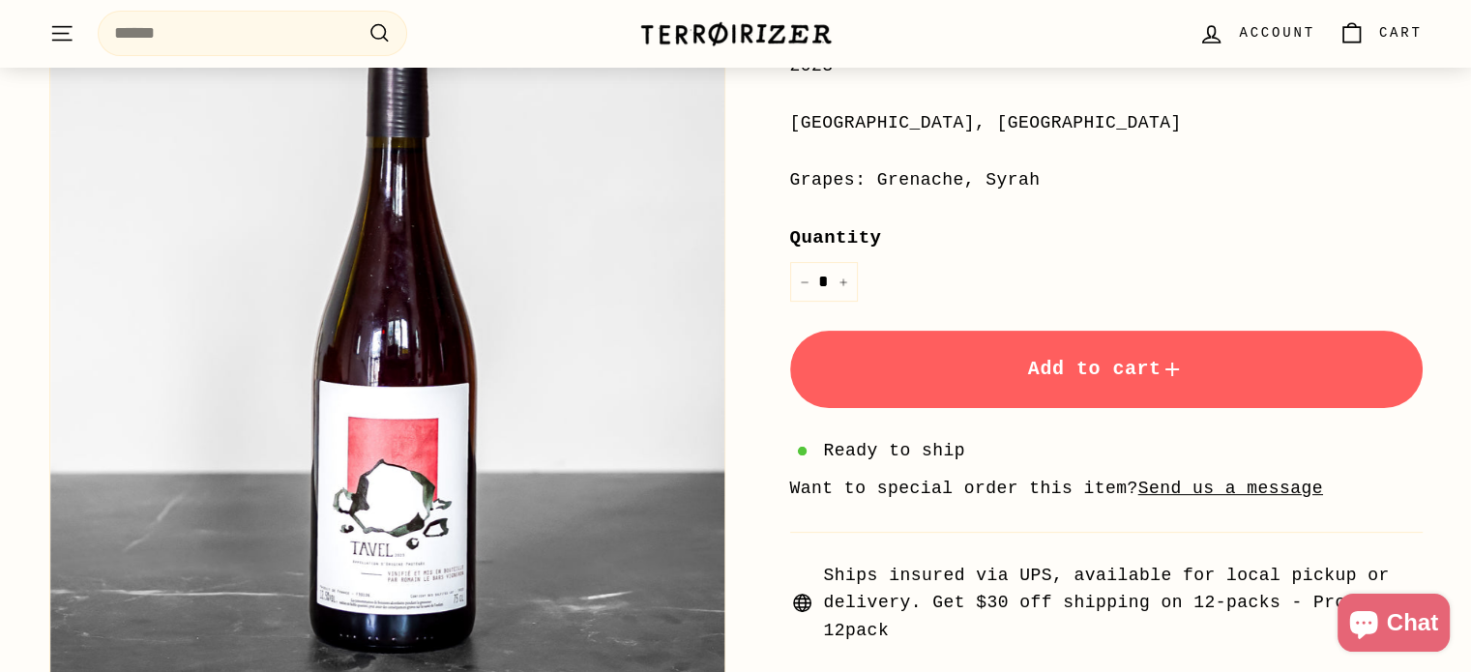
scroll to position [468, 0]
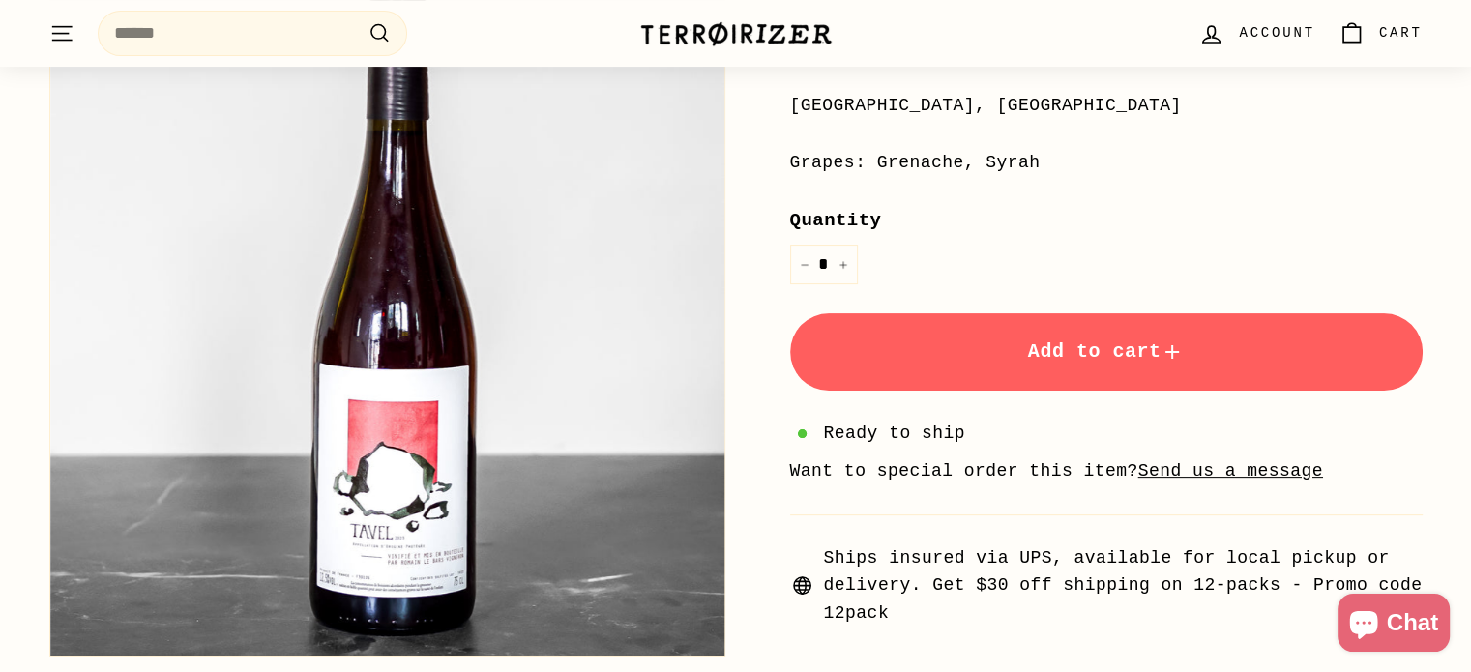
click at [1079, 372] on button "Add to cart" at bounding box center [1106, 351] width 633 height 77
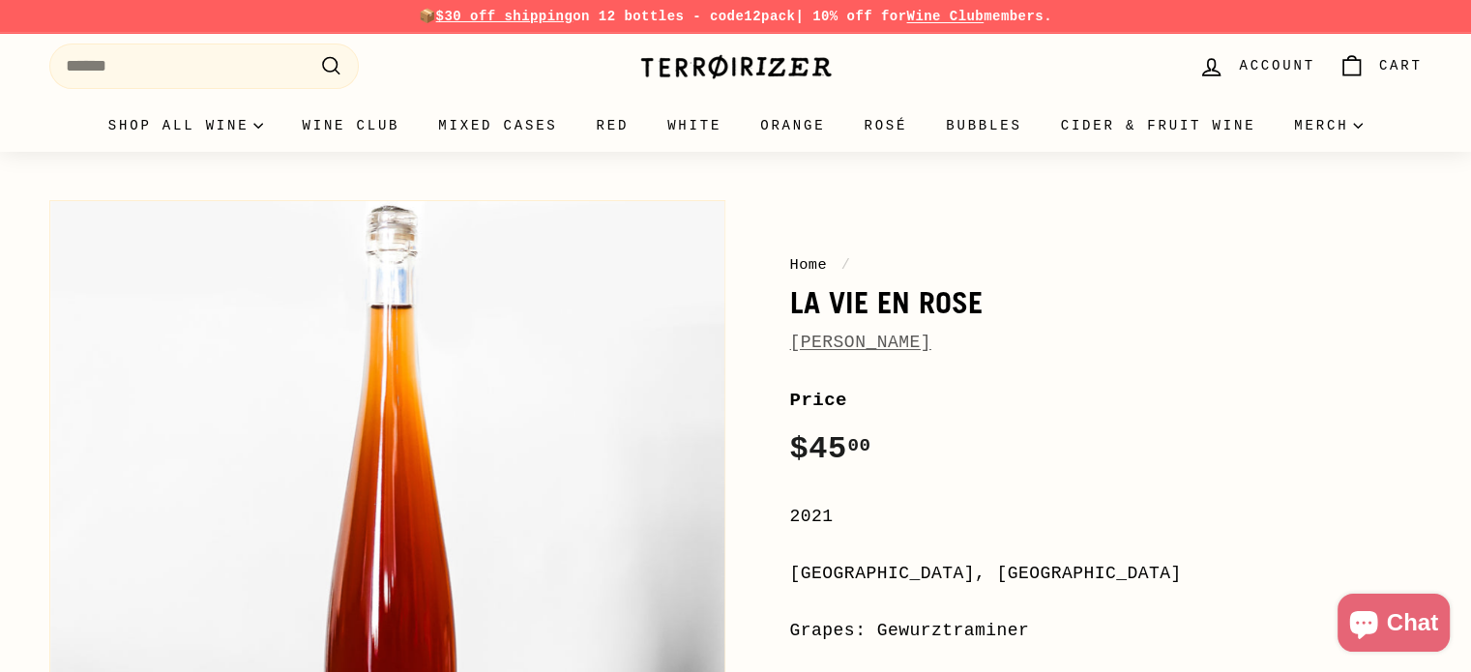
click at [854, 347] on link "[PERSON_NAME]" at bounding box center [860, 342] width 141 height 19
drag, startPoint x: 967, startPoint y: 343, endPoint x: 787, endPoint y: 305, distance: 184.0
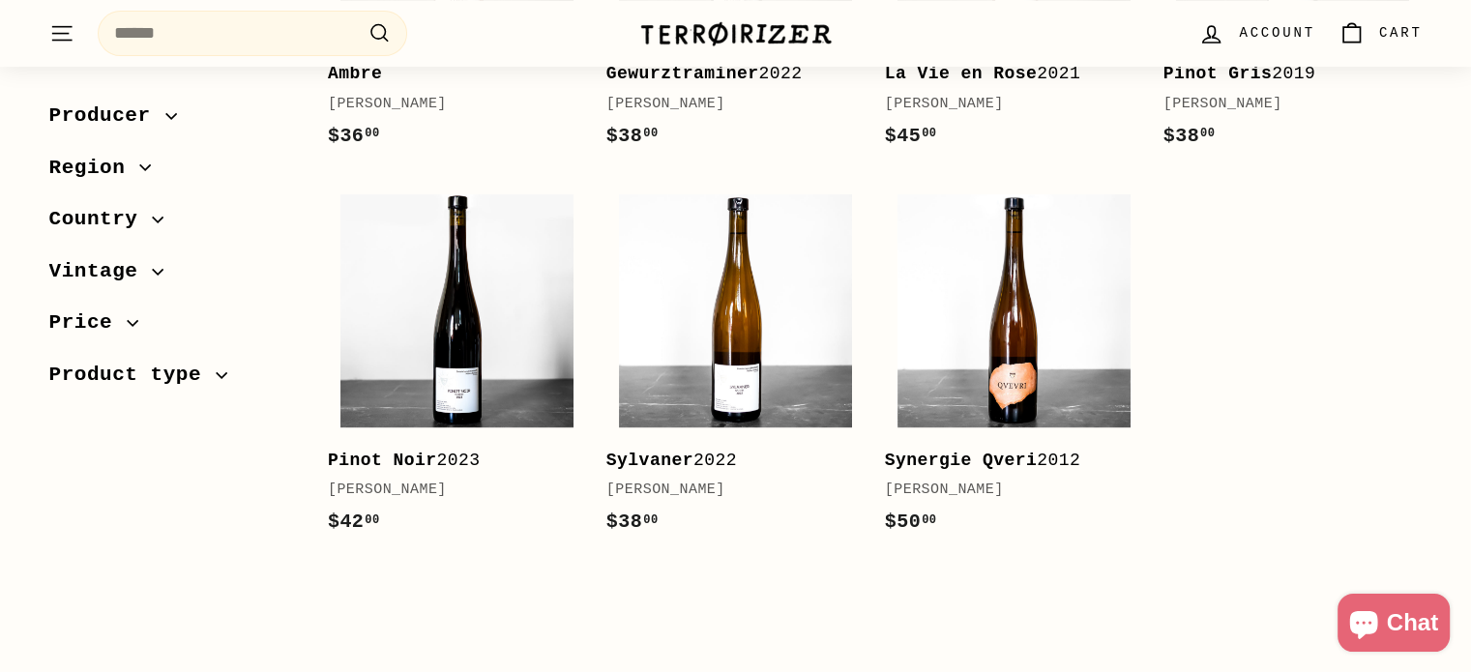
scroll to position [580, 0]
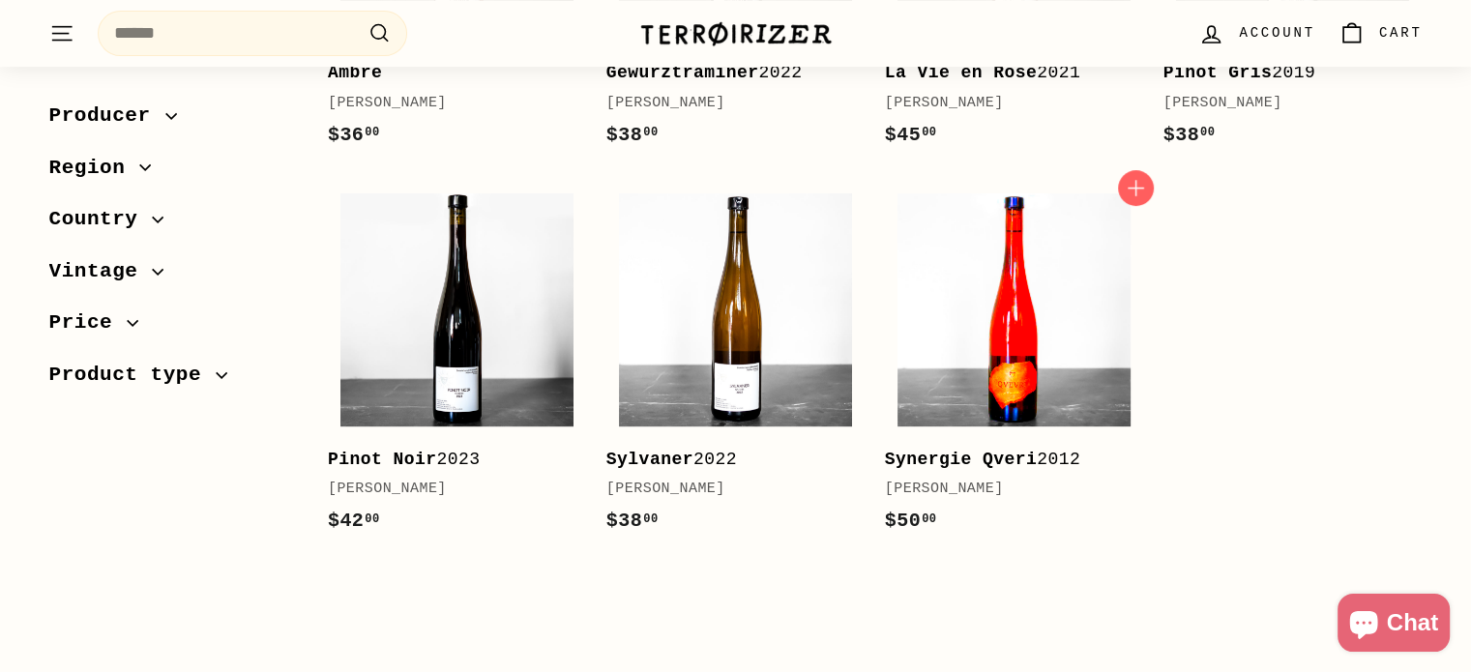
click at [962, 253] on img at bounding box center [1014, 309] width 233 height 233
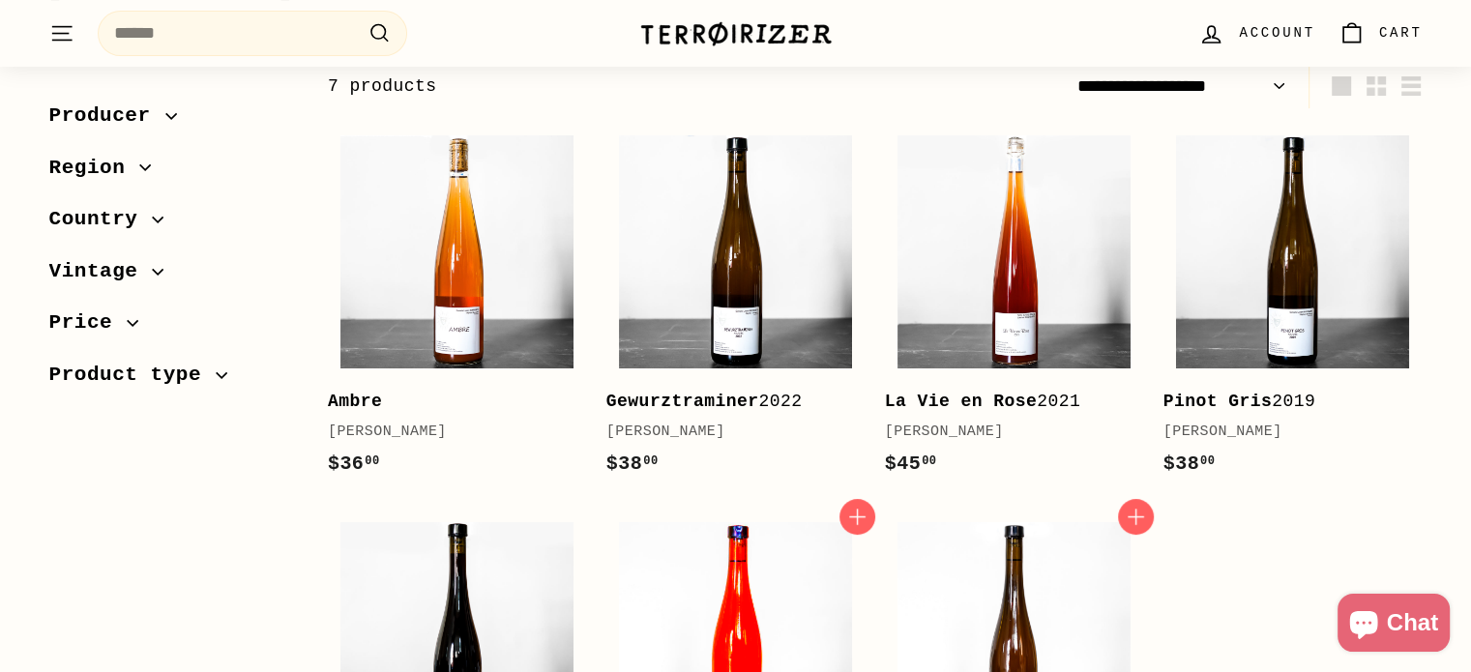
scroll to position [251, 0]
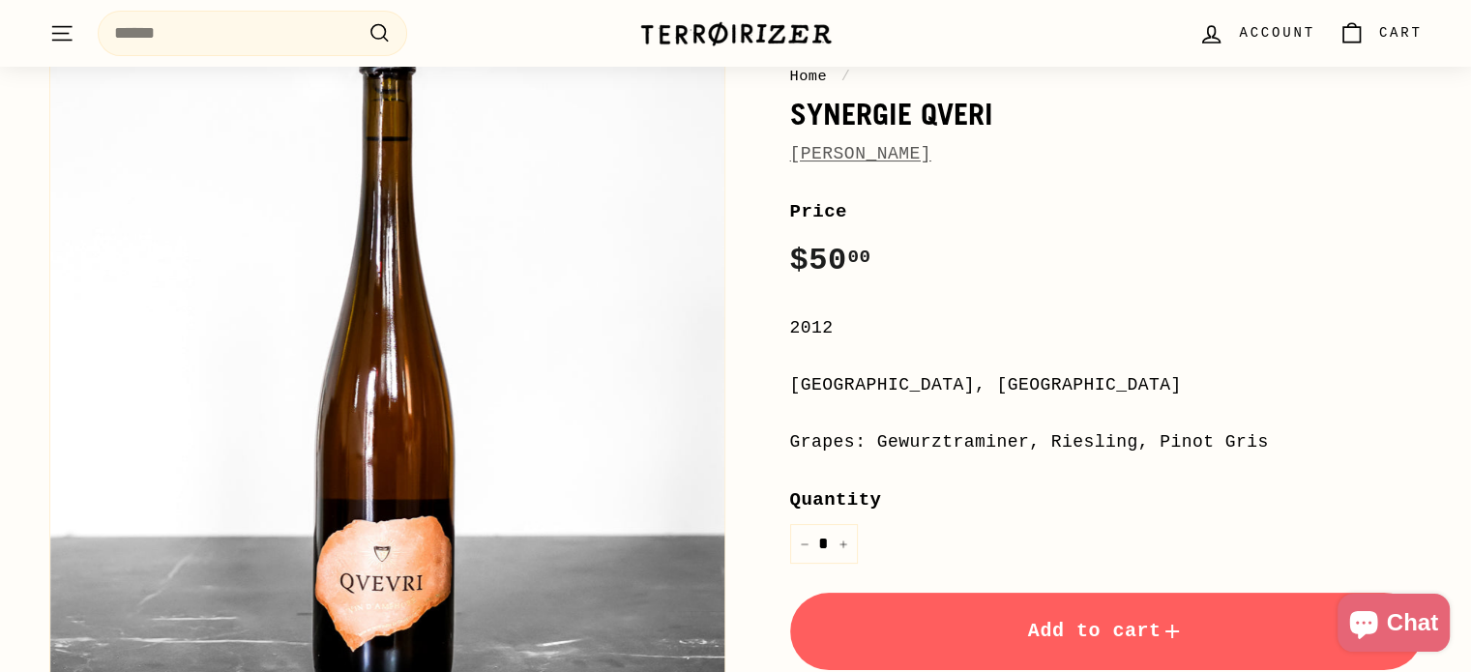
scroll to position [186, 0]
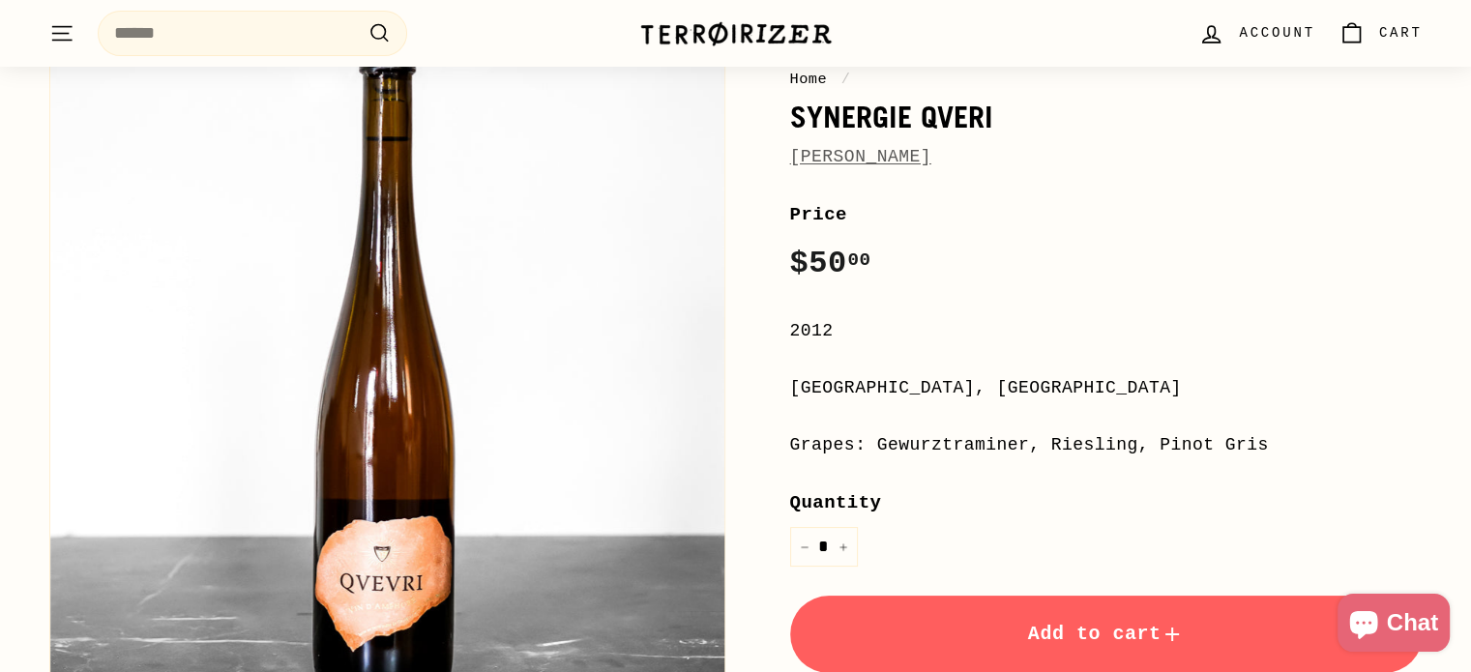
drag, startPoint x: 988, startPoint y: 165, endPoint x: 778, endPoint y: 127, distance: 213.4
click at [778, 127] on div "Home / Synergie Qveri [PERSON_NAME] Price Regular price $50 00 $50.00 / 2012 [G…" at bounding box center [1085, 457] width 676 height 905
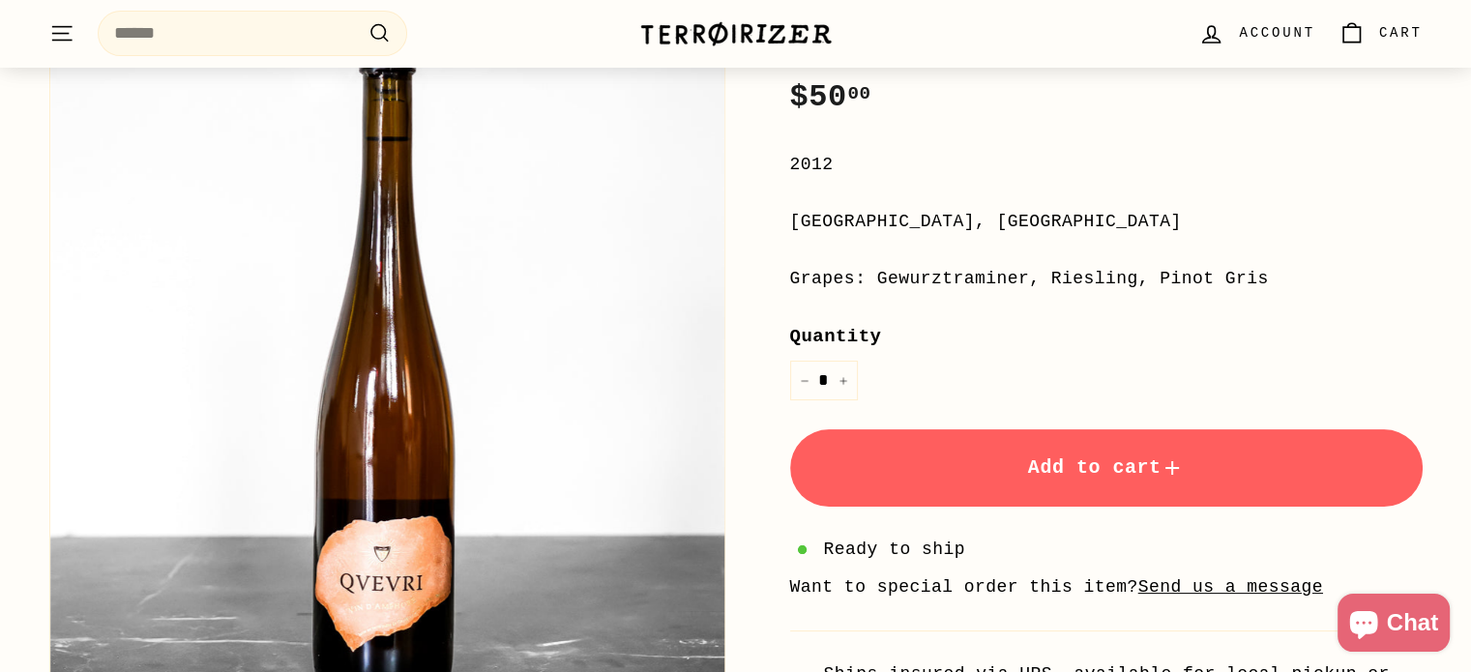
scroll to position [358, 0]
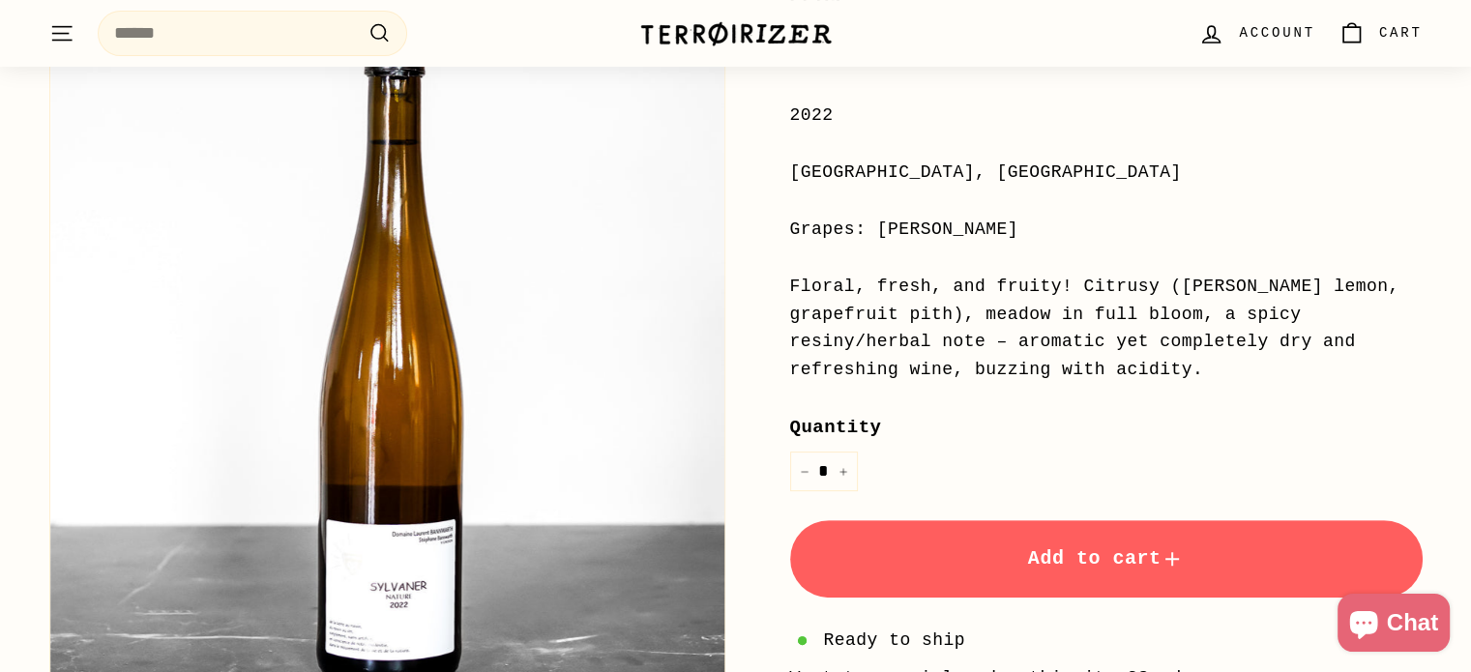
scroll to position [402, 0]
drag, startPoint x: 1014, startPoint y: 533, endPoint x: 643, endPoint y: 63, distance: 598.5
click at [1014, 533] on button "Add to cart" at bounding box center [1106, 557] width 633 height 77
